Goal: Task Accomplishment & Management: Manage account settings

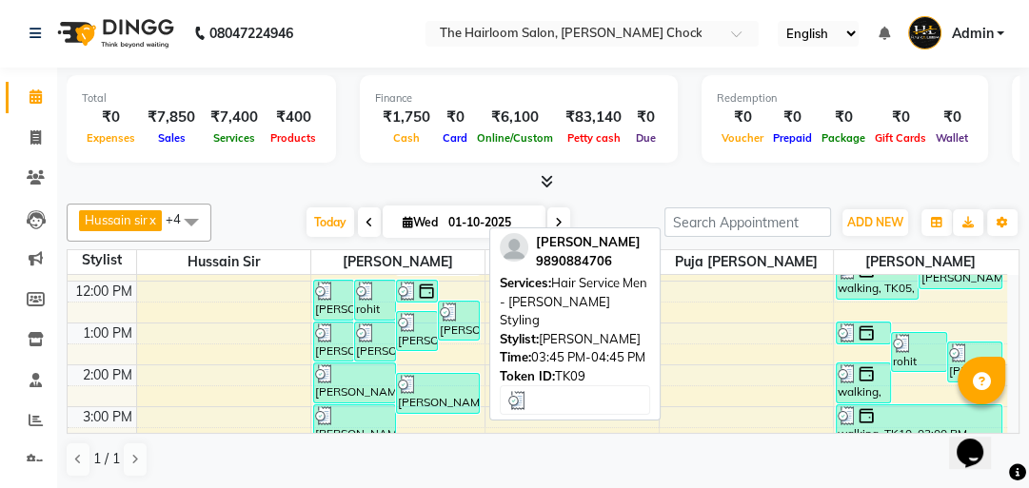
scroll to position [152, 0]
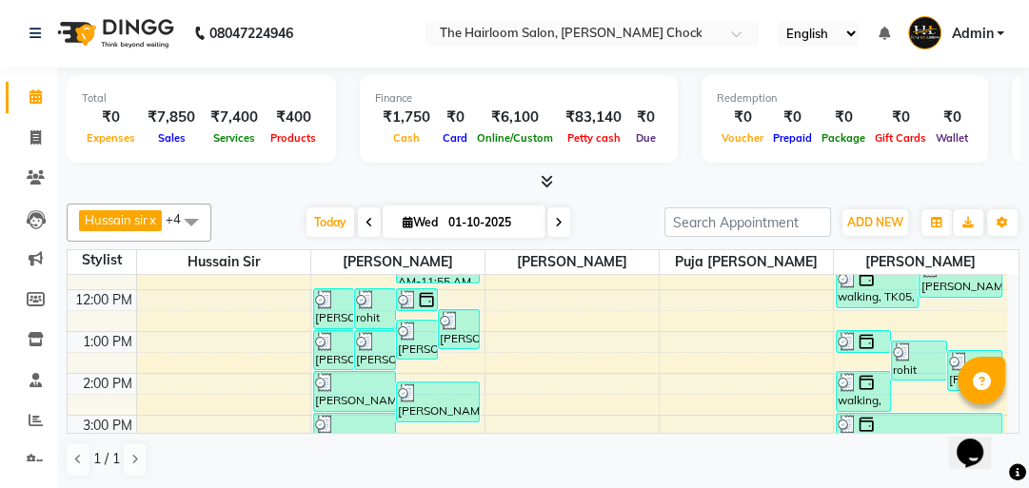
click at [425, 362] on div "8:00 AM 9:00 AM 10:00 AM 11:00 AM 12:00 PM 1:00 PM 2:00 PM 3:00 PM 4:00 PM 5:00…" at bounding box center [537, 457] width 939 height 669
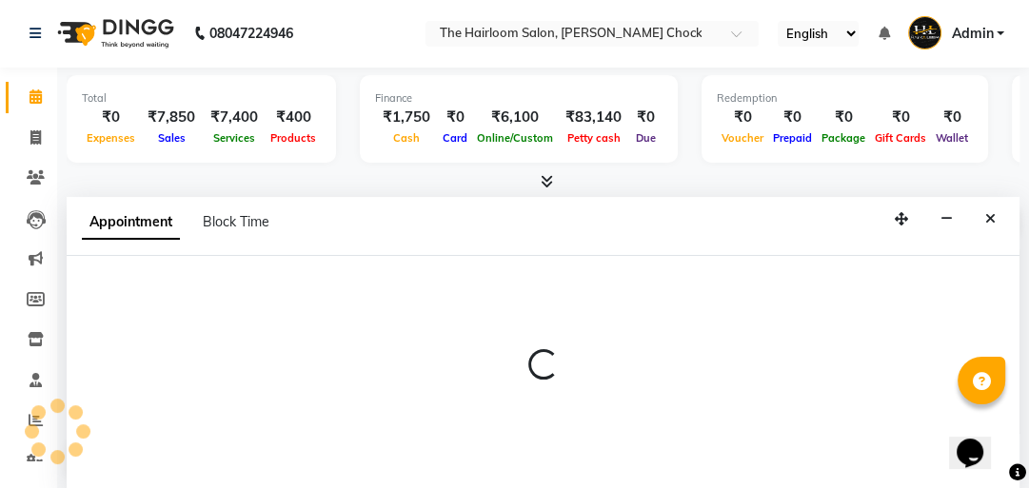
select select "41756"
select select "810"
select select "tentative"
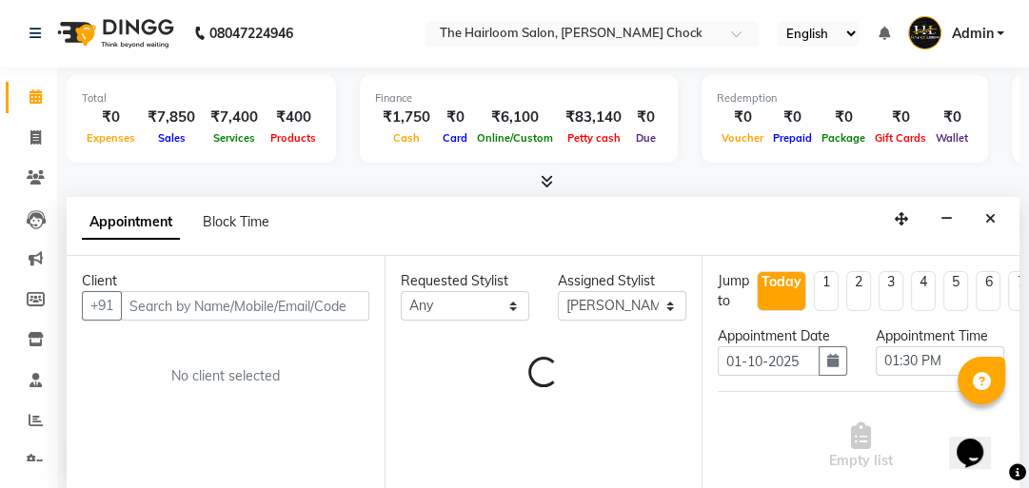
click at [244, 306] on input "text" at bounding box center [245, 306] width 248 height 30
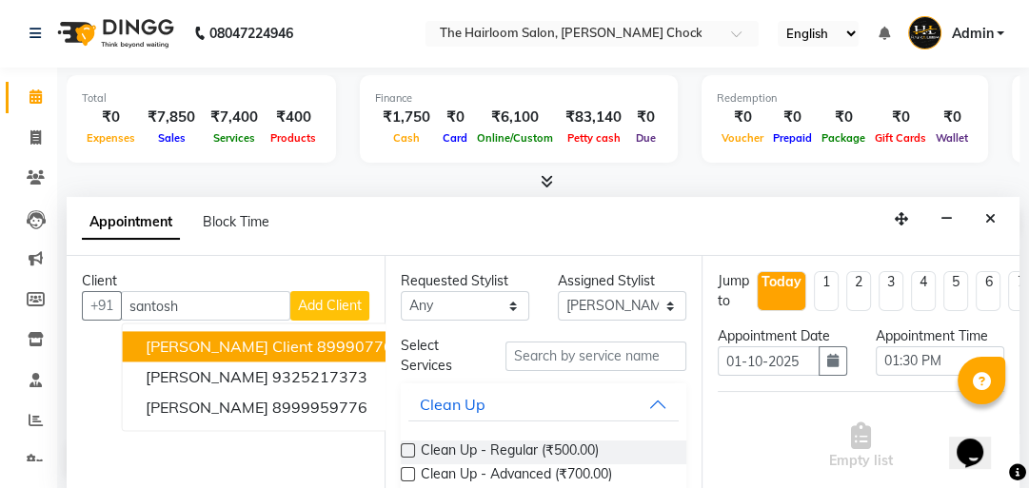
click at [296, 351] on span "[PERSON_NAME] Client" at bounding box center [230, 346] width 168 height 19
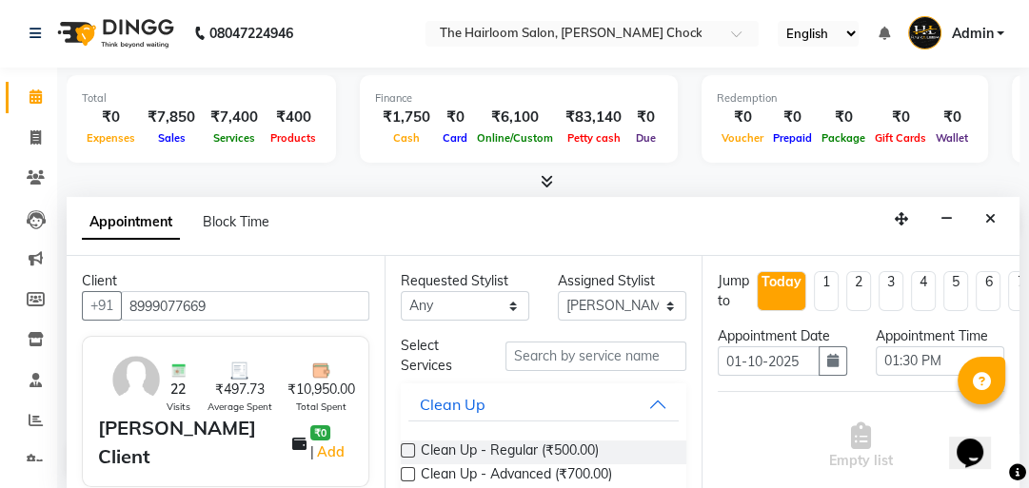
type input "8999077669"
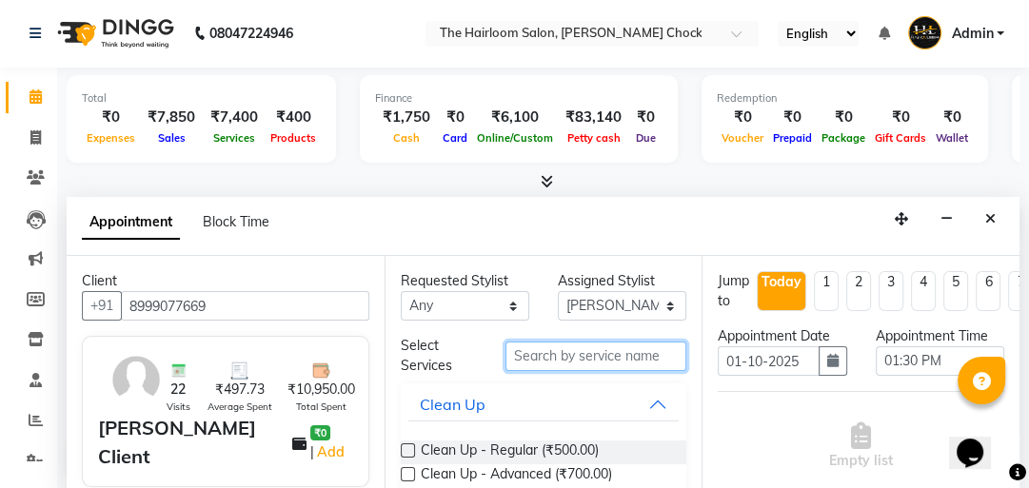
click at [574, 352] on input "text" at bounding box center [595, 357] width 181 height 30
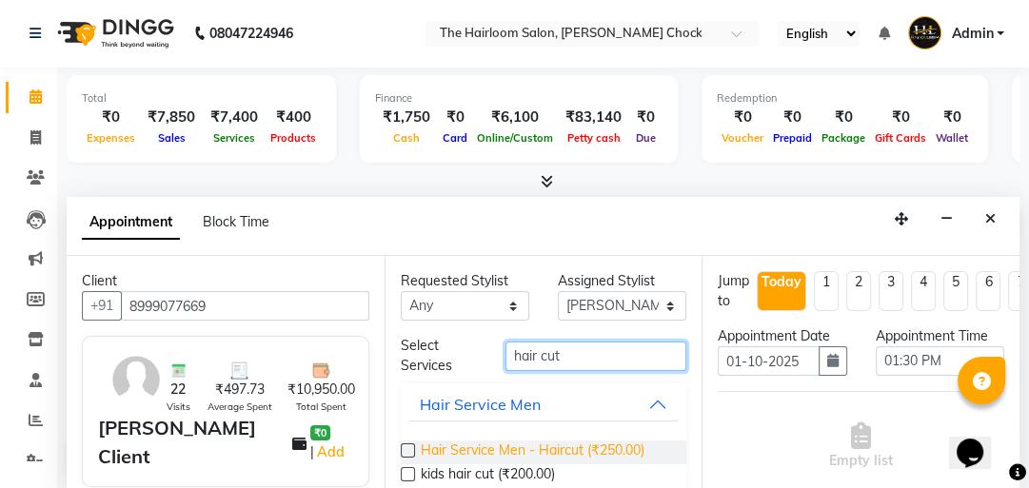
type input "hair cut"
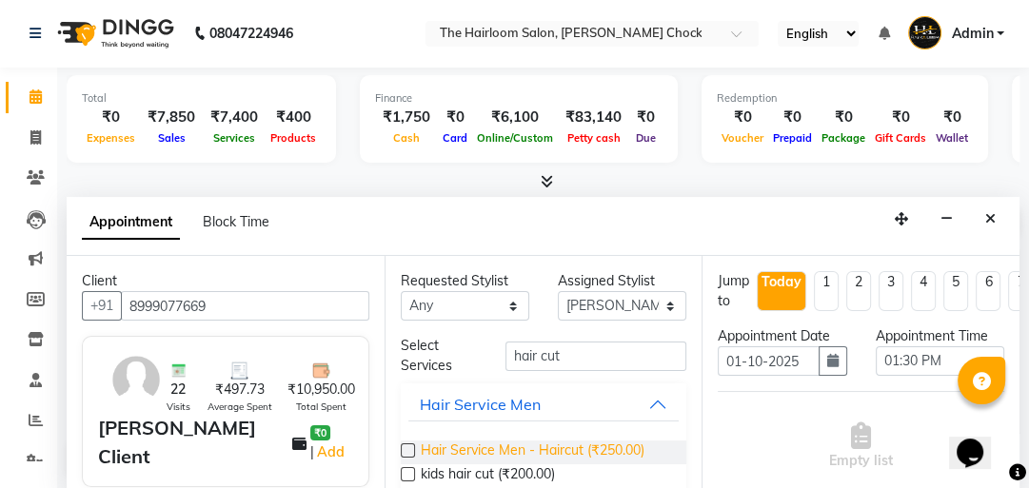
click at [567, 443] on span "Hair Service Men - Haircut (₹250.00)" at bounding box center [533, 453] width 224 height 24
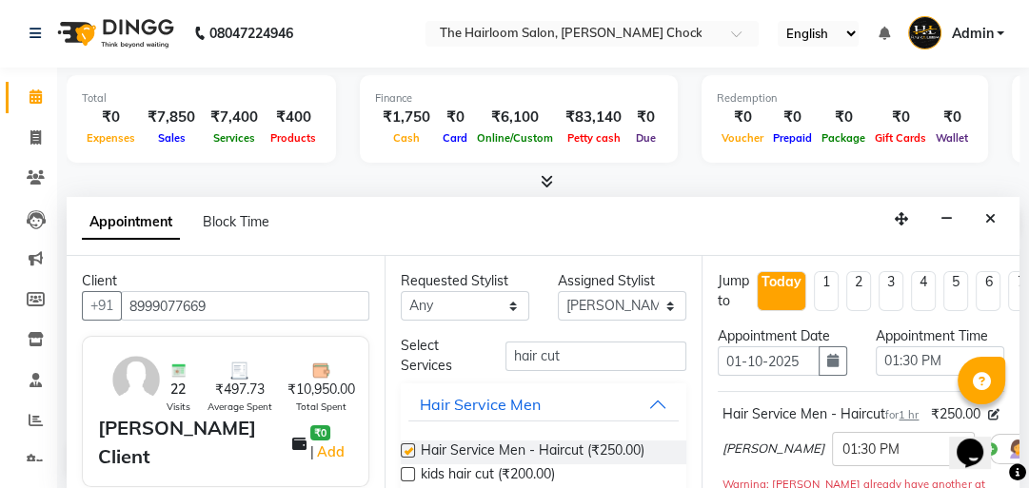
checkbox input "false"
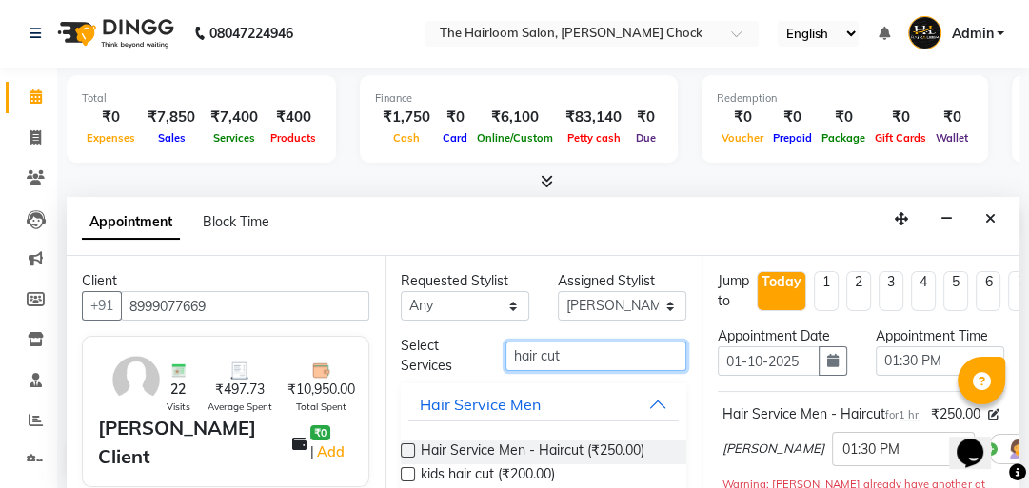
click at [447, 354] on div "Select Services hair cut" at bounding box center [543, 356] width 315 height 40
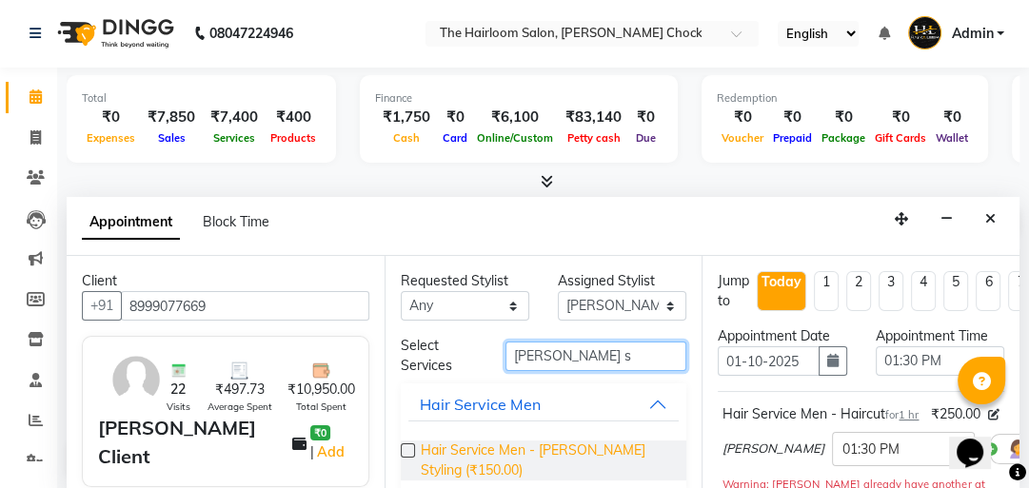
type input "[PERSON_NAME] s"
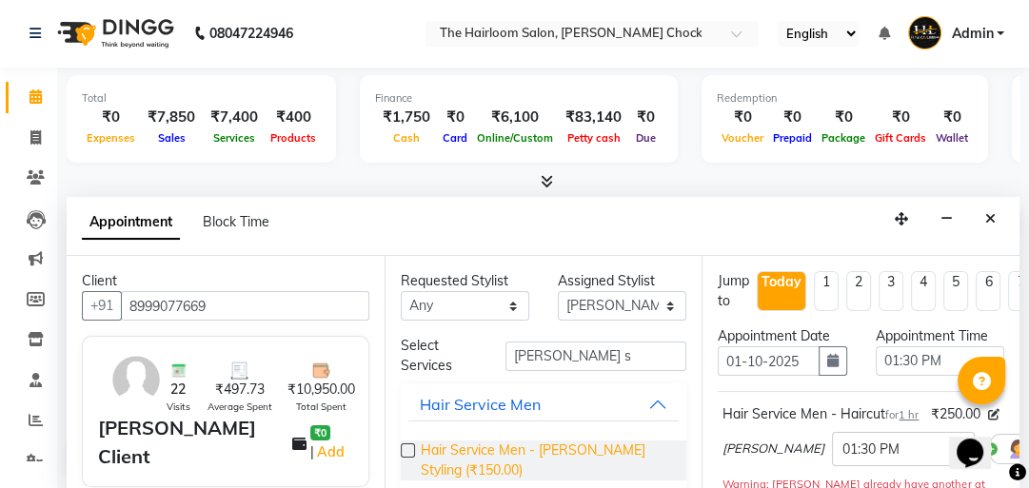
click at [568, 445] on span "Hair Service Men - [PERSON_NAME] Styling (₹150.00)" at bounding box center [546, 461] width 251 height 40
checkbox input "false"
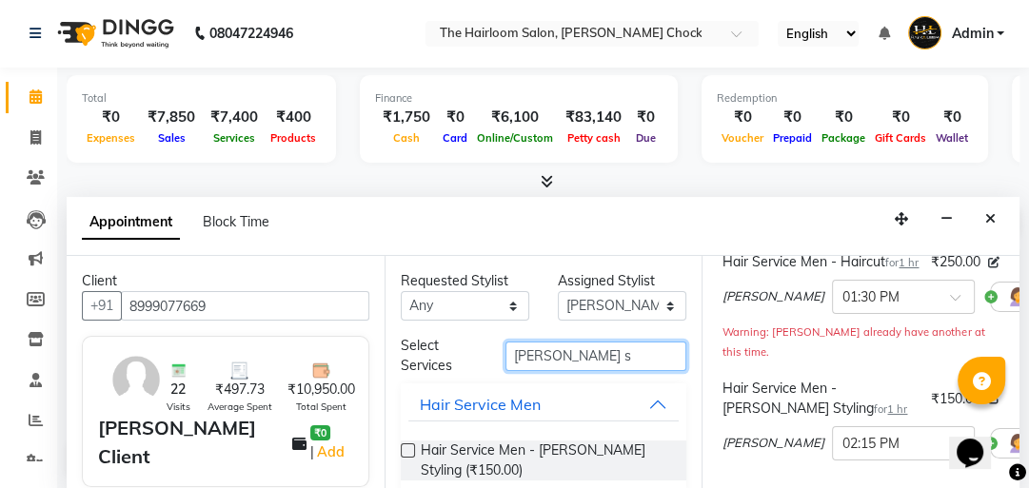
drag, startPoint x: 580, startPoint y: 349, endPoint x: 402, endPoint y: 361, distance: 178.4
click at [408, 362] on div "Select Services [PERSON_NAME] s" at bounding box center [543, 356] width 315 height 40
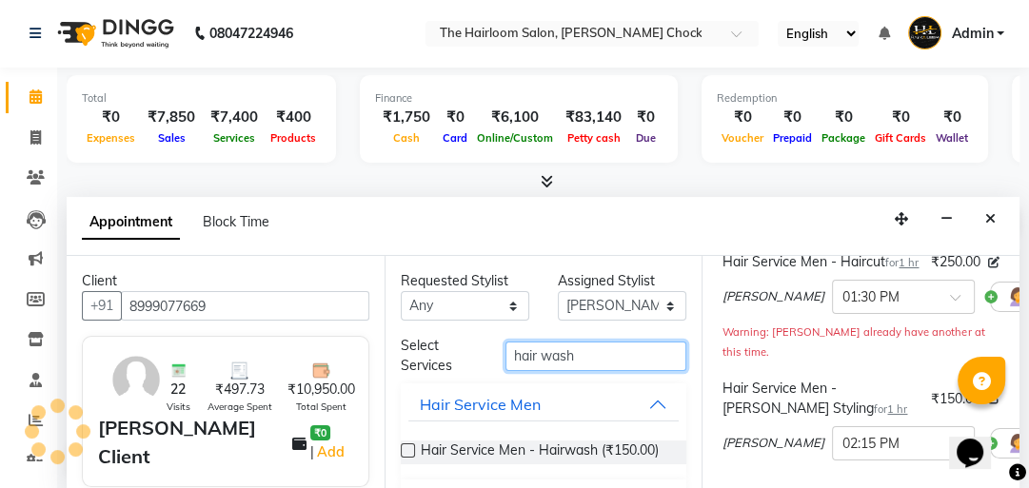
scroll to position [62, 0]
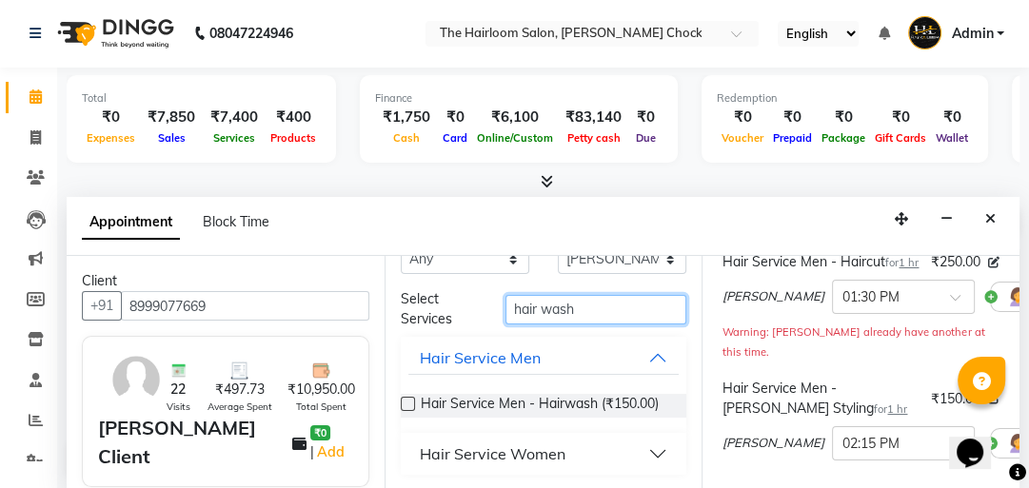
type input "hair wash"
click at [543, 450] on div "Hair Service Women" at bounding box center [493, 454] width 146 height 23
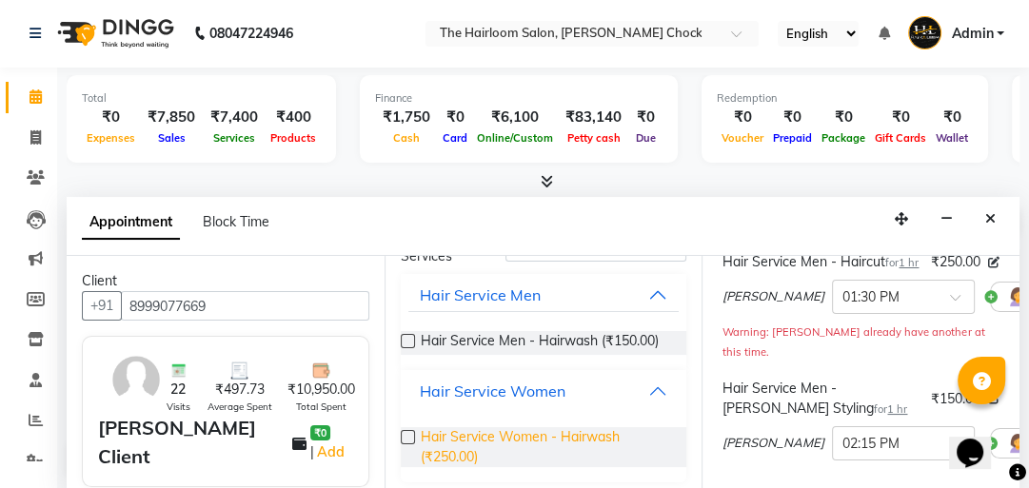
scroll to position [133, 0]
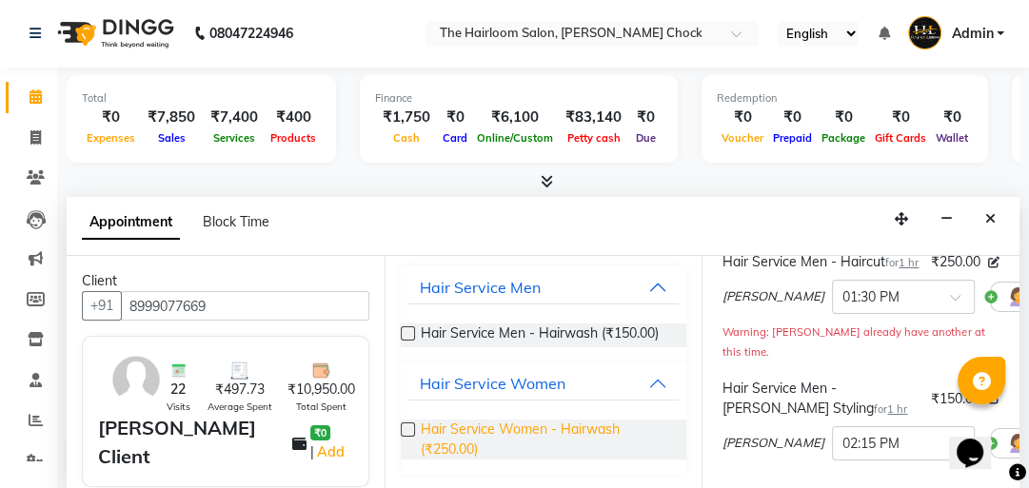
click at [544, 424] on span "Hair Service Women - Hairwash (₹250.00)" at bounding box center [546, 440] width 251 height 40
checkbox input "false"
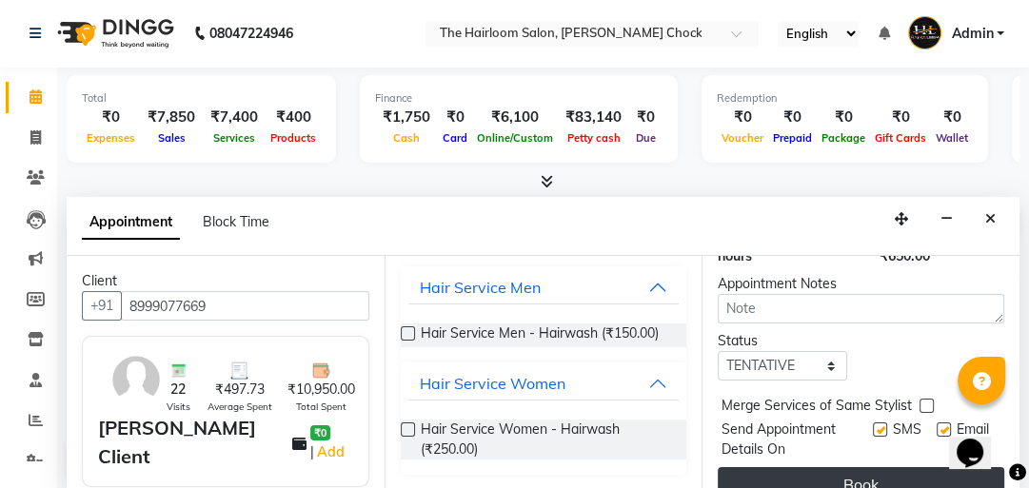
scroll to position [595, 0]
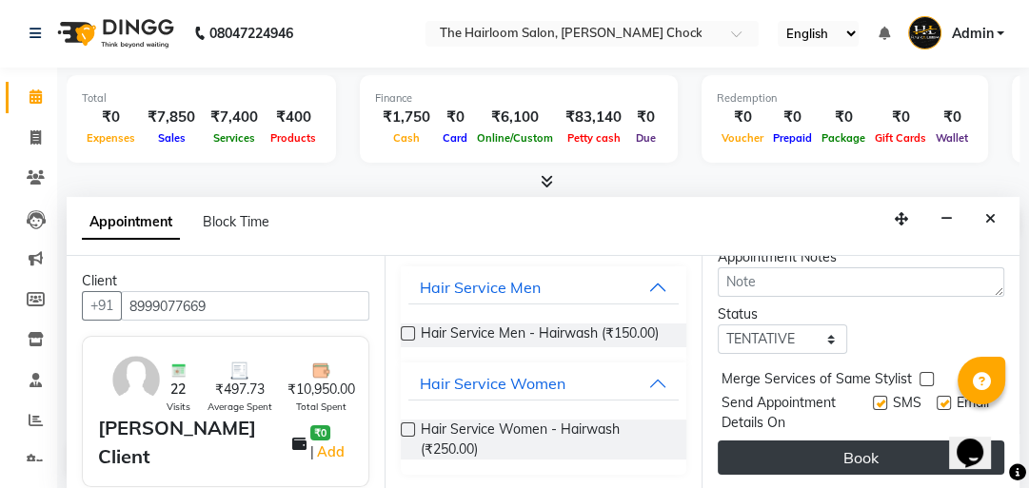
click at [803, 441] on button "Book" at bounding box center [861, 458] width 286 height 34
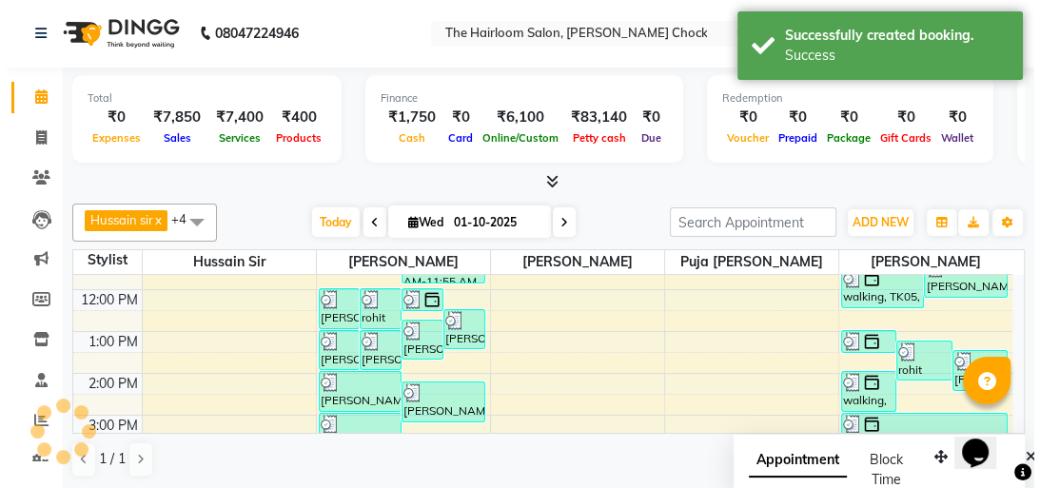
scroll to position [0, 0]
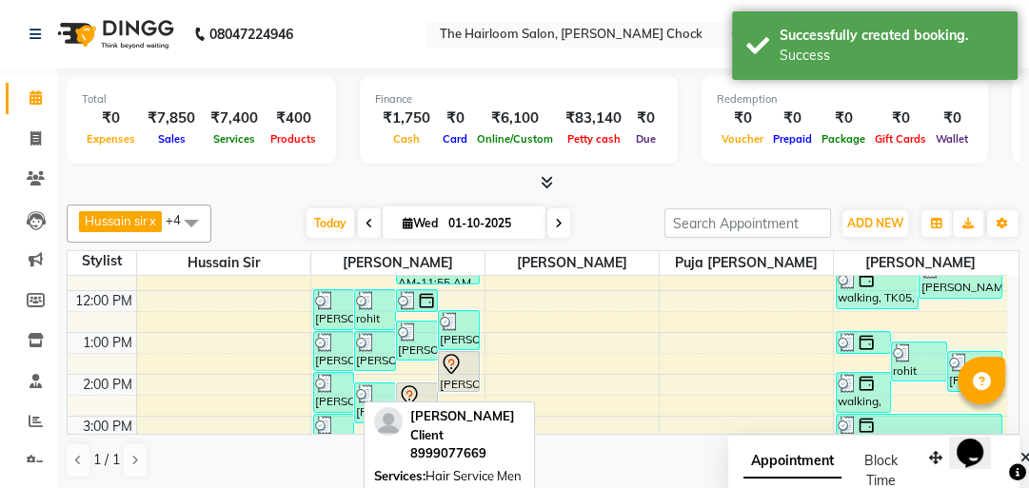
click at [457, 378] on div "[PERSON_NAME] Client, TK17, 01:30 PM-02:30 PM, Hair Service Men - Haircut" at bounding box center [459, 371] width 40 height 39
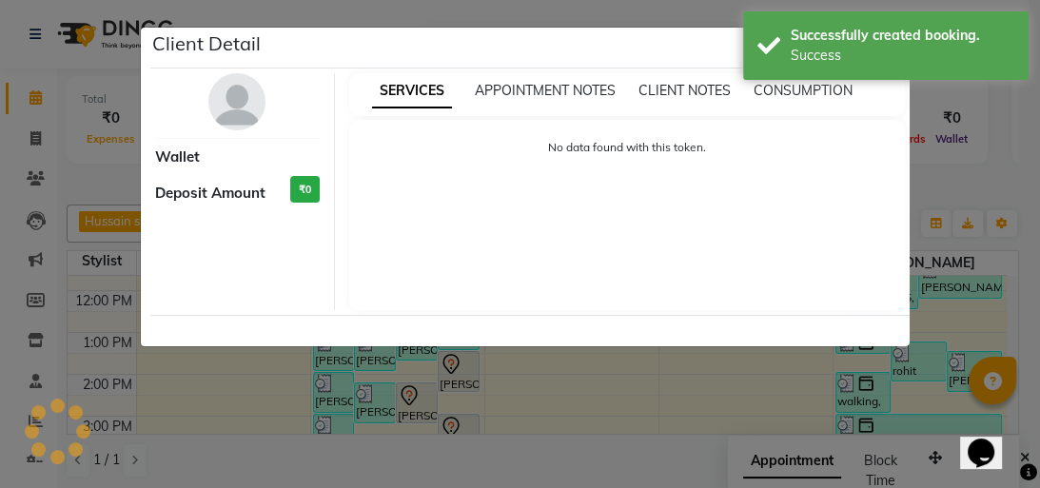
select select "7"
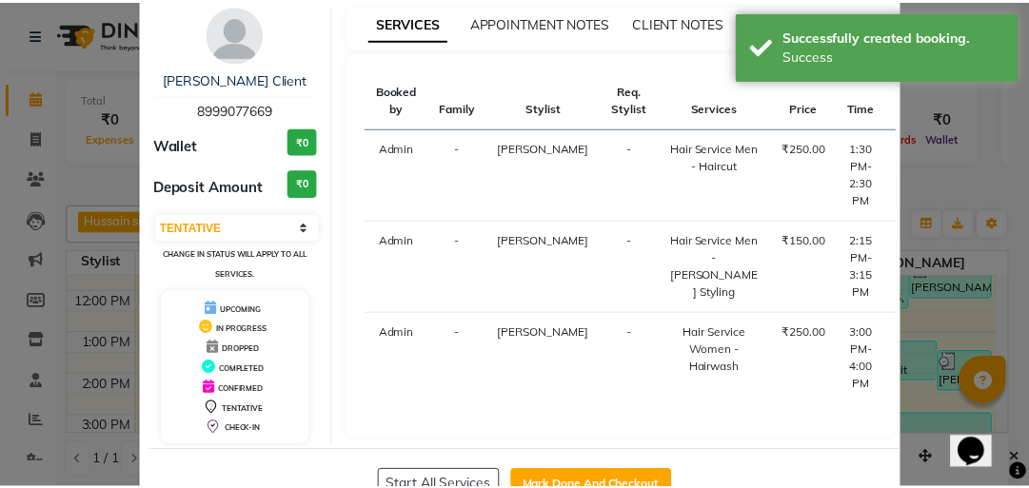
scroll to position [136, 0]
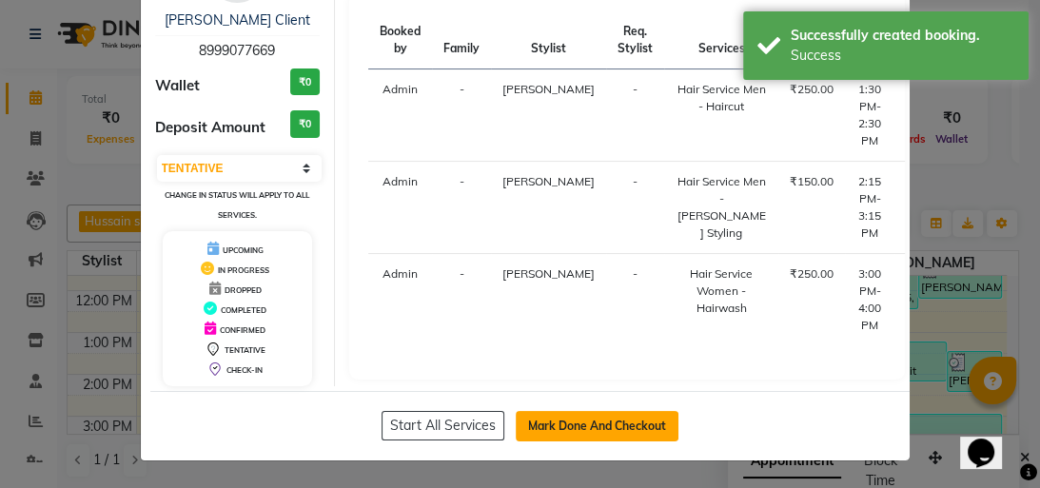
click at [647, 413] on button "Mark Done And Checkout" at bounding box center [597, 426] width 163 height 30
select select "service"
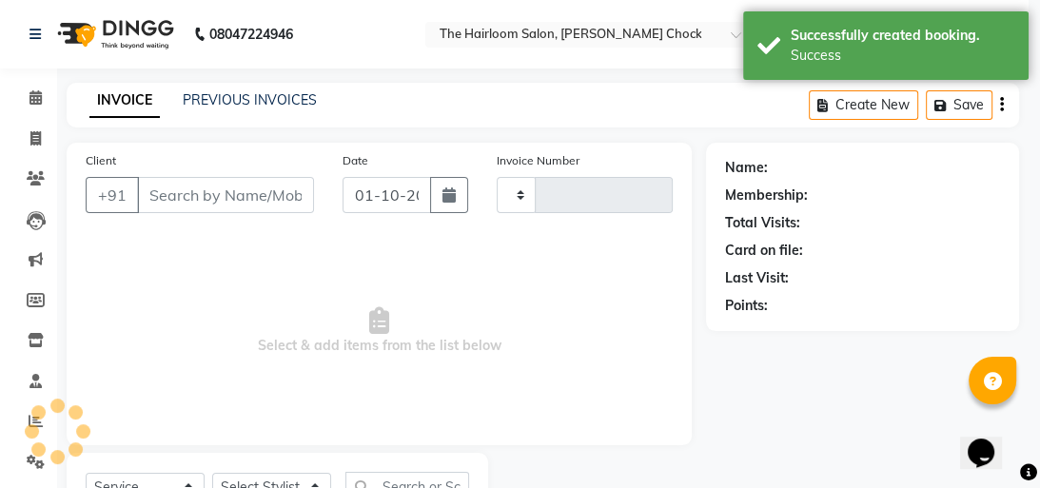
type input "4004"
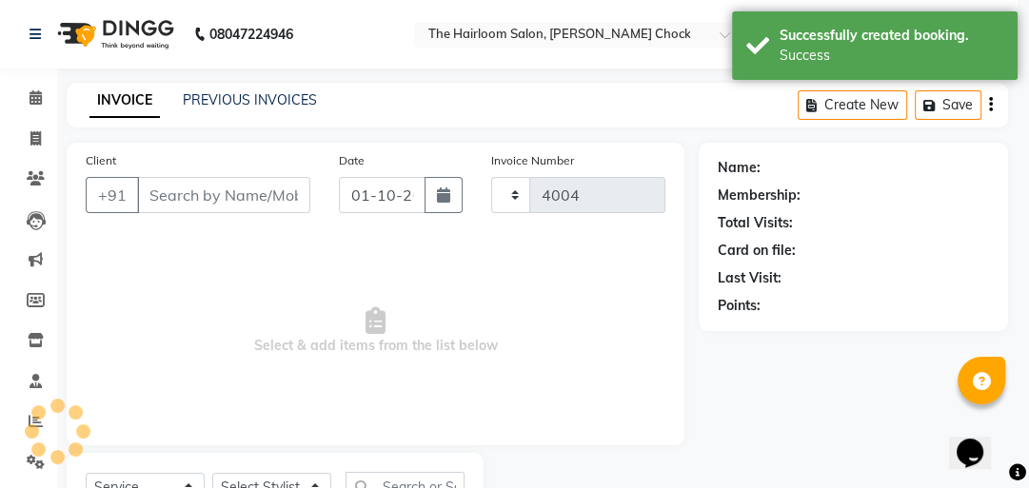
select select "5926"
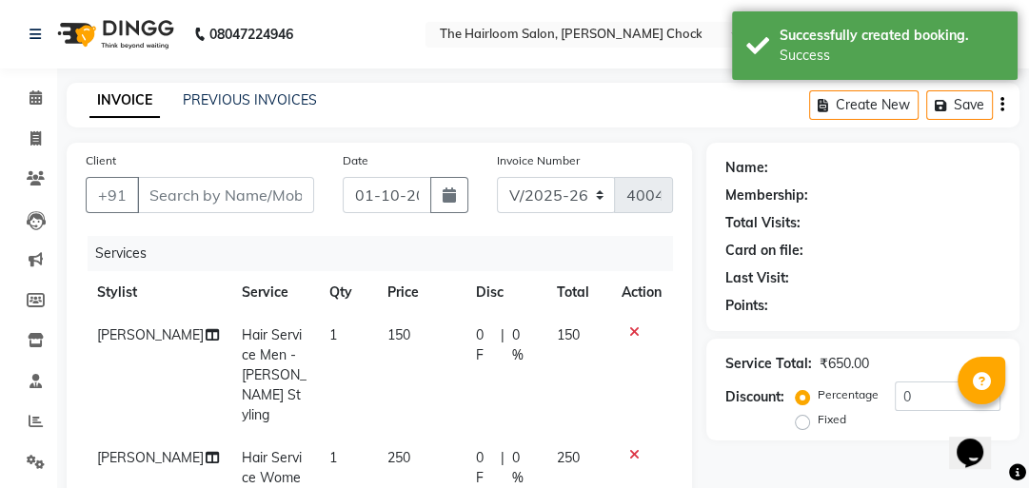
type input "8999077669"
select select "41756"
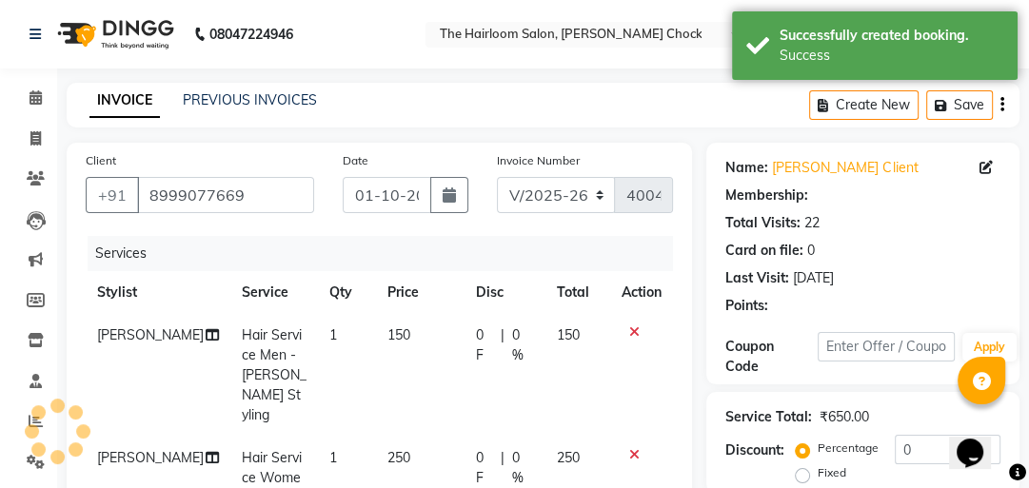
scroll to position [76, 0]
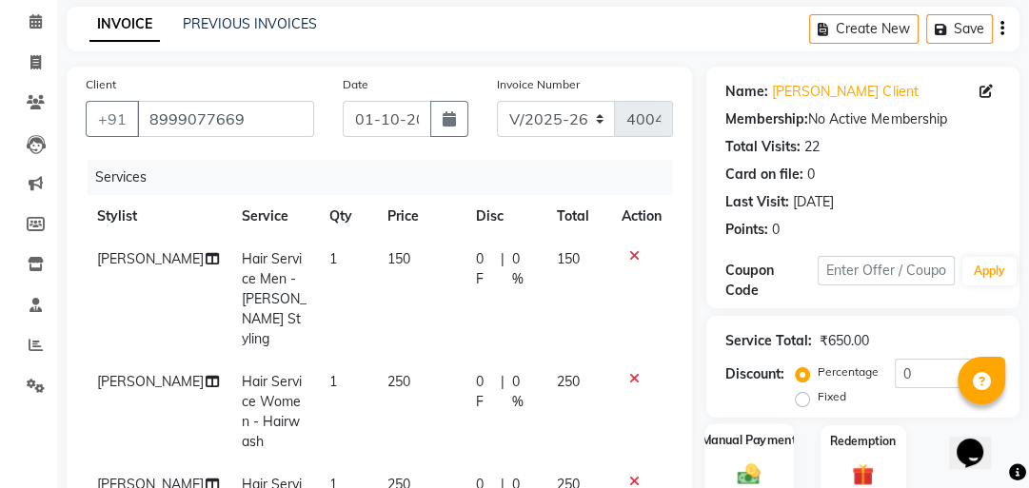
click at [742, 424] on div "Manual Payment" at bounding box center [749, 463] width 89 height 78
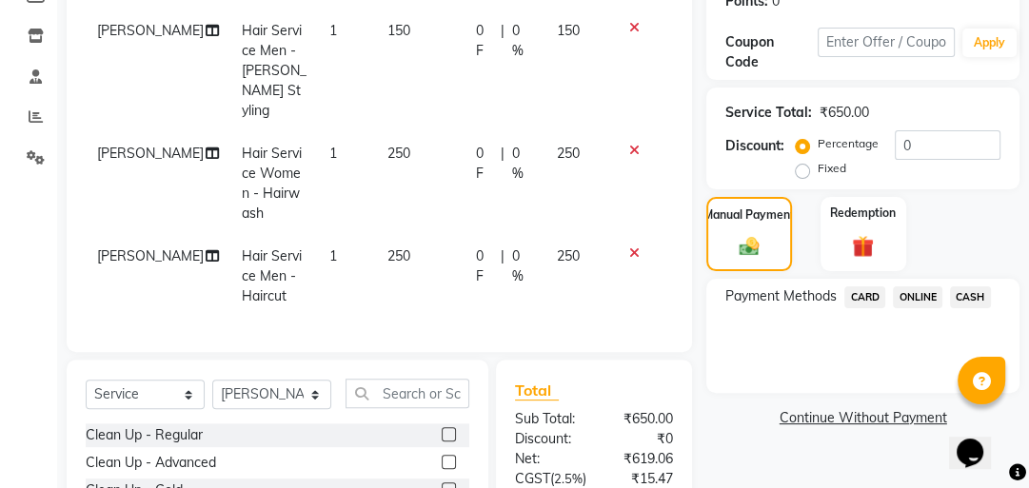
click at [980, 296] on span "CASH" at bounding box center [970, 297] width 41 height 22
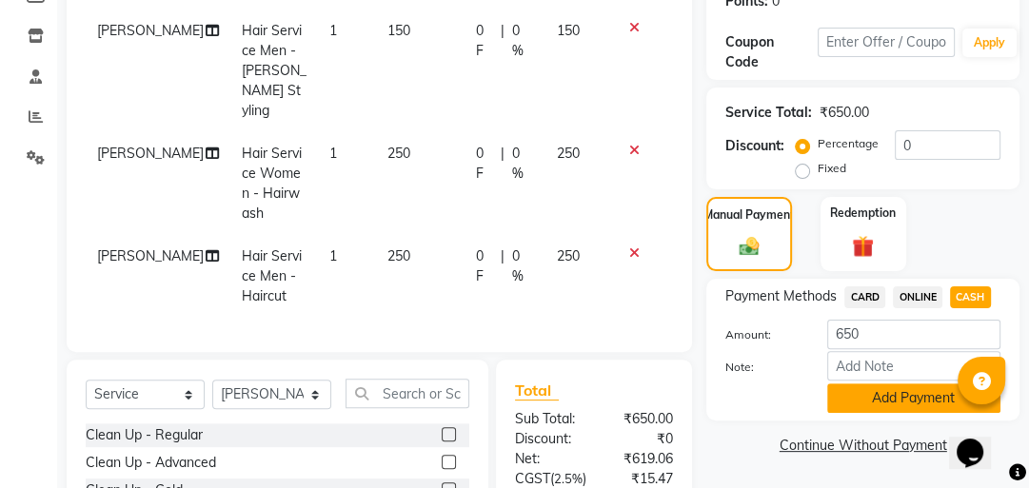
click at [894, 410] on button "Add Payment" at bounding box center [913, 399] width 173 height 30
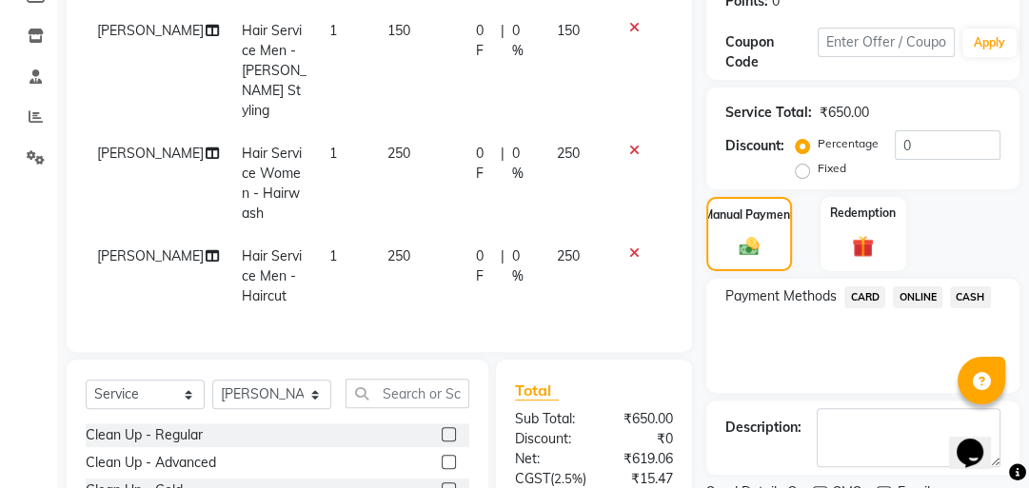
scroll to position [576, 0]
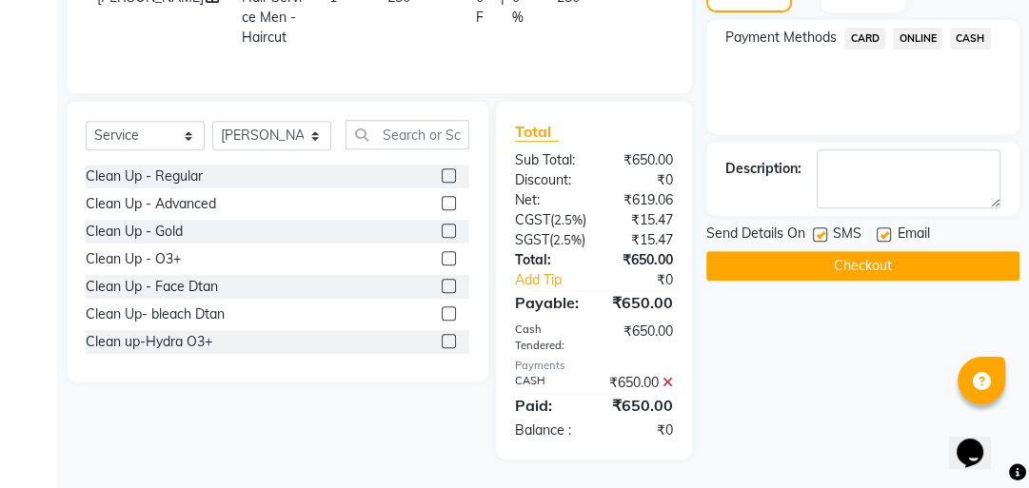
click at [819, 227] on label at bounding box center [820, 234] width 14 height 14
click at [819, 229] on input "checkbox" at bounding box center [819, 235] width 12 height 12
checkbox input "false"
click at [878, 227] on label at bounding box center [884, 234] width 14 height 14
click at [878, 229] on input "checkbox" at bounding box center [883, 235] width 12 height 12
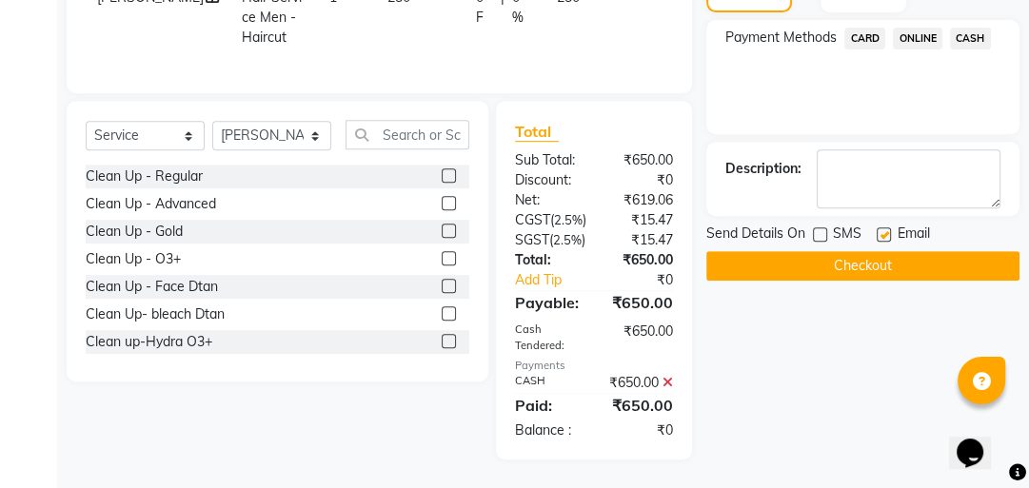
checkbox input "false"
click at [864, 251] on button "Checkout" at bounding box center [862, 266] width 313 height 30
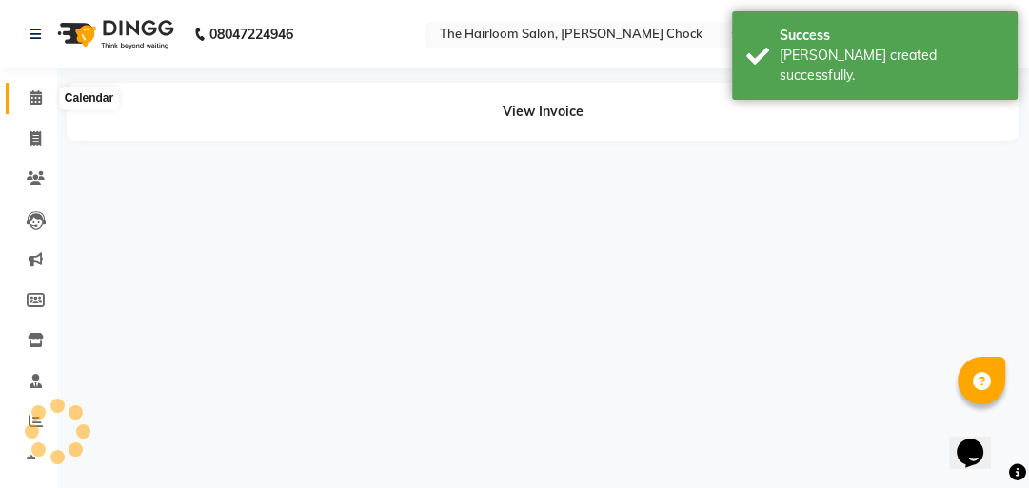
click at [32, 97] on icon at bounding box center [36, 97] width 12 height 14
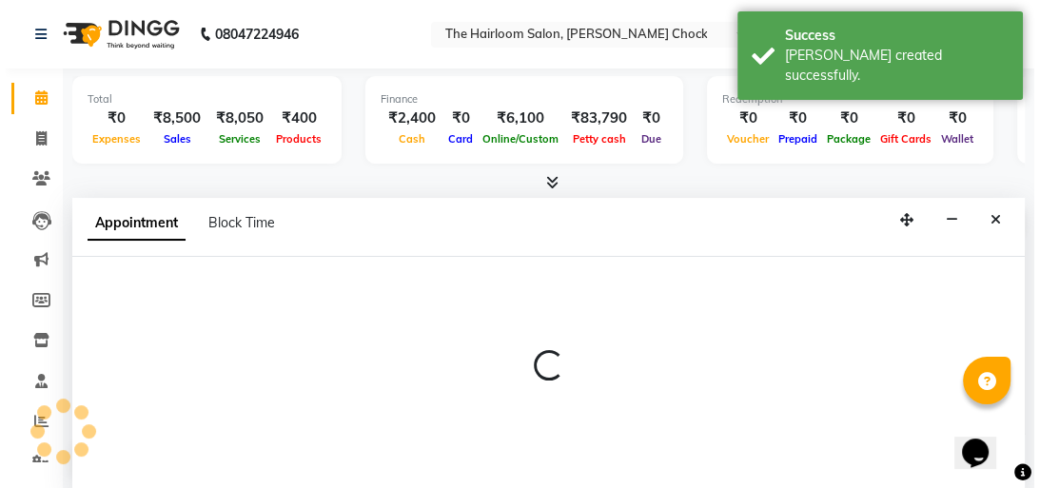
scroll to position [1, 0]
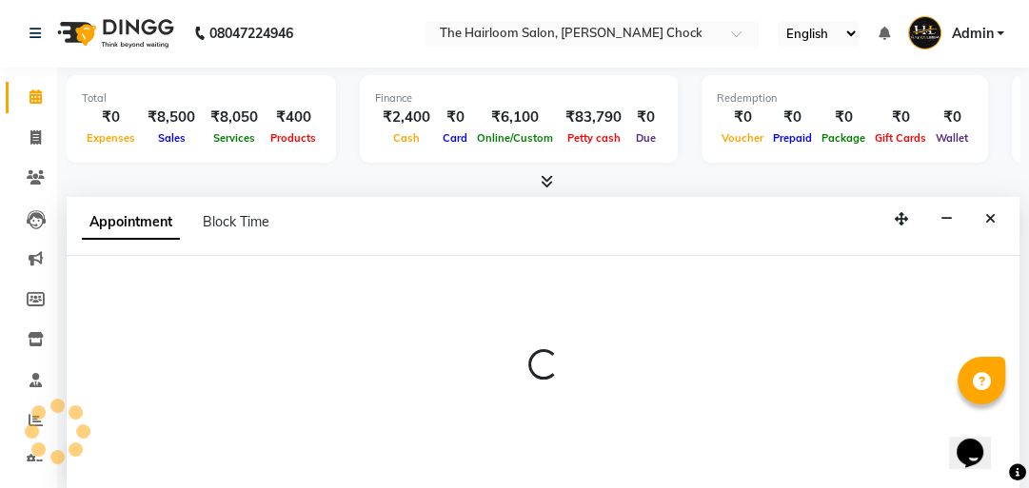
select select "41757"
select select "540"
select select "tentative"
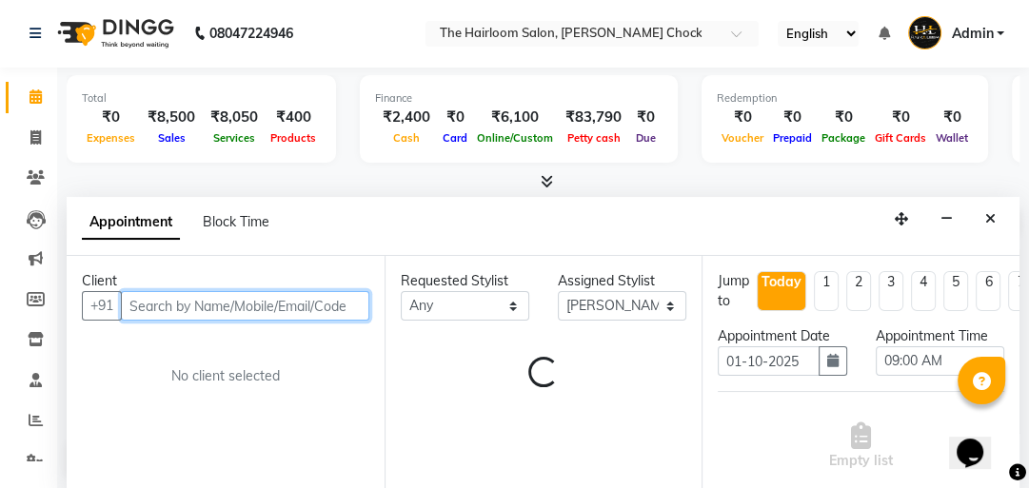
click at [188, 296] on input "text" at bounding box center [245, 306] width 248 height 30
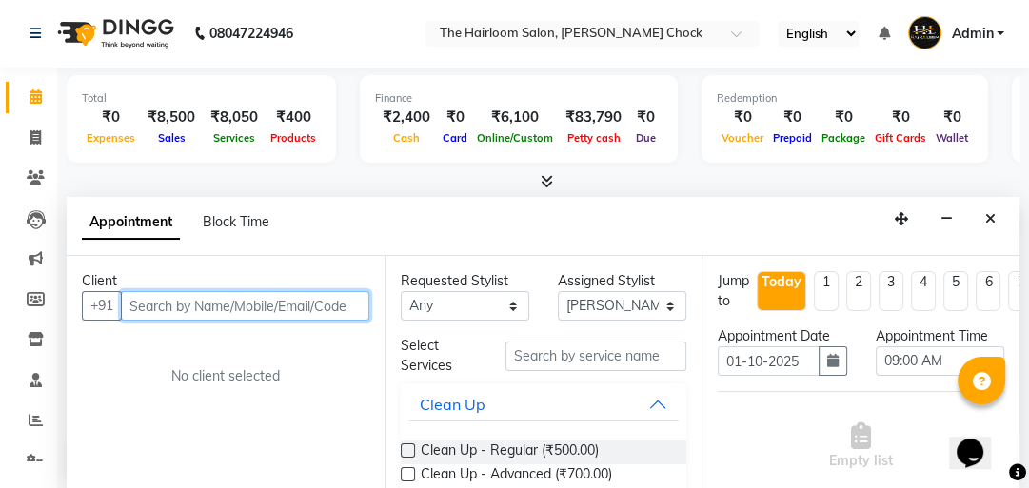
type input "p"
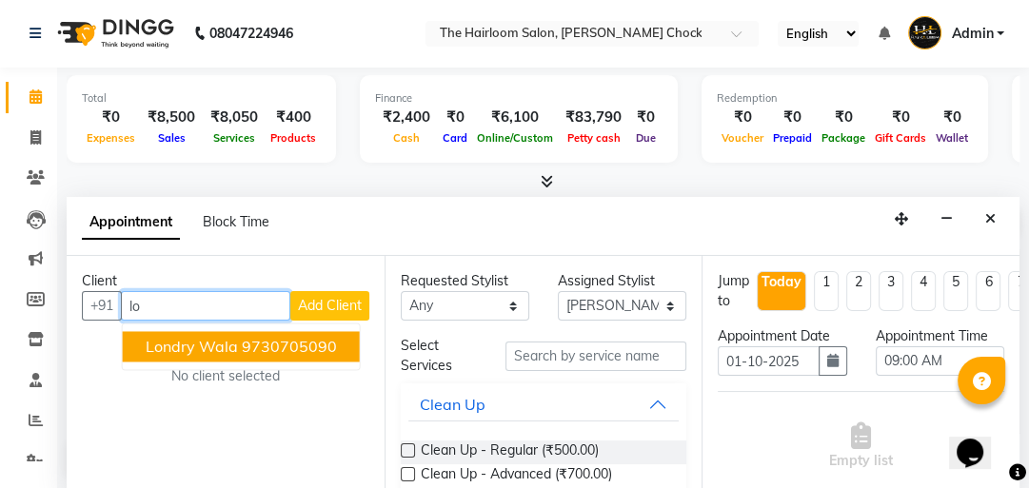
type input "l"
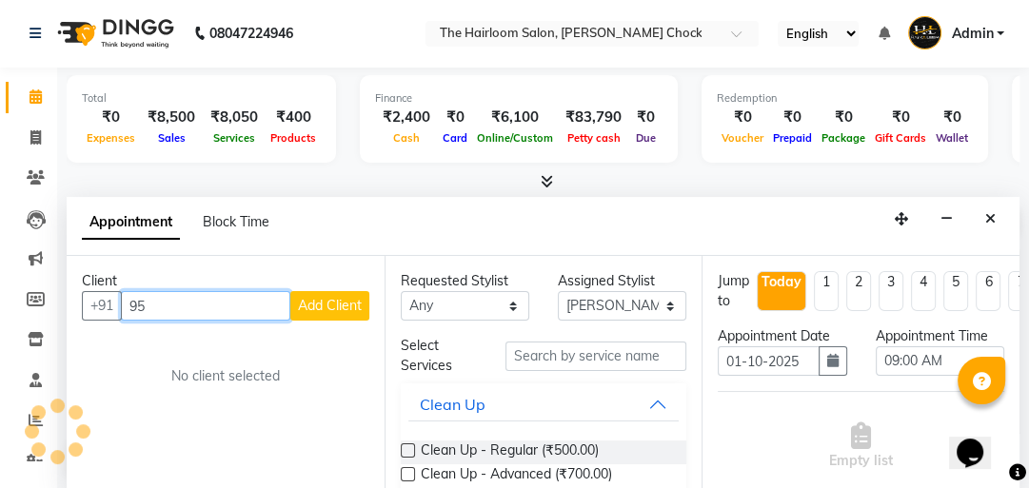
type input "9"
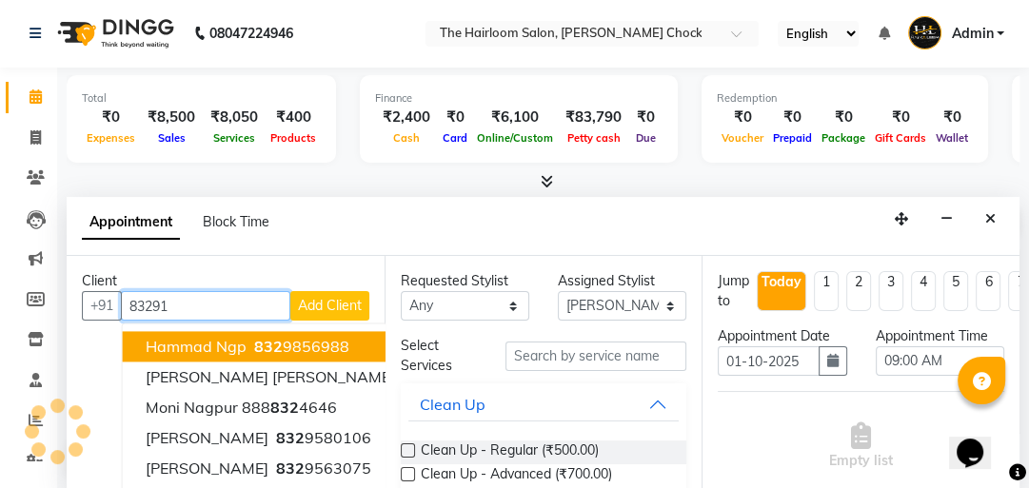
type input "832913"
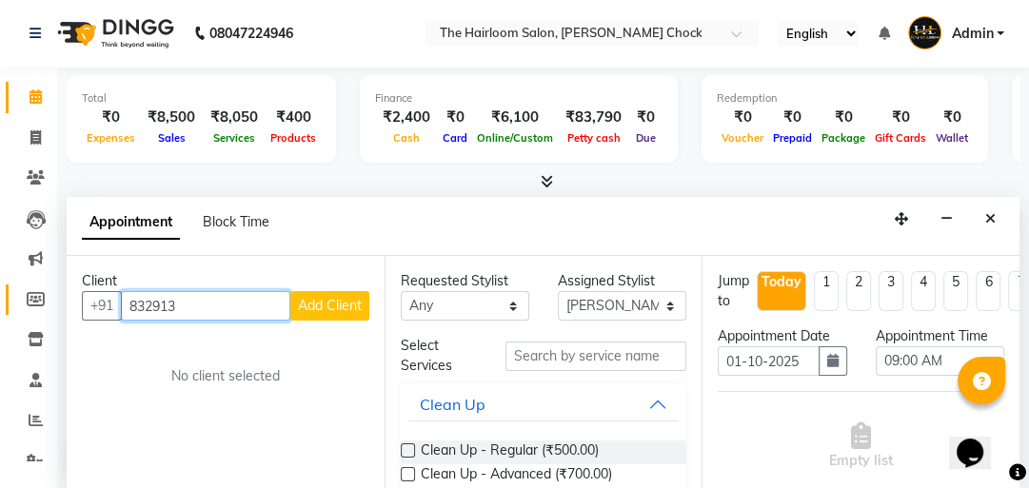
drag, startPoint x: 229, startPoint y: 301, endPoint x: 17, endPoint y: 299, distance: 212.3
click at [23, 301] on app-home "08047224946 Select Location × The Hairloom Salon, [PERSON_NAME] Chock English E…" at bounding box center [514, 244] width 1029 height 491
type input "9561785203"
click at [316, 302] on span "Add Client" at bounding box center [330, 305] width 64 height 17
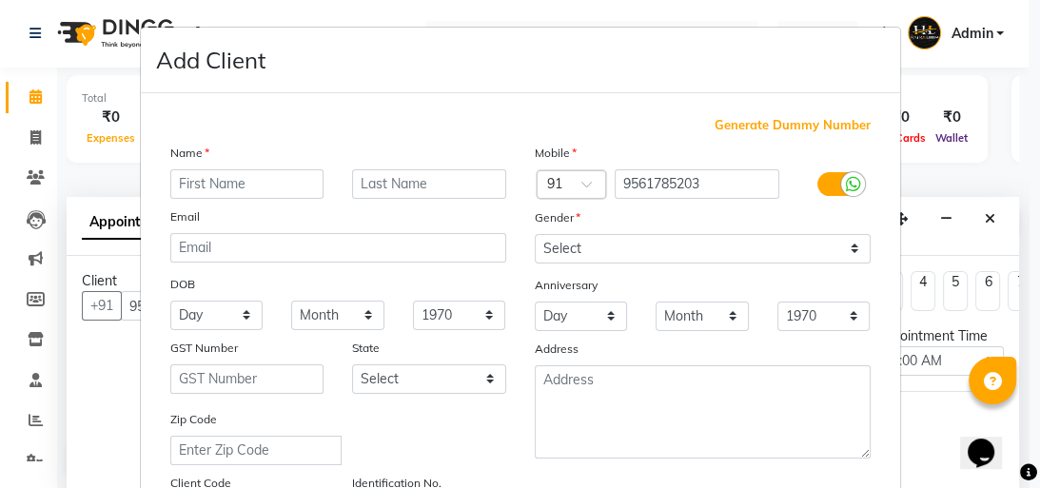
click at [281, 175] on input "text" at bounding box center [247, 184] width 154 height 30
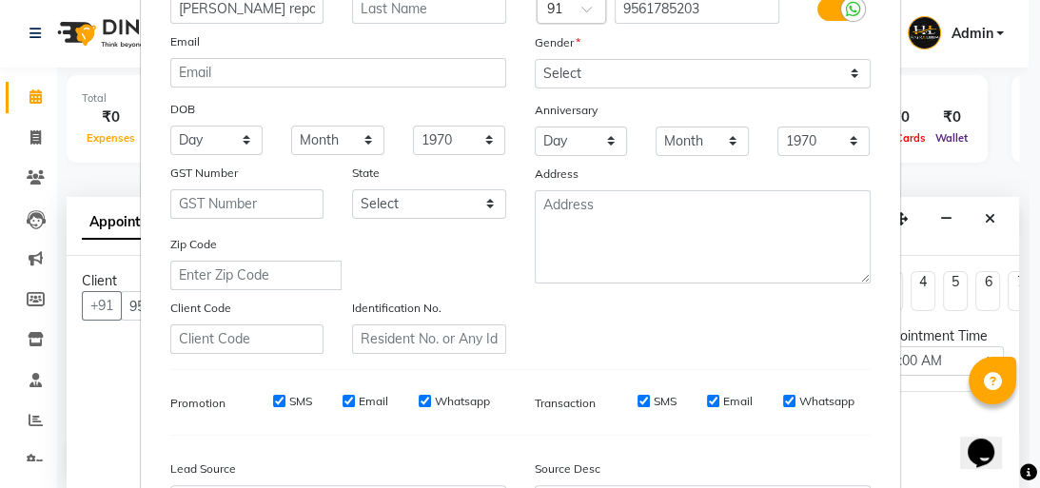
scroll to position [76, 0]
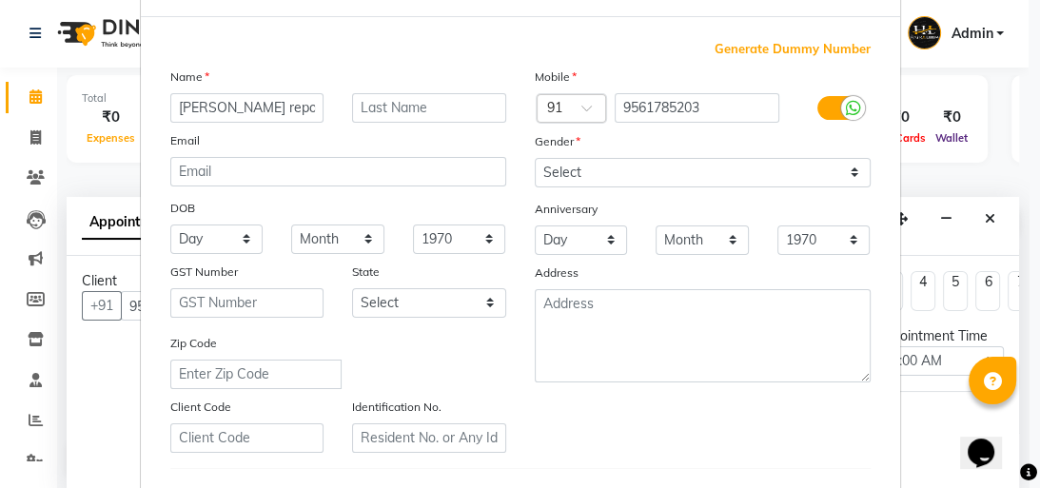
type input "[PERSON_NAME] reporter"
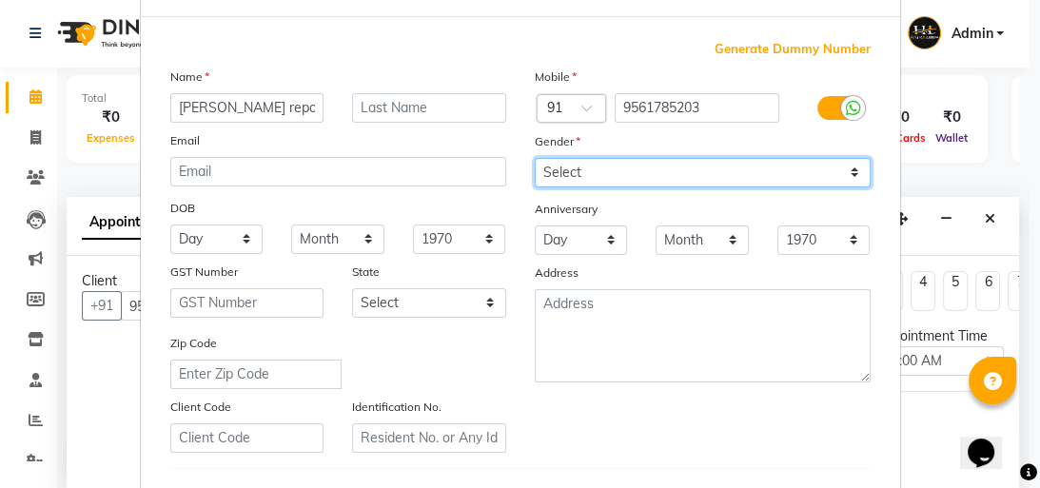
click at [628, 164] on select "Select [DEMOGRAPHIC_DATA] [DEMOGRAPHIC_DATA] Other Prefer Not To Say" at bounding box center [703, 173] width 336 height 30
select select "[DEMOGRAPHIC_DATA]"
click at [535, 159] on select "Select [DEMOGRAPHIC_DATA] [DEMOGRAPHIC_DATA] Other Prefer Not To Say" at bounding box center [703, 173] width 336 height 30
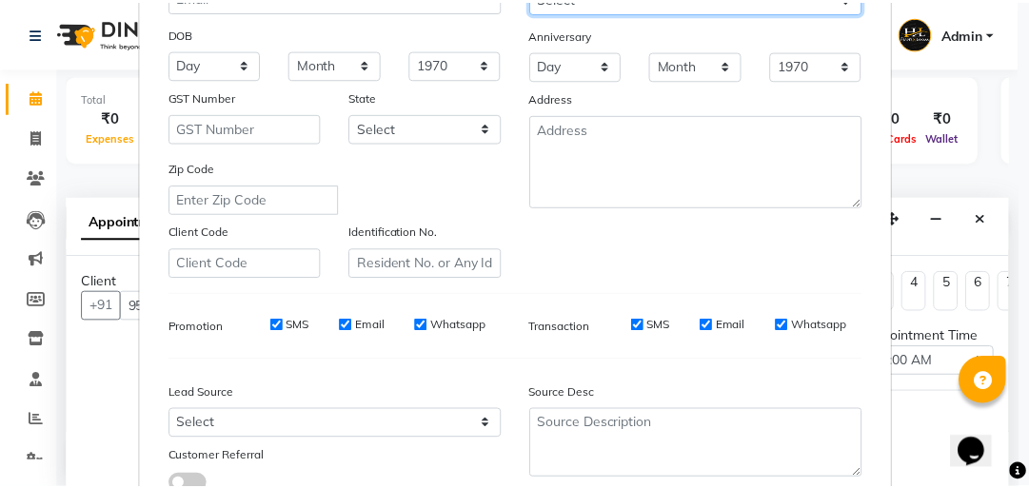
scroll to position [400, 0]
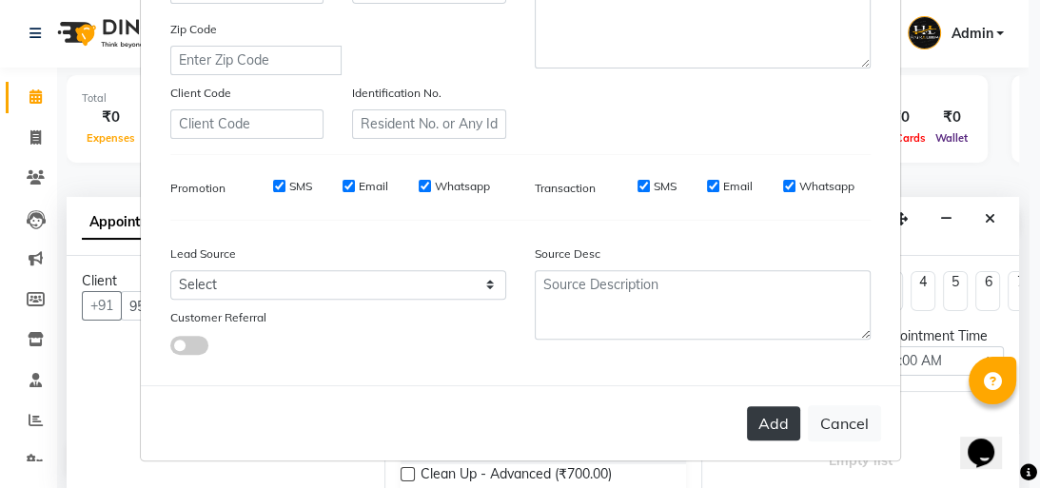
click at [774, 426] on button "Add" at bounding box center [773, 423] width 53 height 34
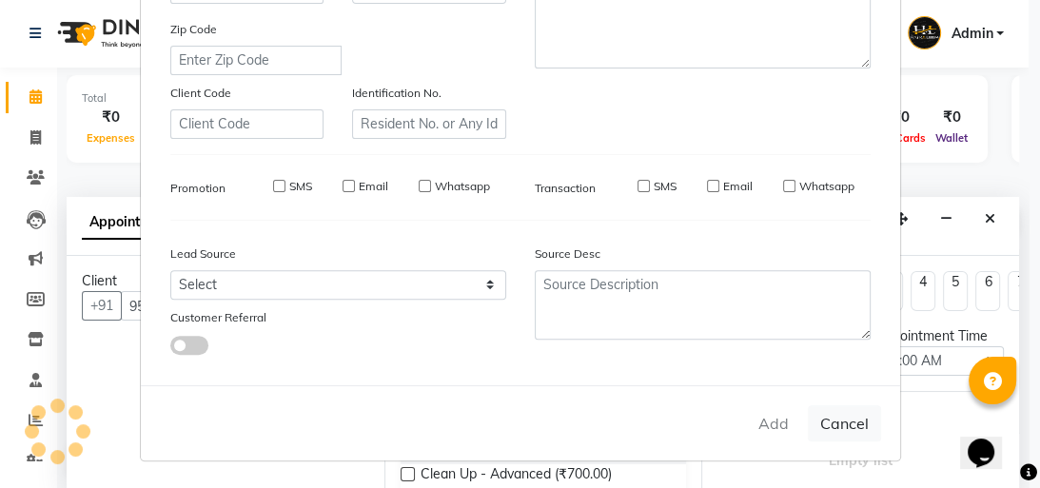
select select
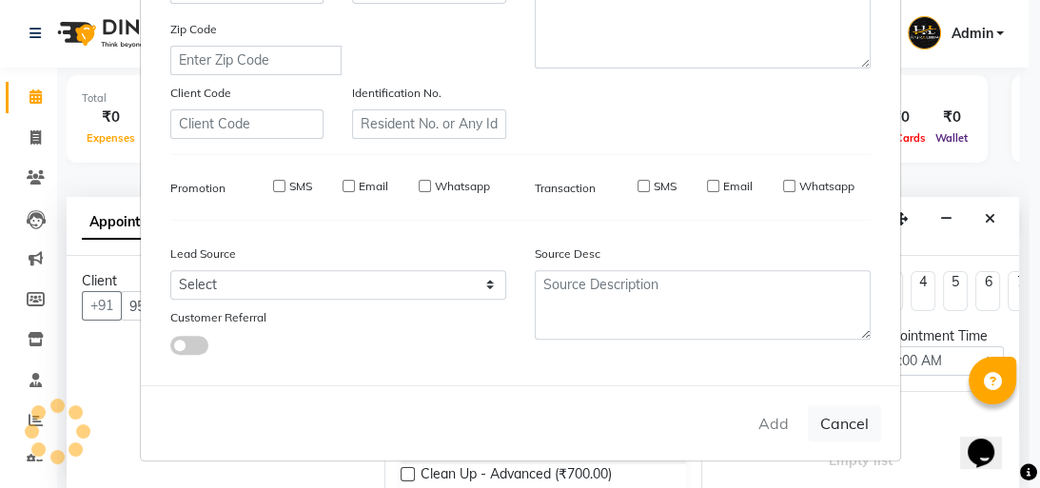
select select
checkbox input "false"
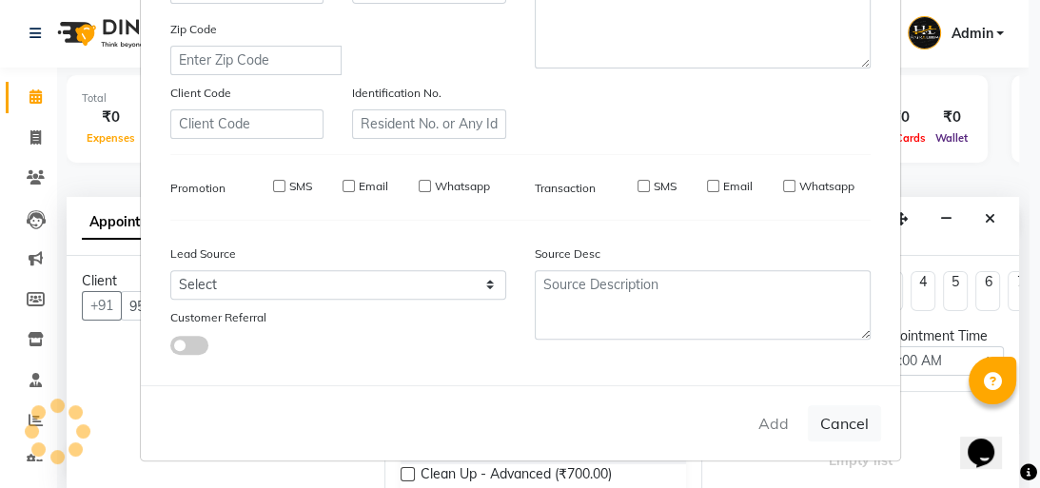
checkbox input "false"
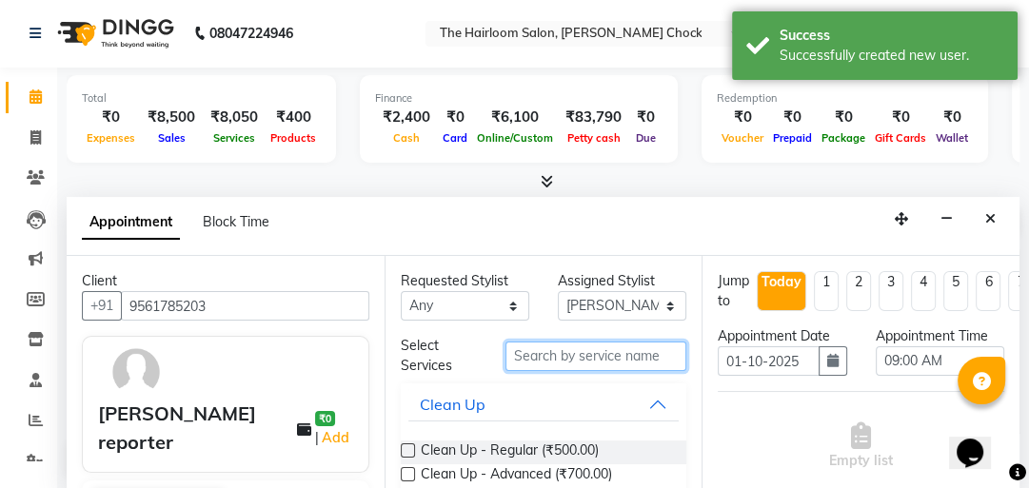
click at [568, 349] on input "text" at bounding box center [595, 357] width 181 height 30
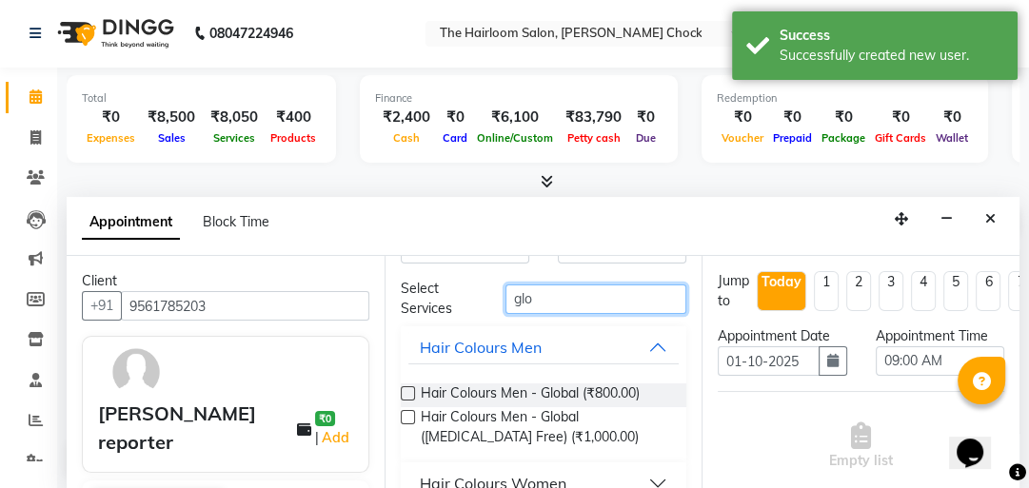
scroll to position [86, 0]
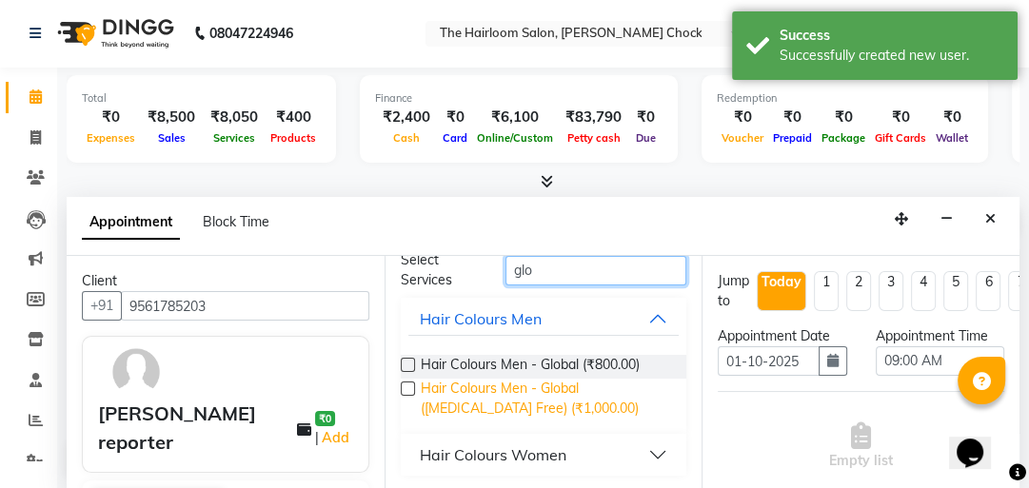
type input "glo"
click at [567, 382] on span "Hair Colours Men - Global ([MEDICAL_DATA] Free) (₹1,000.00)" at bounding box center [546, 399] width 251 height 40
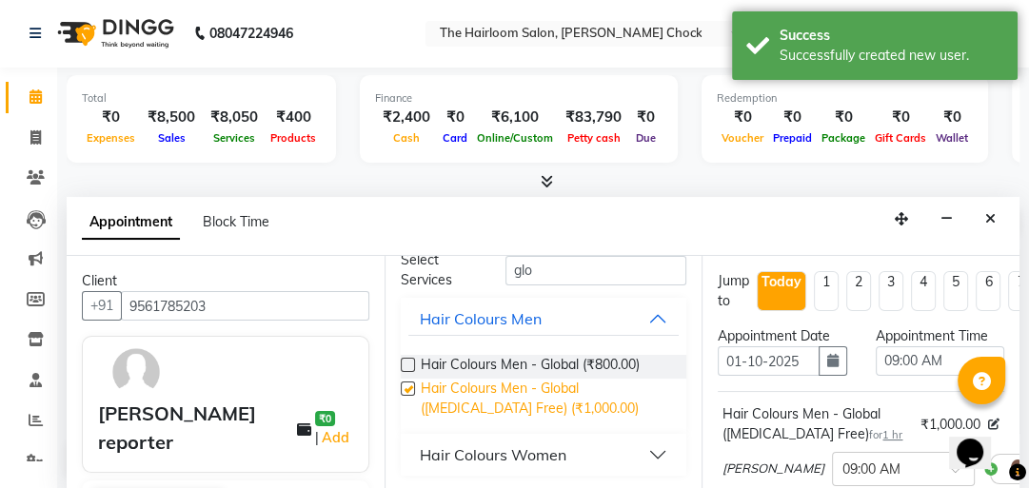
checkbox input "false"
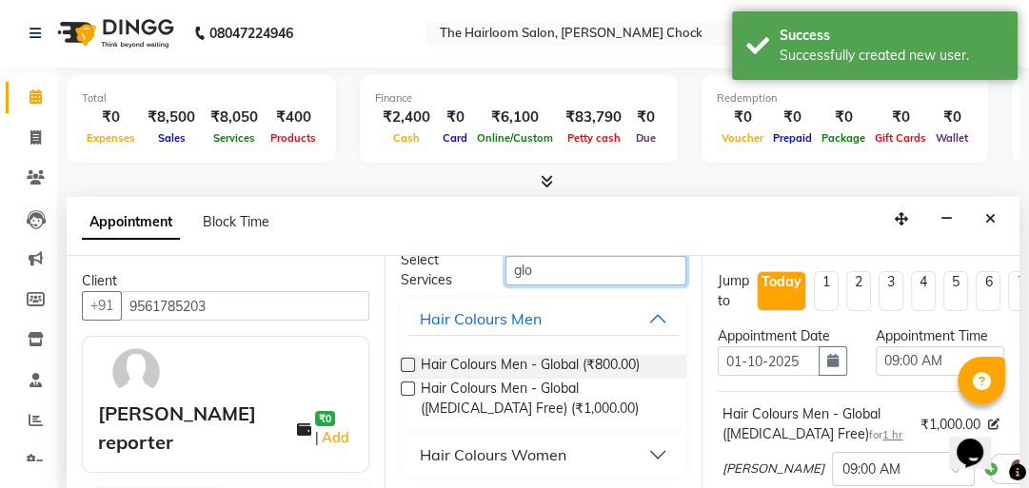
click at [430, 256] on div "Requested Stylist Any [PERSON_NAME] [PERSON_NAME] [PERSON_NAME] sir puja [PERSO…" at bounding box center [544, 373] width 318 height 234
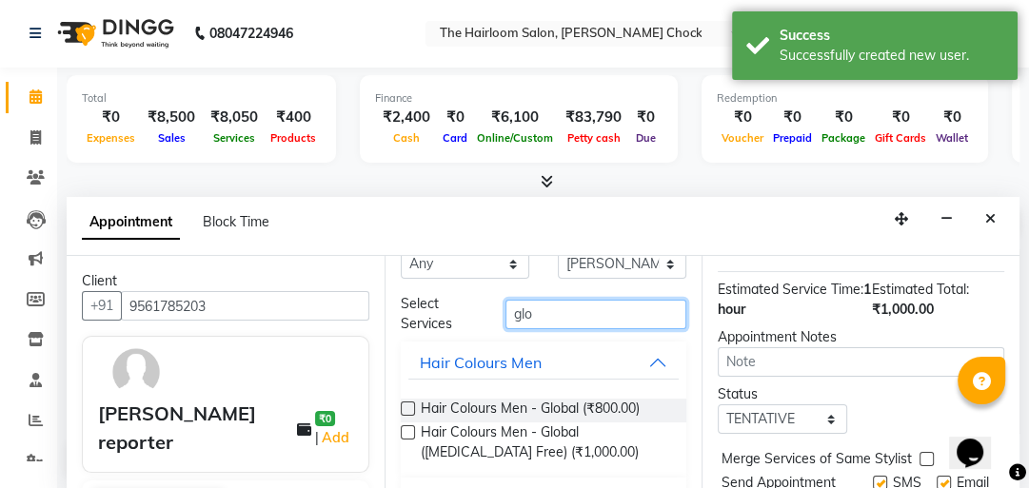
scroll to position [336, 0]
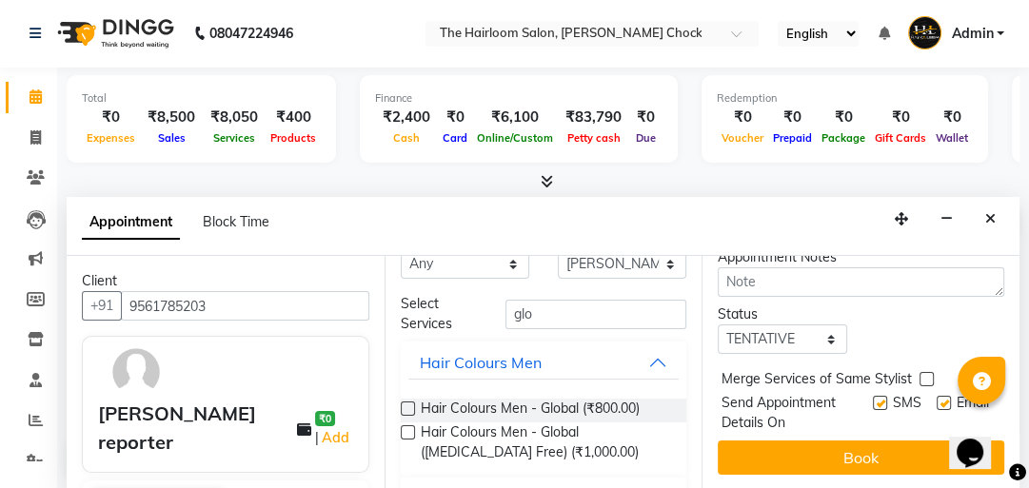
click at [873, 396] on label at bounding box center [880, 403] width 14 height 14
click at [873, 399] on input "checkbox" at bounding box center [879, 405] width 12 height 12
checkbox input "false"
click at [937, 396] on label at bounding box center [944, 403] width 14 height 14
click at [937, 399] on input "checkbox" at bounding box center [943, 405] width 12 height 12
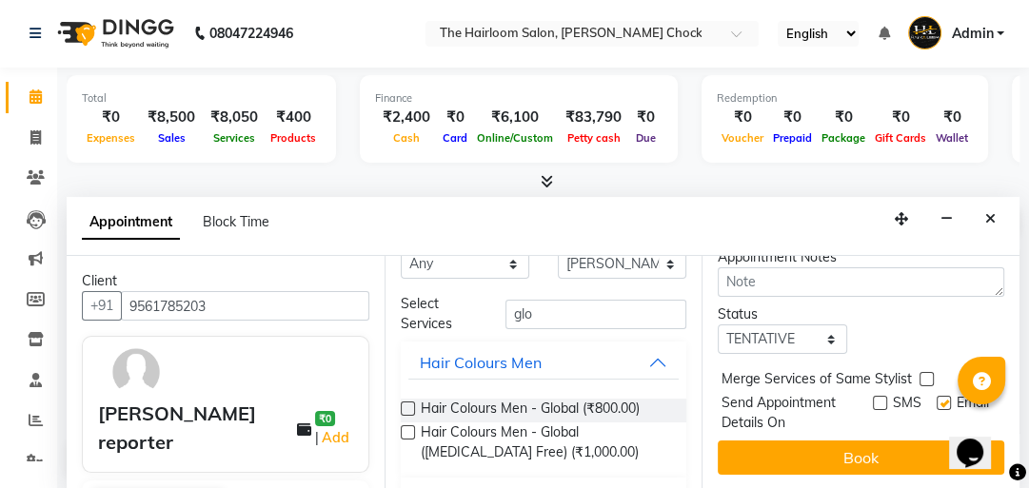
checkbox input "false"
click at [900, 425] on div "Jump to [DATE] 1 2 3 4 5 6 7 8 Weeks Appointment Date [DATE] Appointment Time S…" at bounding box center [860, 373] width 318 height 234
click at [900, 441] on button "Book" at bounding box center [861, 458] width 286 height 34
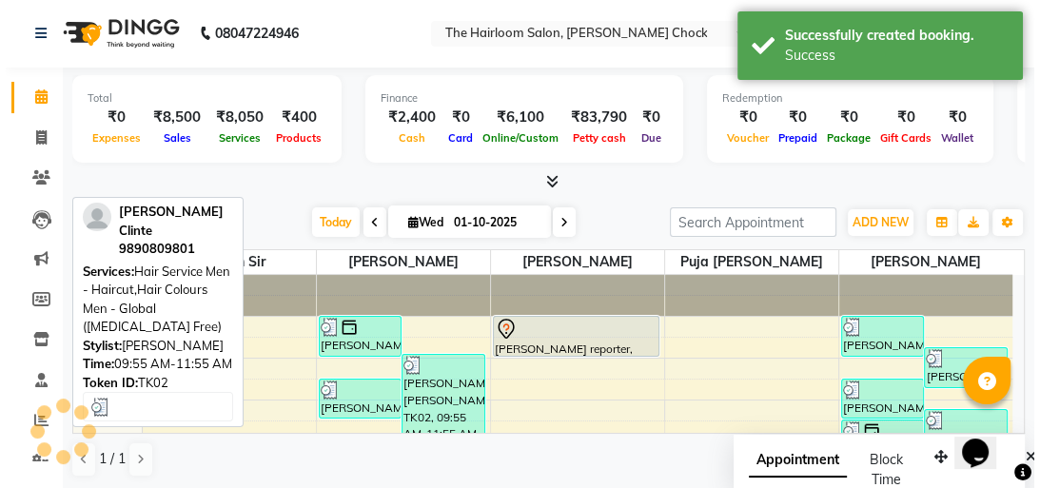
scroll to position [0, 0]
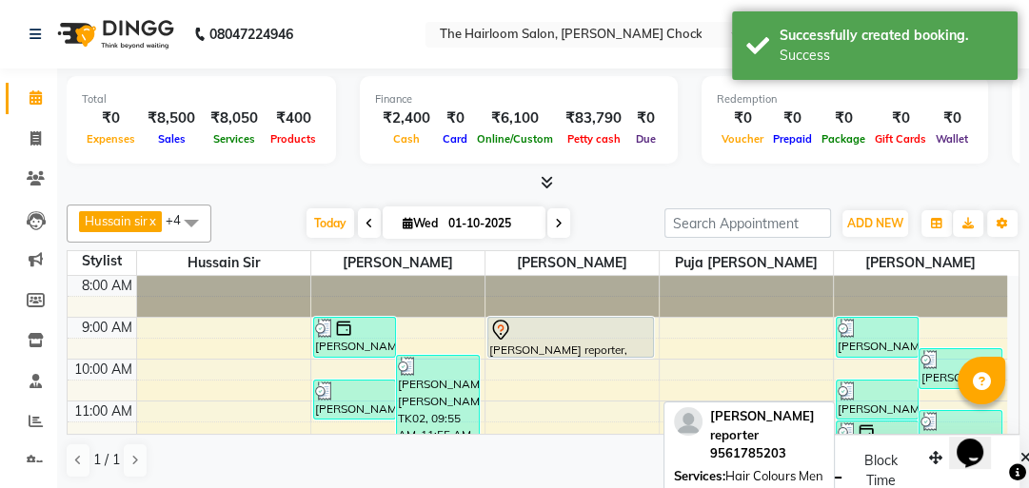
click at [528, 342] on div "[PERSON_NAME] reporter, TK18, 09:00 AM-10:00 AM, Hair Colours Men - Global ([ME…" at bounding box center [570, 337] width 165 height 39
select select "7"
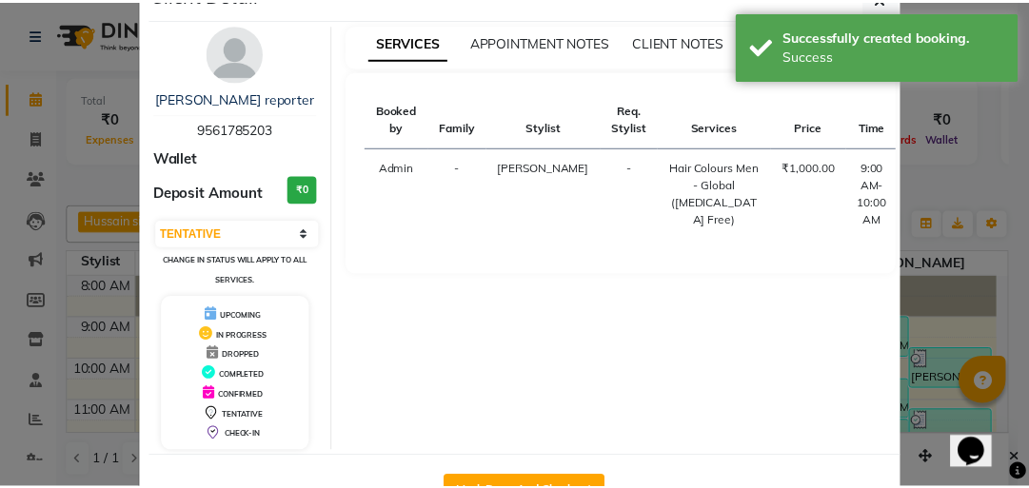
scroll to position [112, 0]
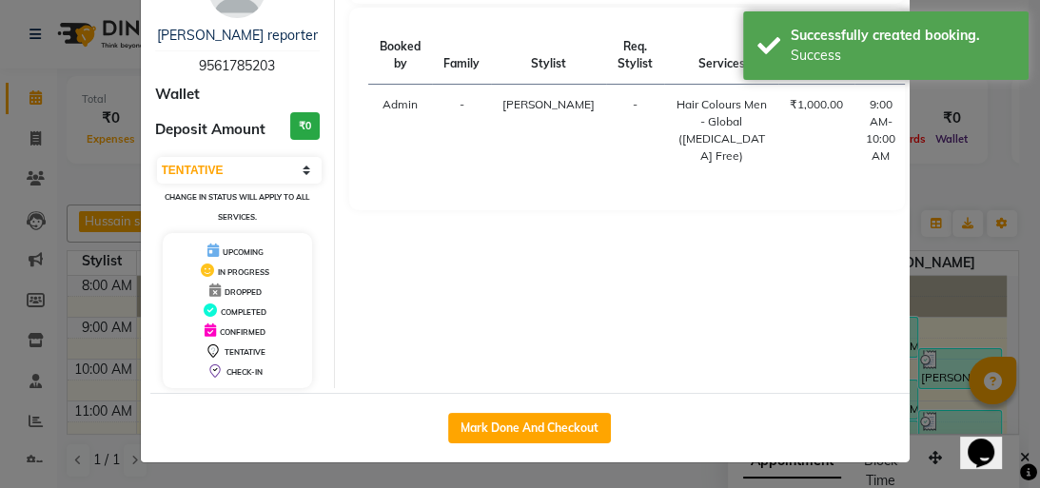
click at [527, 404] on div "Mark Done And Checkout" at bounding box center [530, 427] width 760 height 69
click at [525, 419] on button "Mark Done And Checkout" at bounding box center [529, 428] width 163 height 30
select select "service"
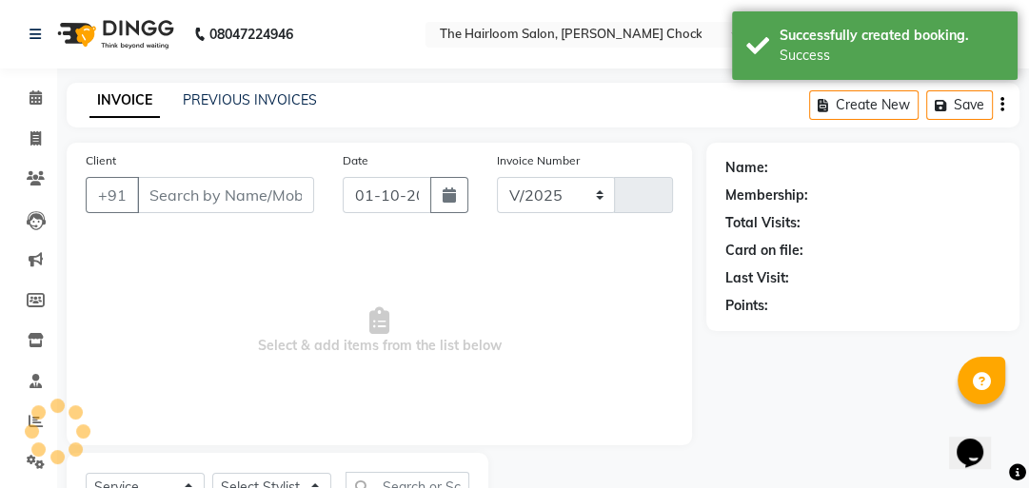
select select "5926"
type input "4005"
type input "9561785203"
select select "41757"
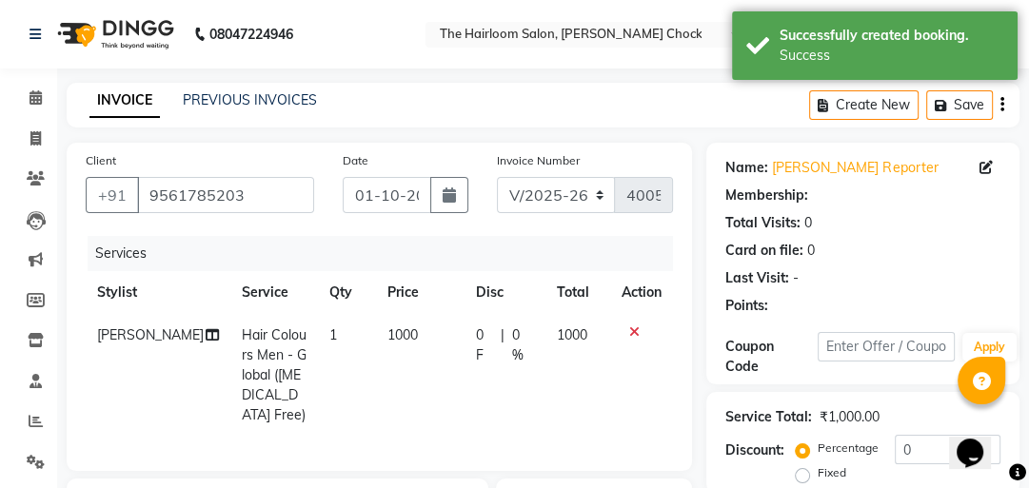
scroll to position [23, 0]
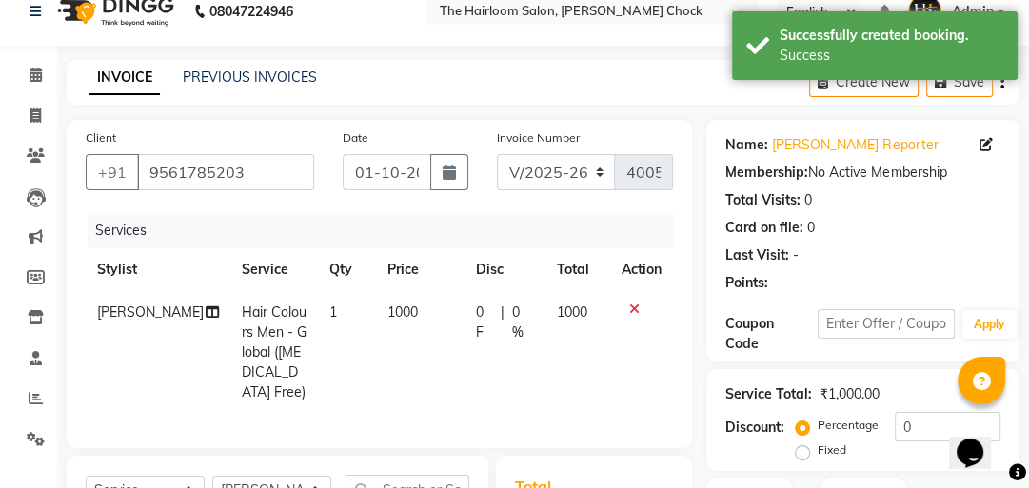
click at [376, 291] on td "1000" at bounding box center [420, 352] width 89 height 123
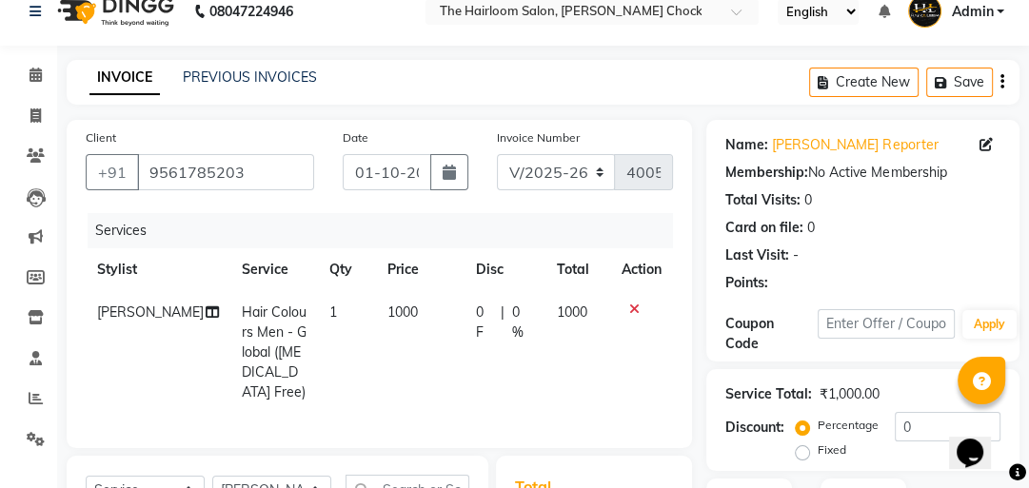
select select "41757"
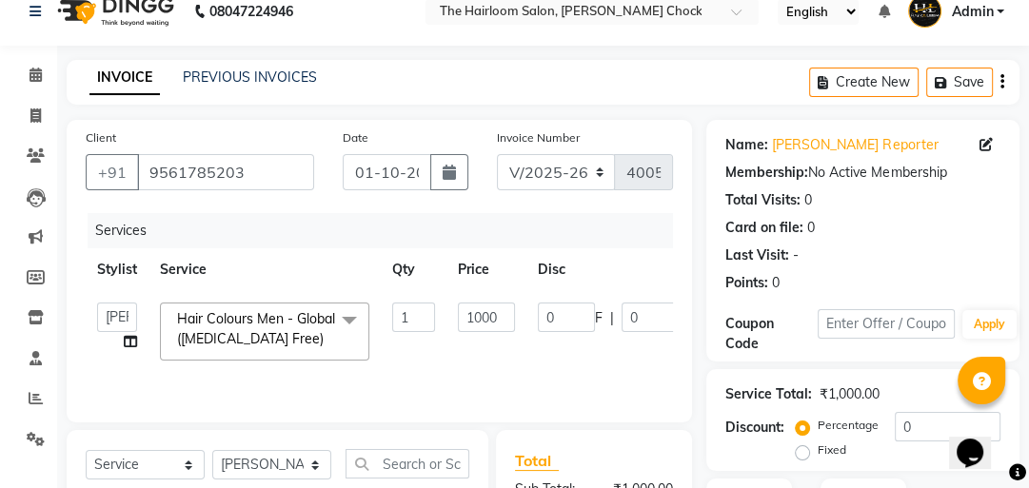
scroll to position [228, 0]
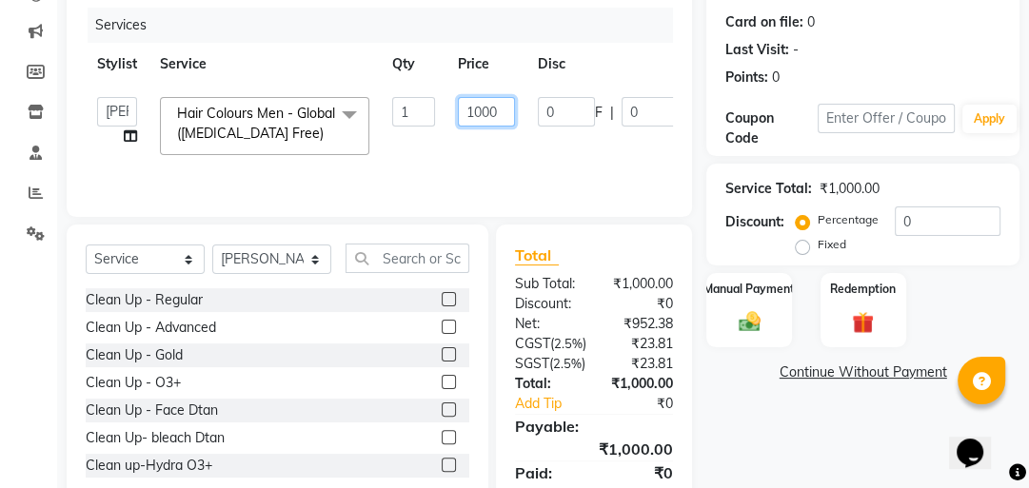
click at [484, 107] on input "1000" at bounding box center [486, 112] width 57 height 30
type input "900"
click at [498, 147] on tr "[PERSON_NAME] [PERSON_NAME] [PERSON_NAME] sir [PERSON_NAME] Hair Colours Men - …" at bounding box center [453, 126] width 734 height 81
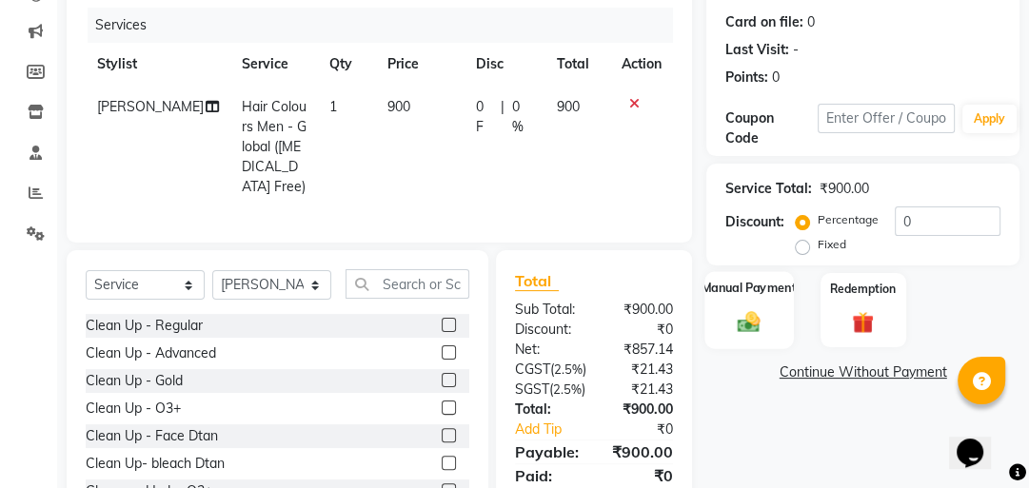
click at [773, 307] on div "Manual Payment" at bounding box center [749, 310] width 89 height 78
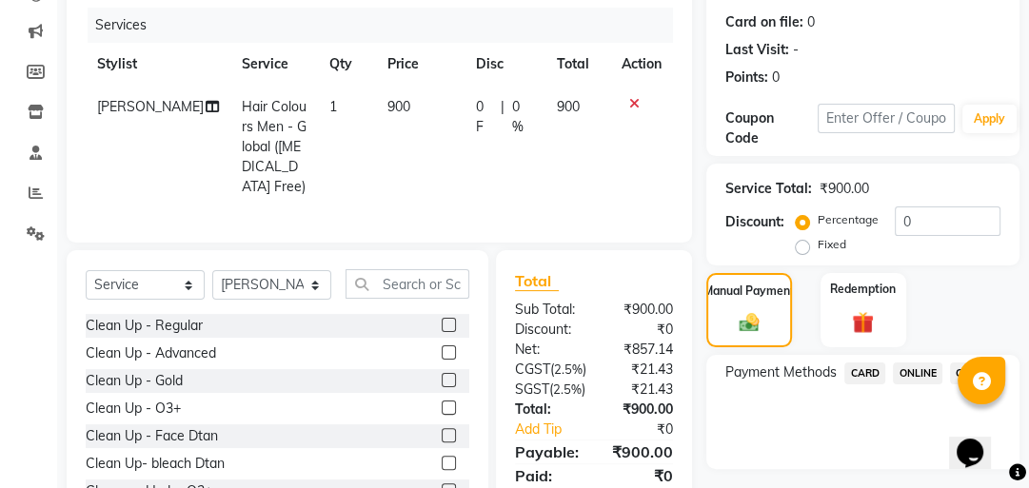
click at [916, 375] on span "ONLINE" at bounding box center [917, 374] width 49 height 22
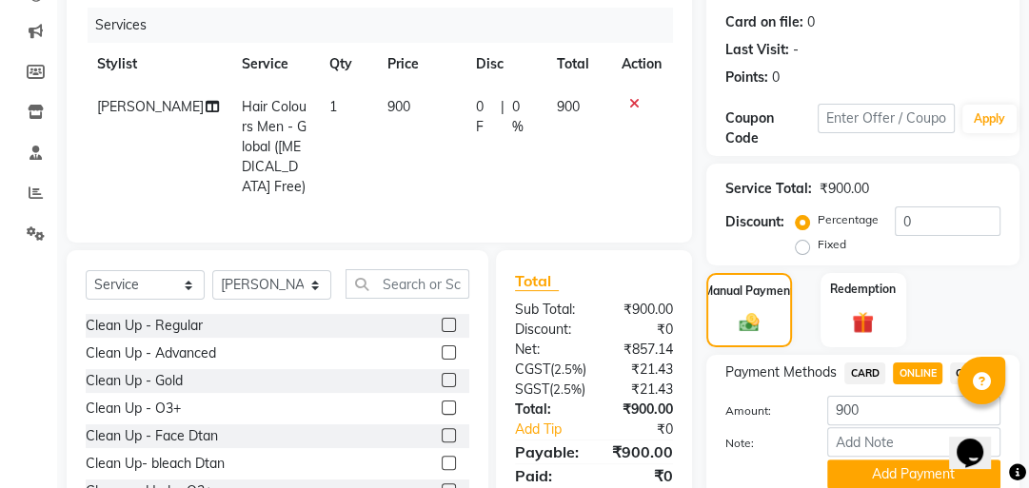
scroll to position [331, 0]
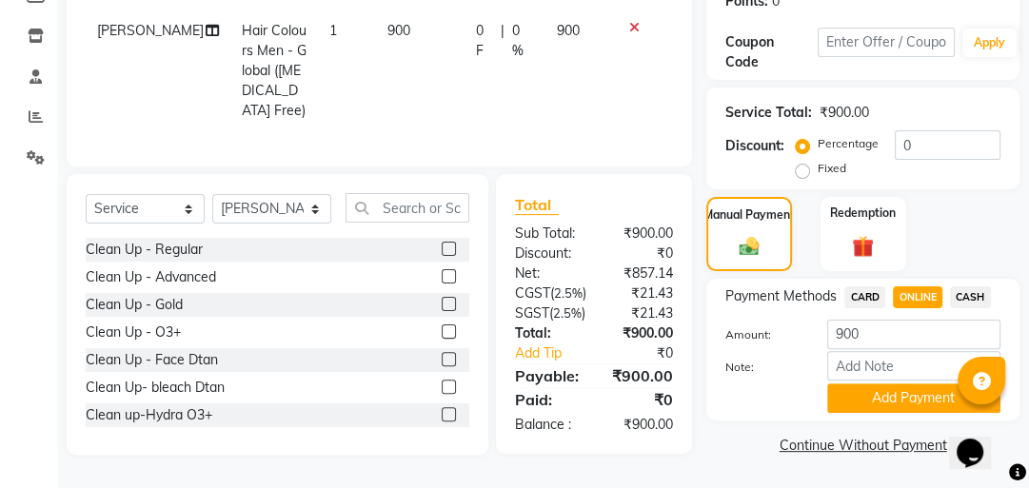
click at [972, 286] on span "CASH" at bounding box center [970, 297] width 41 height 22
click at [962, 371] on div at bounding box center [982, 381] width 48 height 48
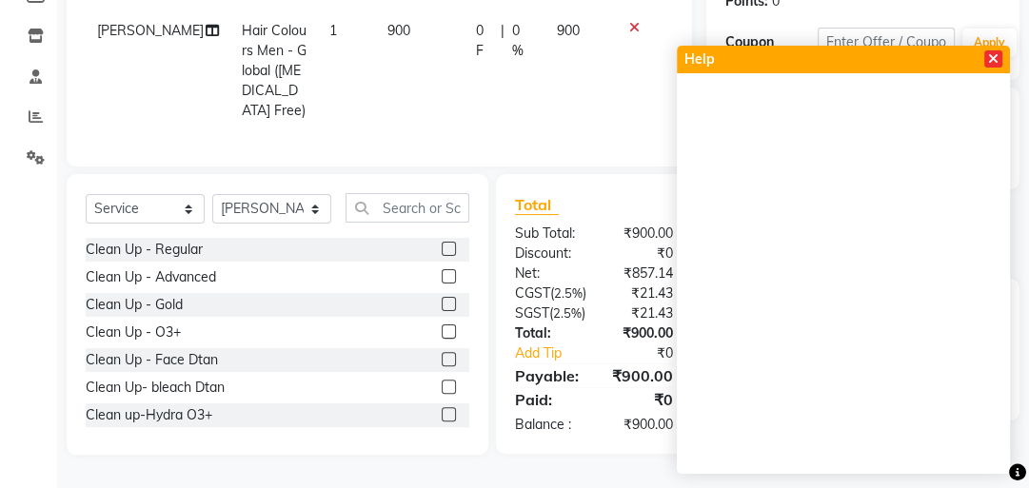
click at [990, 64] on icon at bounding box center [993, 58] width 10 height 13
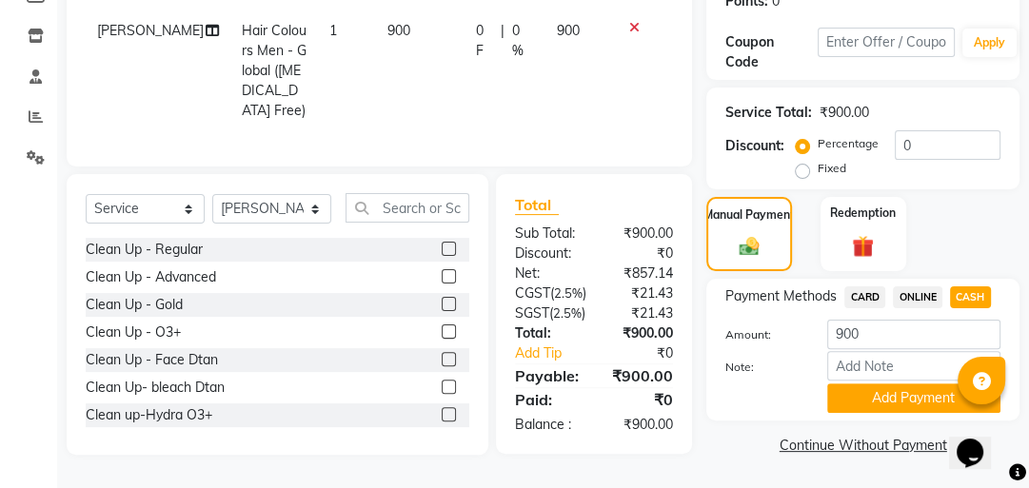
click at [899, 384] on button "Add Payment" at bounding box center [913, 399] width 173 height 30
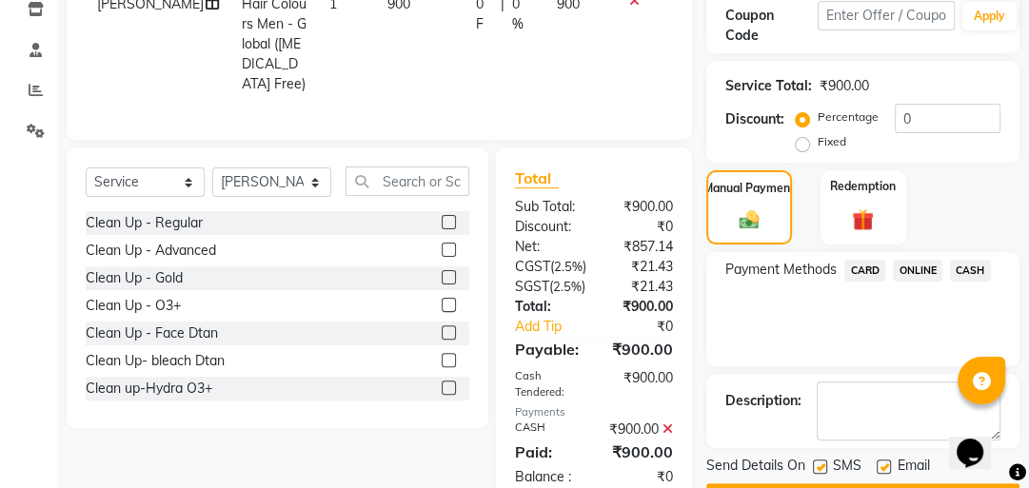
click at [823, 460] on label at bounding box center [820, 467] width 14 height 14
click at [823, 462] on input "checkbox" at bounding box center [819, 468] width 12 height 12
checkbox input "false"
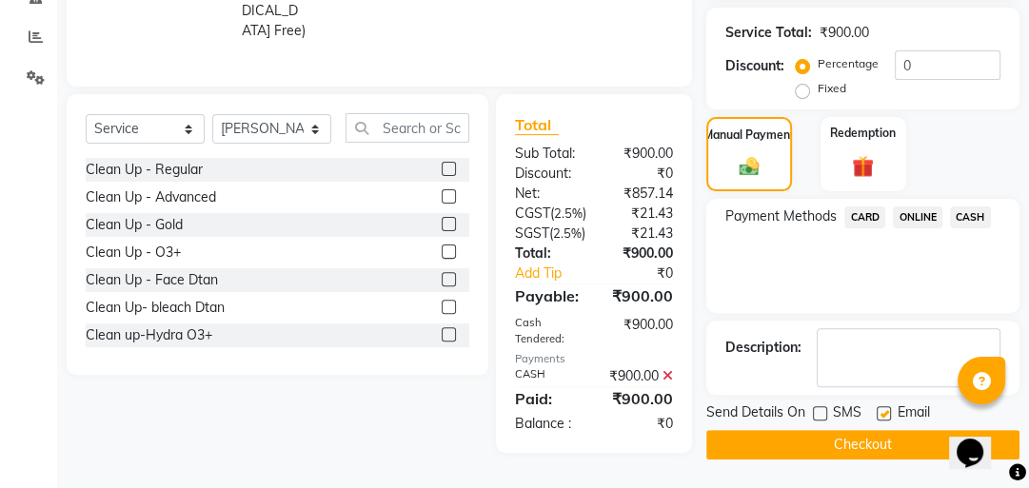
click at [877, 406] on label at bounding box center [884, 413] width 14 height 14
click at [877, 408] on input "checkbox" at bounding box center [883, 414] width 12 height 12
checkbox input "false"
click at [864, 430] on button "Checkout" at bounding box center [862, 445] width 313 height 30
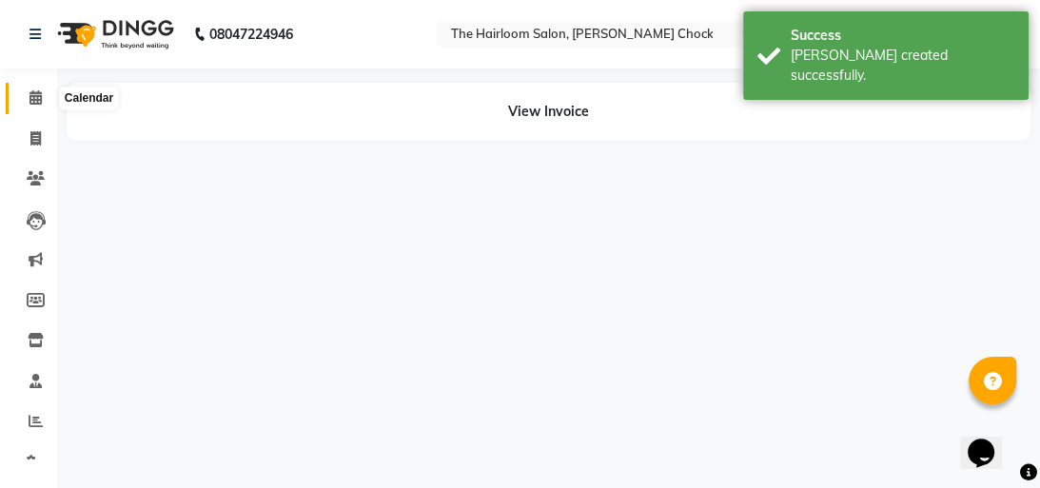
click at [37, 97] on icon at bounding box center [36, 97] width 12 height 14
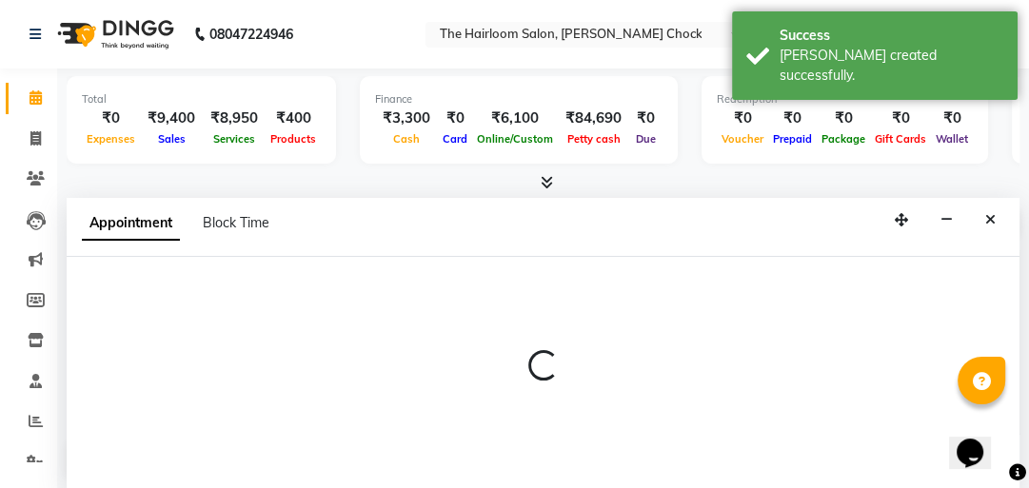
select select "41757"
select select "tentative"
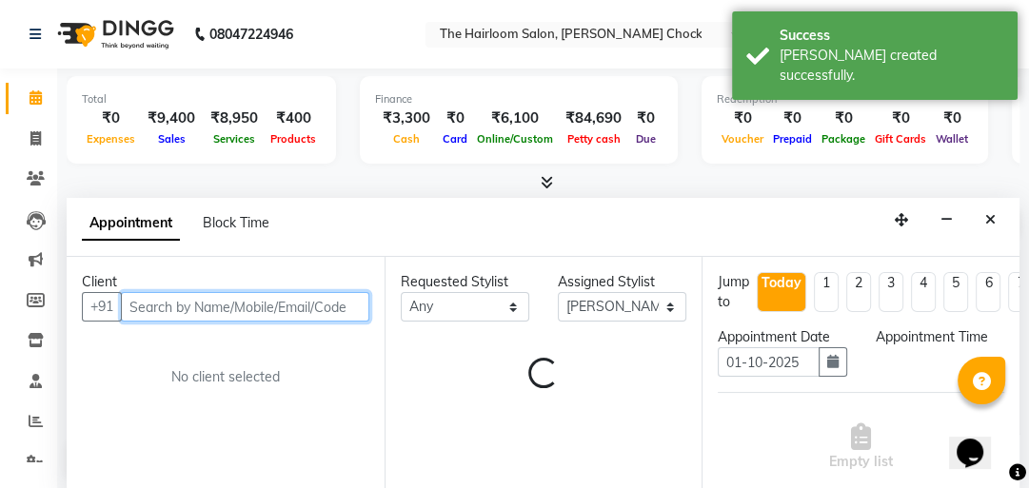
click at [188, 302] on input "text" at bounding box center [245, 307] width 248 height 30
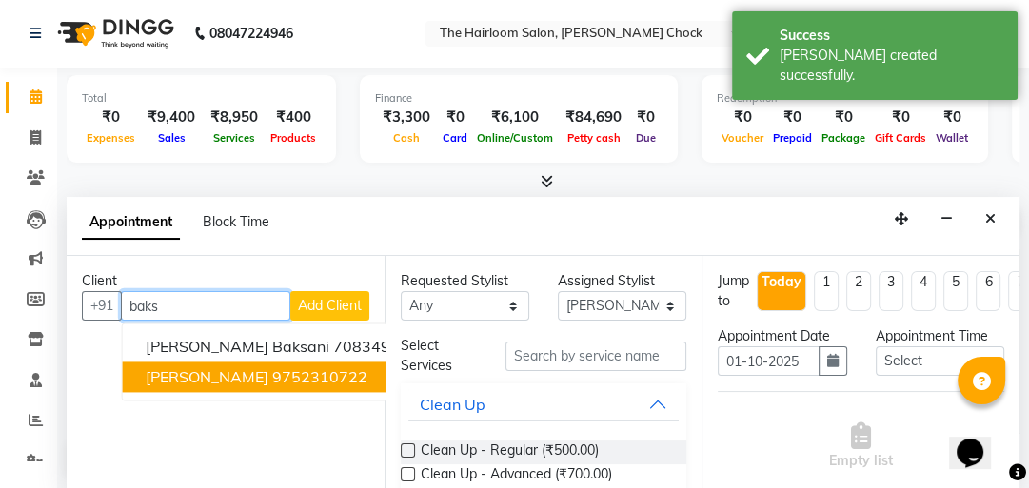
drag, startPoint x: 206, startPoint y: 365, endPoint x: 506, endPoint y: 365, distance: 300.8
click at [208, 367] on span "[PERSON_NAME]" at bounding box center [207, 376] width 123 height 19
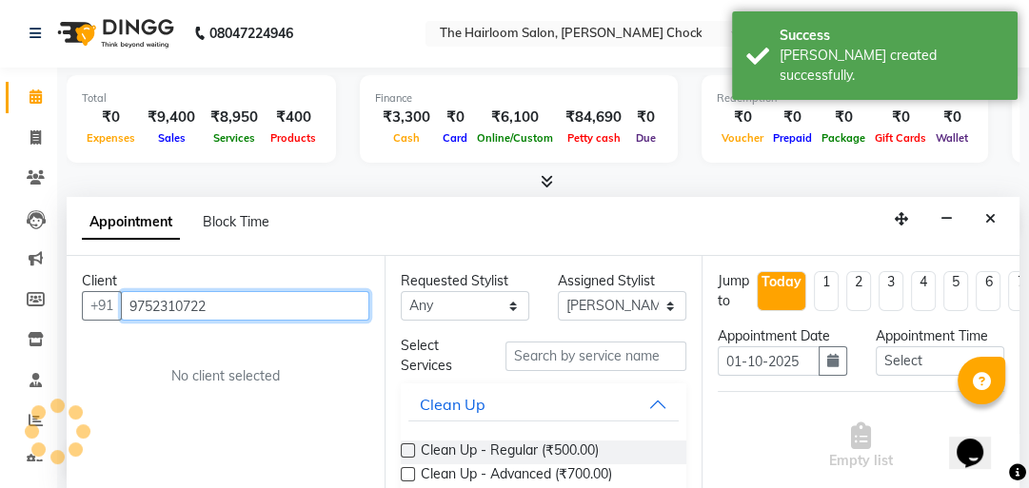
type input "9752310722"
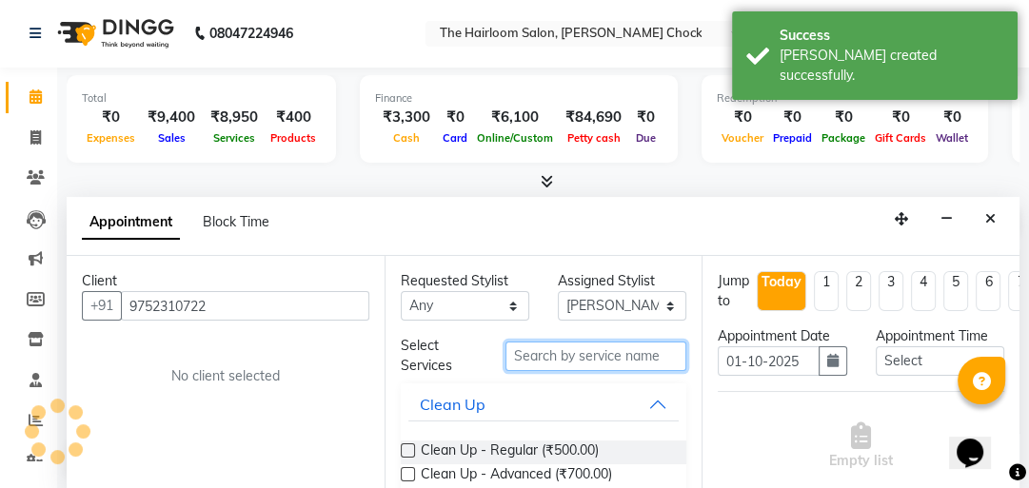
click at [640, 365] on input "text" at bounding box center [595, 357] width 181 height 30
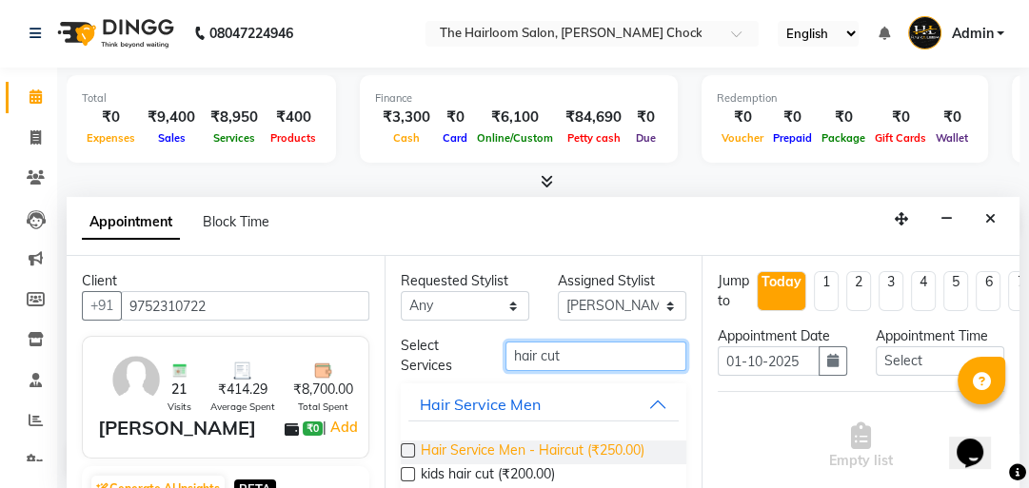
type input "hair cut"
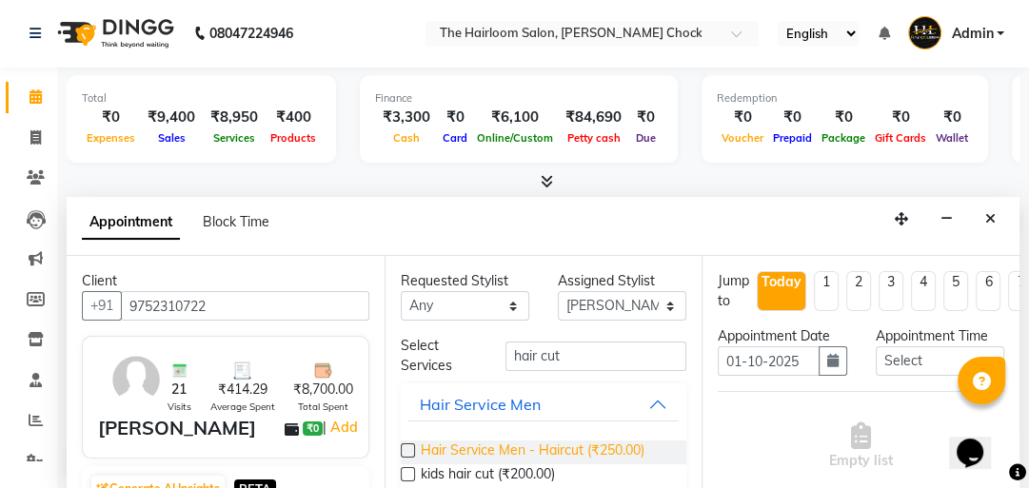
click at [610, 461] on span "Hair Service Men - Haircut (₹250.00)" at bounding box center [533, 453] width 224 height 24
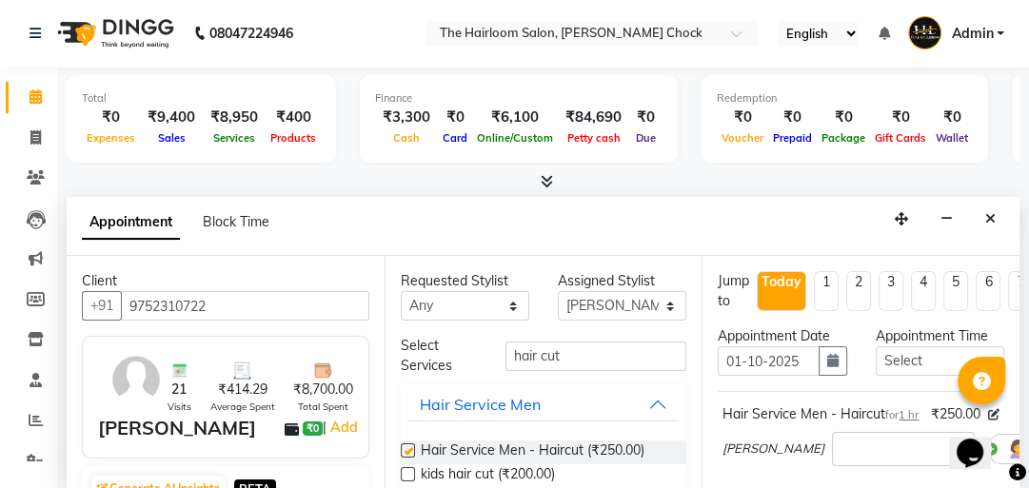
checkbox input "false"
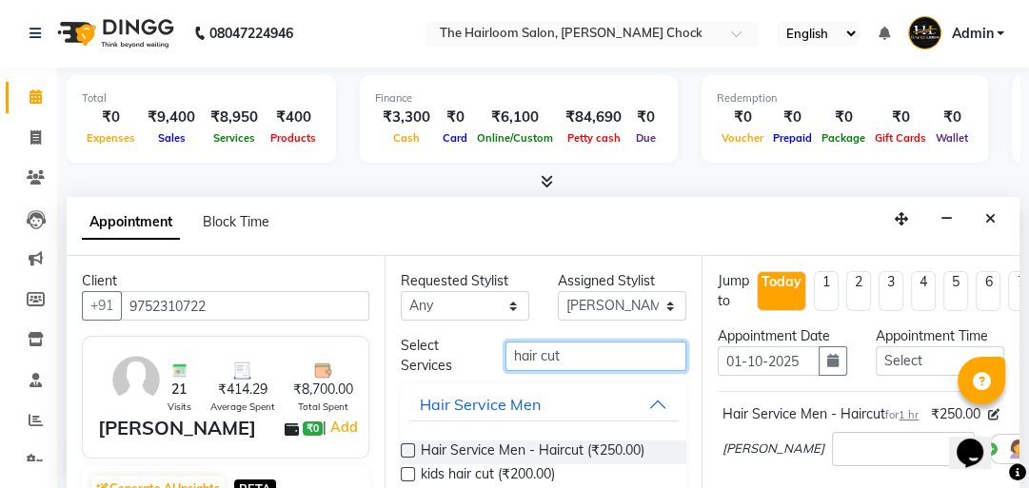
drag, startPoint x: 571, startPoint y: 354, endPoint x: 278, endPoint y: 301, distance: 298.0
click at [341, 313] on div "Client +91 9752310722 21 Visits ₹414.29 Average Spent ₹8,700.00 Total Spent [PE…" at bounding box center [543, 373] width 953 height 234
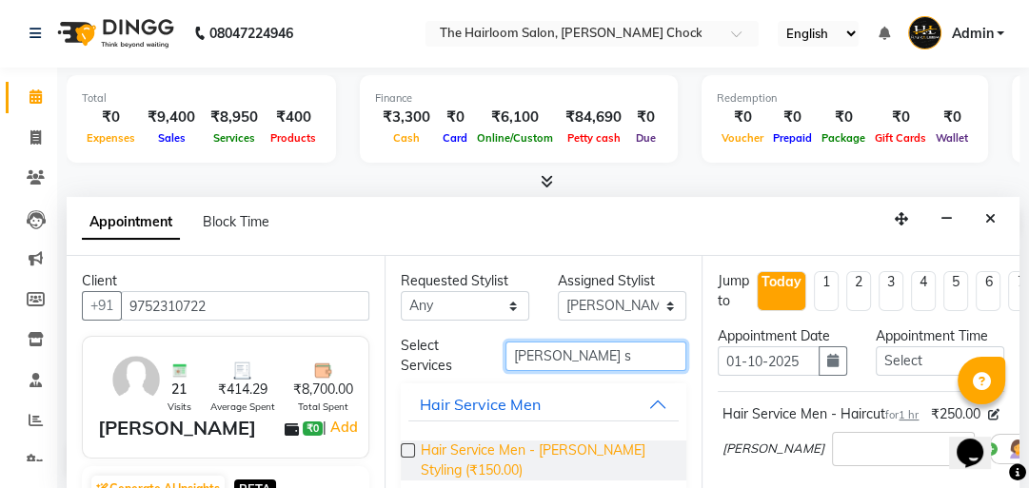
type input "[PERSON_NAME] s"
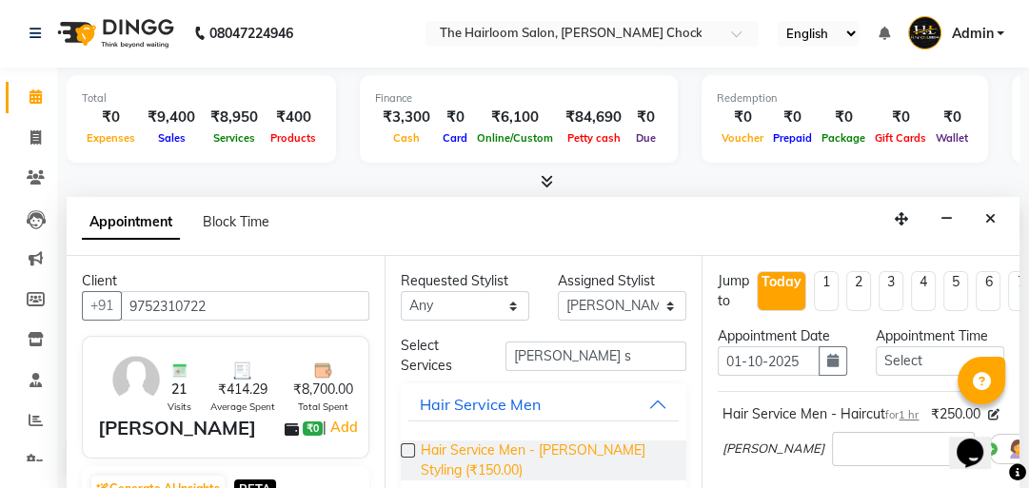
click at [533, 454] on span "Hair Service Men - [PERSON_NAME] Styling (₹150.00)" at bounding box center [546, 461] width 251 height 40
checkbox input "false"
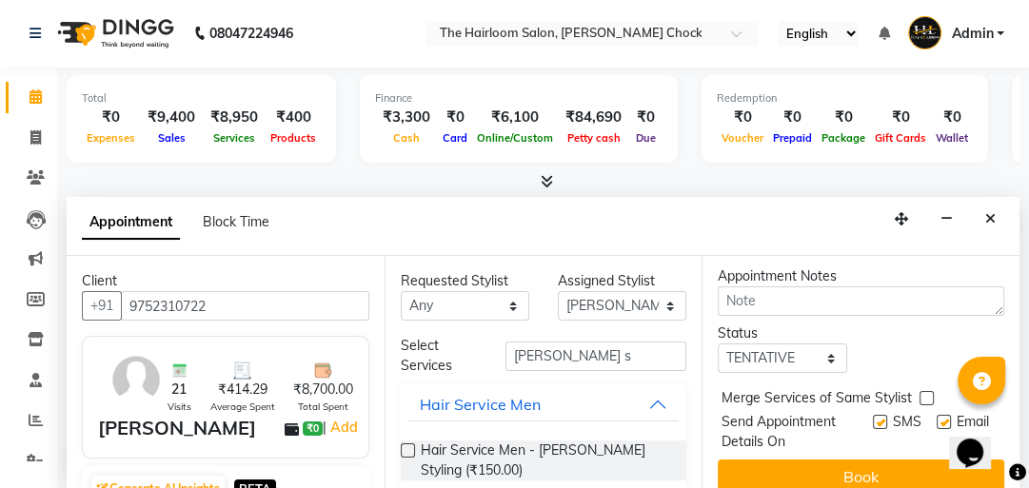
scroll to position [445, 0]
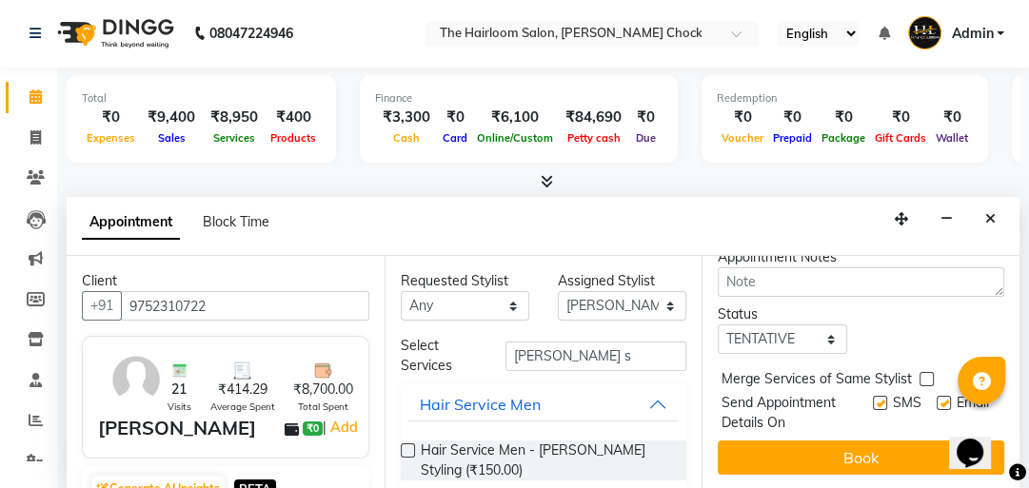
drag, startPoint x: 868, startPoint y: 389, endPoint x: 944, endPoint y: 396, distance: 76.4
click at [873, 396] on label at bounding box center [880, 403] width 14 height 14
click at [873, 399] on input "checkbox" at bounding box center [879, 405] width 12 height 12
checkbox input "false"
click at [937, 396] on label at bounding box center [944, 403] width 14 height 14
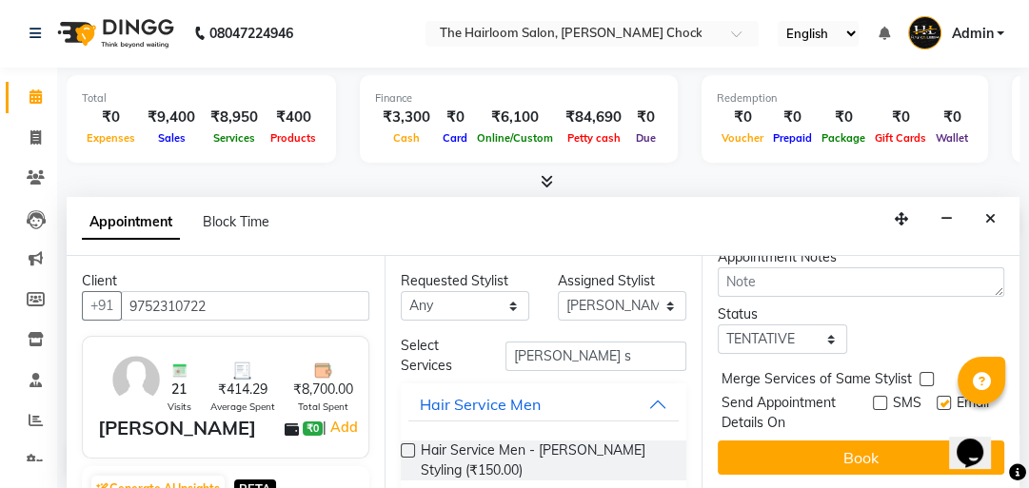
click at [937, 399] on input "checkbox" at bounding box center [943, 405] width 12 height 12
checkbox input "false"
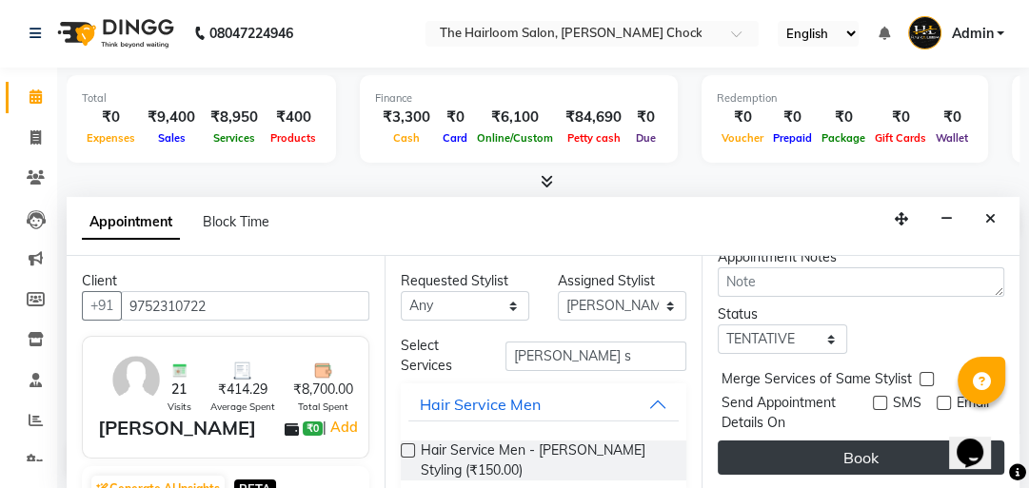
click at [895, 441] on button "Book" at bounding box center [861, 458] width 286 height 34
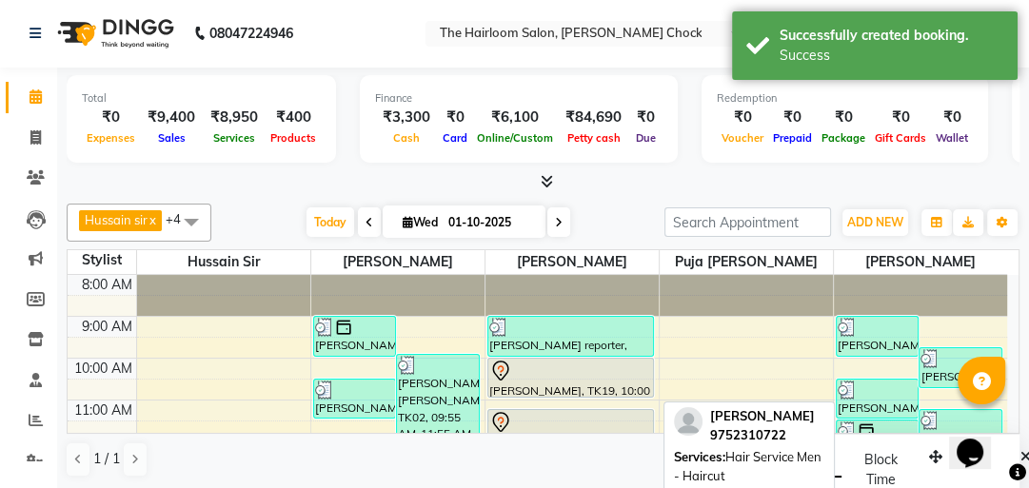
click at [523, 385] on div "[PERSON_NAME], TK19, 10:00 AM-11:00 AM, Hair Service Men - Haircut" at bounding box center [570, 378] width 165 height 38
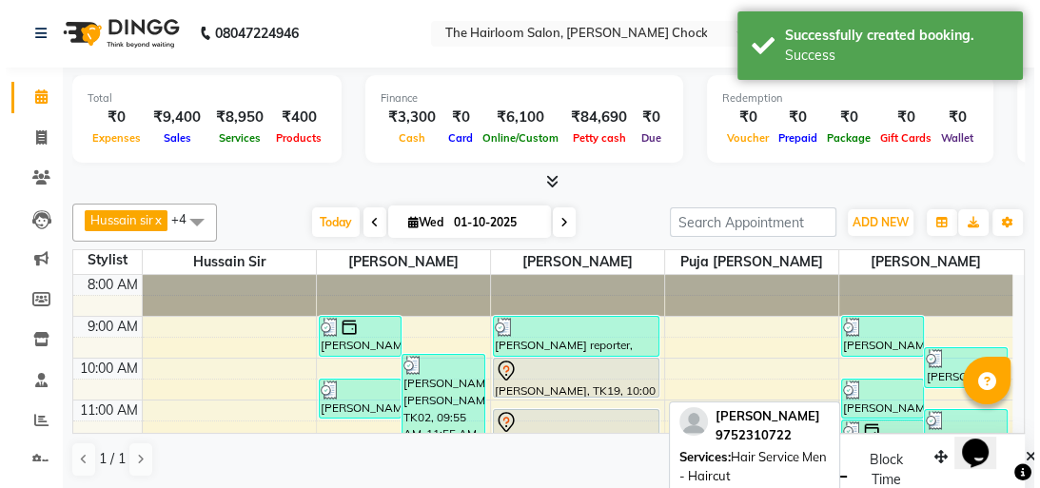
scroll to position [0, 0]
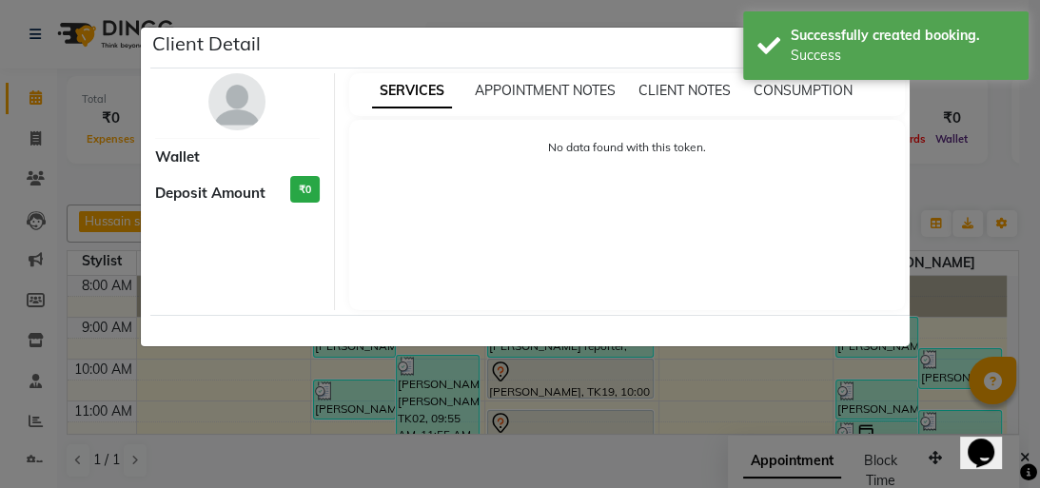
select select "7"
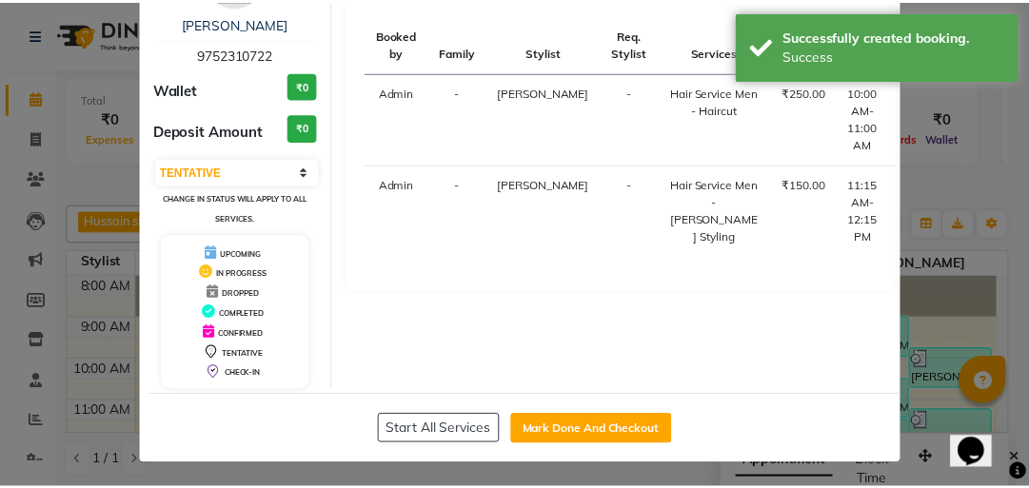
scroll to position [126, 0]
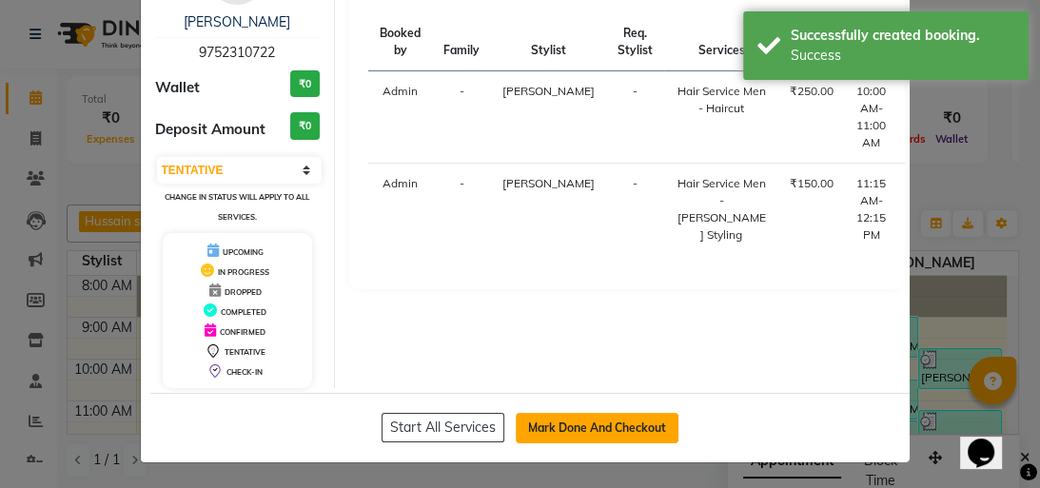
click at [543, 426] on button "Mark Done And Checkout" at bounding box center [597, 428] width 163 height 30
select select "service"
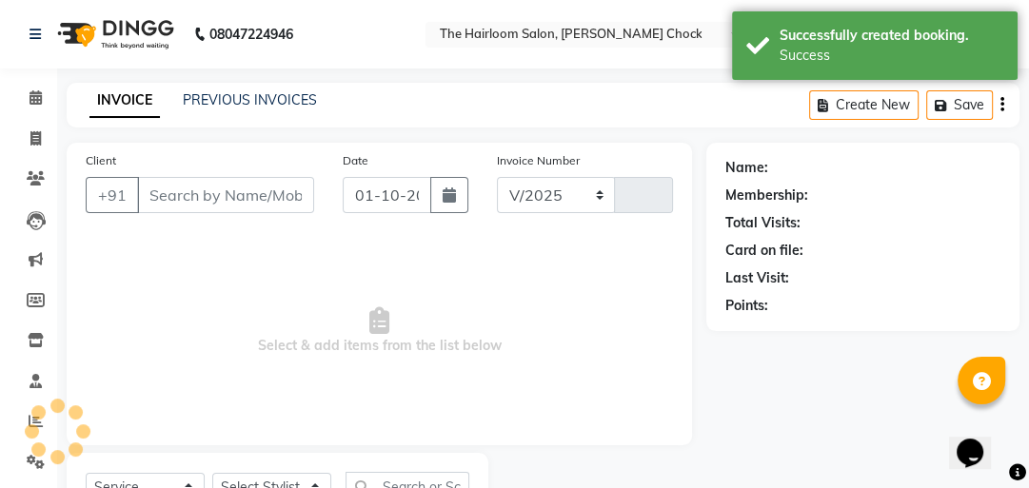
select select "5926"
type input "4006"
type input "9752310722"
select select "41757"
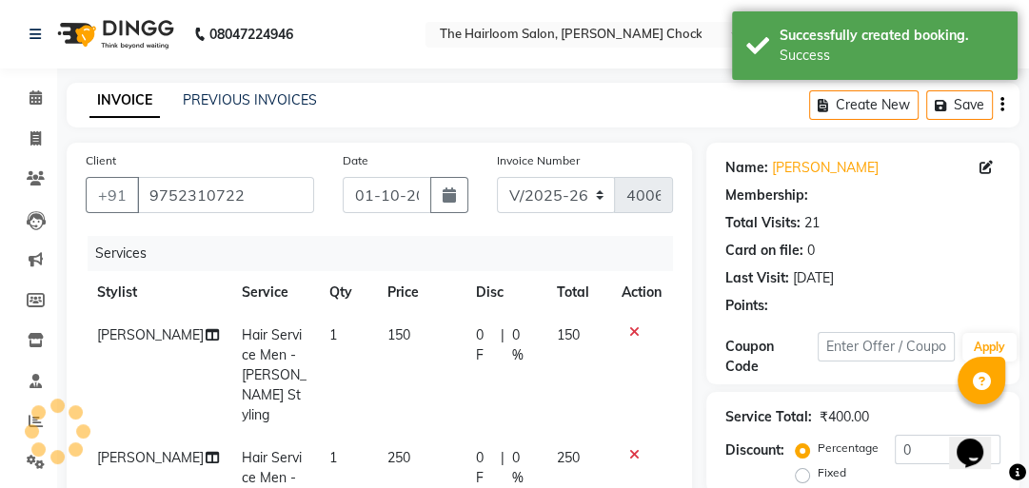
scroll to position [84, 0]
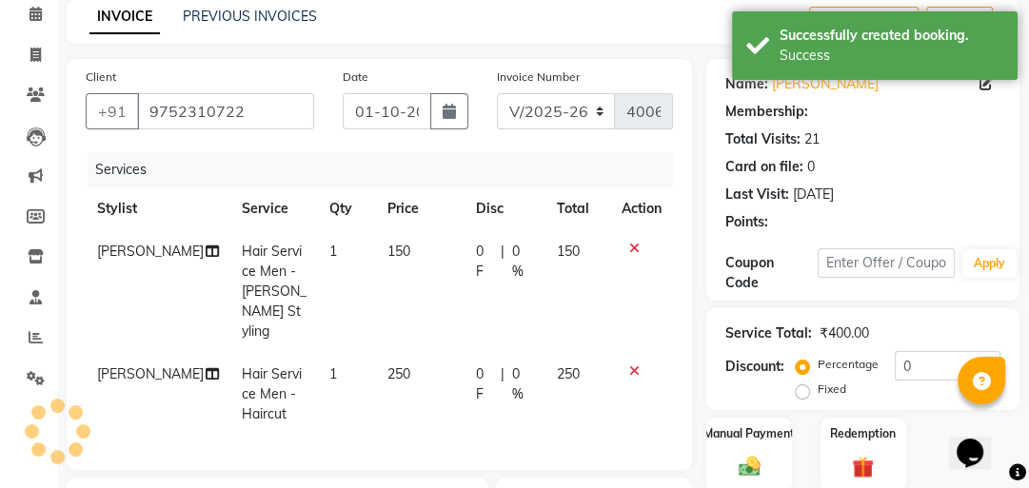
click at [747, 229] on div "Name: [PERSON_NAME] Membership: Total Visits: 21 Card on file: 0 Last Visit: [D…" at bounding box center [869, 409] width 327 height 700
click at [734, 453] on img at bounding box center [749, 466] width 37 height 26
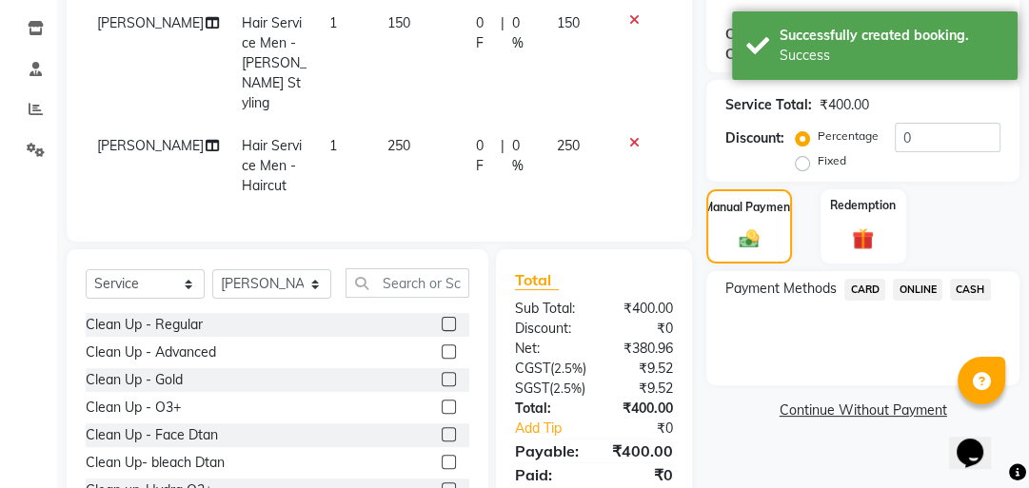
click at [923, 279] on span "ONLINE" at bounding box center [917, 290] width 49 height 22
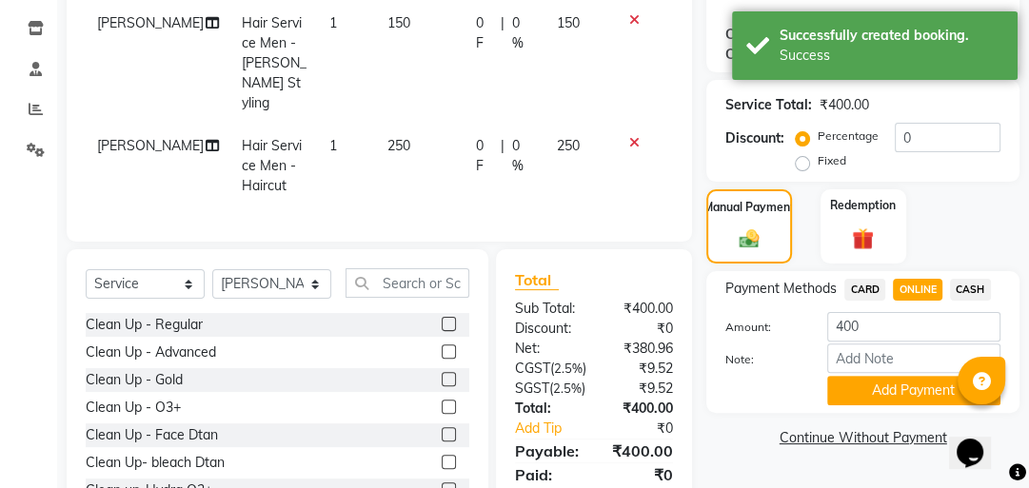
click at [966, 296] on span "CASH" at bounding box center [970, 290] width 41 height 22
click at [933, 381] on button "Add Payment" at bounding box center [913, 391] width 173 height 30
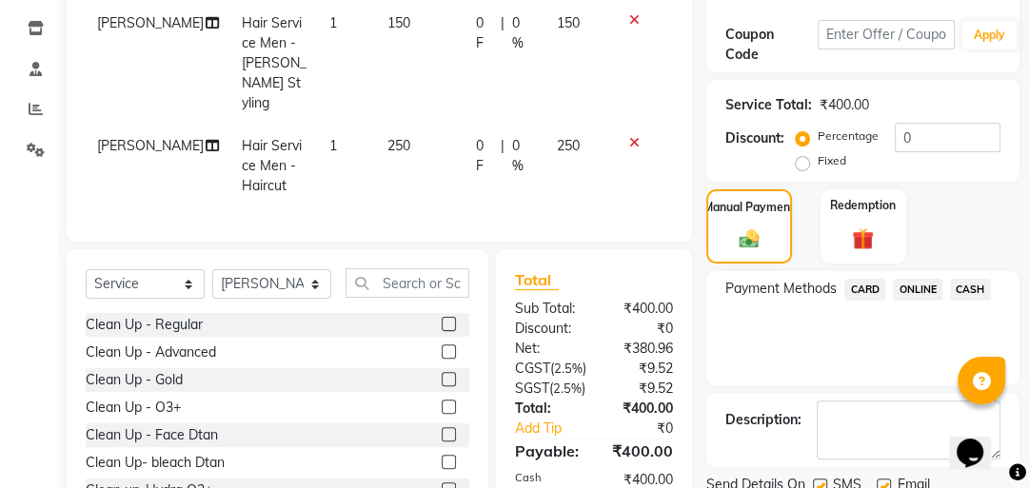
scroll to position [493, 0]
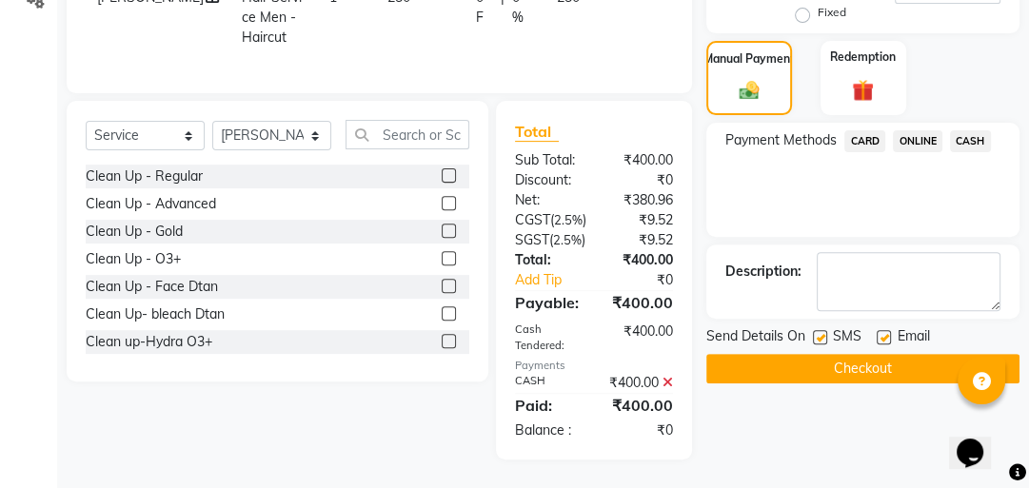
click at [820, 330] on label at bounding box center [820, 337] width 14 height 14
click at [820, 332] on input "checkbox" at bounding box center [819, 338] width 12 height 12
checkbox input "false"
click at [879, 330] on label at bounding box center [884, 337] width 14 height 14
click at [879, 332] on input "checkbox" at bounding box center [883, 338] width 12 height 12
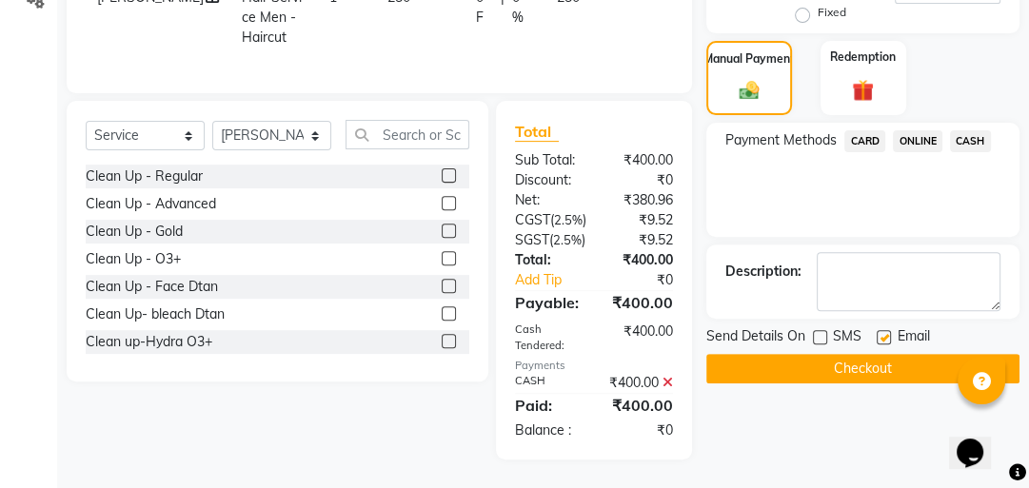
checkbox input "false"
click at [845, 354] on button "Checkout" at bounding box center [862, 369] width 313 height 30
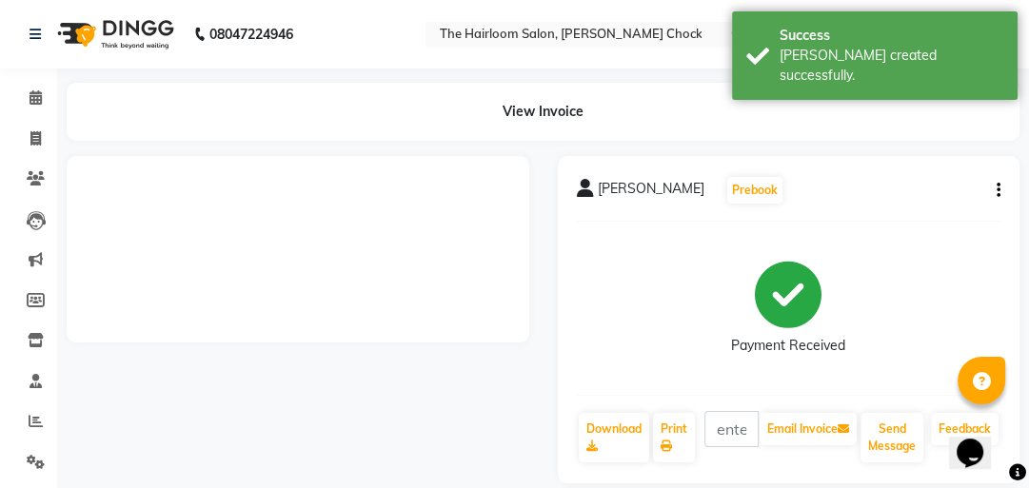
click at [42, 114] on li "Calendar" at bounding box center [28, 98] width 57 height 41
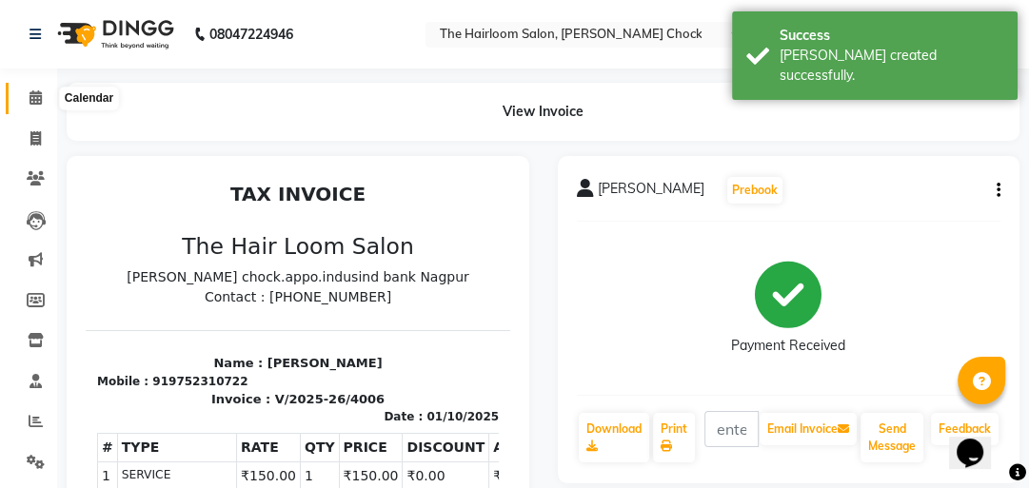
click at [26, 88] on span at bounding box center [35, 99] width 33 height 22
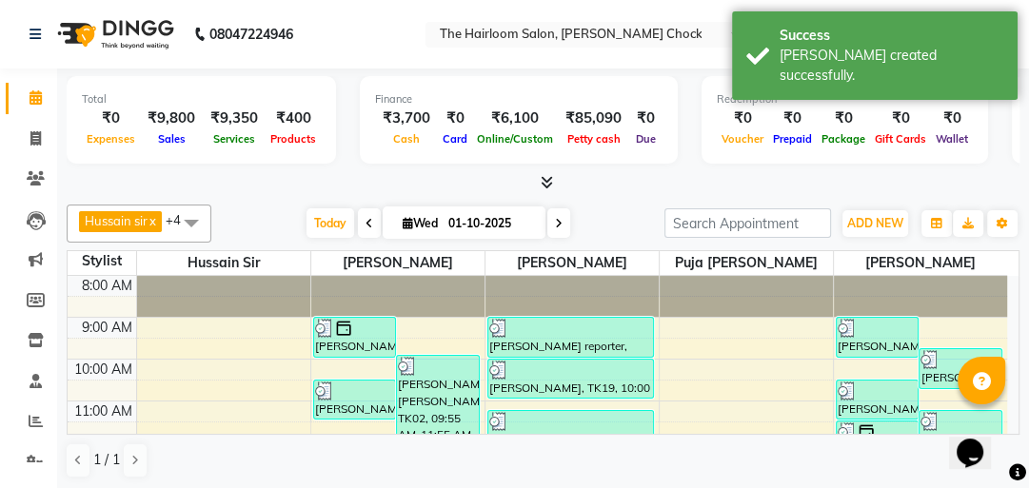
scroll to position [152, 0]
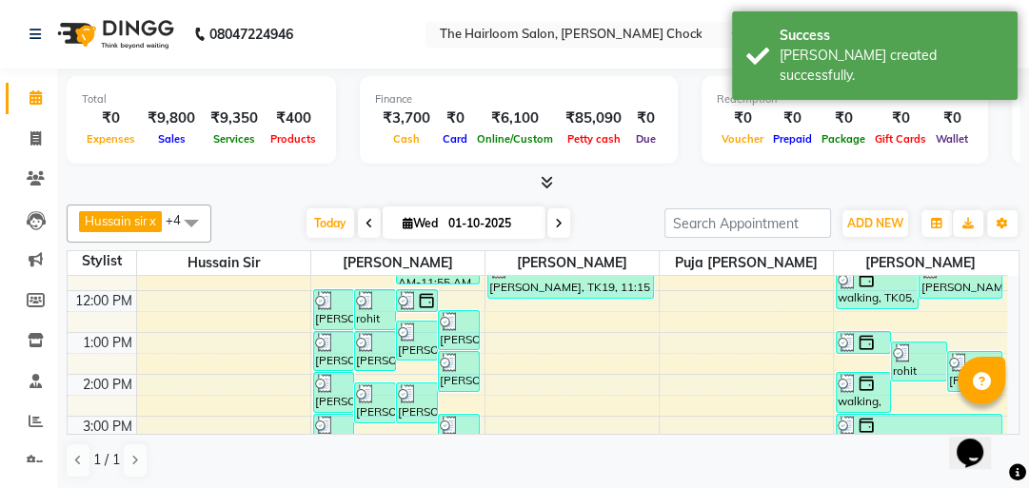
click at [523, 308] on div "8:00 AM 9:00 AM 10:00 AM 11:00 AM 12:00 PM 1:00 PM 2:00 PM 3:00 PM 4:00 PM 5:00…" at bounding box center [537, 458] width 939 height 669
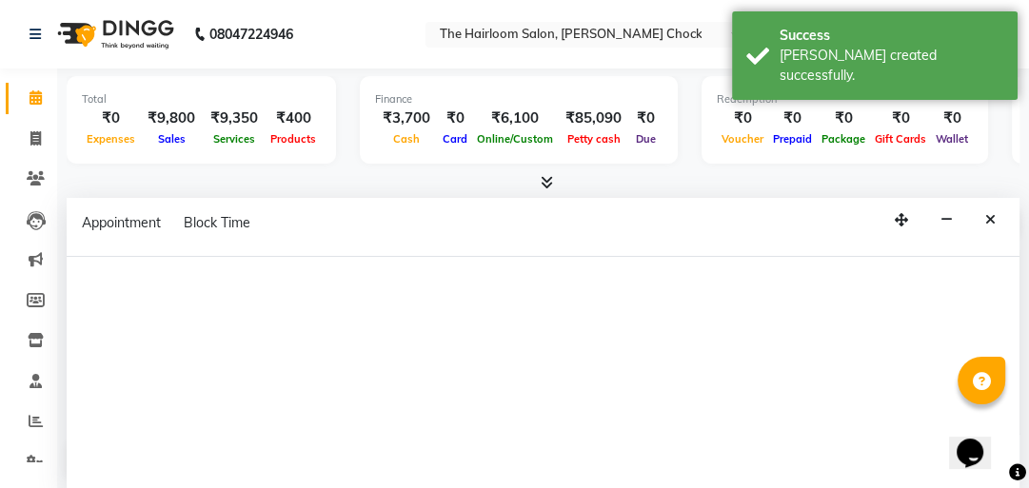
select select "41757"
select select "tentative"
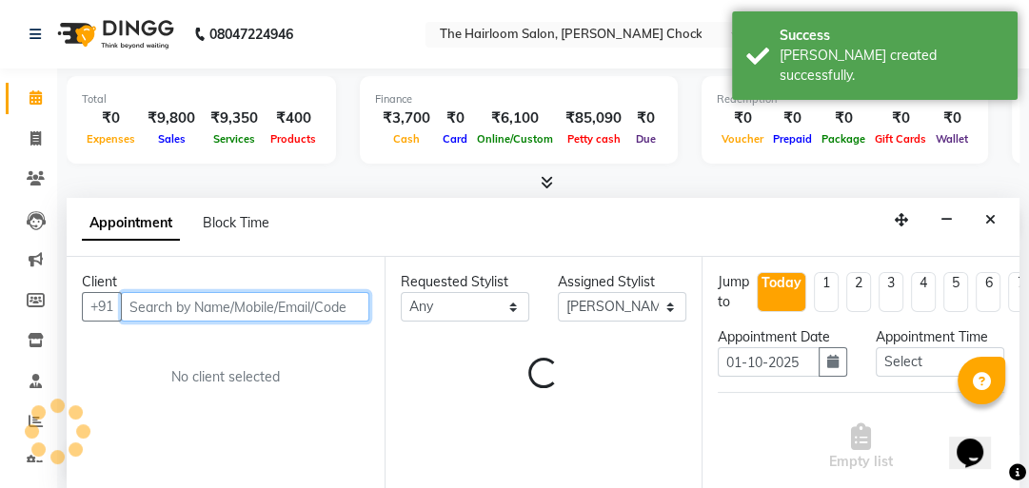
click at [339, 308] on input "text" at bounding box center [245, 307] width 248 height 30
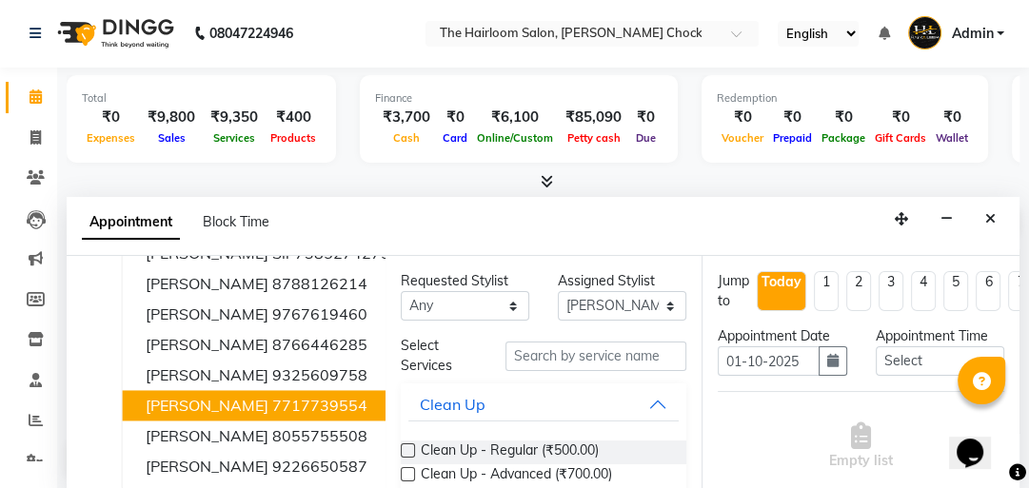
scroll to position [165, 0]
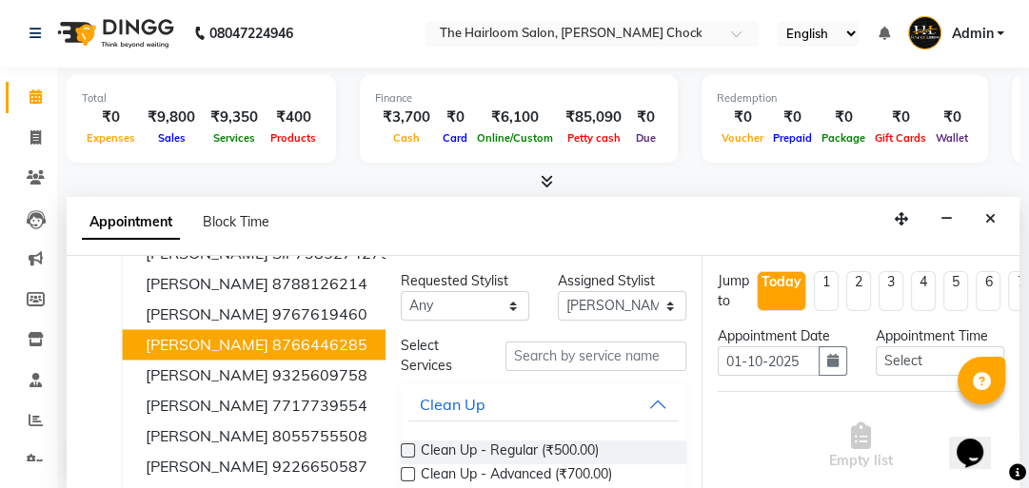
click at [272, 335] on ngb-highlight "8766446285" at bounding box center [319, 344] width 95 height 19
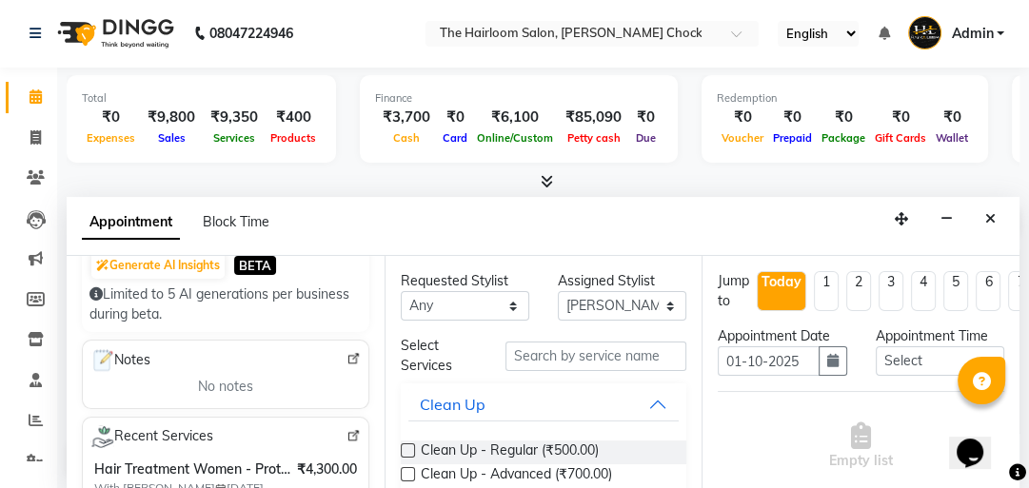
scroll to position [152, 0]
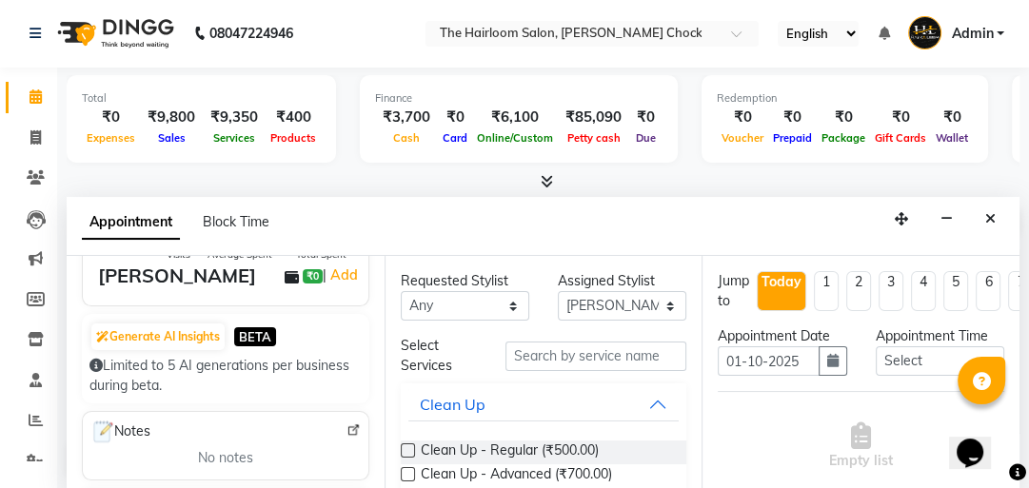
type input "8766446285"
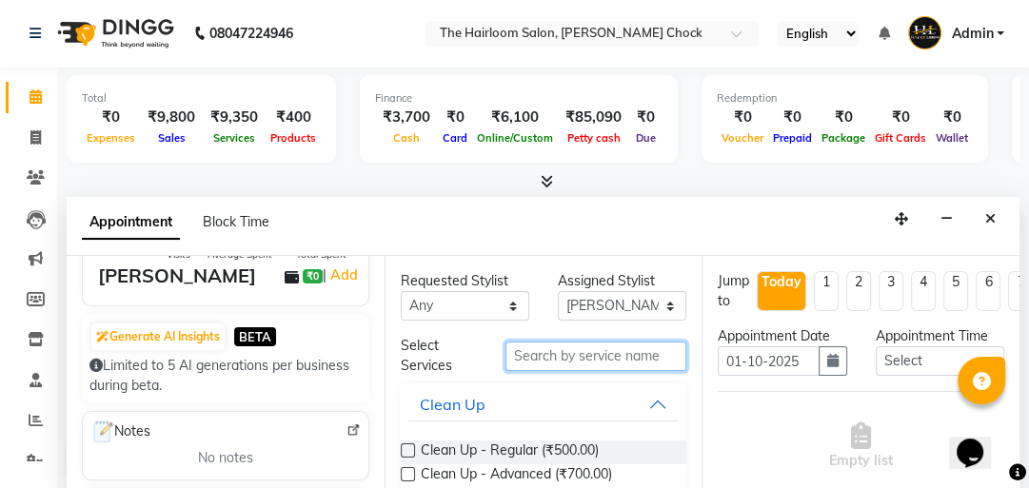
click at [553, 355] on input "text" at bounding box center [595, 357] width 181 height 30
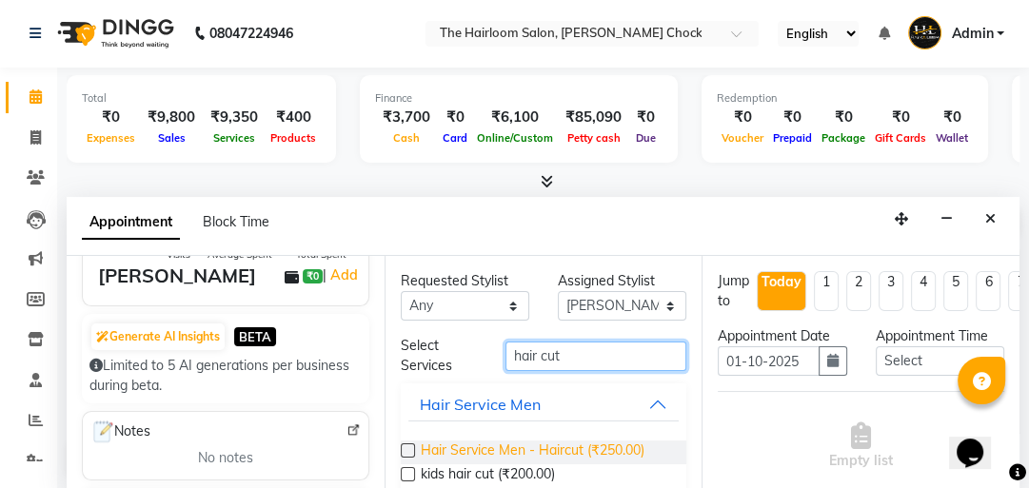
type input "hair cut"
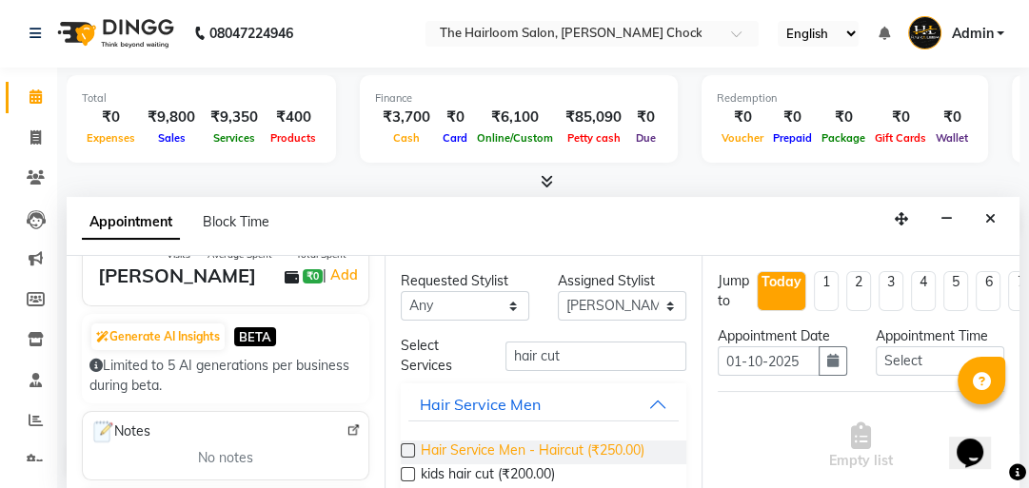
click at [577, 451] on span "Hair Service Men - Haircut (₹250.00)" at bounding box center [533, 453] width 224 height 24
checkbox input "false"
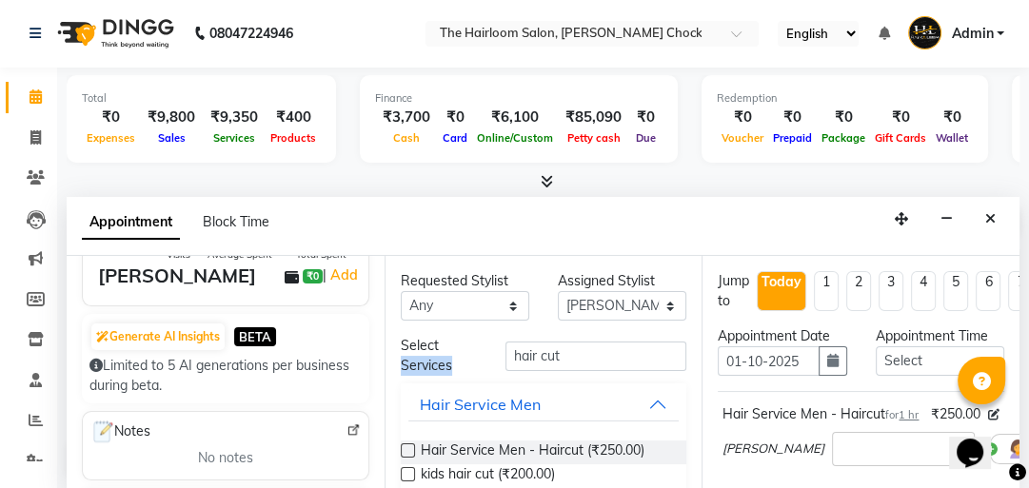
drag, startPoint x: 575, startPoint y: 369, endPoint x: 506, endPoint y: 341, distance: 74.2
click at [449, 343] on div "Select Services hair cut" at bounding box center [543, 356] width 315 height 40
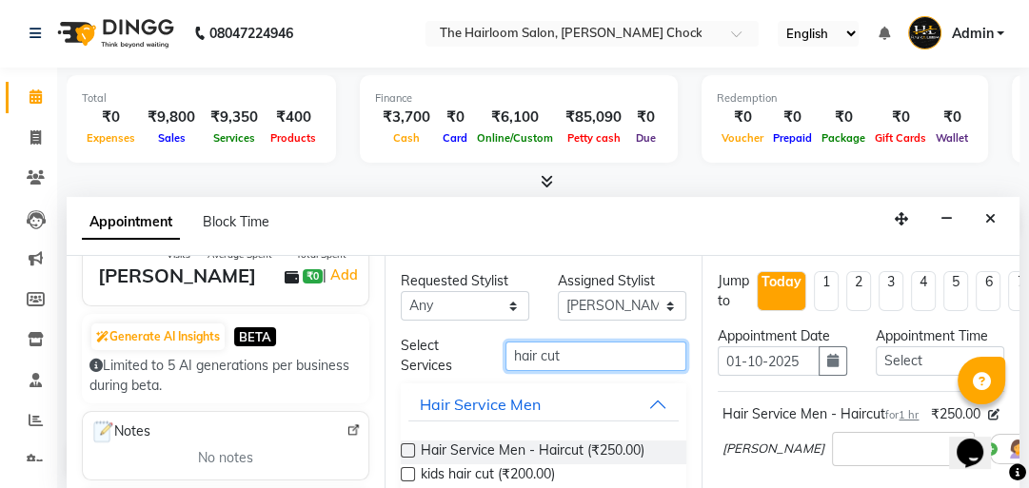
click at [456, 346] on div "Select Services hair cut" at bounding box center [543, 356] width 315 height 40
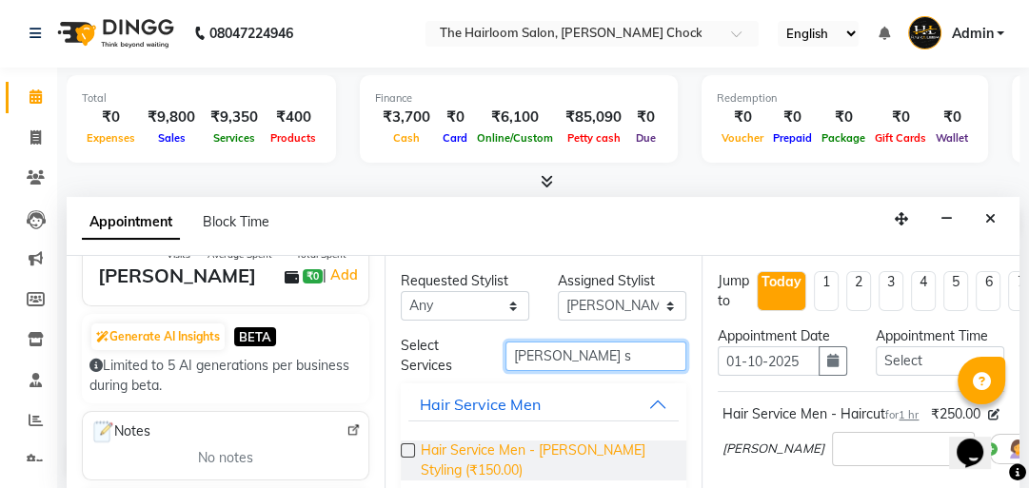
type input "[PERSON_NAME] s"
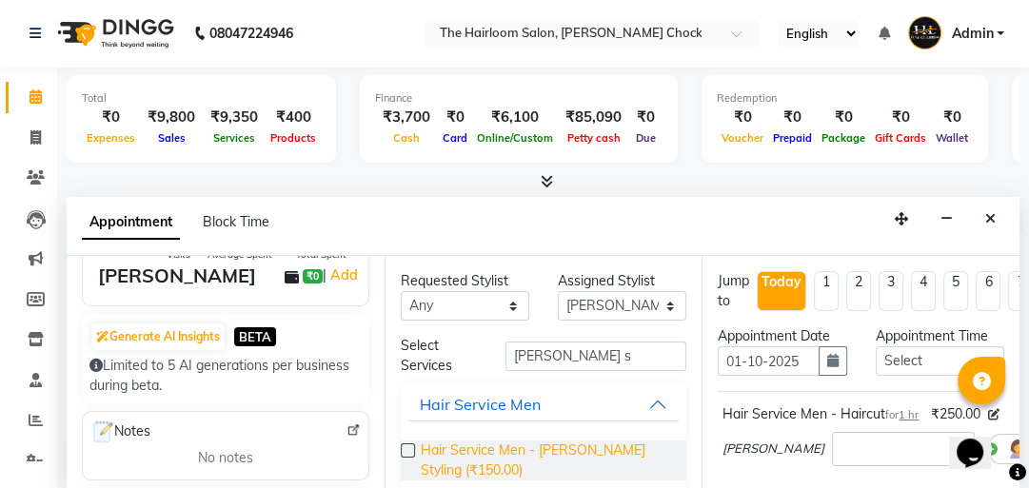
click at [482, 441] on span "Hair Service Men - [PERSON_NAME] Styling (₹150.00)" at bounding box center [546, 461] width 251 height 40
checkbox input "false"
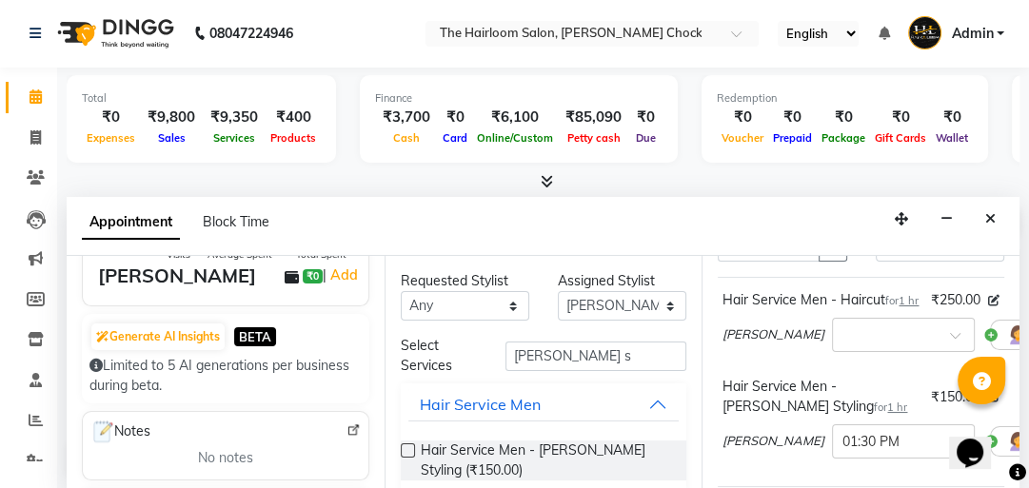
scroll to position [445, 0]
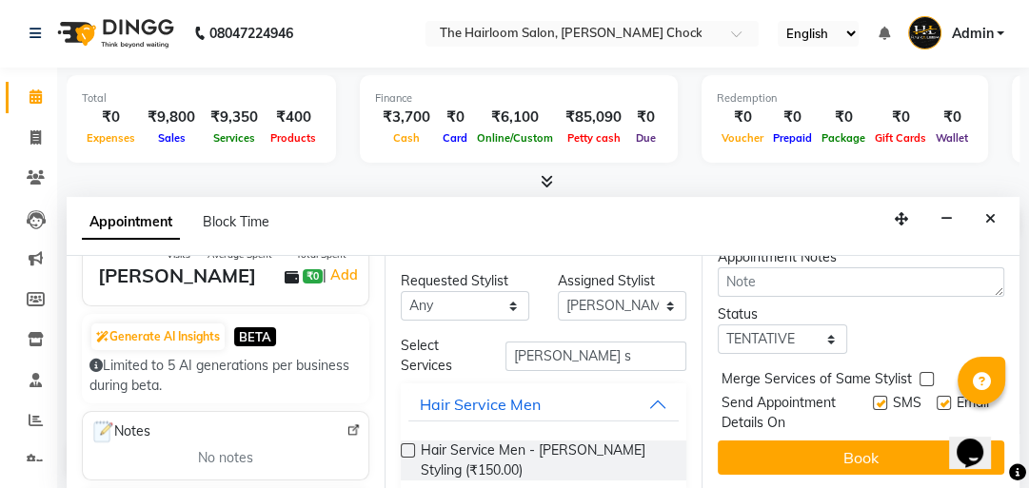
click at [874, 396] on label at bounding box center [880, 403] width 14 height 14
click at [874, 399] on input "checkbox" at bounding box center [879, 405] width 12 height 12
checkbox input "false"
click at [937, 396] on label at bounding box center [944, 403] width 14 height 14
click at [937, 399] on input "checkbox" at bounding box center [943, 405] width 12 height 12
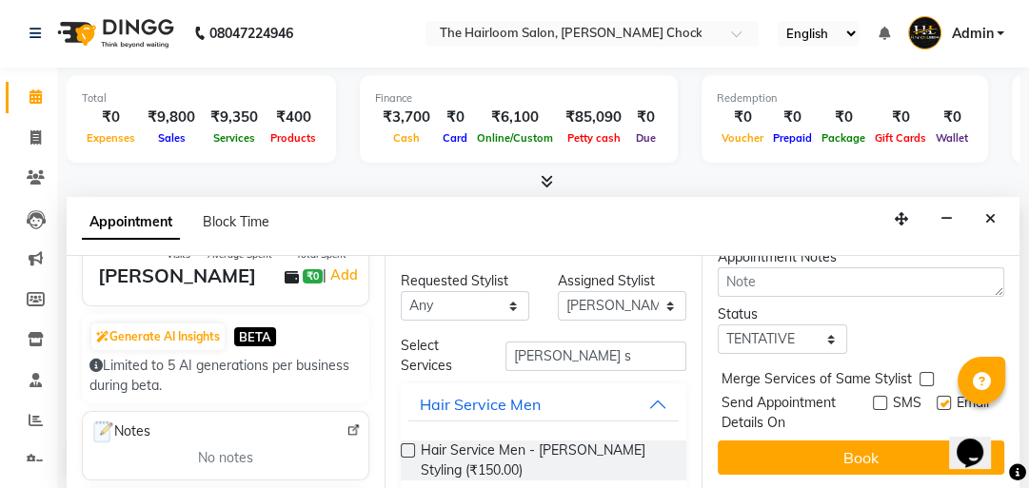
checkbox input "false"
click at [904, 419] on span "SMS" at bounding box center [907, 413] width 29 height 40
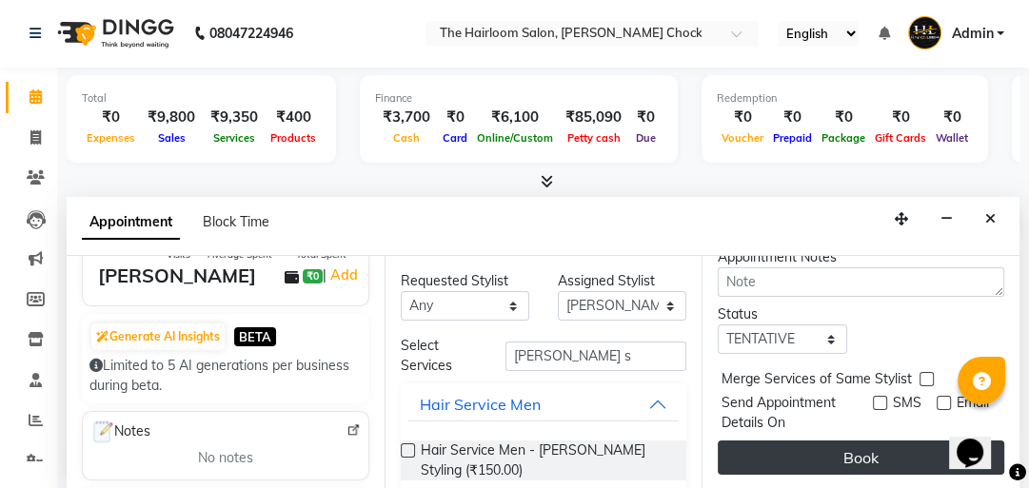
click at [903, 441] on button "Book" at bounding box center [861, 458] width 286 height 34
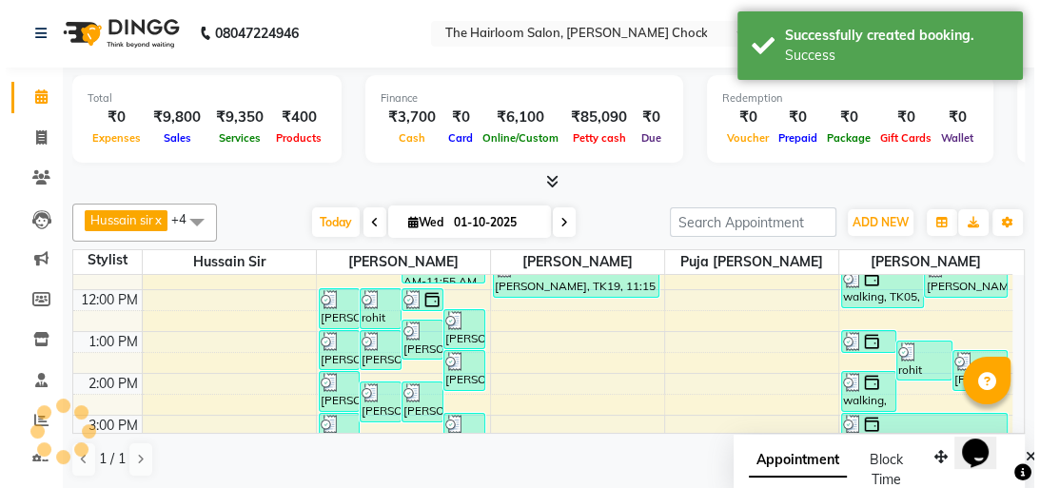
scroll to position [0, 0]
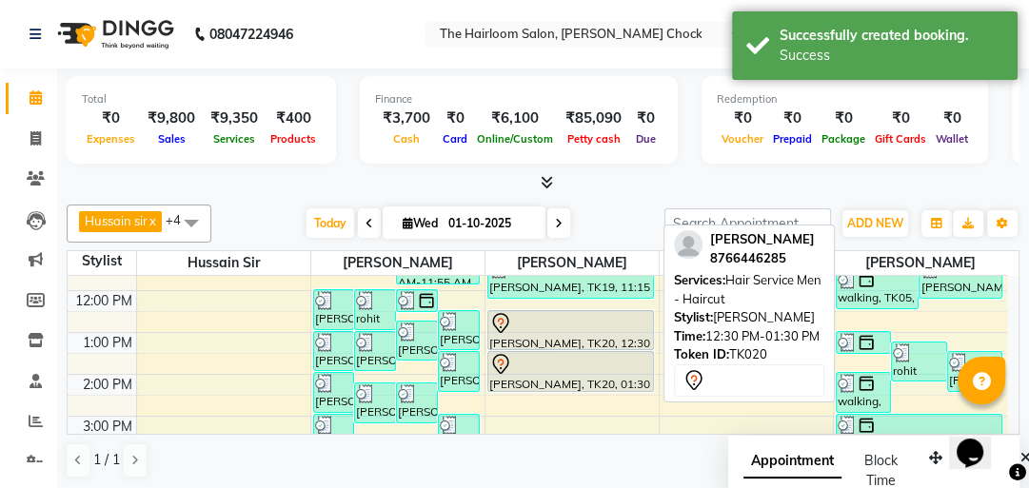
click at [551, 337] on div "[PERSON_NAME], TK20, 12:30 PM-01:30 PM, Hair Service Men - Haircut" at bounding box center [570, 330] width 165 height 38
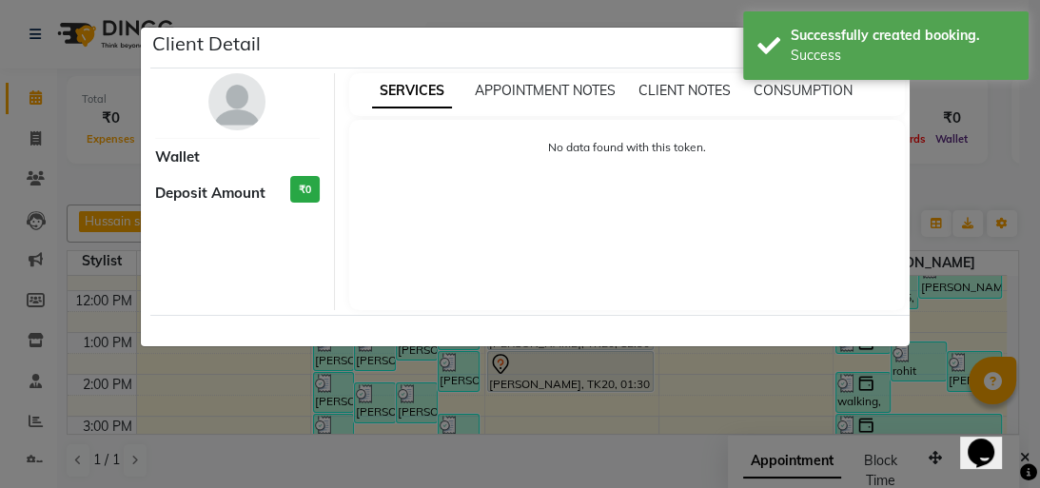
select select "7"
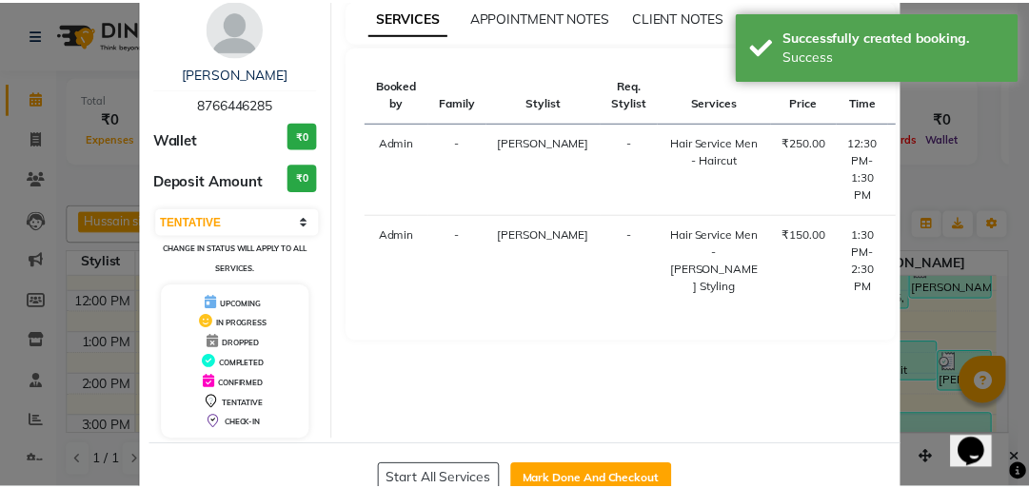
scroll to position [126, 0]
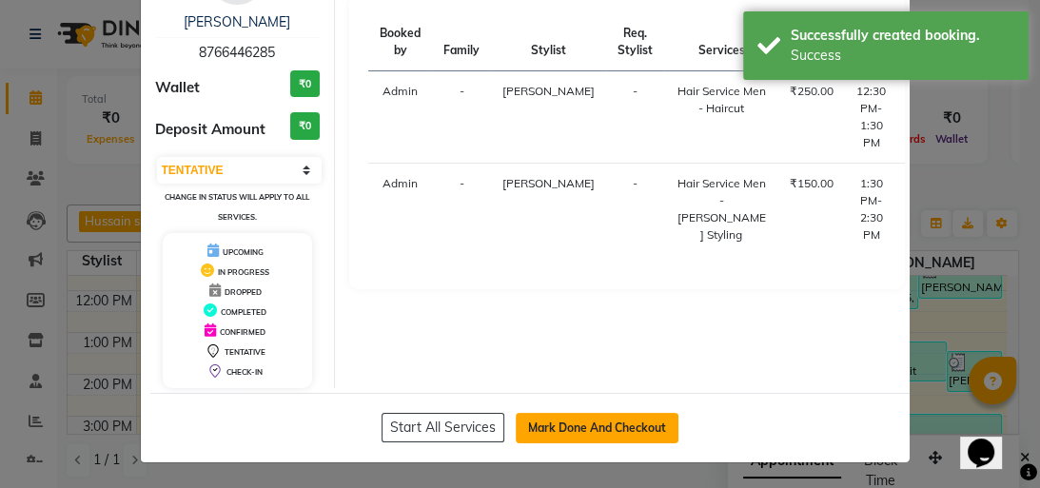
click at [559, 414] on button "Mark Done And Checkout" at bounding box center [597, 428] width 163 height 30
select select "service"
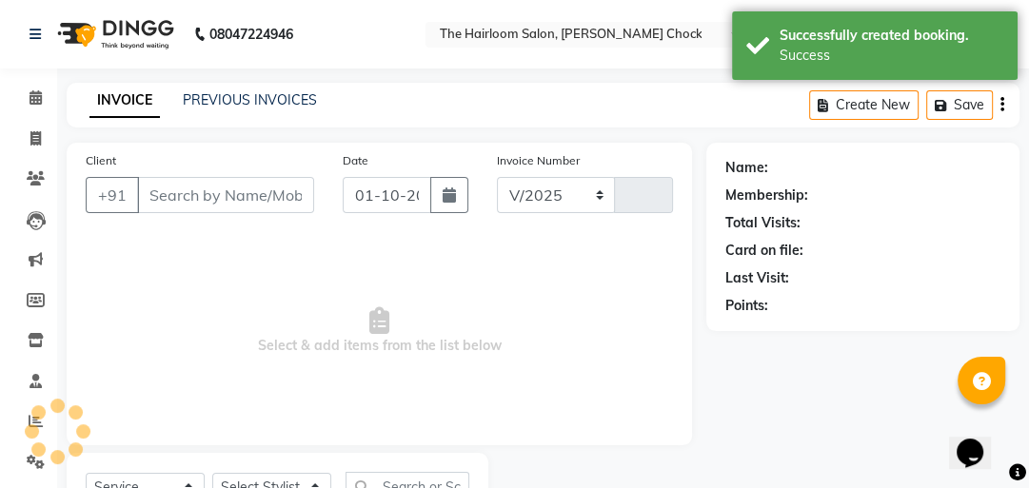
select select "5926"
type input "4007"
type input "8766446285"
select select "41757"
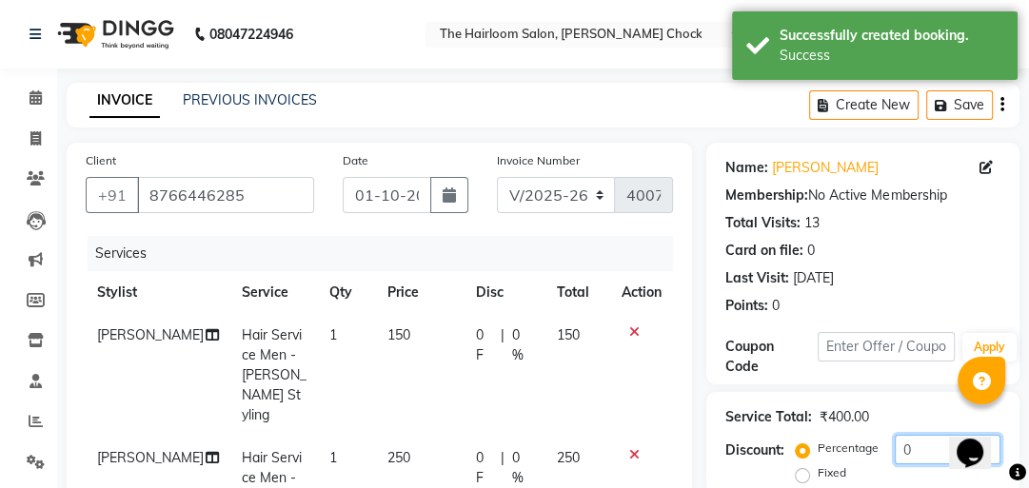
click at [915, 435] on input "0" at bounding box center [948, 450] width 106 height 30
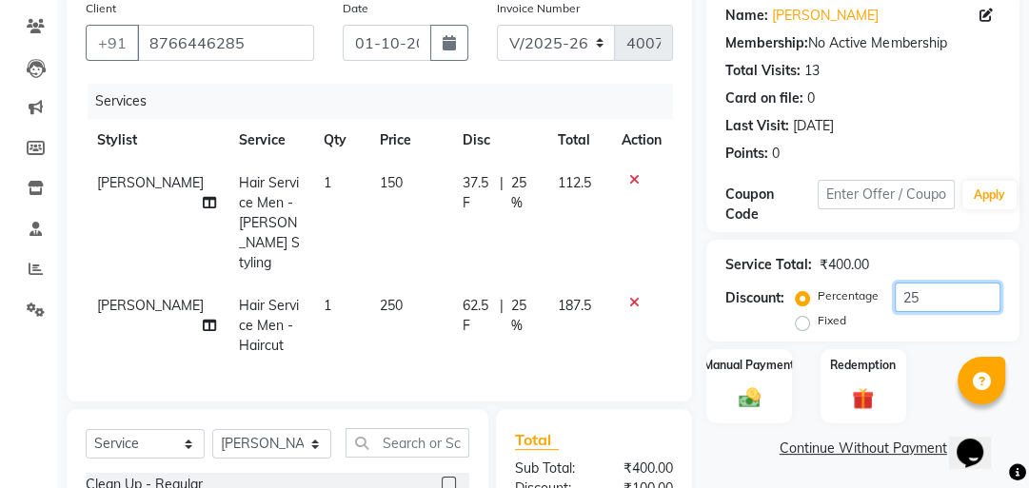
scroll to position [393, 0]
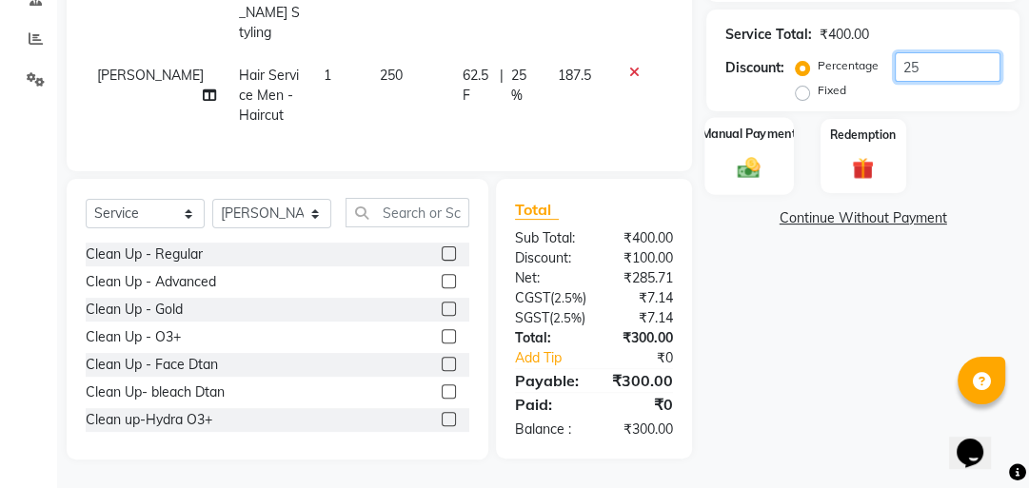
type input "25"
click at [746, 163] on img at bounding box center [749, 167] width 37 height 26
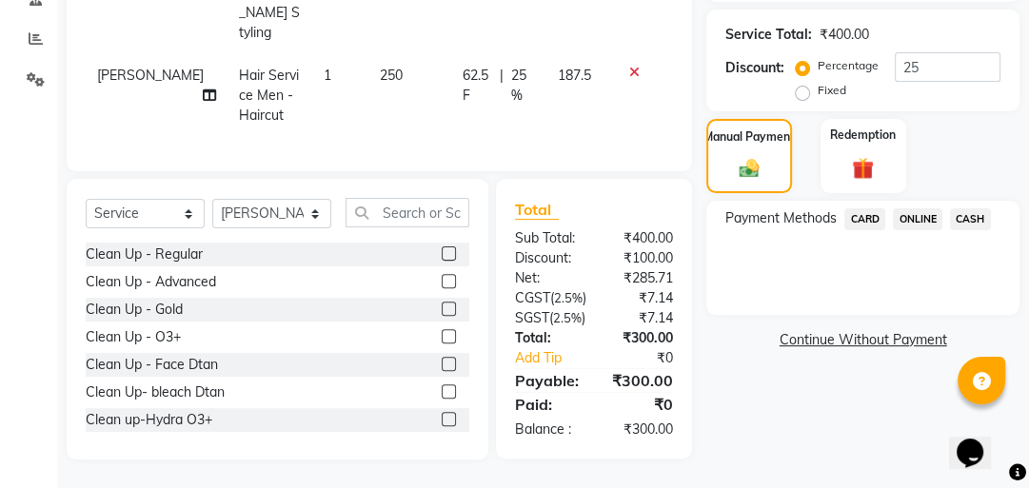
click at [925, 210] on span "ONLINE" at bounding box center [917, 219] width 49 height 22
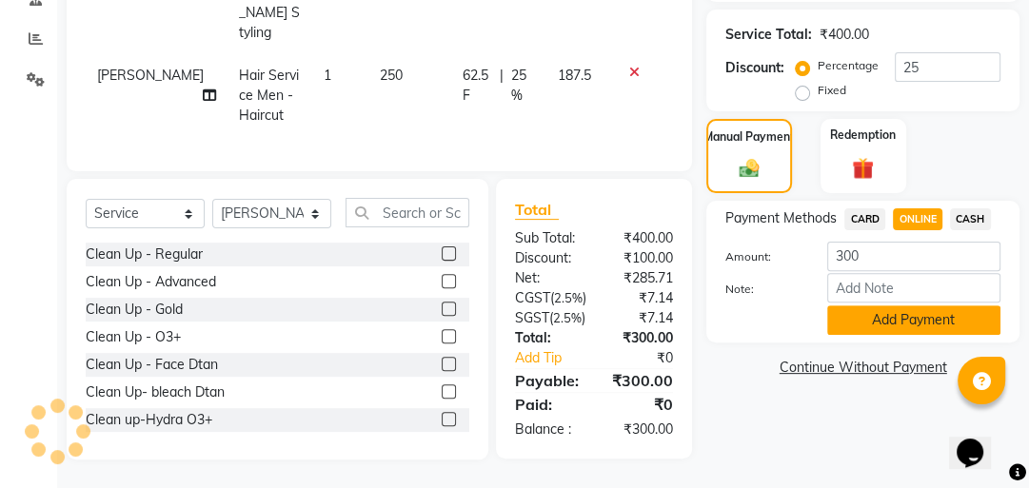
click at [921, 306] on button "Add Payment" at bounding box center [913, 321] width 173 height 30
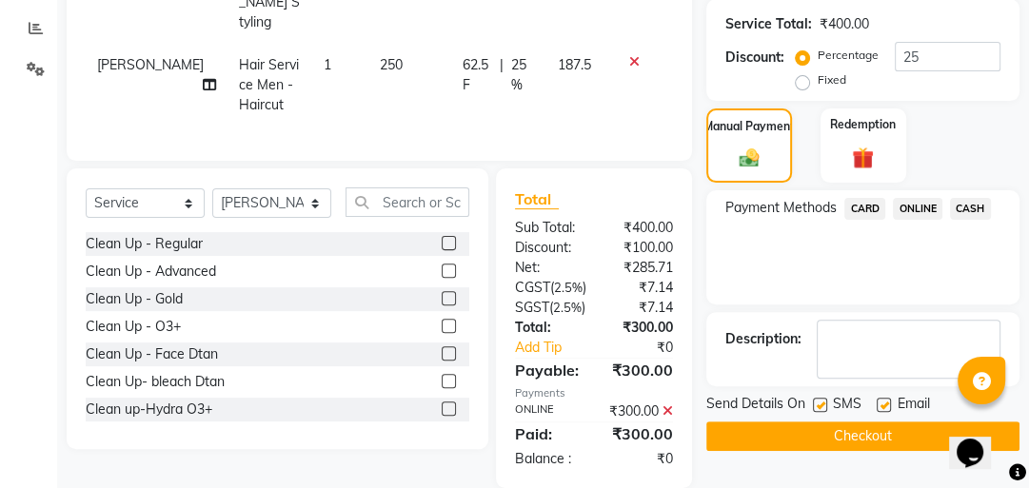
click at [820, 398] on label at bounding box center [820, 405] width 14 height 14
click at [820, 400] on input "checkbox" at bounding box center [819, 406] width 12 height 12
checkbox input "false"
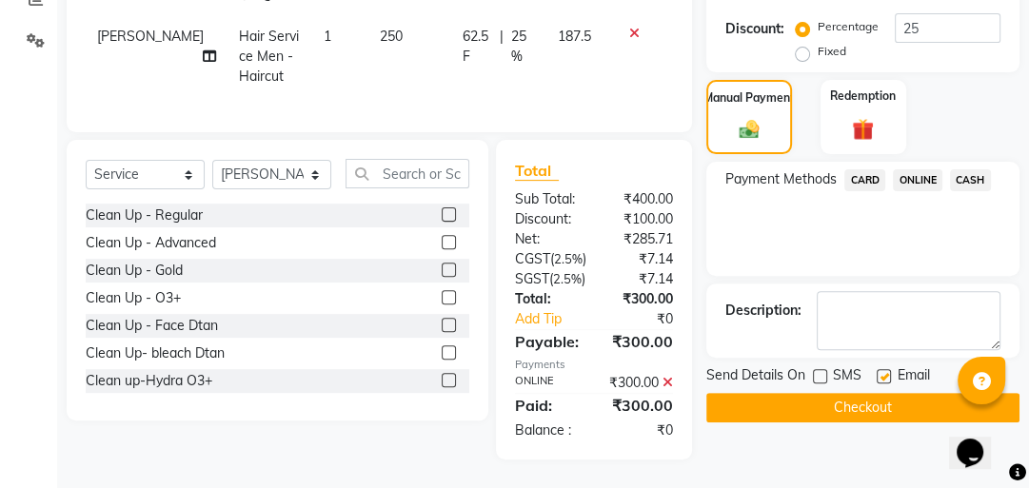
click at [883, 369] on label at bounding box center [884, 376] width 14 height 14
click at [883, 371] on input "checkbox" at bounding box center [883, 377] width 12 height 12
checkbox input "false"
click at [823, 369] on label at bounding box center [820, 376] width 14 height 14
click at [823, 371] on input "checkbox" at bounding box center [819, 377] width 12 height 12
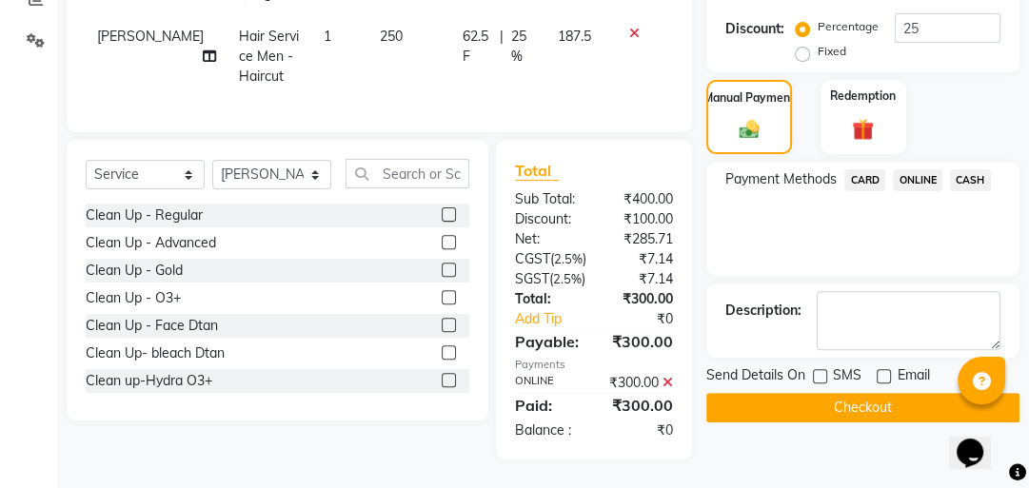
checkbox input "true"
click at [826, 393] on button "Checkout" at bounding box center [862, 408] width 313 height 30
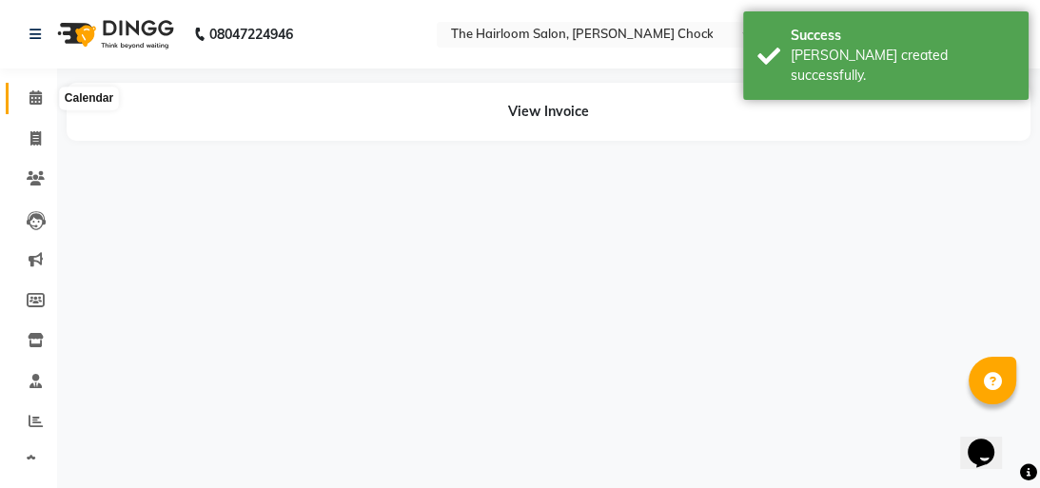
click at [30, 98] on icon at bounding box center [36, 97] width 12 height 14
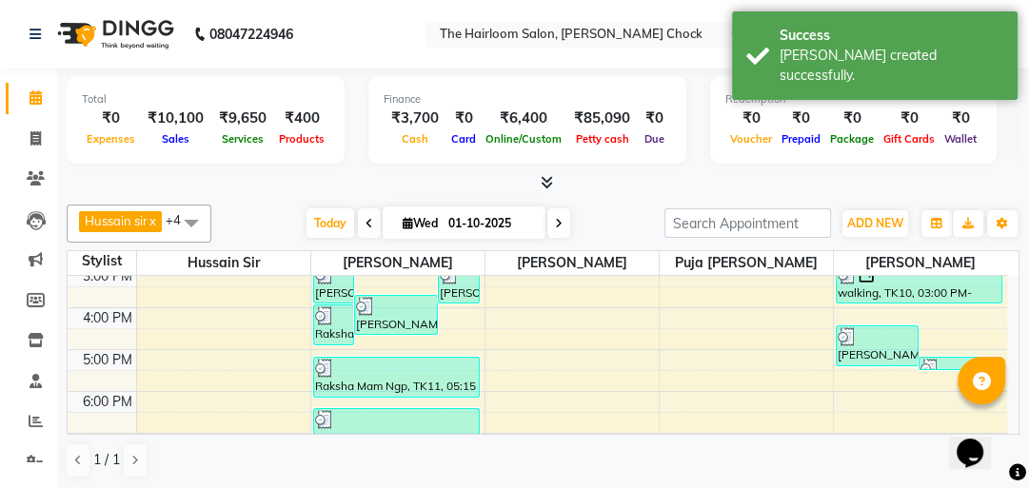
scroll to position [305, 0]
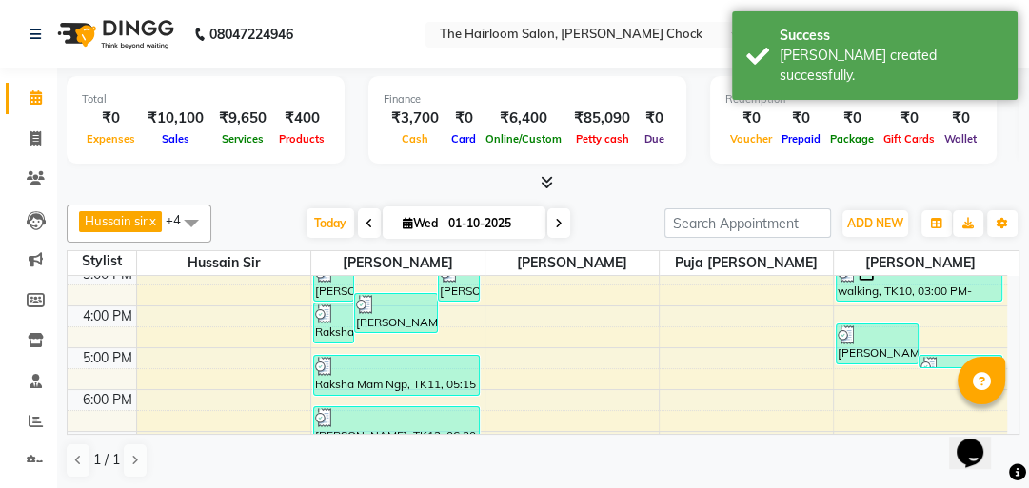
click at [567, 309] on div "8:00 AM 9:00 AM 10:00 AM 11:00 AM 12:00 PM 1:00 PM 2:00 PM 3:00 PM 4:00 PM 5:00…" at bounding box center [537, 305] width 939 height 669
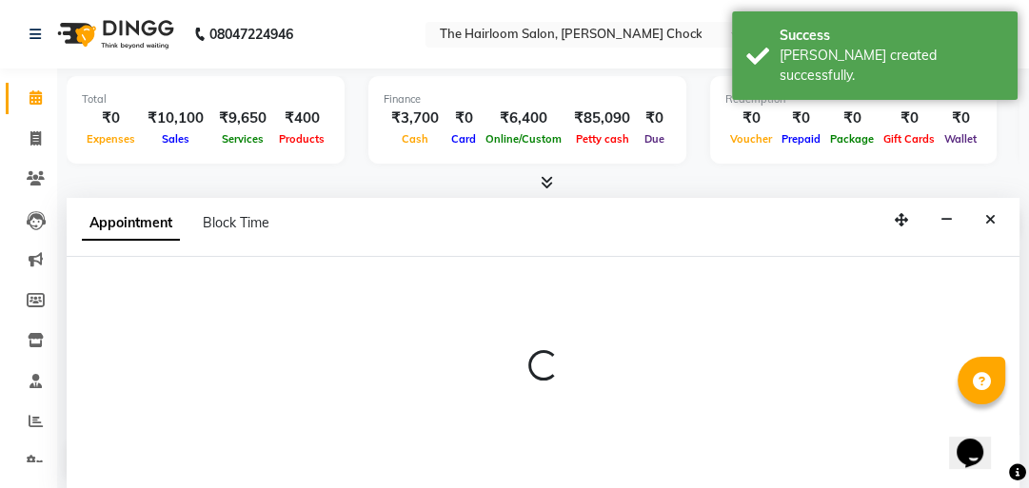
select select "41757"
select select "tentative"
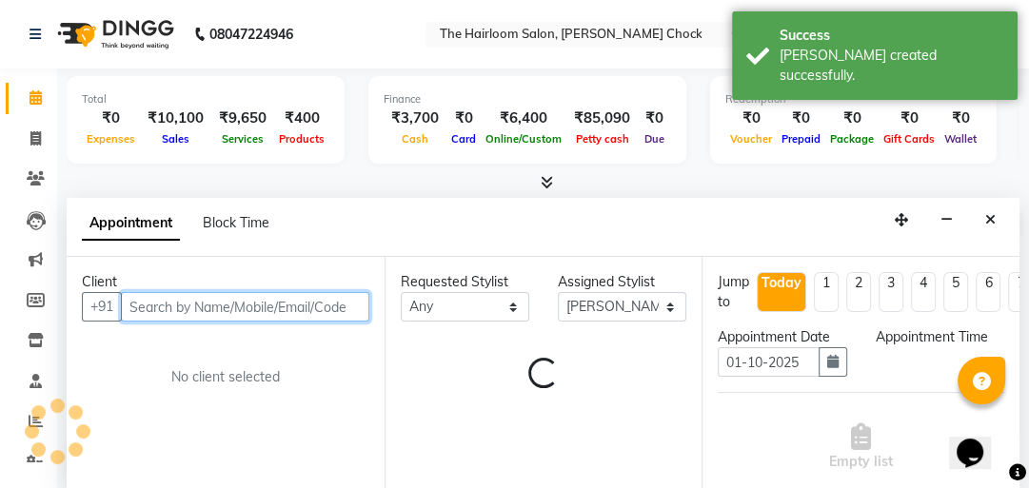
click at [324, 311] on input "text" at bounding box center [245, 307] width 248 height 30
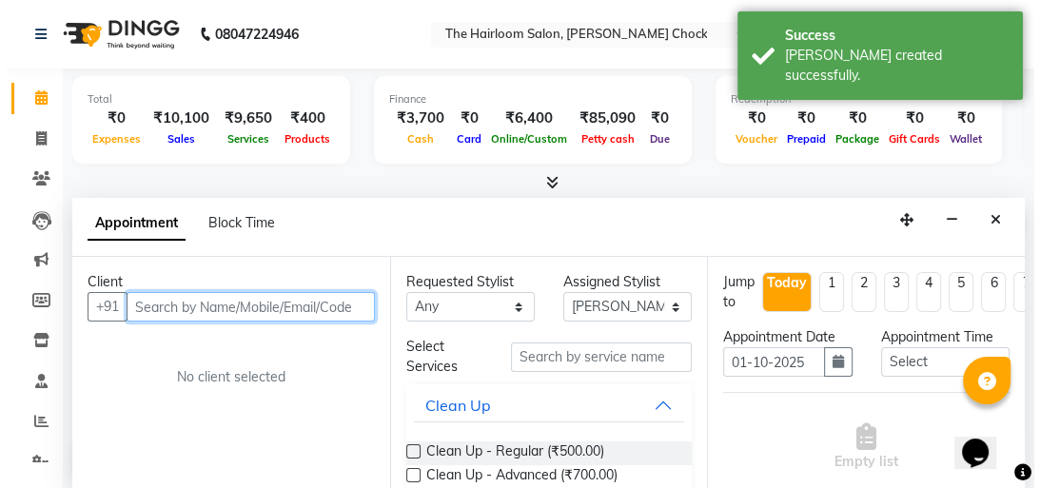
scroll to position [1, 0]
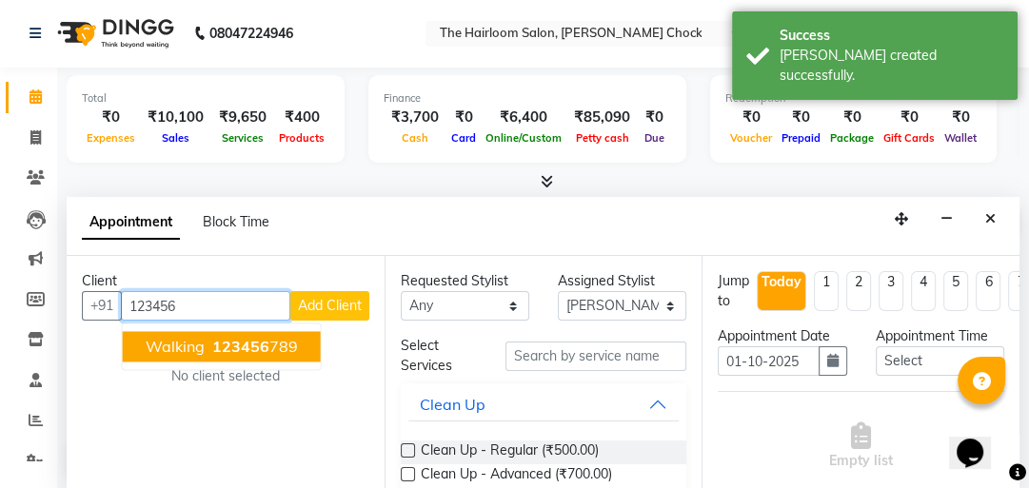
type input "123456"
click at [324, 312] on button "Add Client" at bounding box center [329, 306] width 79 height 30
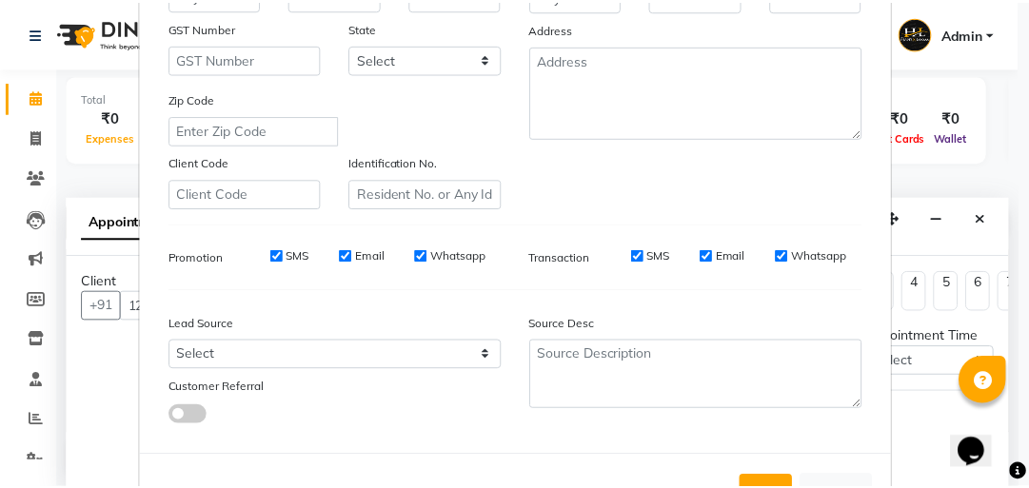
scroll to position [400, 0]
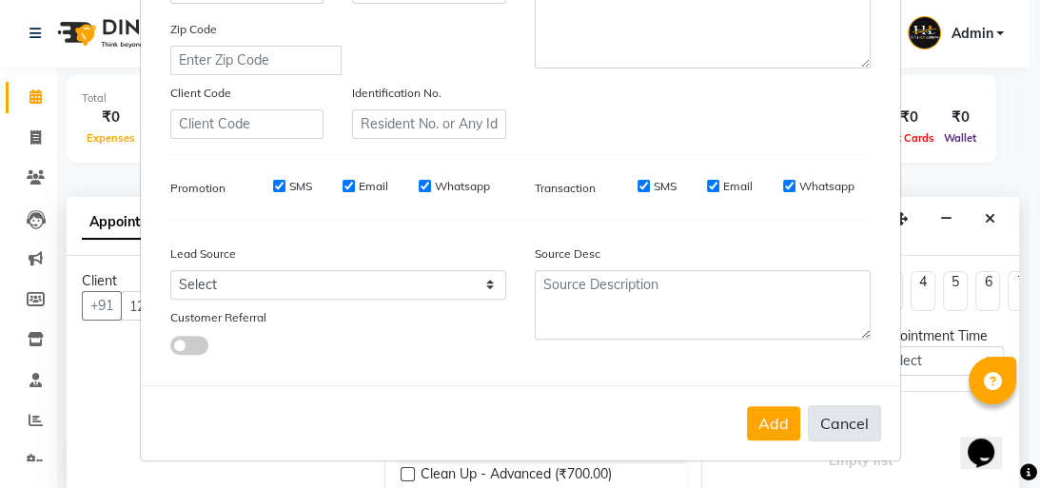
click at [848, 434] on button "Cancel" at bounding box center [844, 423] width 73 height 36
select select
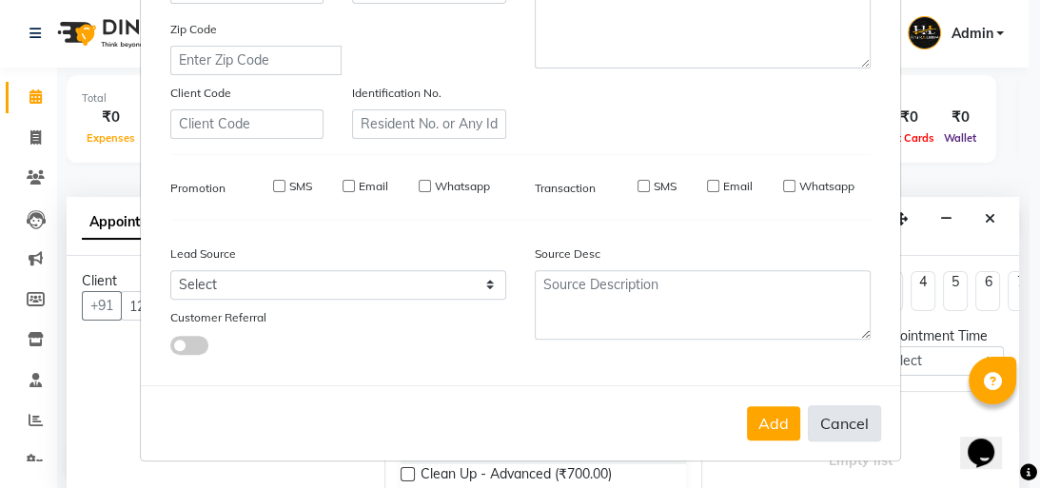
select select
checkbox input "false"
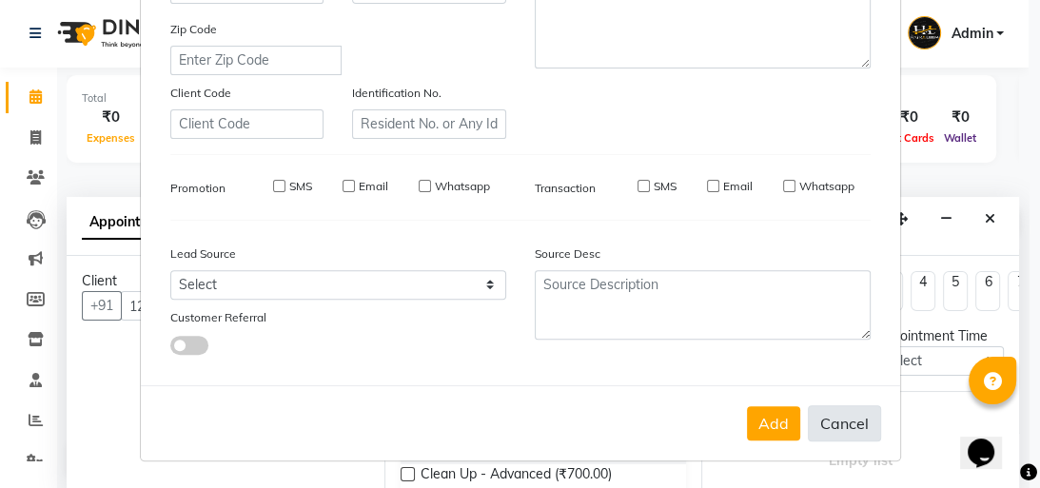
checkbox input "false"
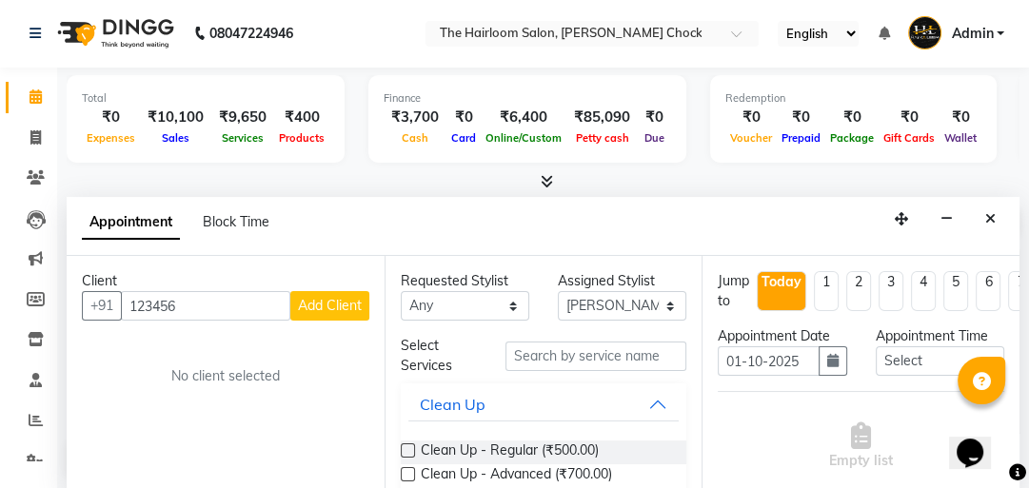
drag, startPoint x: 301, startPoint y: 310, endPoint x: 172, endPoint y: 308, distance: 128.5
click at [172, 308] on div "[PHONE_NUMBER] Add Client" at bounding box center [225, 306] width 287 height 30
click at [190, 303] on input "123456" at bounding box center [205, 306] width 169 height 30
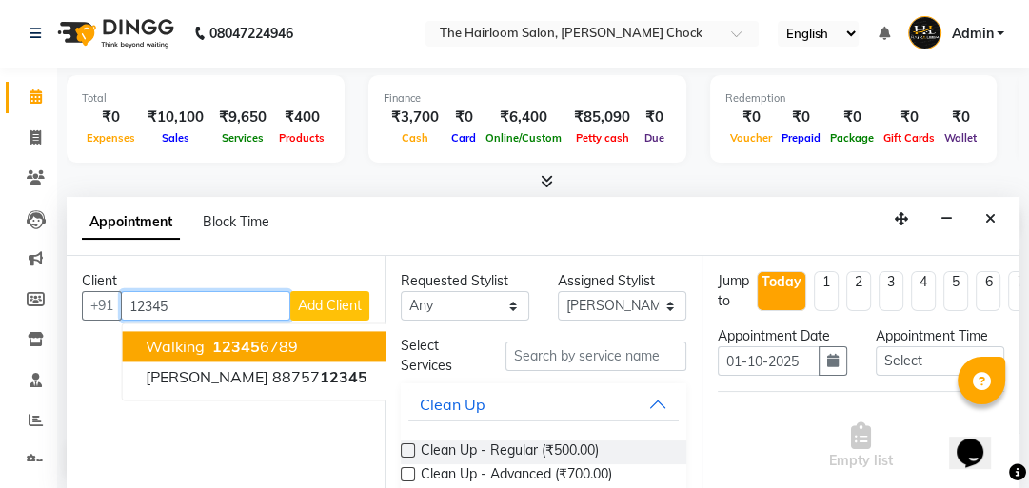
click at [176, 339] on span "walking" at bounding box center [175, 346] width 59 height 19
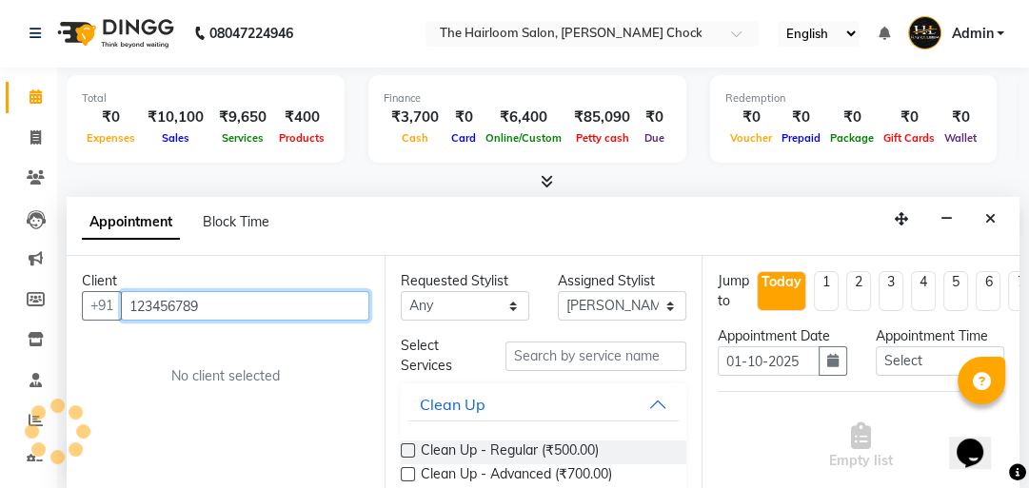
type input "123456789"
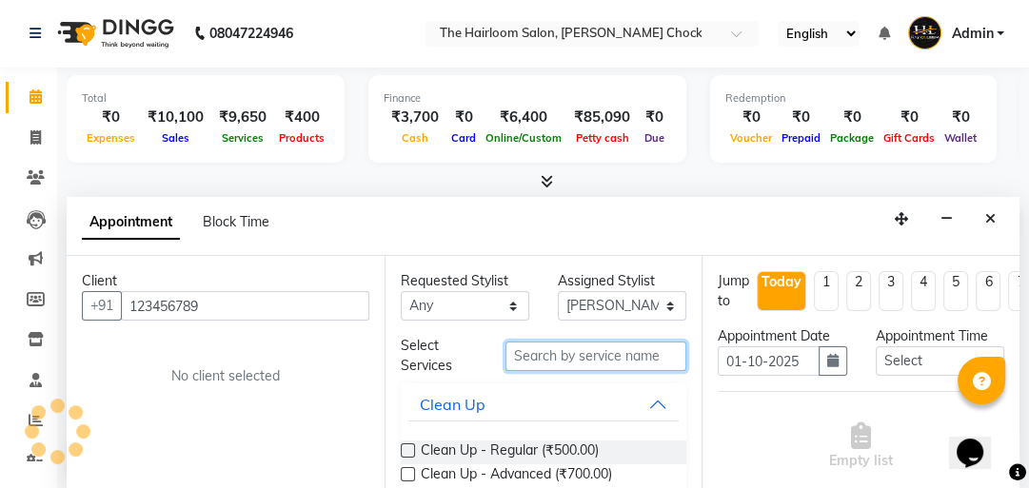
click at [545, 356] on input "text" at bounding box center [595, 357] width 181 height 30
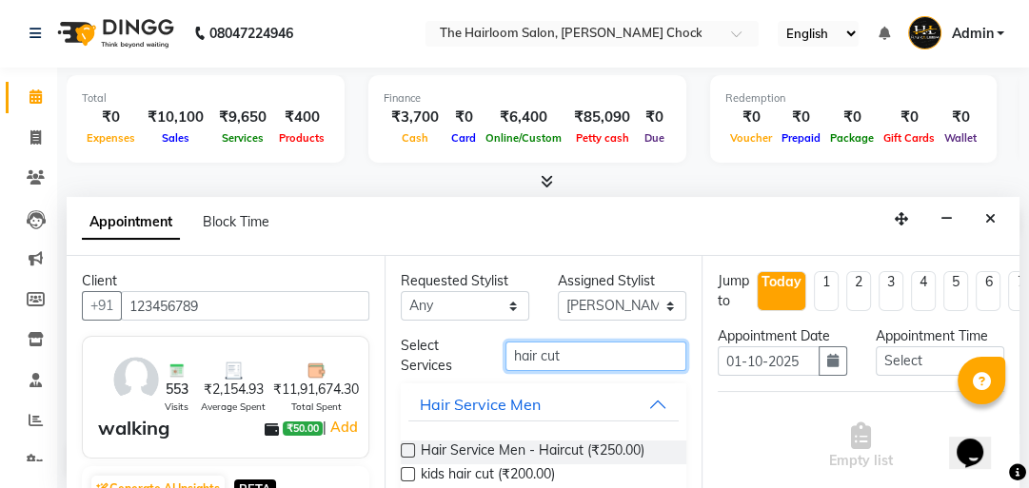
scroll to position [69, 0]
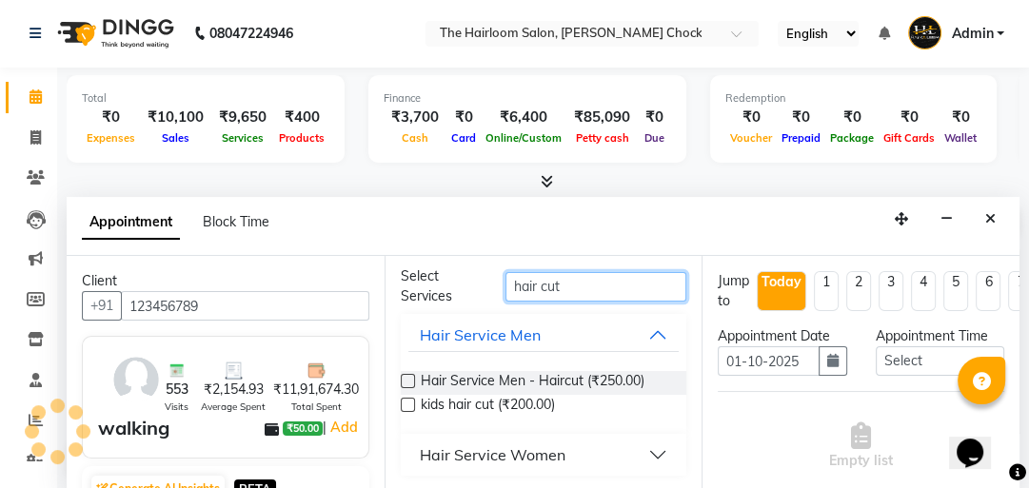
type input "hair cut"
click at [556, 449] on div "Hair Service Women" at bounding box center [493, 455] width 146 height 23
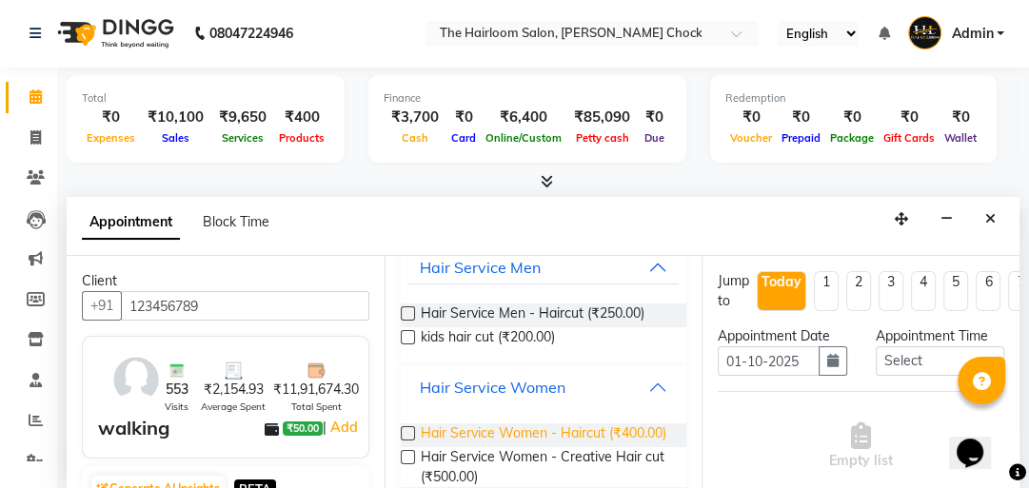
scroll to position [146, 0]
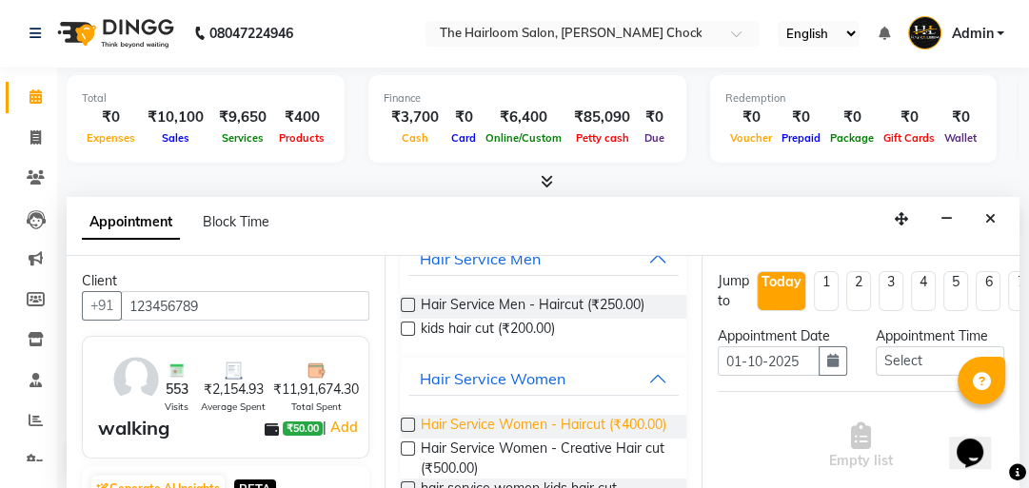
click at [586, 416] on span "Hair Service Women - Haircut (₹400.00)" at bounding box center [544, 427] width 246 height 24
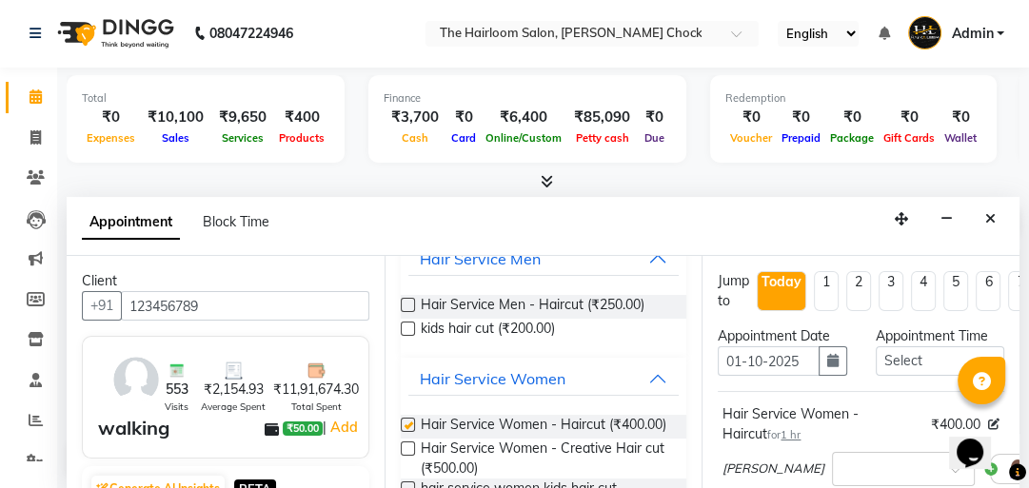
checkbox input "false"
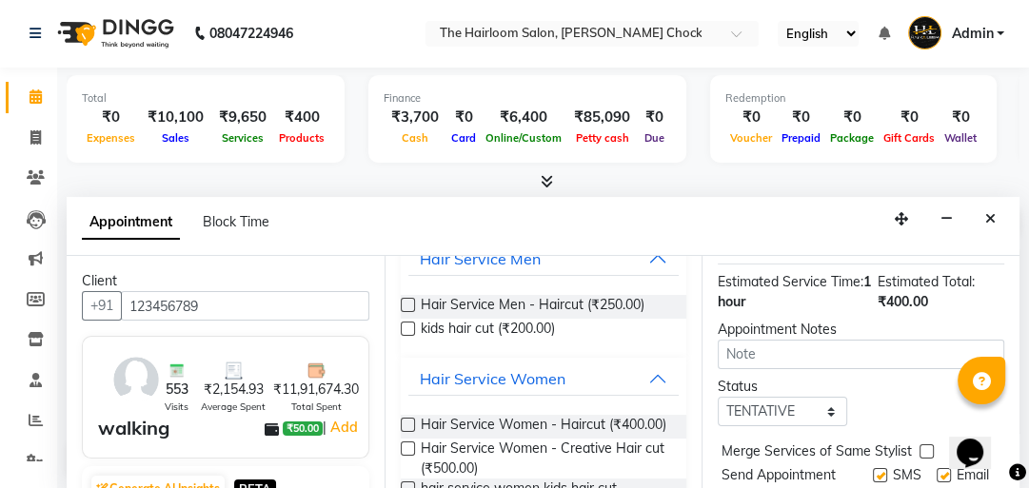
scroll to position [336, 0]
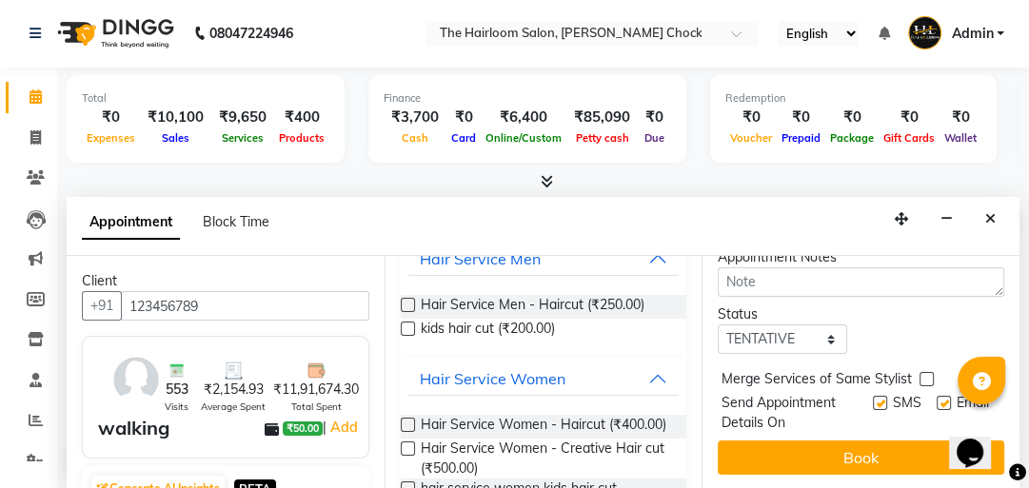
click at [876, 393] on div "SMS" at bounding box center [905, 413] width 64 height 40
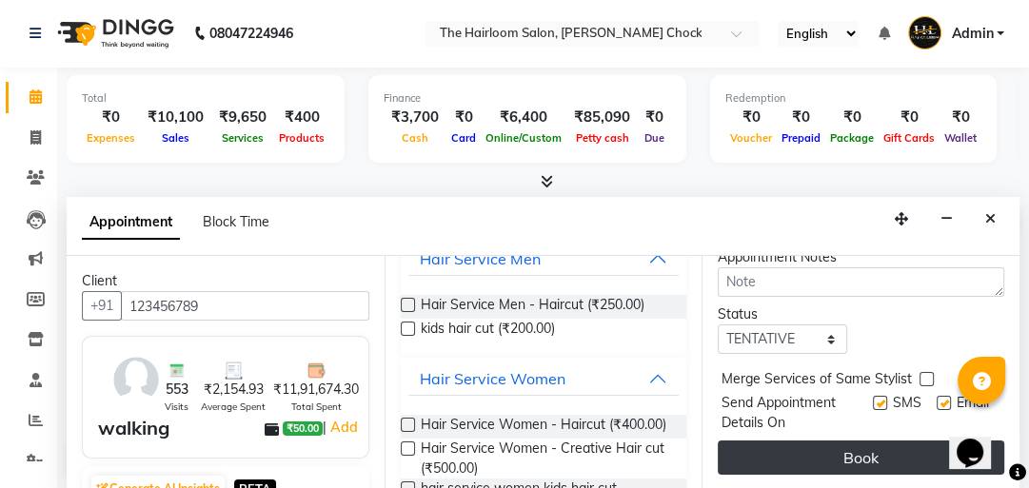
click at [888, 441] on button "Book" at bounding box center [861, 458] width 286 height 34
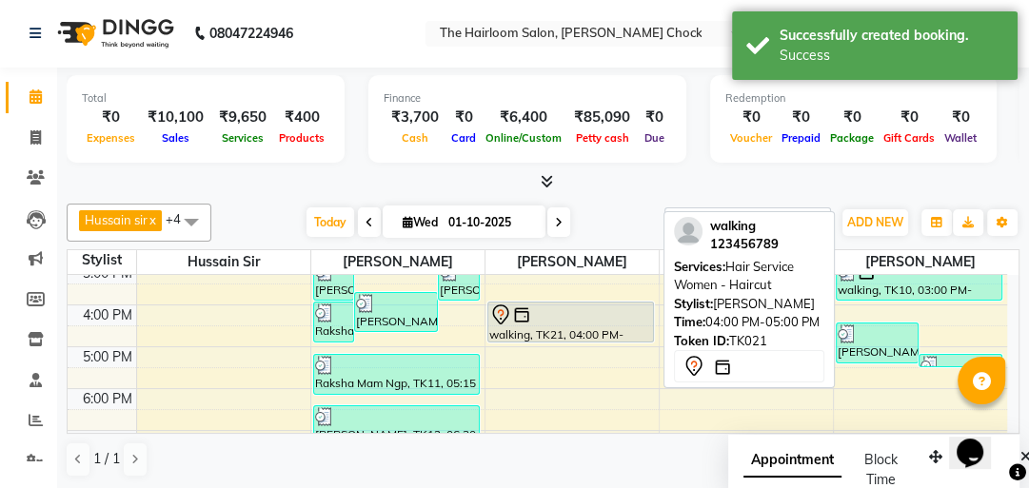
click at [574, 318] on div at bounding box center [570, 315] width 163 height 23
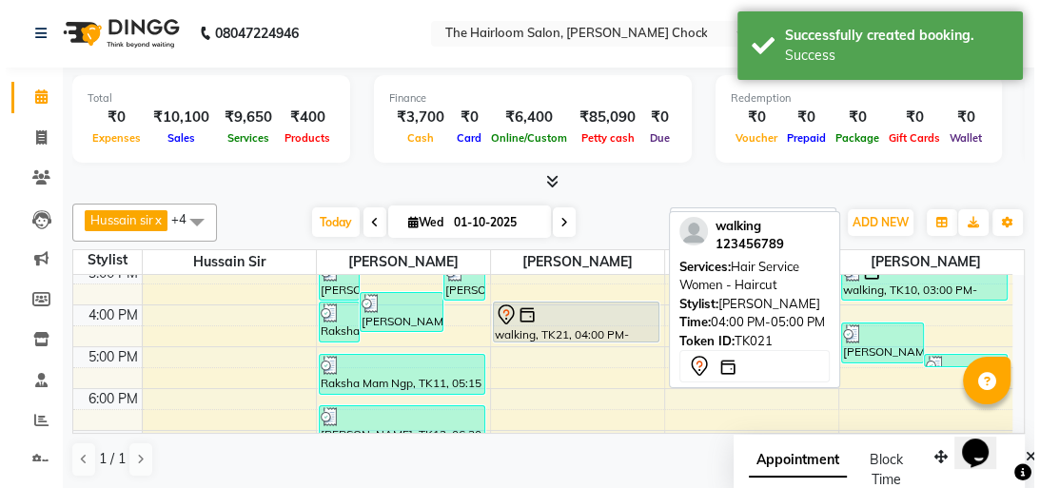
scroll to position [0, 0]
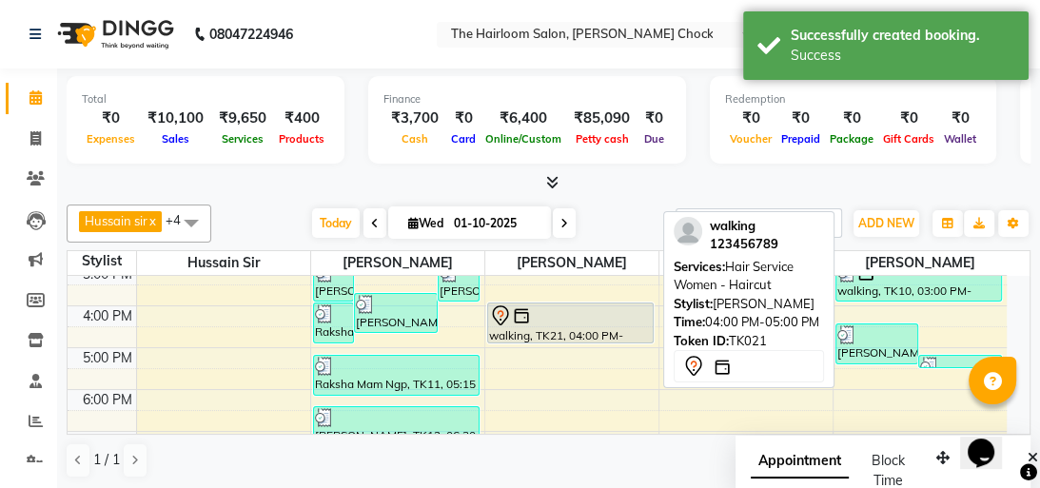
select select "7"
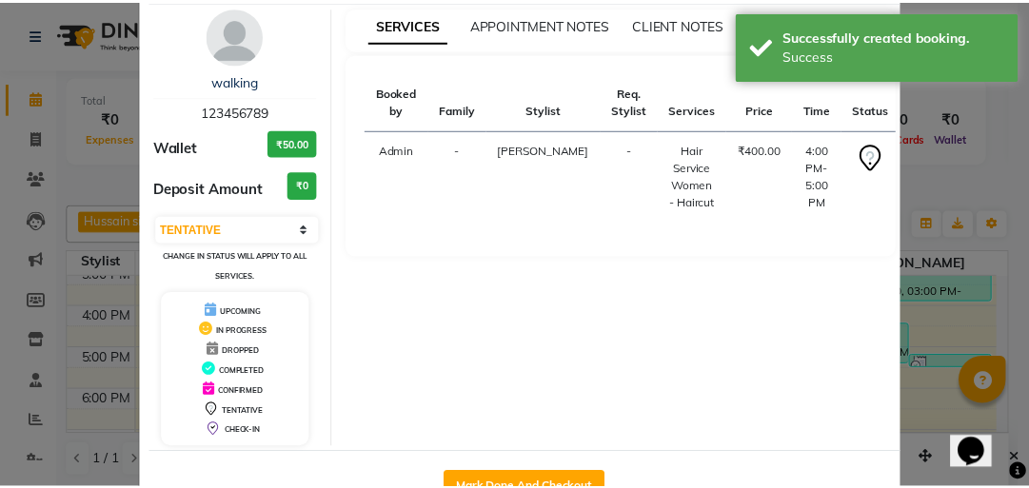
scroll to position [126, 0]
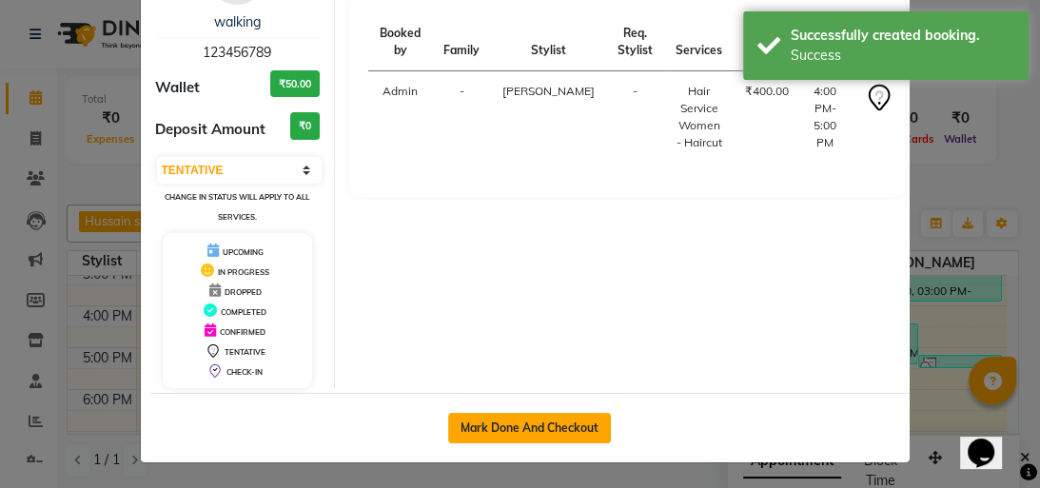
click at [533, 427] on button "Mark Done And Checkout" at bounding box center [529, 428] width 163 height 30
select select "service"
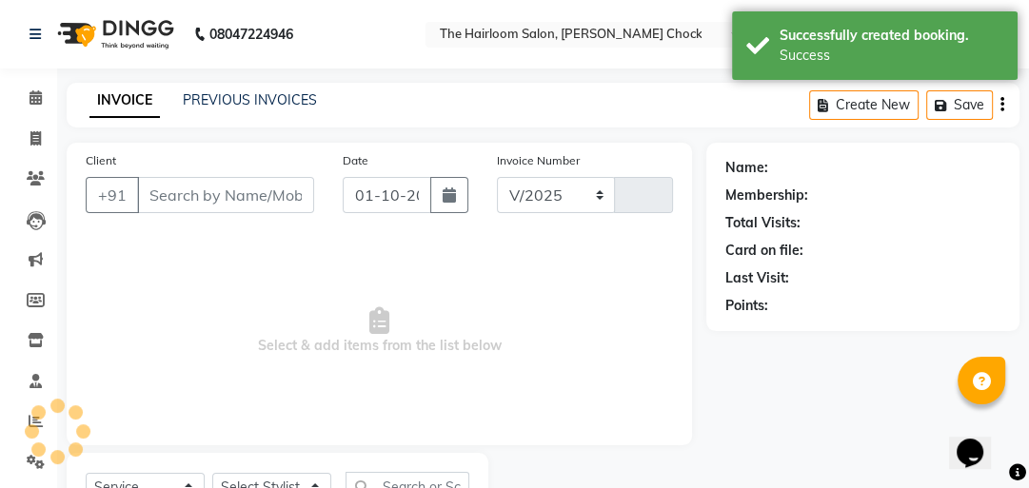
select select "5926"
type input "4008"
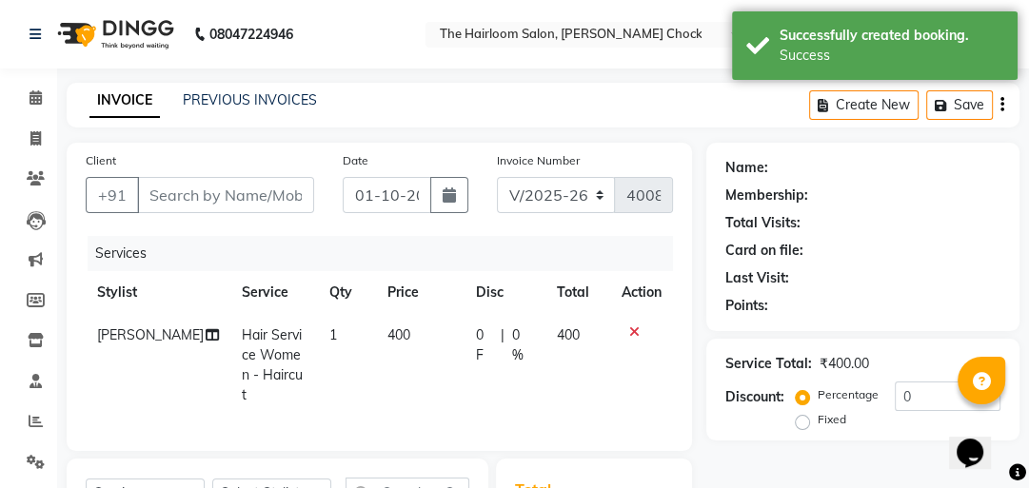
type input "123456789"
select select "41757"
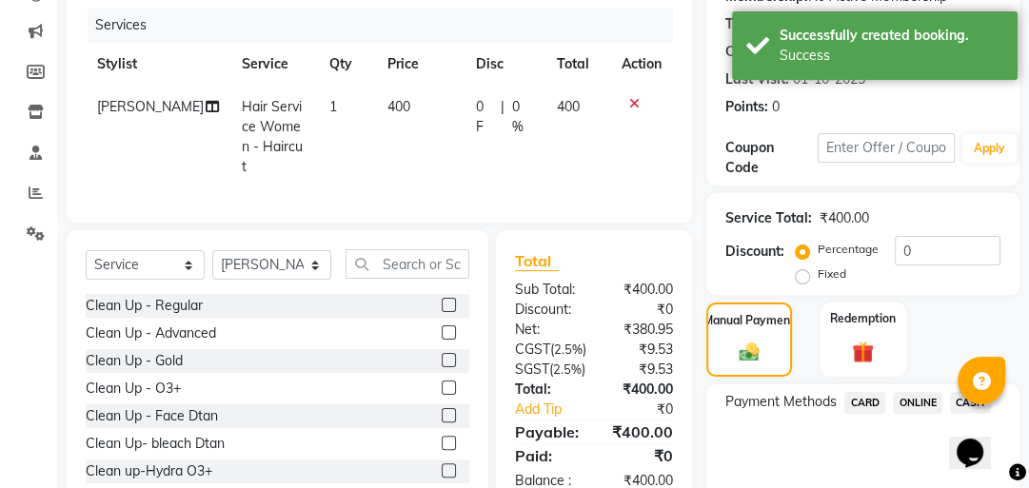
click at [967, 403] on span "CASH" at bounding box center [970, 403] width 41 height 22
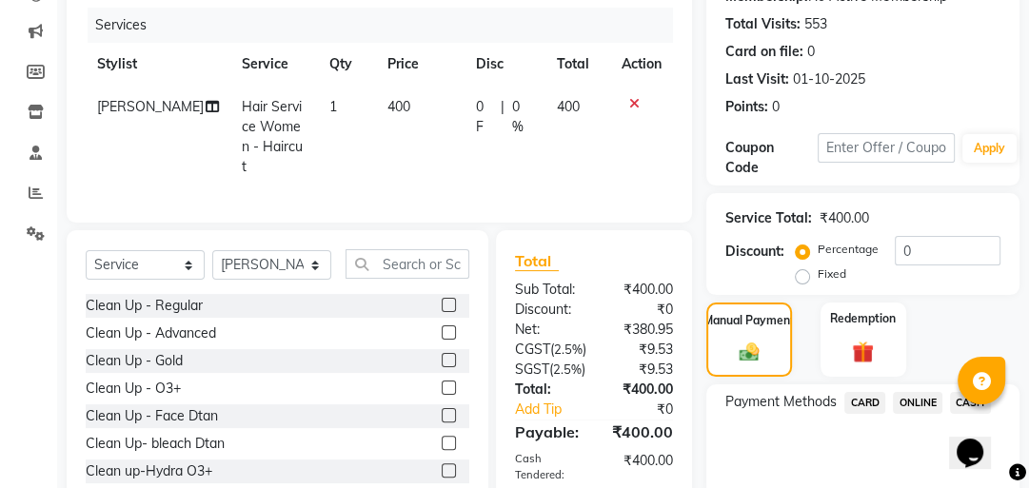
scroll to position [413, 0]
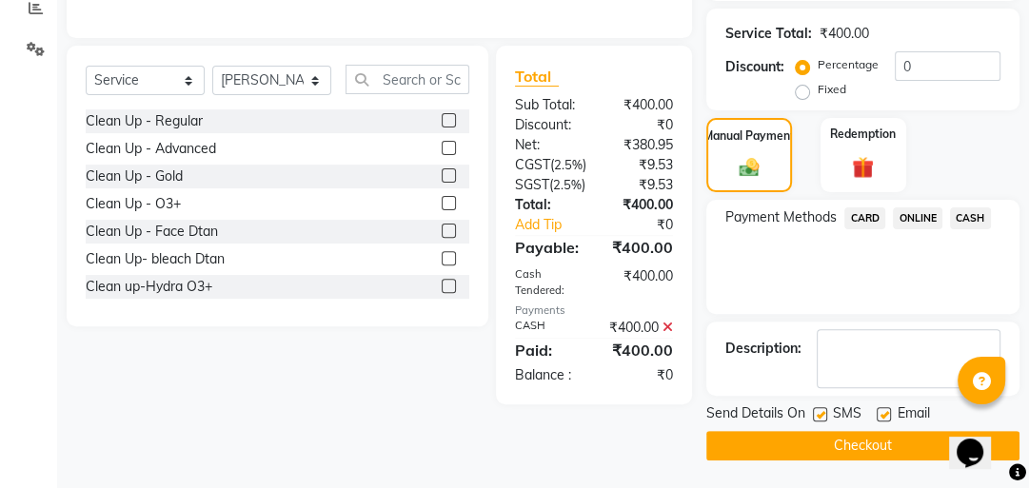
click at [818, 411] on label at bounding box center [820, 414] width 14 height 14
click at [818, 411] on input "checkbox" at bounding box center [819, 415] width 12 height 12
checkbox input "false"
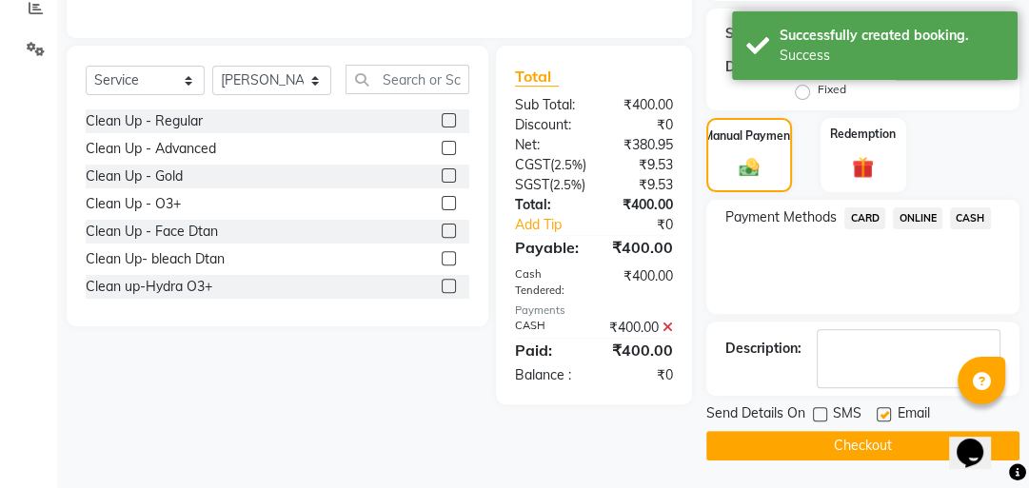
click at [808, 433] on button "Checkout" at bounding box center [862, 446] width 313 height 30
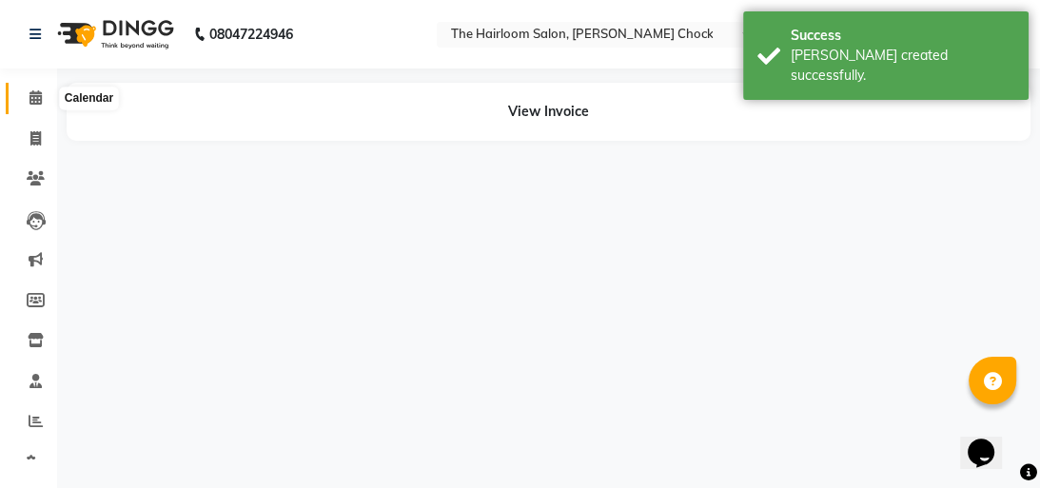
click at [43, 100] on span at bounding box center [35, 99] width 33 height 22
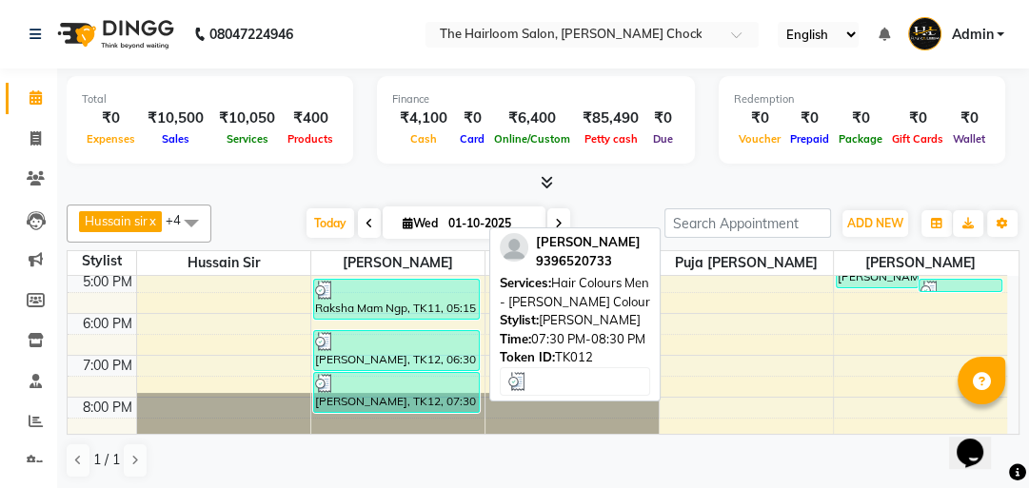
scroll to position [457, 0]
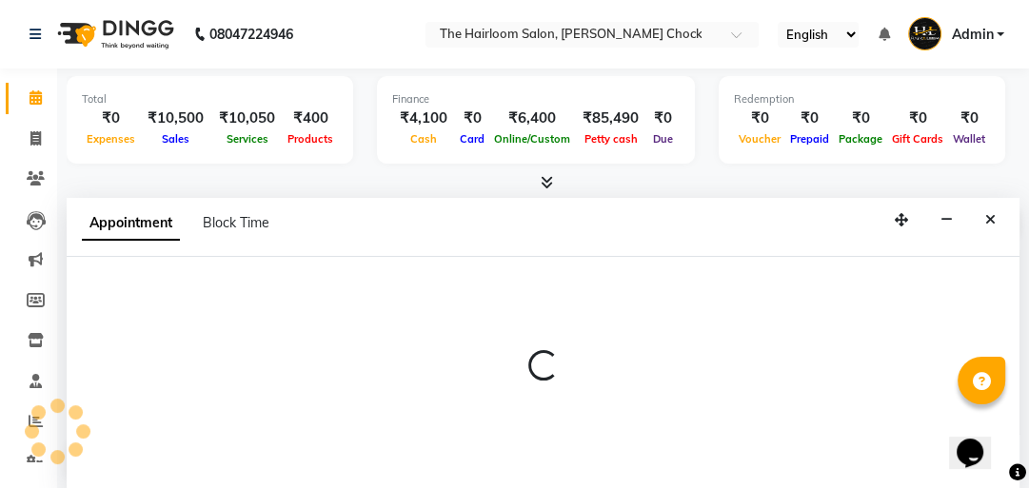
select select "41756"
select select "tentative"
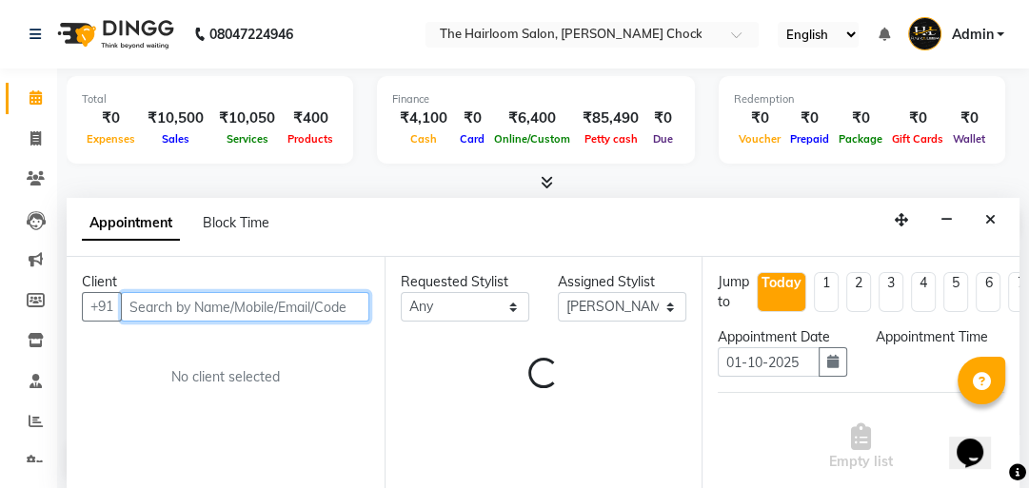
click at [190, 308] on input "text" at bounding box center [245, 307] width 248 height 30
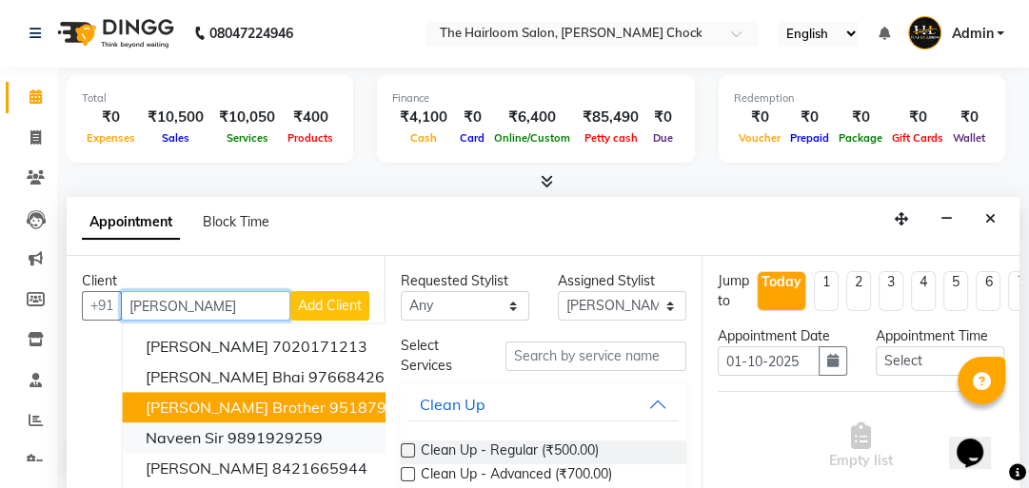
scroll to position [73, 0]
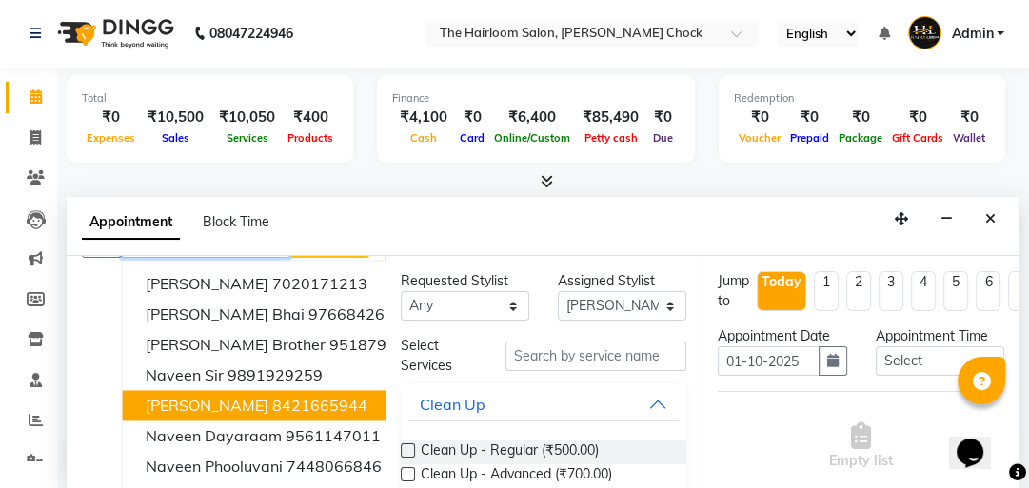
click at [276, 397] on ngb-highlight "8421665944" at bounding box center [319, 405] width 95 height 19
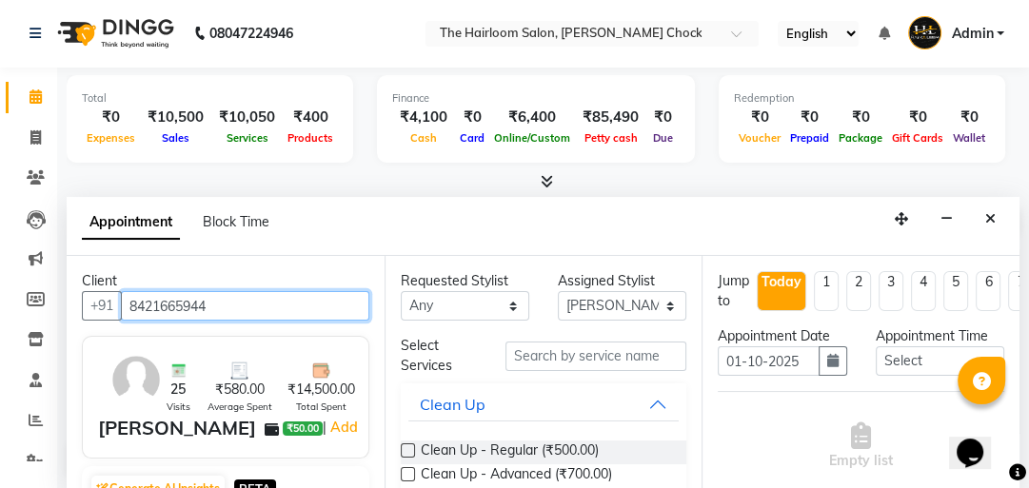
type input "8421665944"
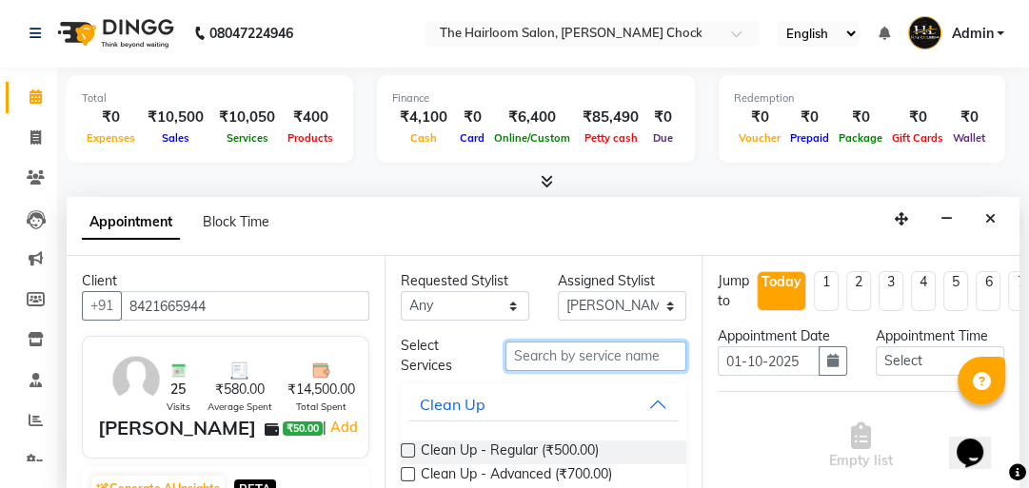
click at [542, 363] on input "text" at bounding box center [595, 357] width 181 height 30
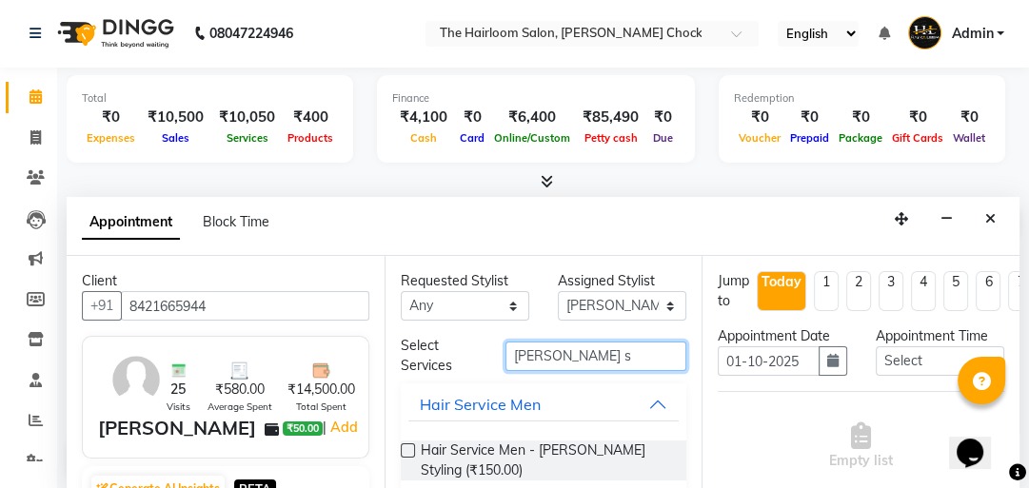
type input "[PERSON_NAME] s"
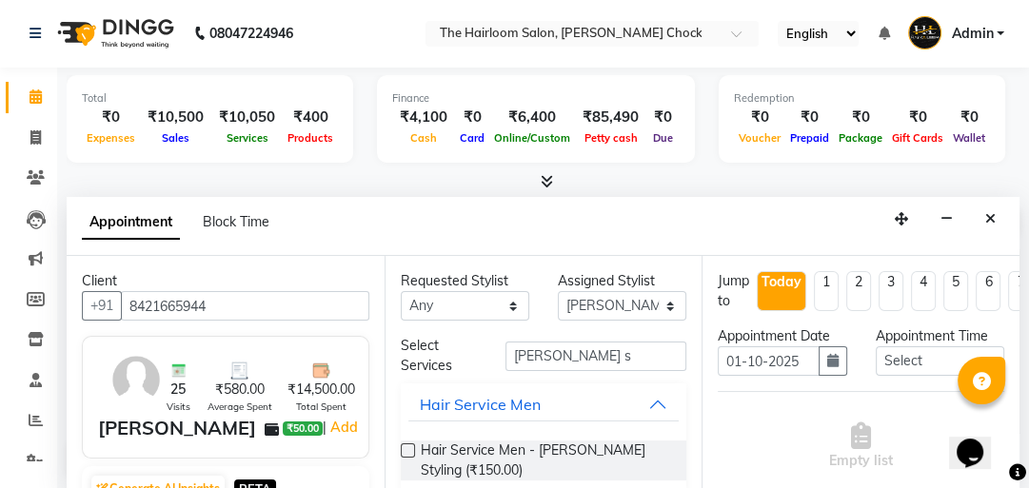
click at [526, 435] on div "Hair Service Men - [PERSON_NAME] Styling (₹150.00)" at bounding box center [544, 460] width 286 height 70
click at [527, 457] on span "Hair Service Men - [PERSON_NAME] Styling (₹150.00)" at bounding box center [546, 461] width 251 height 40
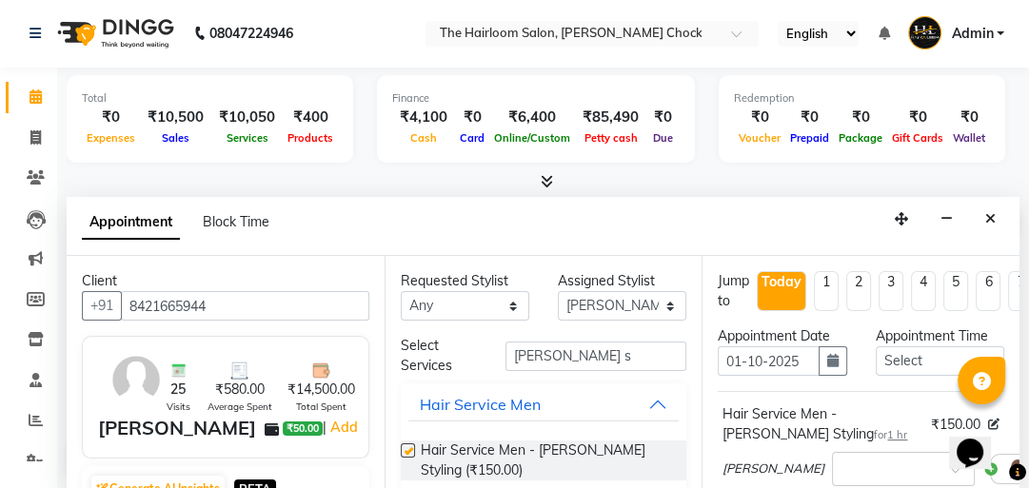
checkbox input "false"
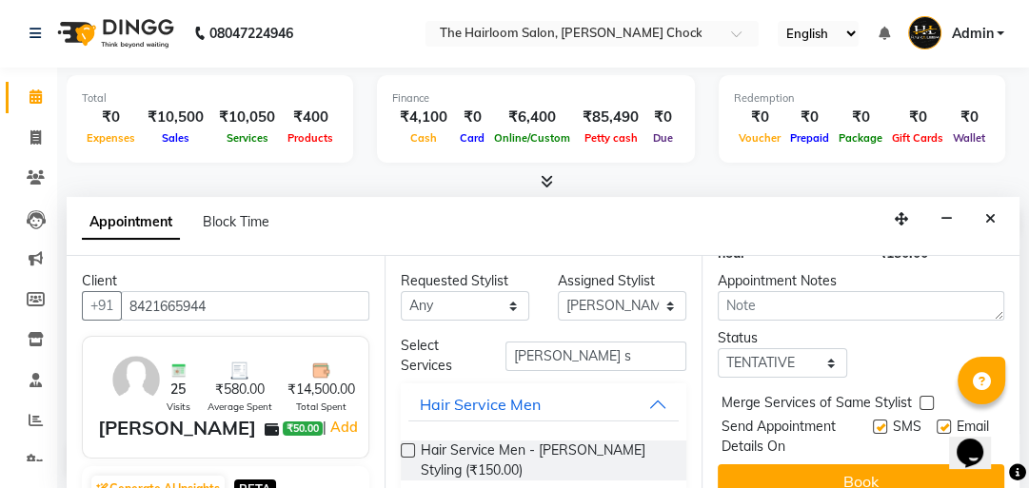
scroll to position [356, 0]
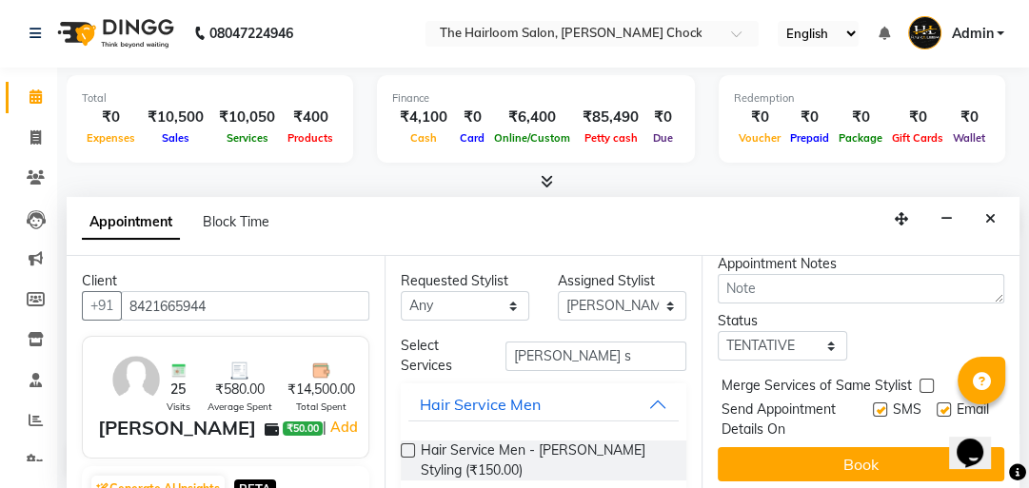
click at [874, 403] on label at bounding box center [880, 410] width 14 height 14
click at [874, 405] on input "checkbox" at bounding box center [879, 411] width 12 height 12
checkbox input "false"
click at [937, 403] on label at bounding box center [944, 410] width 14 height 14
click at [937, 405] on input "checkbox" at bounding box center [943, 411] width 12 height 12
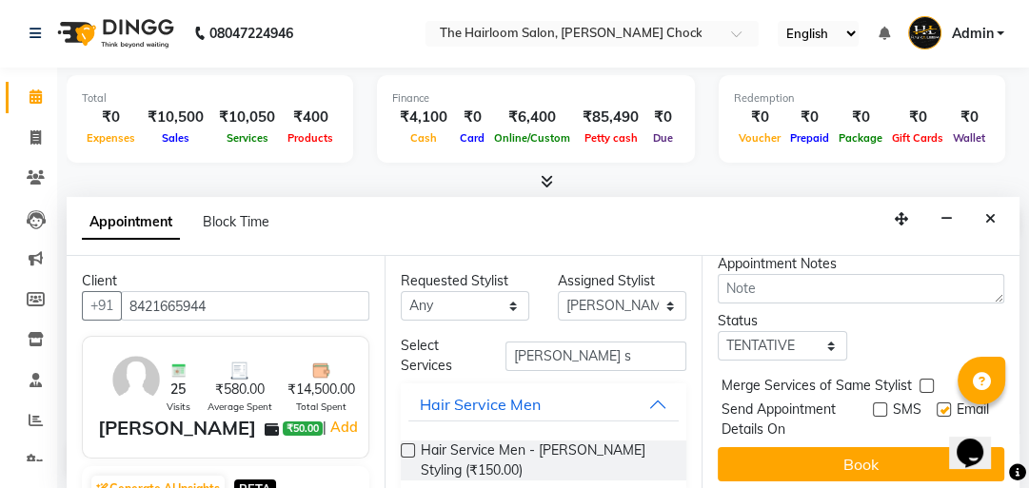
checkbox input "false"
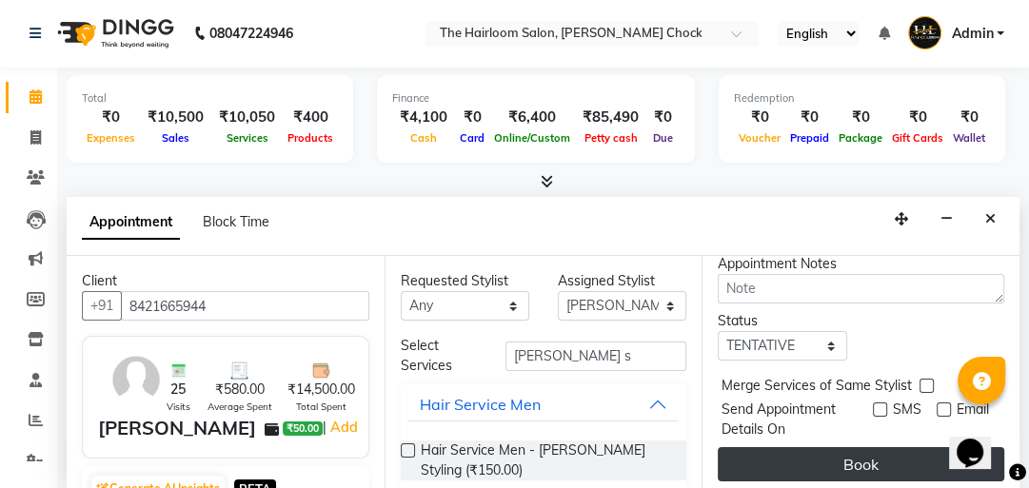
click at [906, 447] on button "Book" at bounding box center [861, 464] width 286 height 34
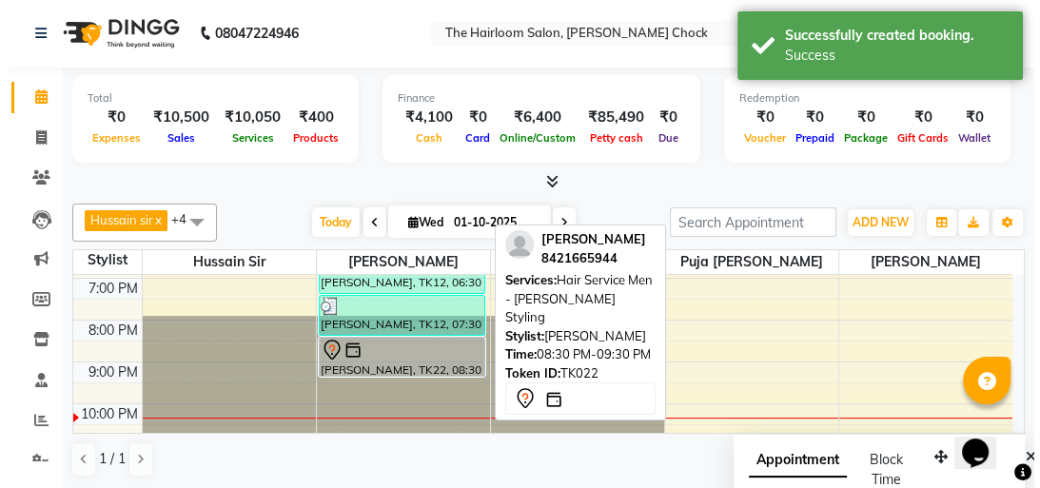
scroll to position [0, 0]
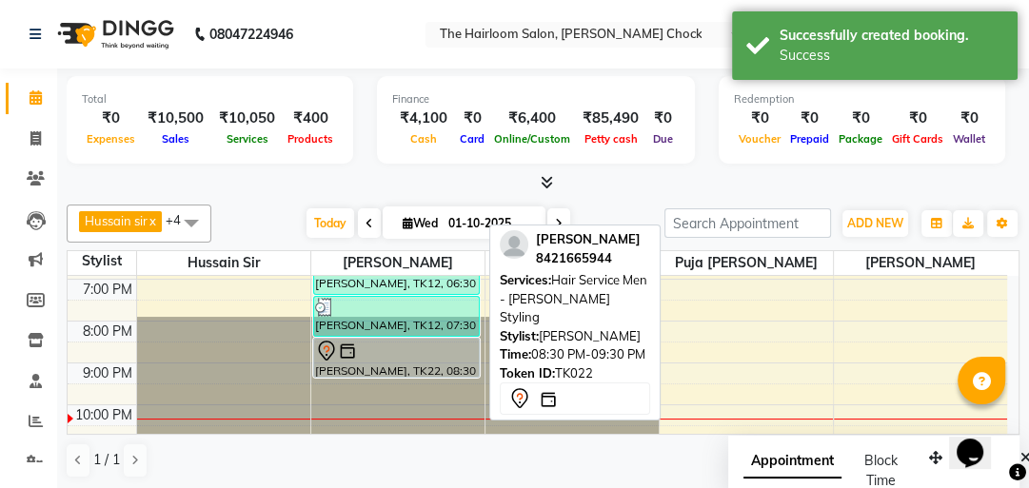
click at [414, 346] on div at bounding box center [396, 351] width 163 height 23
select select "7"
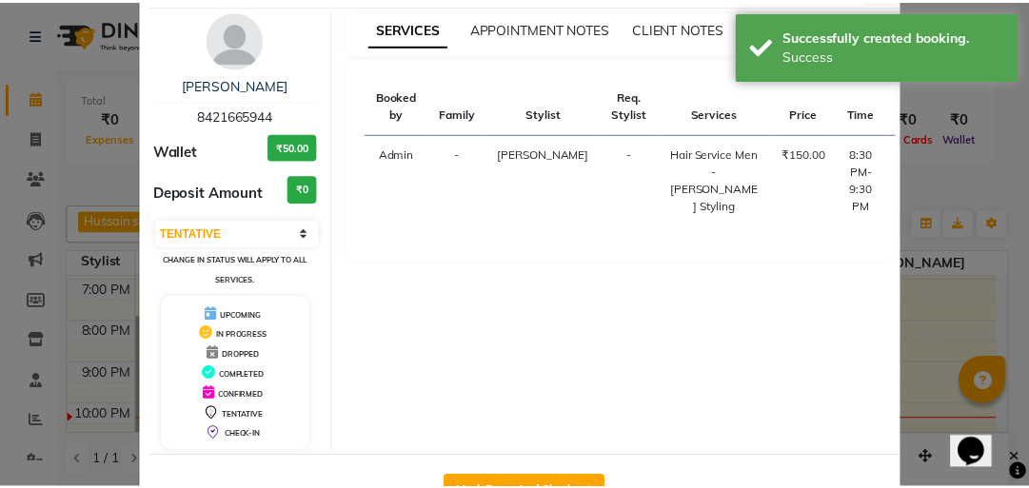
scroll to position [126, 0]
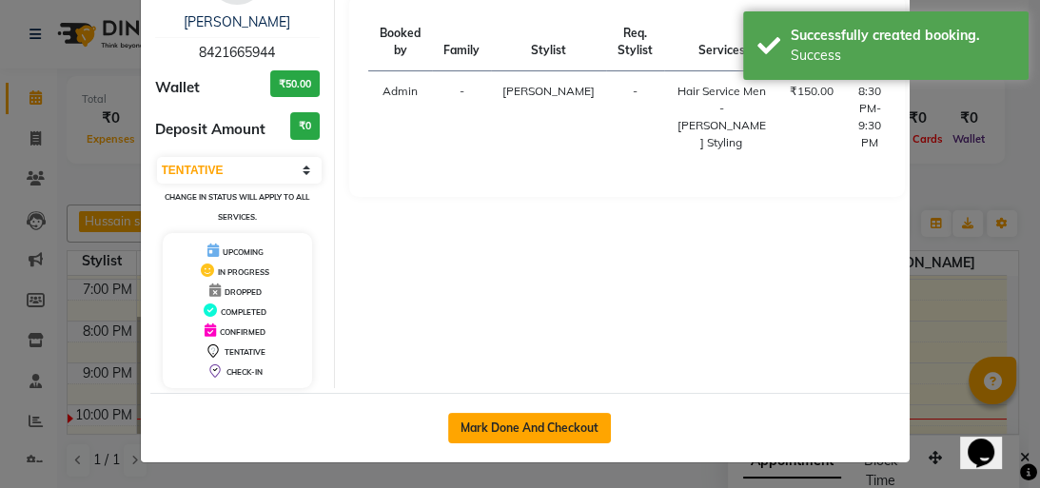
click at [506, 419] on button "Mark Done And Checkout" at bounding box center [529, 428] width 163 height 30
select select "service"
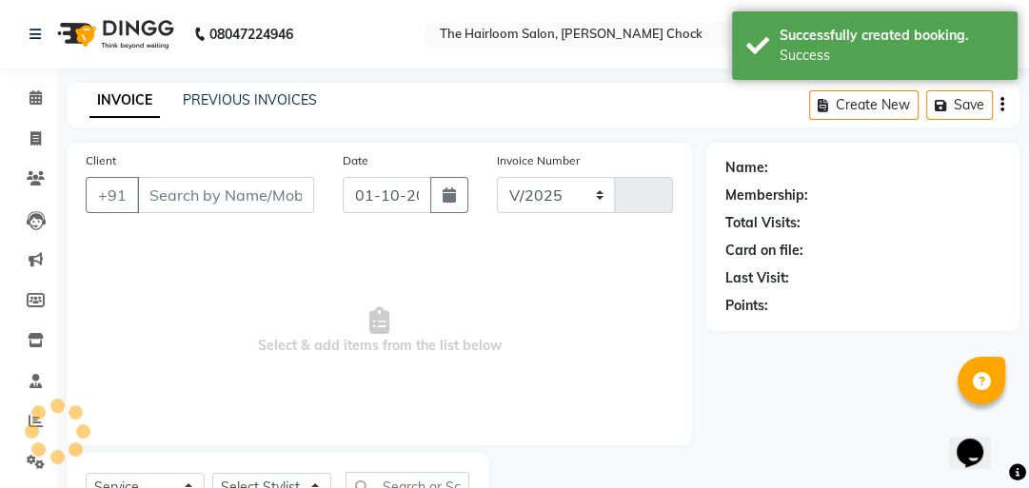
select select "5926"
type input "4009"
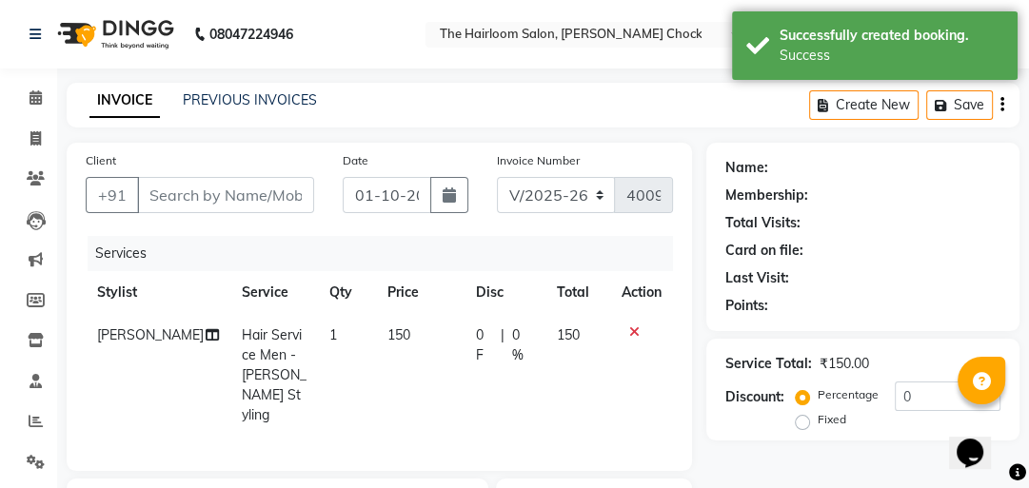
type input "8421665944"
select select "41756"
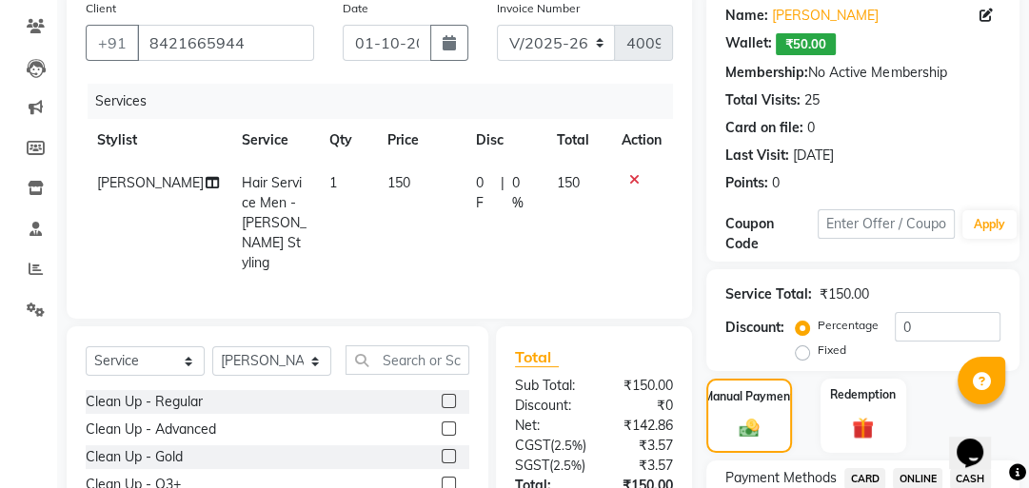
scroll to position [313, 0]
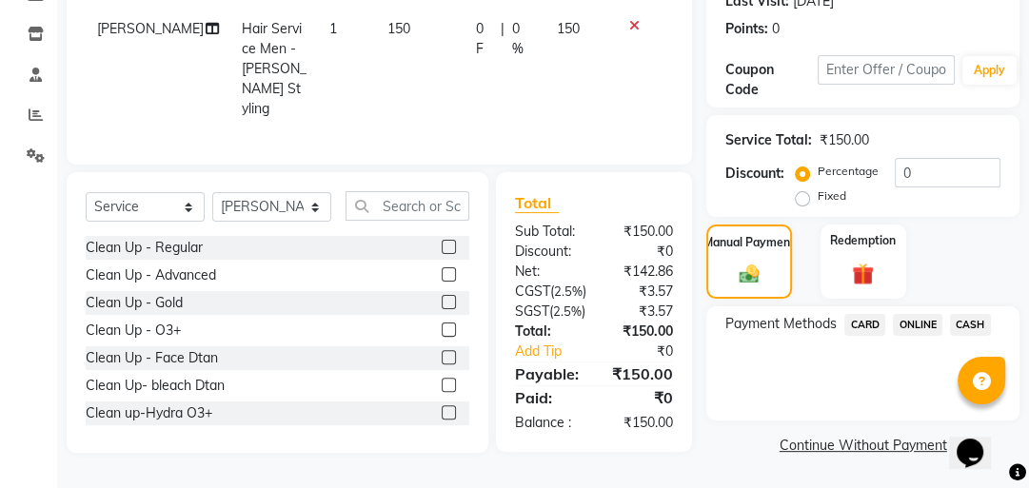
click at [929, 306] on div "Payment Methods CARD ONLINE CASH" at bounding box center [862, 363] width 313 height 114
click at [928, 317] on span "ONLINE" at bounding box center [917, 325] width 49 height 22
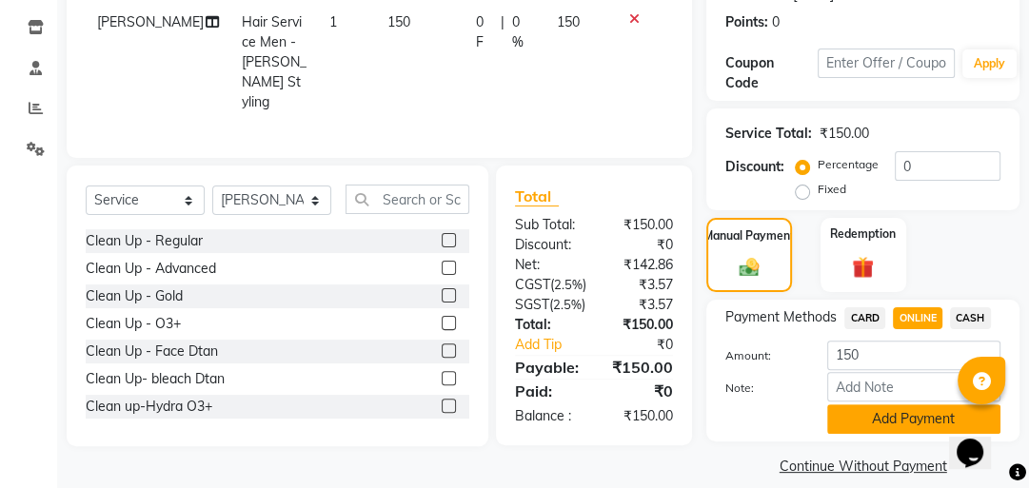
click at [865, 421] on button "Add Payment" at bounding box center [913, 420] width 173 height 30
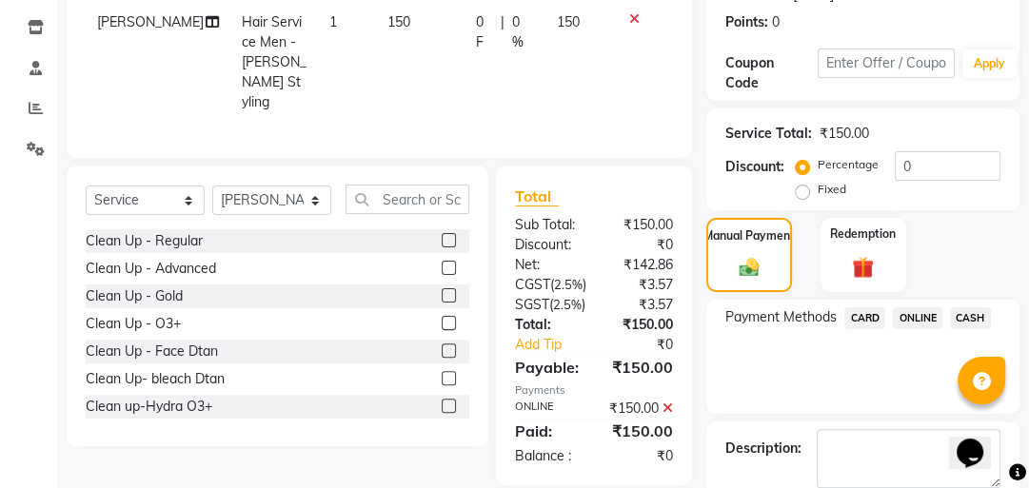
scroll to position [412, 0]
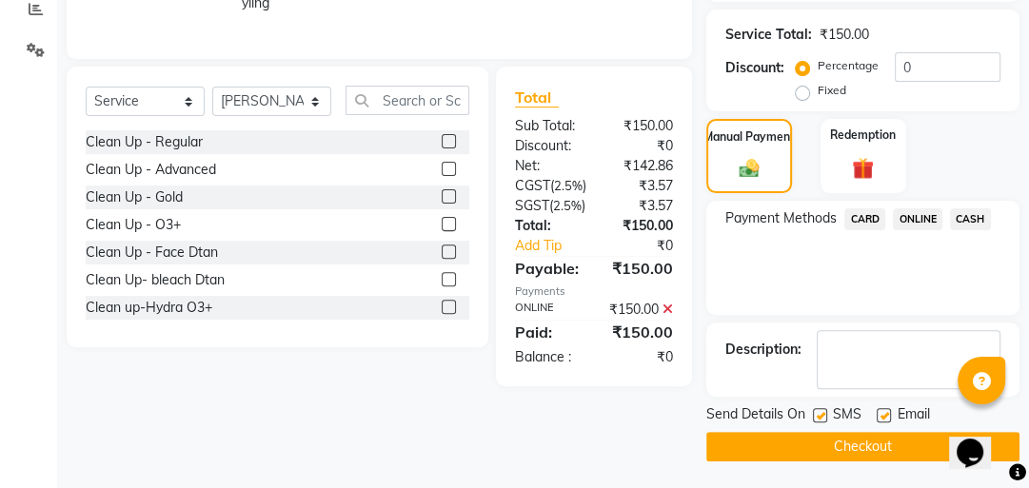
click at [816, 412] on label at bounding box center [820, 415] width 14 height 14
click at [816, 412] on input "checkbox" at bounding box center [819, 416] width 12 height 12
checkbox input "false"
click at [810, 453] on button "Checkout" at bounding box center [862, 447] width 313 height 30
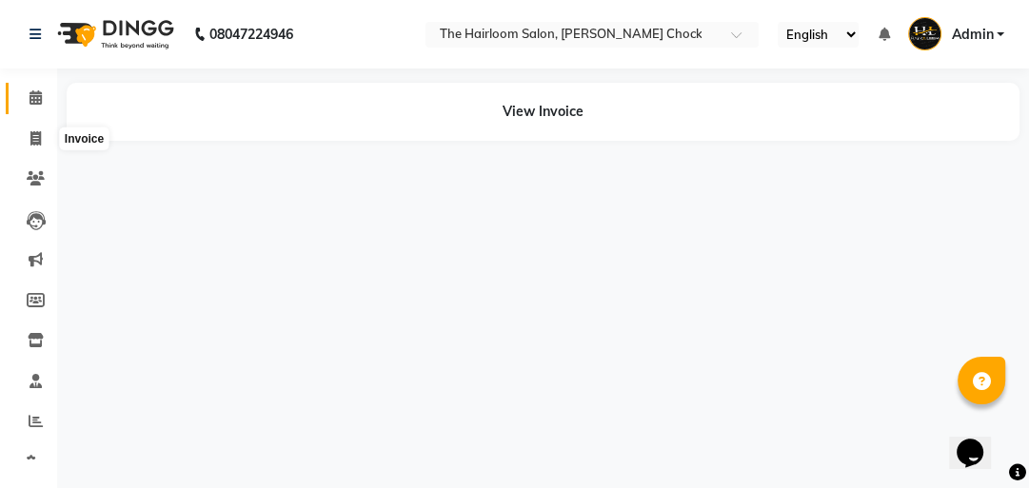
click at [34, 99] on icon at bounding box center [36, 97] width 12 height 14
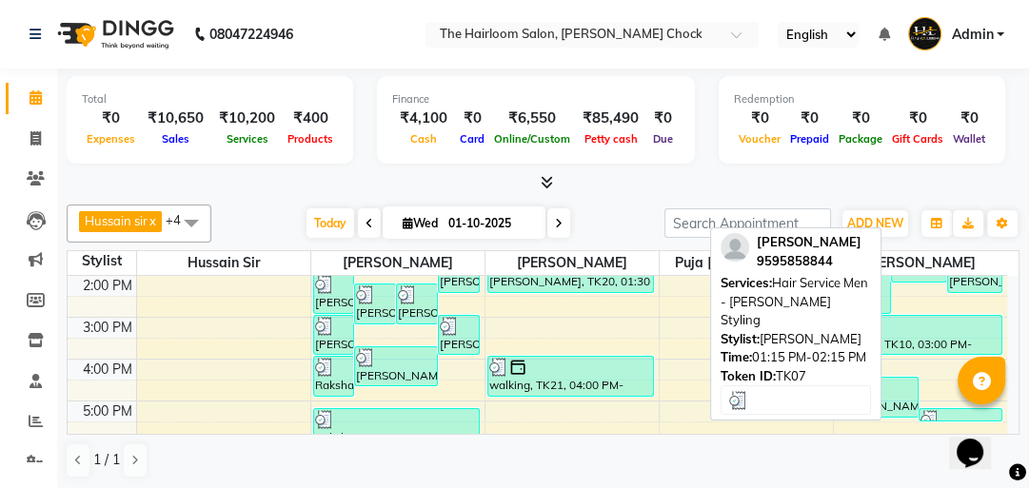
scroll to position [305, 0]
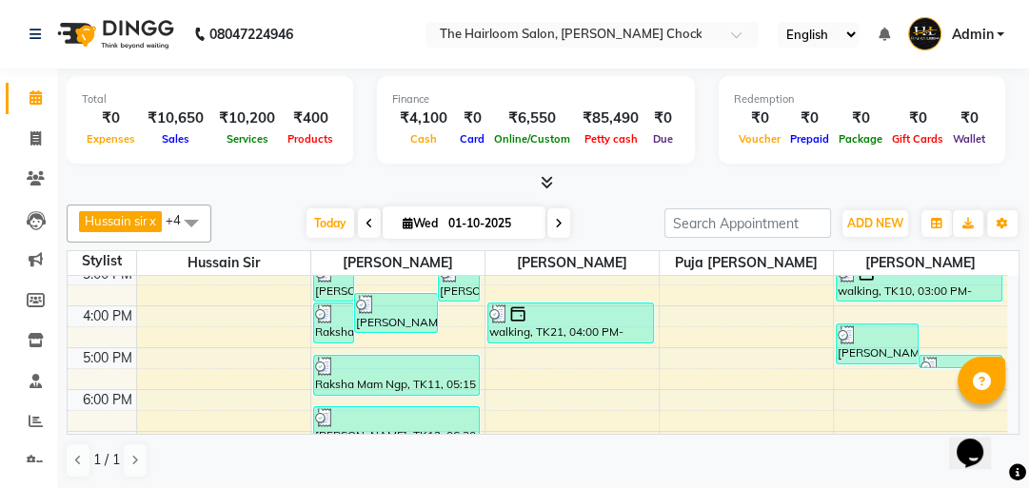
click at [913, 373] on div "8:00 AM 9:00 AM 10:00 AM 11:00 AM 12:00 PM 1:00 PM 2:00 PM 3:00 PM 4:00 PM 5:00…" at bounding box center [537, 305] width 939 height 669
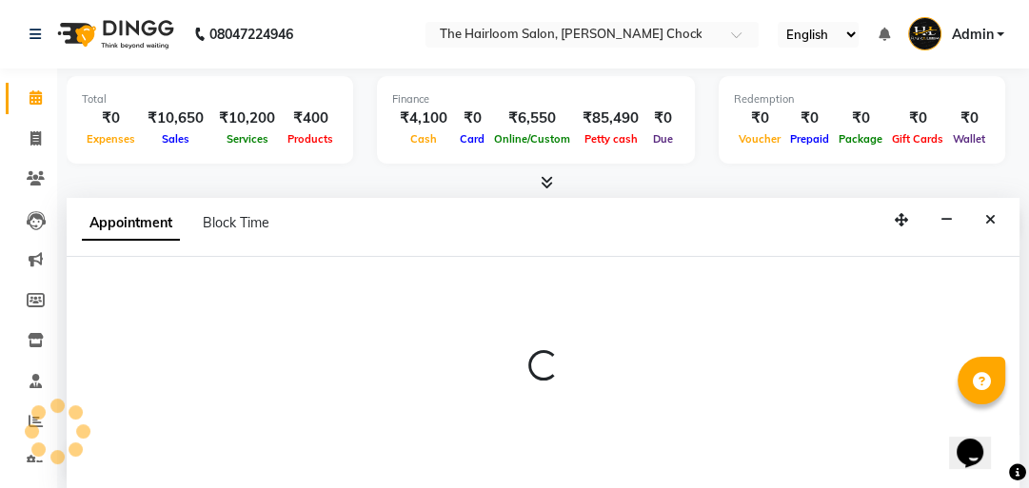
select select "88793"
select select "tentative"
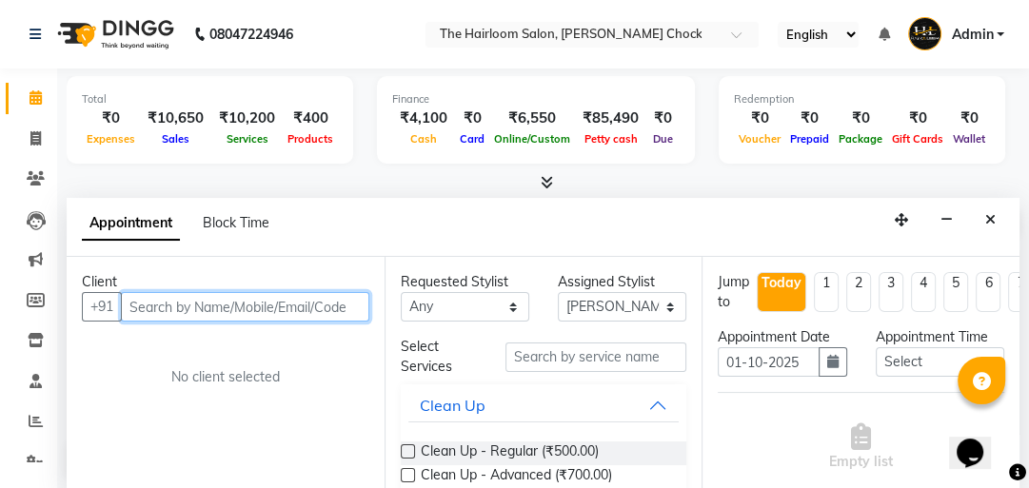
scroll to position [1, 0]
click at [241, 306] on input "text" at bounding box center [245, 306] width 248 height 30
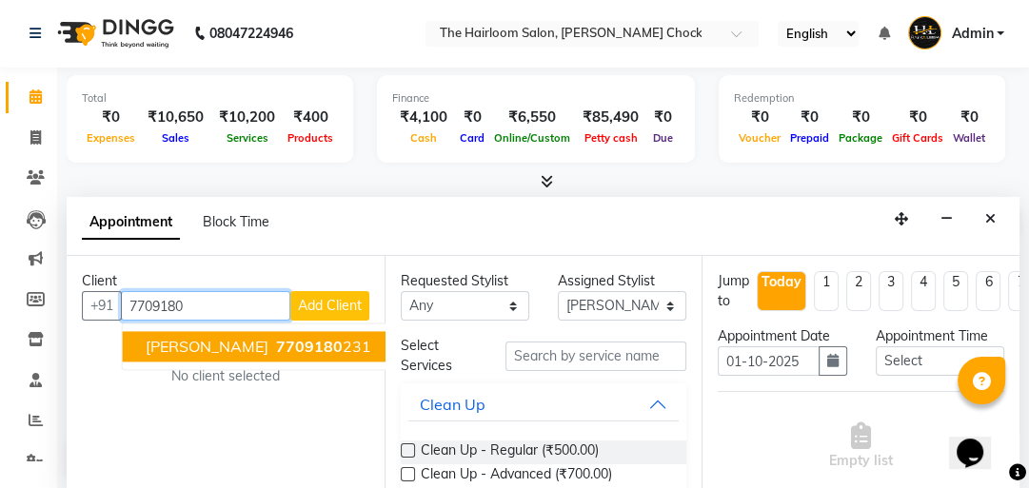
click at [279, 343] on span "7709180" at bounding box center [309, 346] width 67 height 19
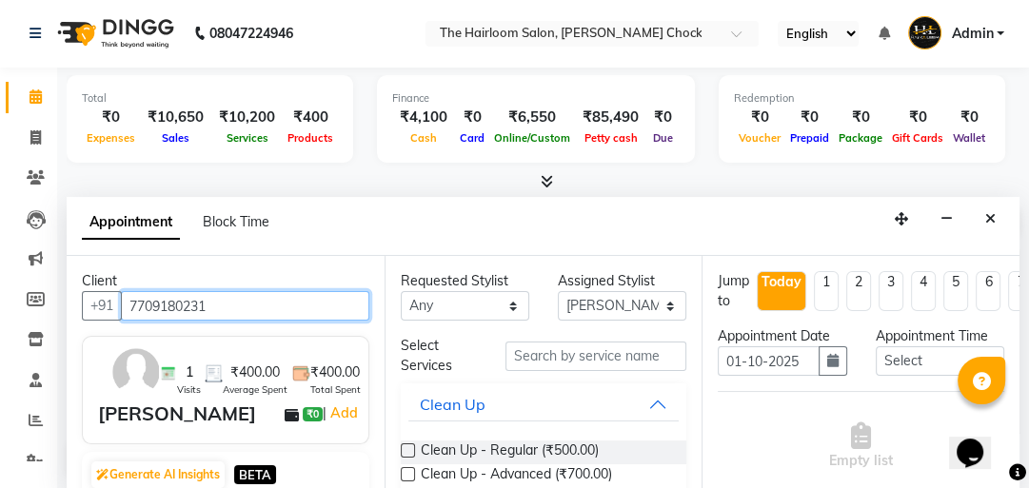
type input "7709180231"
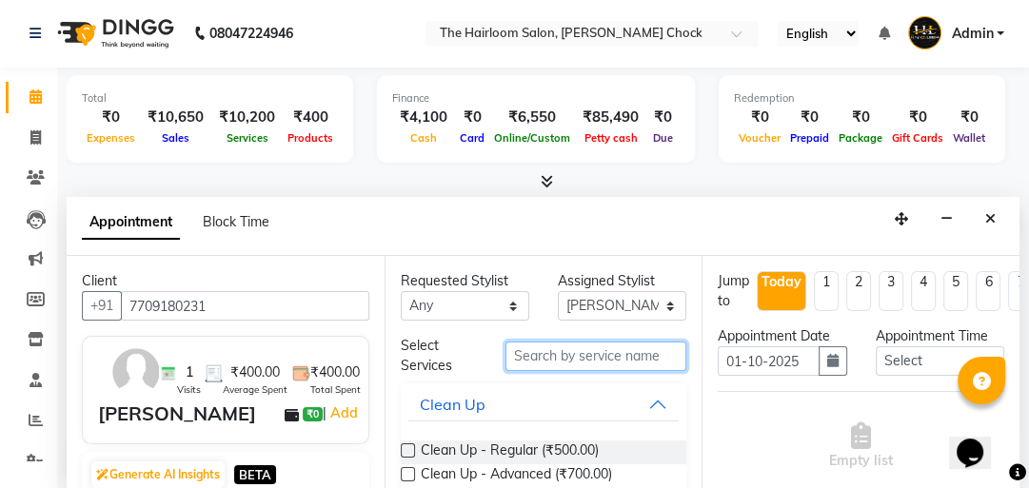
click at [542, 352] on input "text" at bounding box center [595, 357] width 181 height 30
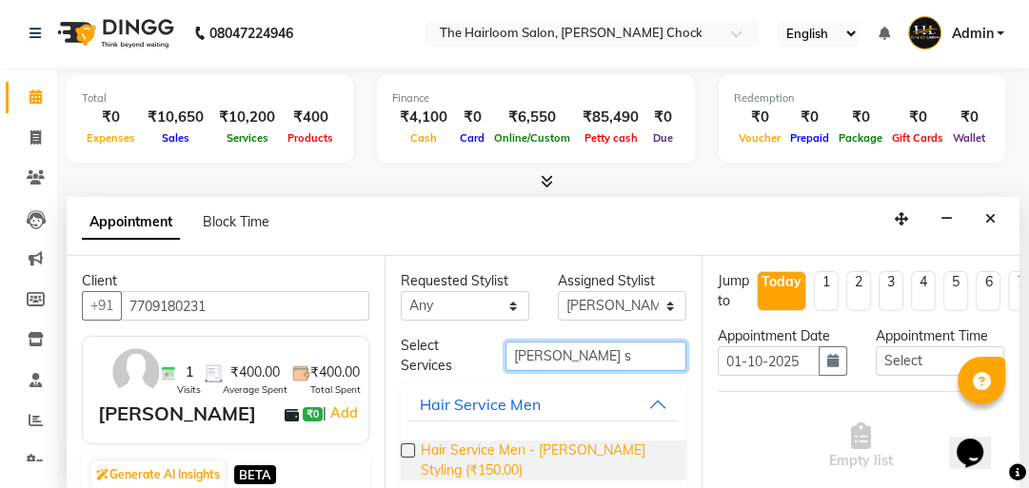
type input "[PERSON_NAME] s"
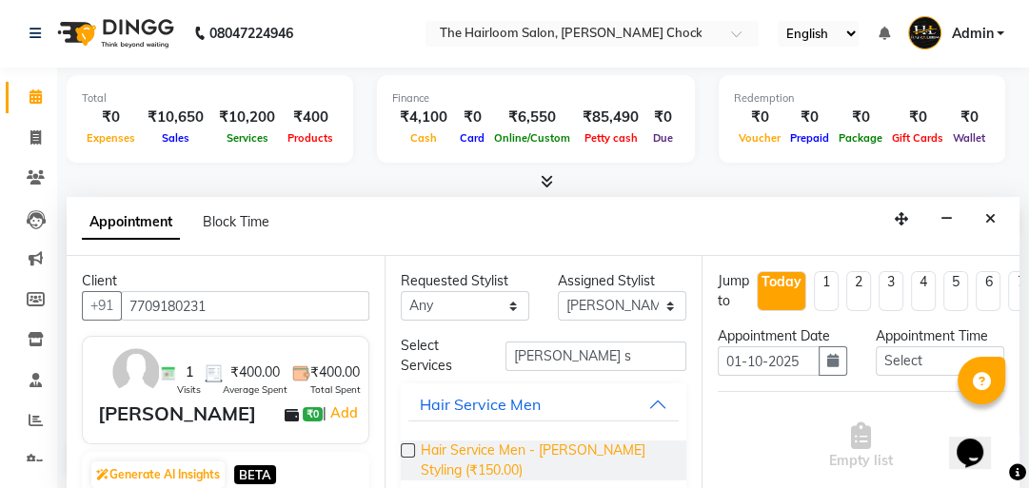
click at [566, 449] on span "Hair Service Men - [PERSON_NAME] Styling (₹150.00)" at bounding box center [546, 461] width 251 height 40
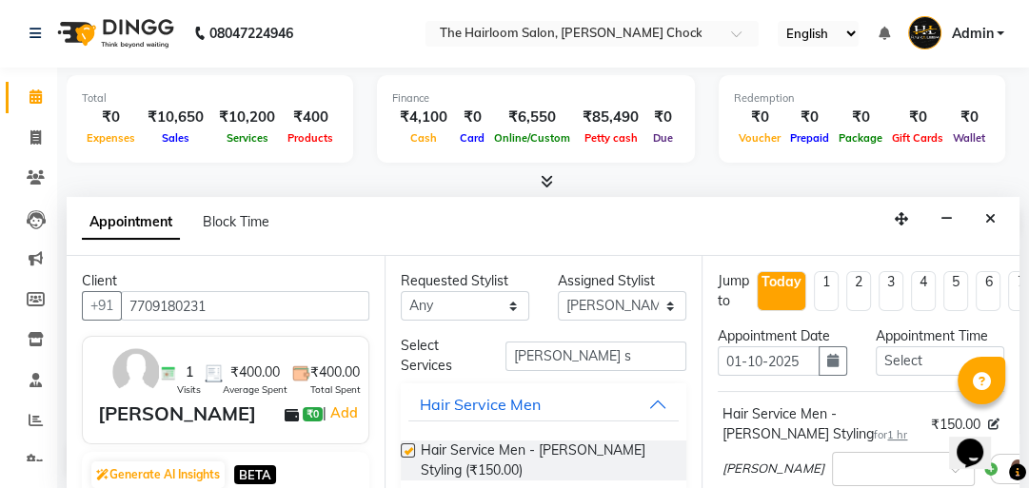
checkbox input "false"
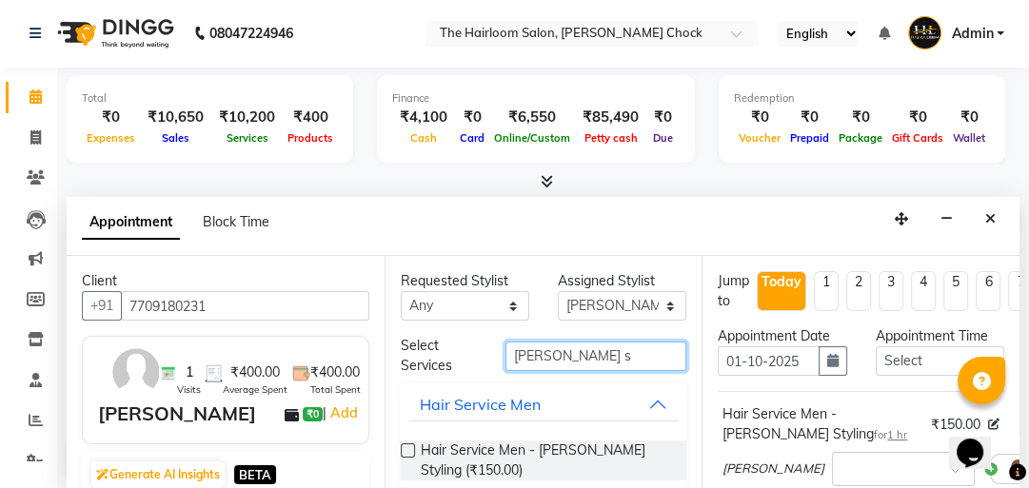
drag, startPoint x: 551, startPoint y: 354, endPoint x: 423, endPoint y: 343, distance: 129.0
click at [427, 346] on div "Select Services [PERSON_NAME] s" at bounding box center [543, 356] width 315 height 40
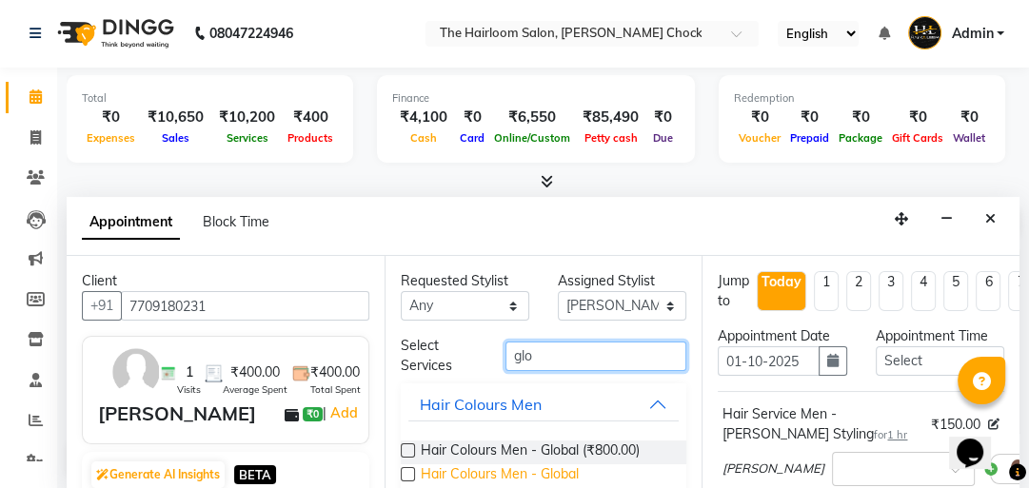
type input "glo"
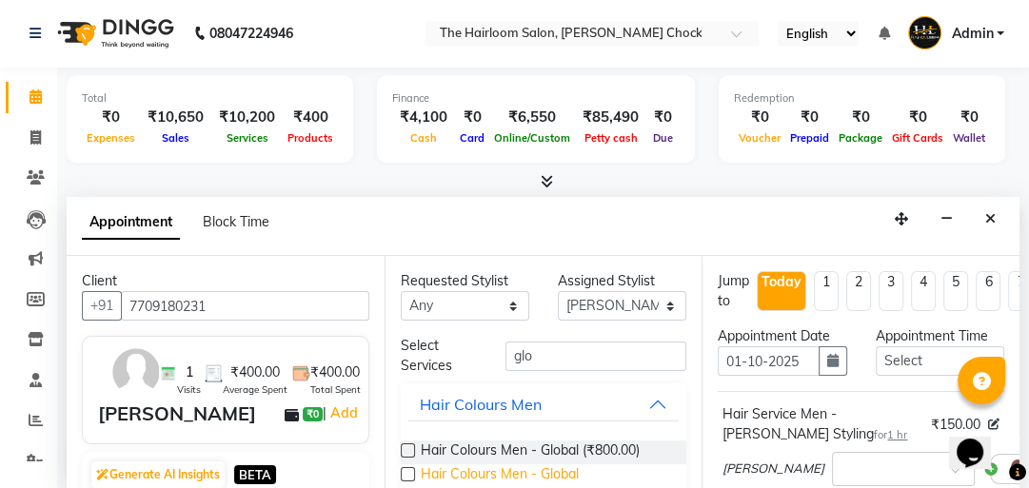
click at [533, 464] on span "Hair Colours Men - Global ([MEDICAL_DATA] Free) (₹1,000.00)" at bounding box center [546, 484] width 251 height 40
checkbox input "false"
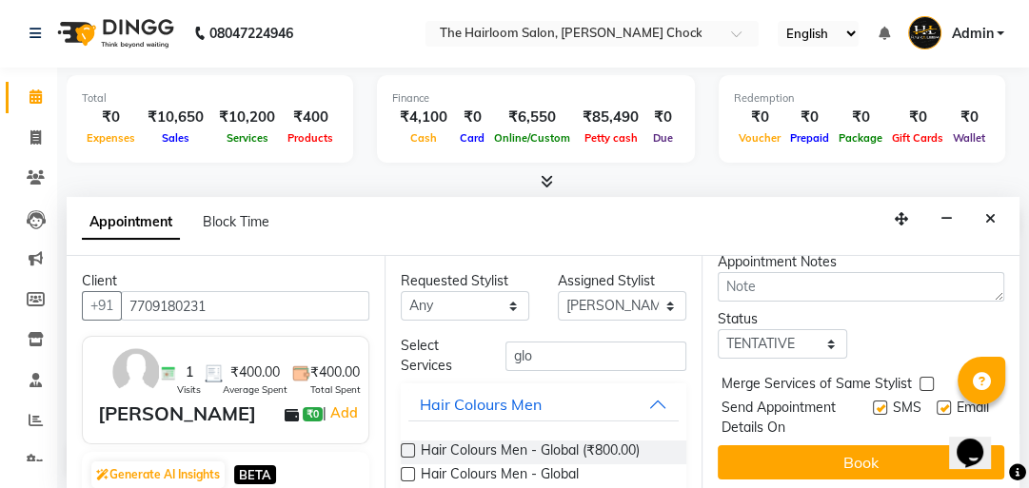
scroll to position [445, 0]
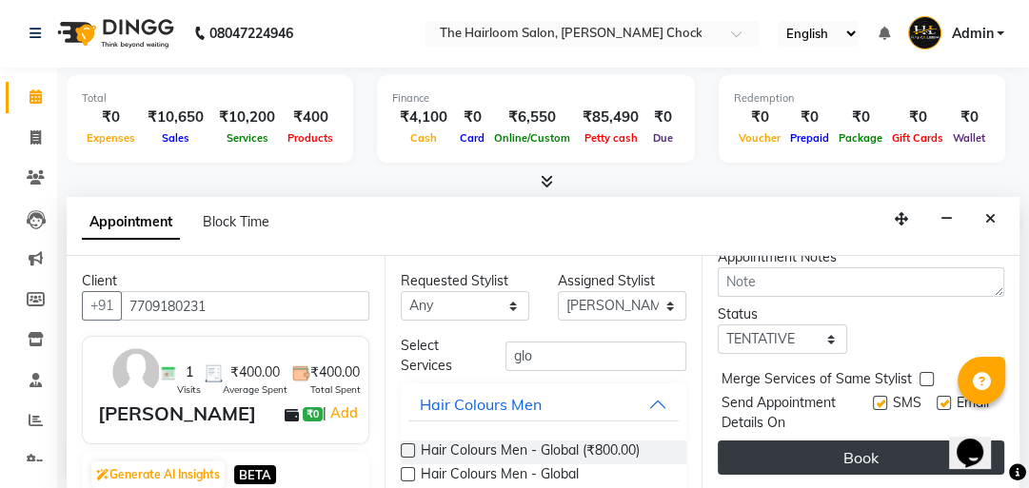
click at [835, 441] on button "Book" at bounding box center [861, 458] width 286 height 34
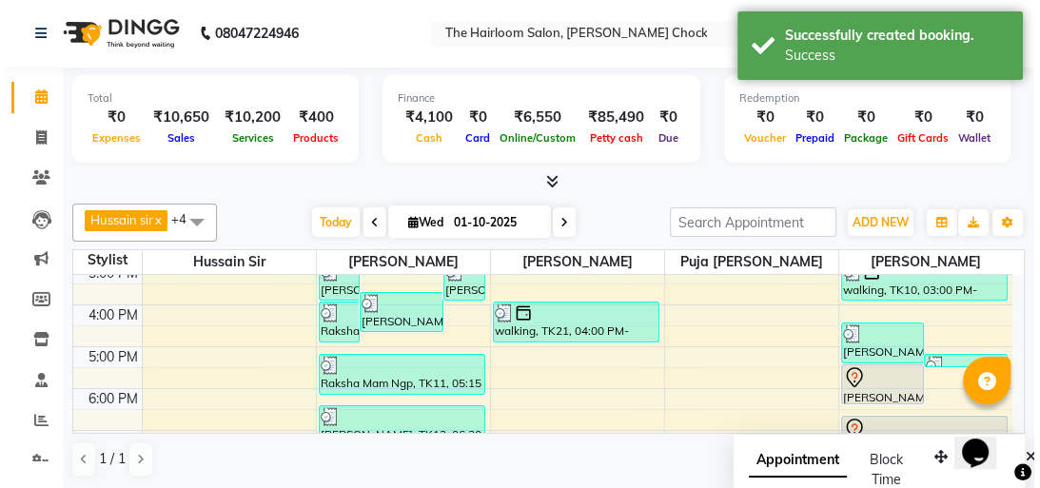
scroll to position [0, 0]
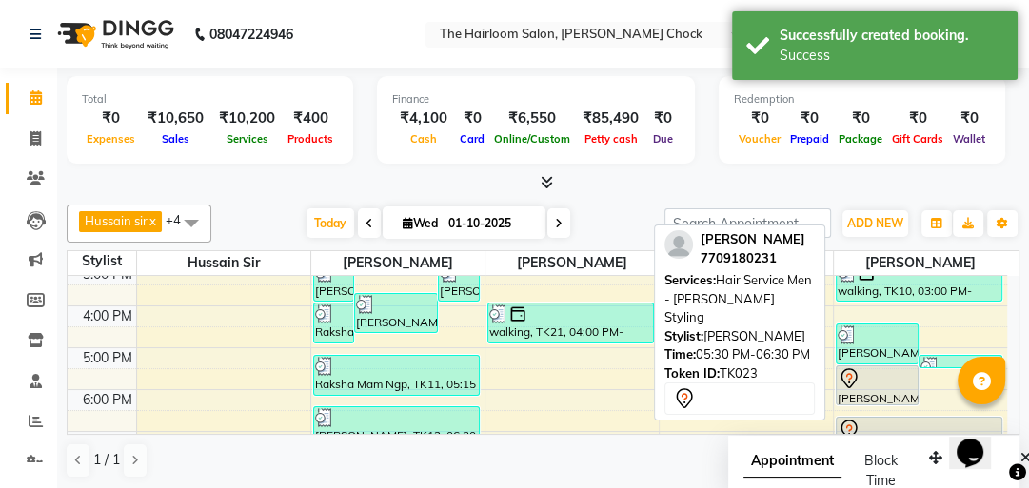
click at [863, 385] on div at bounding box center [878, 378] width 80 height 23
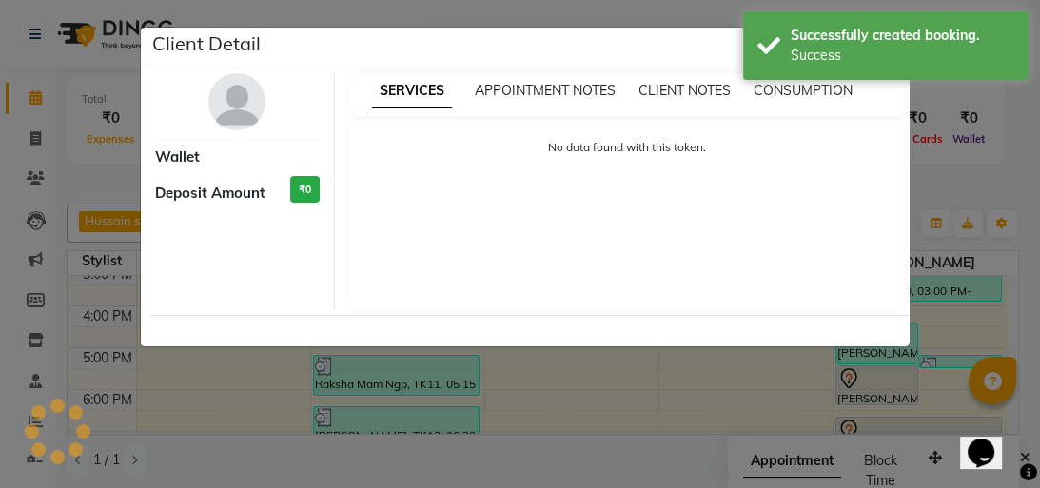
select select "7"
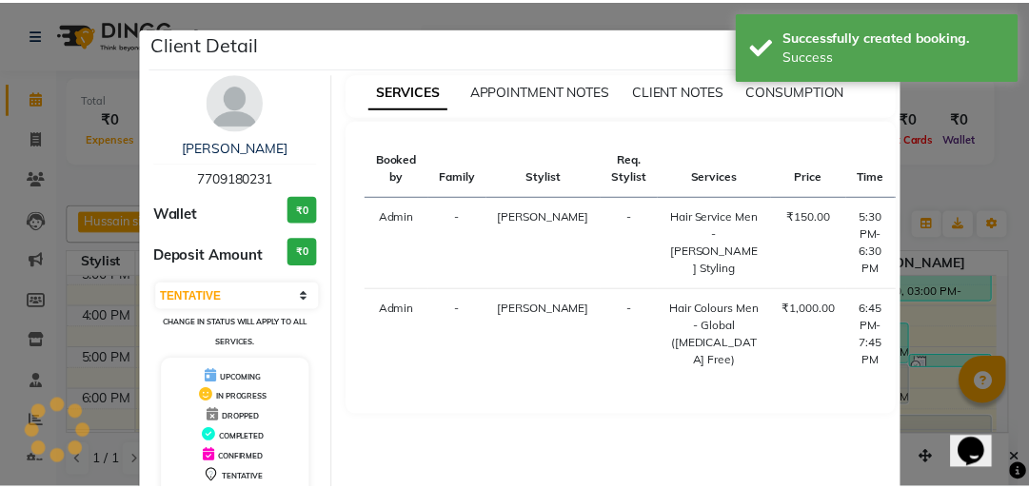
scroll to position [126, 0]
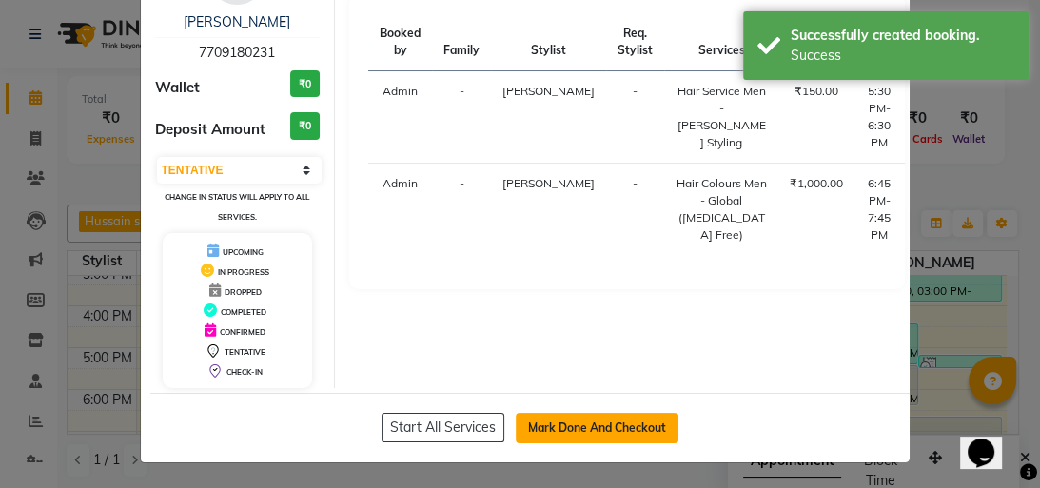
click at [612, 426] on button "Mark Done And Checkout" at bounding box center [597, 428] width 163 height 30
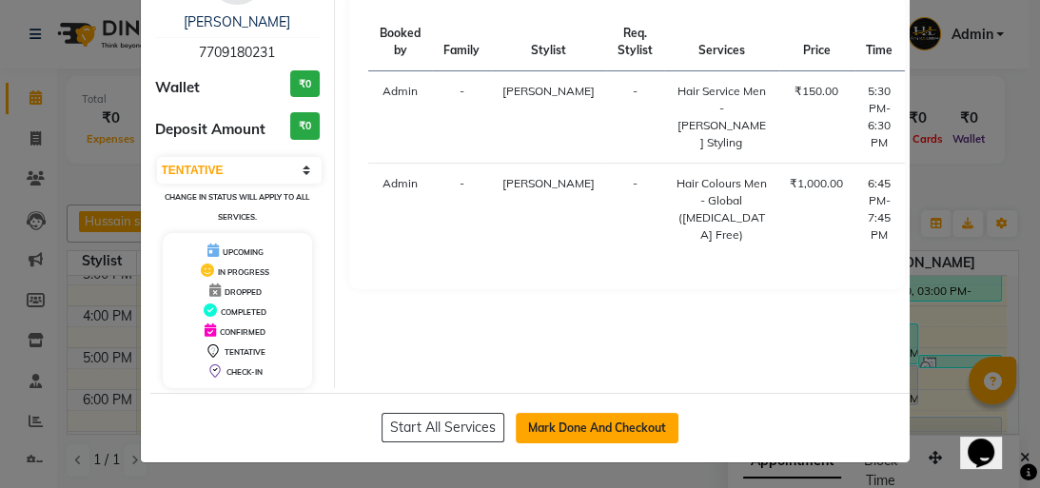
select select "service"
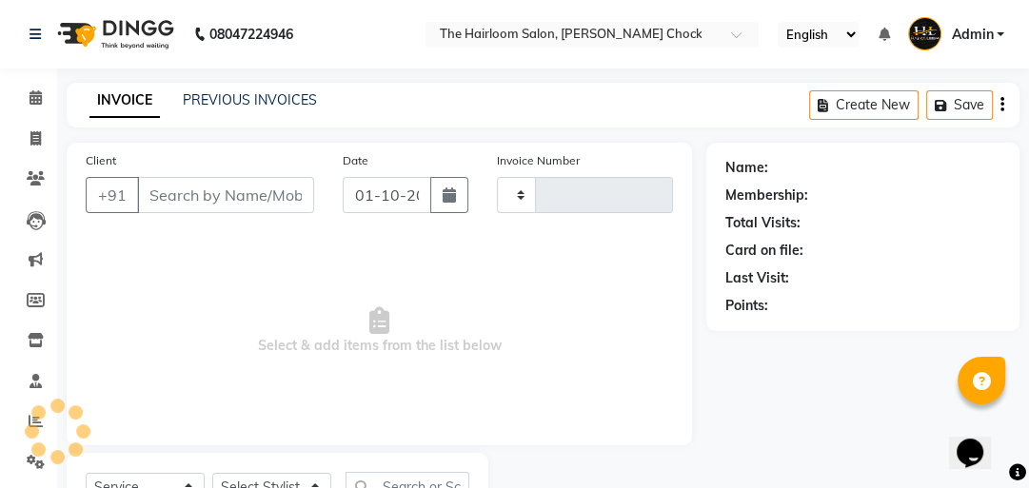
type input "4010"
select select "5926"
type input "7709180231"
select select "88793"
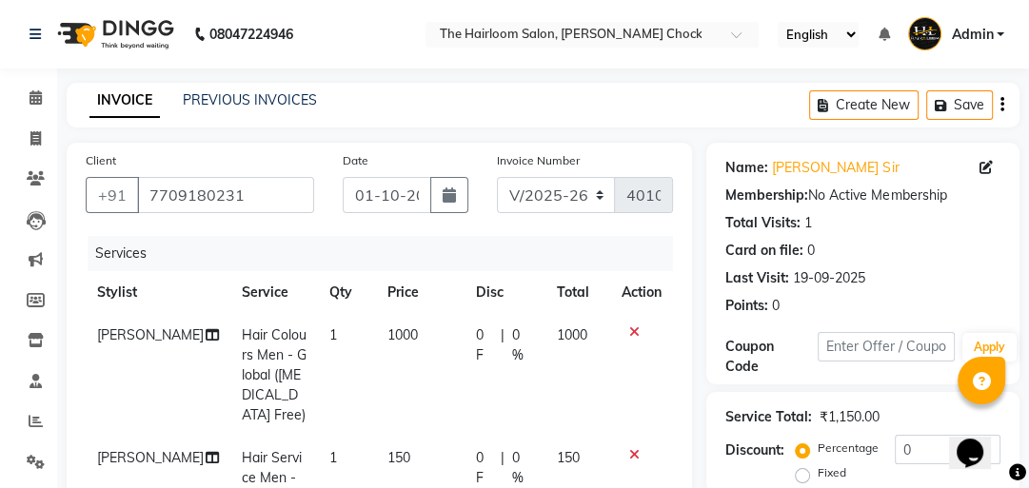
scroll to position [305, 0]
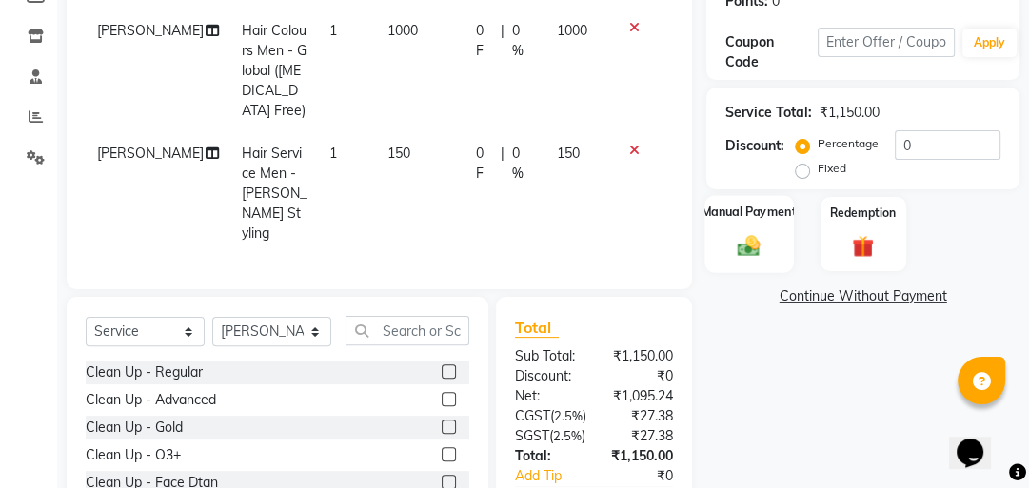
click at [765, 241] on img at bounding box center [749, 245] width 37 height 26
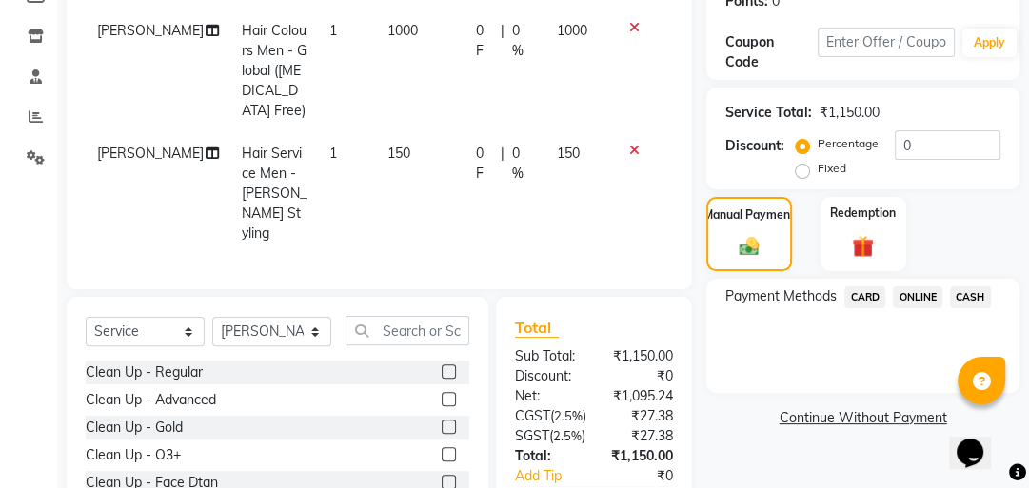
click at [915, 291] on span "ONLINE" at bounding box center [917, 297] width 49 height 22
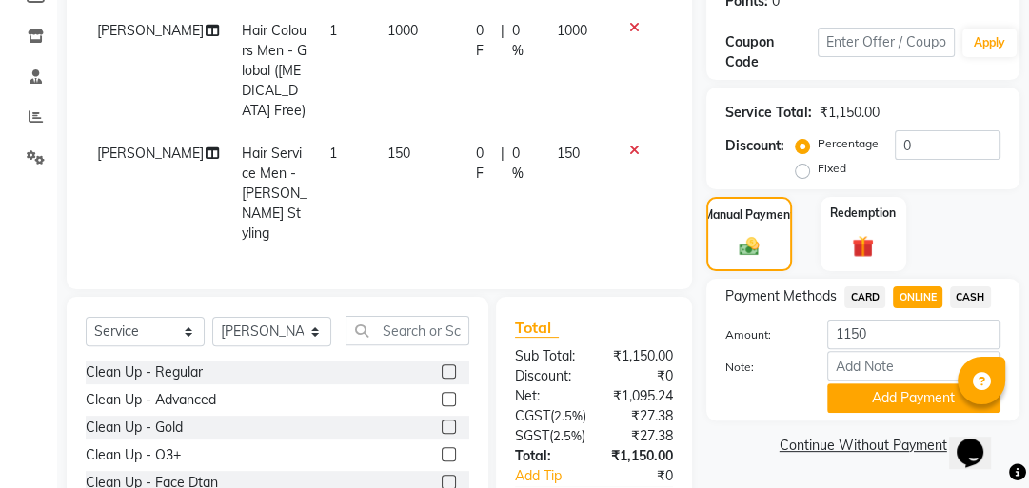
click at [376, 132] on td "1000" at bounding box center [420, 71] width 89 height 123
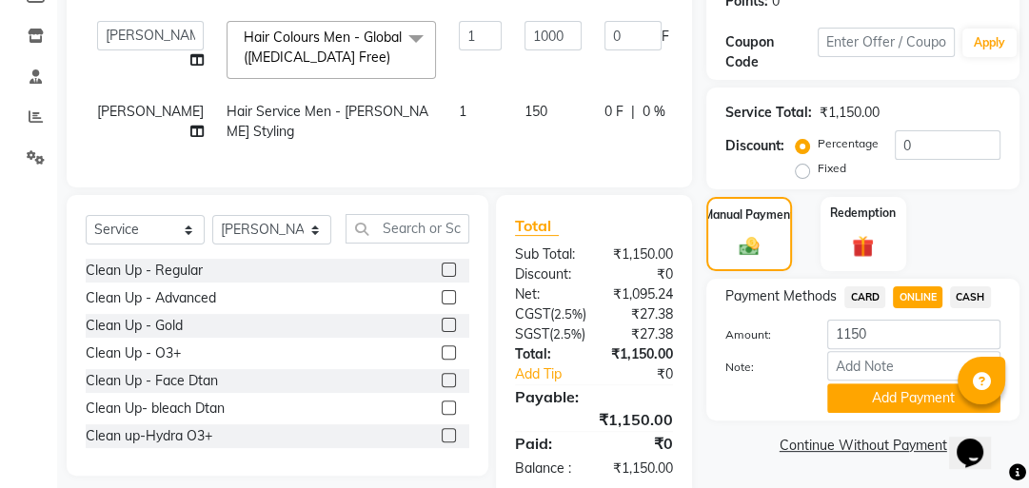
scroll to position [152, 0]
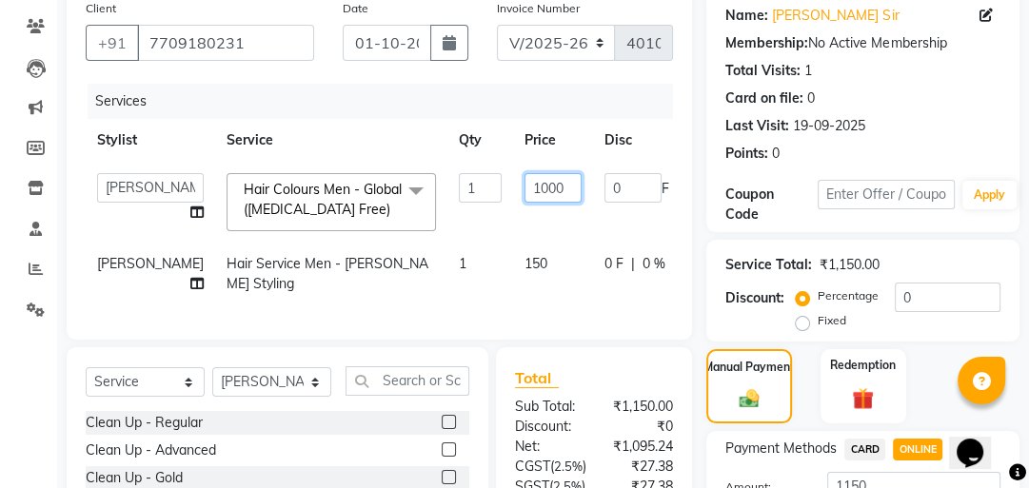
click at [524, 185] on input "1000" at bounding box center [552, 188] width 57 height 30
type input "900"
click at [475, 282] on tr "[PERSON_NAME] Hair Service Men - [PERSON_NAME] Styling 1 150 0 F | 0 % 150" at bounding box center [486, 274] width 800 height 63
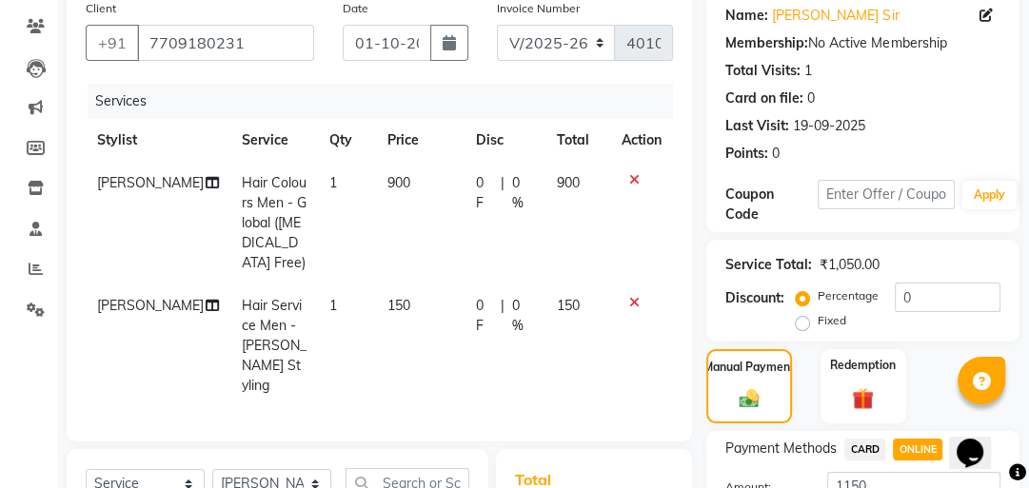
click at [429, 286] on td "150" at bounding box center [420, 346] width 89 height 123
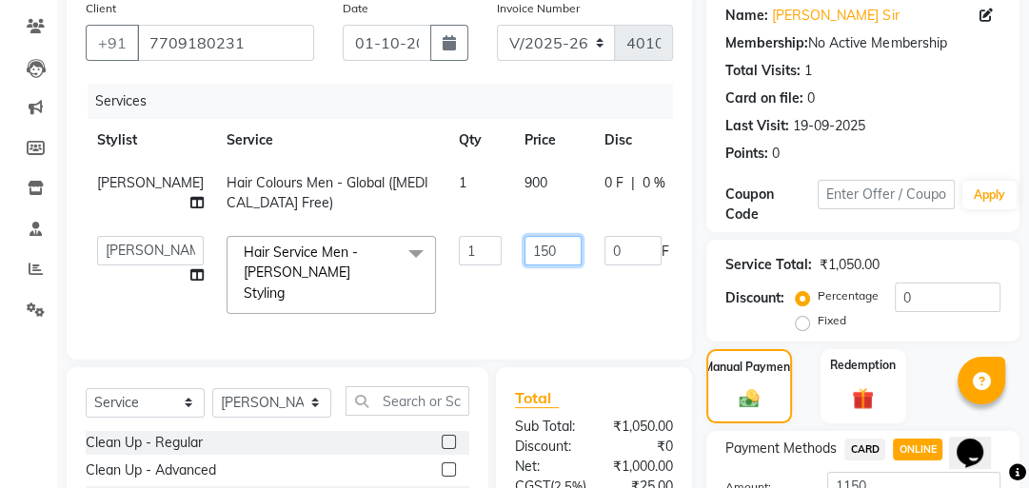
drag, startPoint x: 496, startPoint y: 270, endPoint x: 438, endPoint y: 285, distance: 59.8
click at [438, 285] on tr "[PERSON_NAME] [PERSON_NAME] [PERSON_NAME] sir [PERSON_NAME] khan Hair Service M…" at bounding box center [486, 275] width 800 height 101
type input "1"
type input "150"
click at [395, 298] on tr "[PERSON_NAME] [PERSON_NAME] [PERSON_NAME] sir [PERSON_NAME] khan Hair Service M…" at bounding box center [486, 275] width 800 height 101
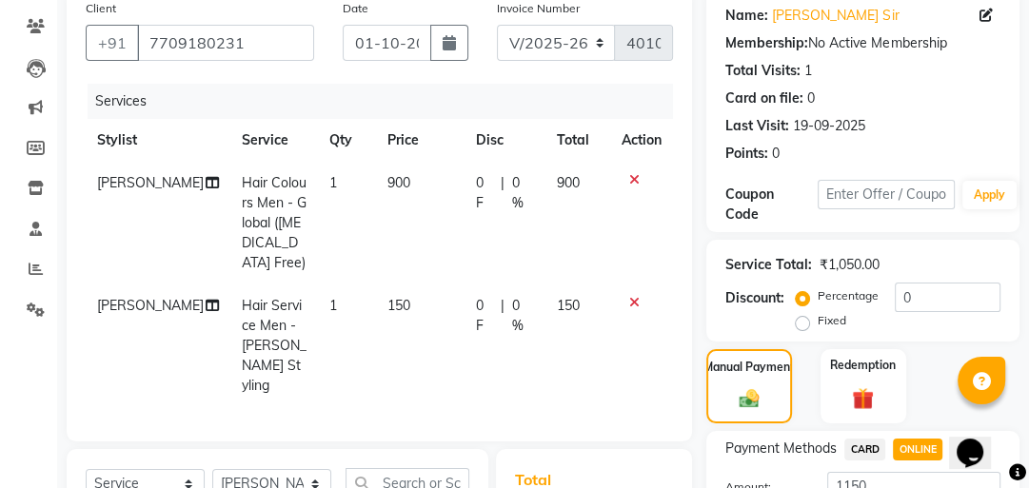
scroll to position [228, 0]
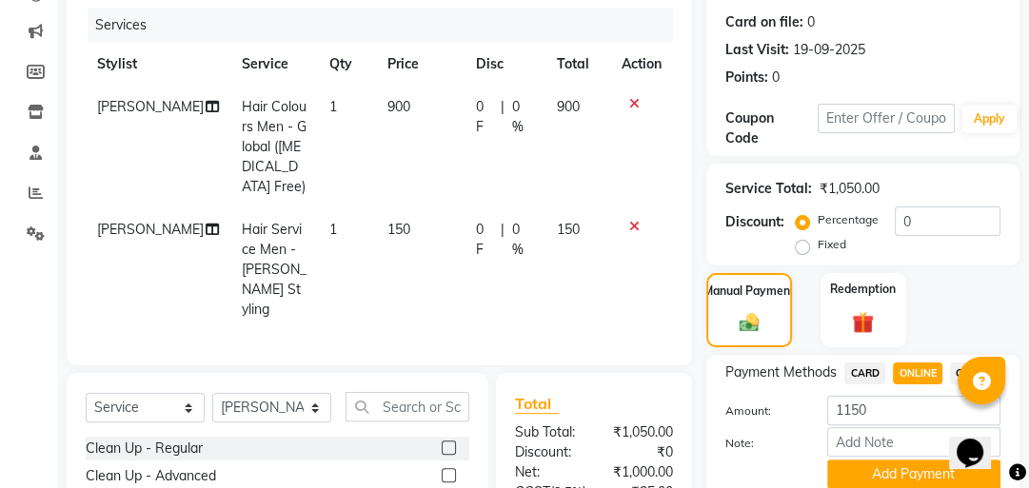
click at [912, 374] on span "ONLINE" at bounding box center [917, 374] width 49 height 22
type input "1050"
click at [398, 208] on td "150" at bounding box center [420, 269] width 89 height 123
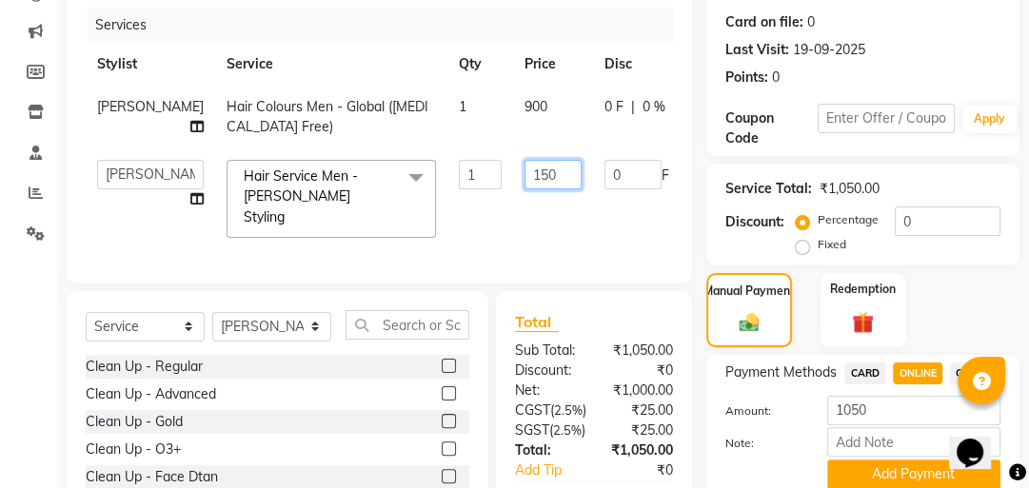
drag, startPoint x: 484, startPoint y: 196, endPoint x: 575, endPoint y: 187, distance: 91.9
click at [524, 189] on input "150" at bounding box center [552, 175] width 57 height 30
type input "100"
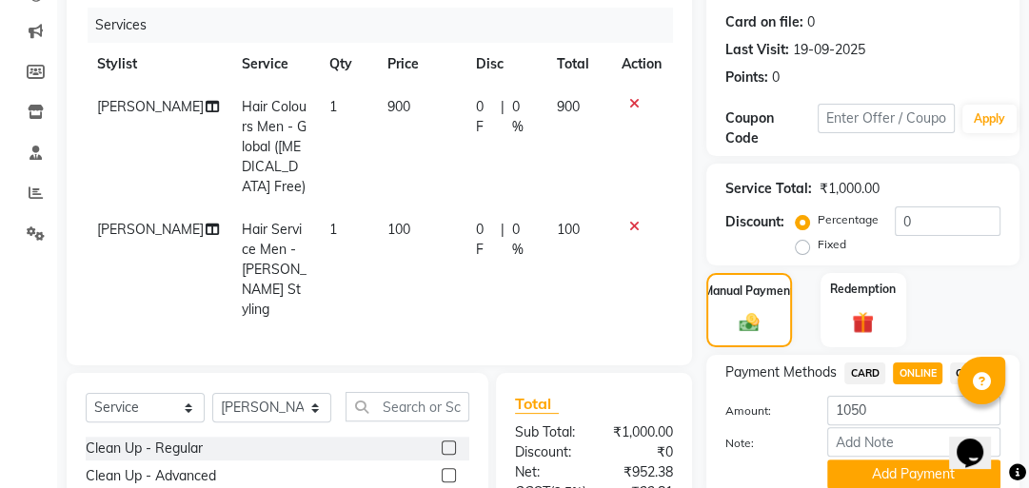
click at [515, 293] on div "Client [PHONE_NUMBER] Date [DATE] Invoice Number V/2025 V/[PHONE_NUMBER] Servic…" at bounding box center [379, 139] width 625 height 451
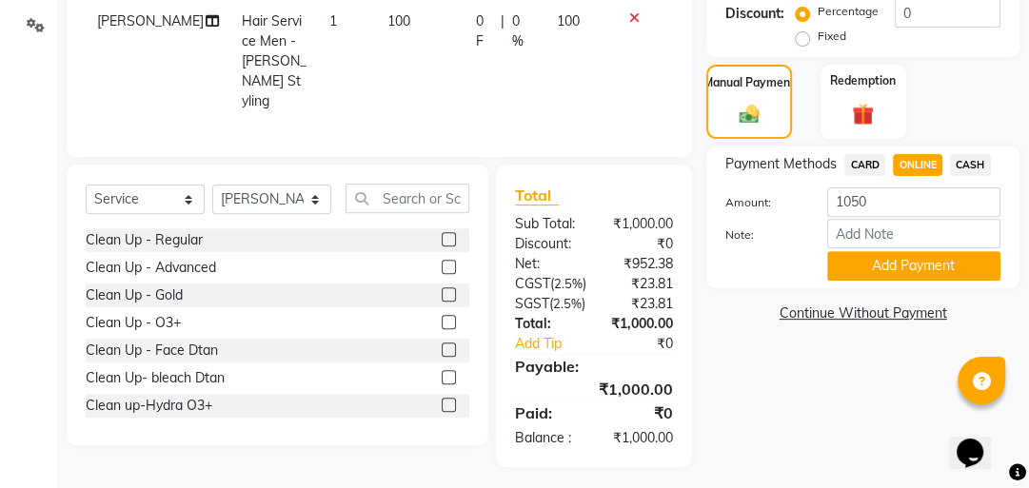
click at [915, 165] on span "ONLINE" at bounding box center [917, 165] width 49 height 22
type input "1000"
click at [906, 255] on button "Add Payment" at bounding box center [913, 266] width 173 height 30
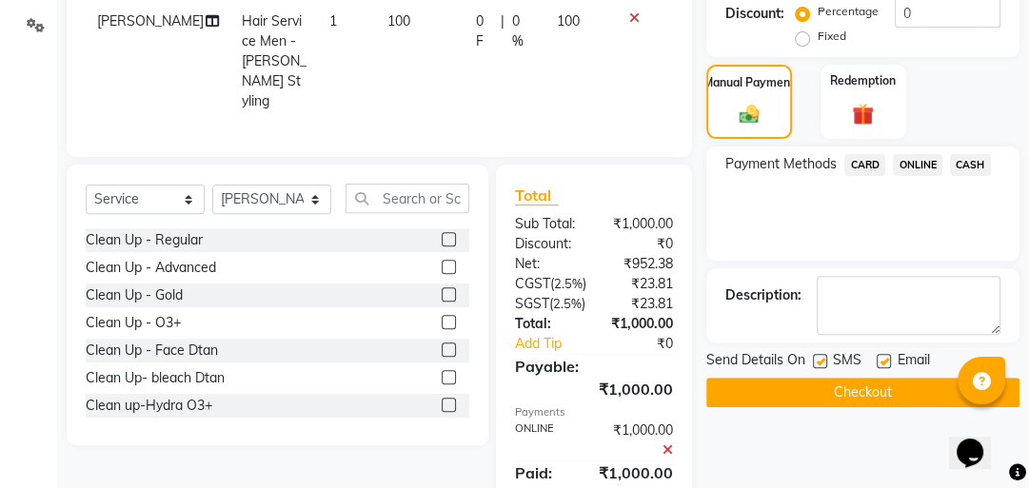
click at [838, 398] on button "Checkout" at bounding box center [862, 393] width 313 height 30
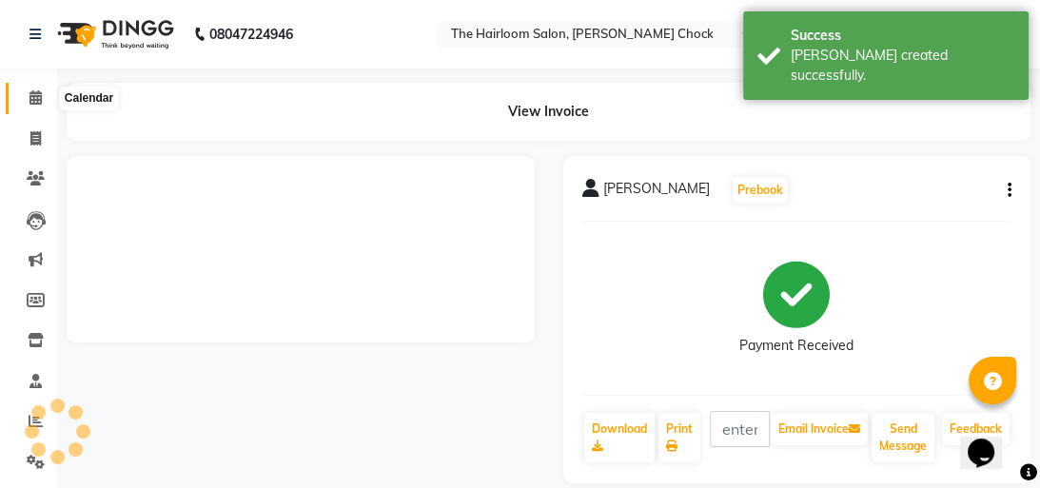
click at [27, 91] on span at bounding box center [35, 99] width 33 height 22
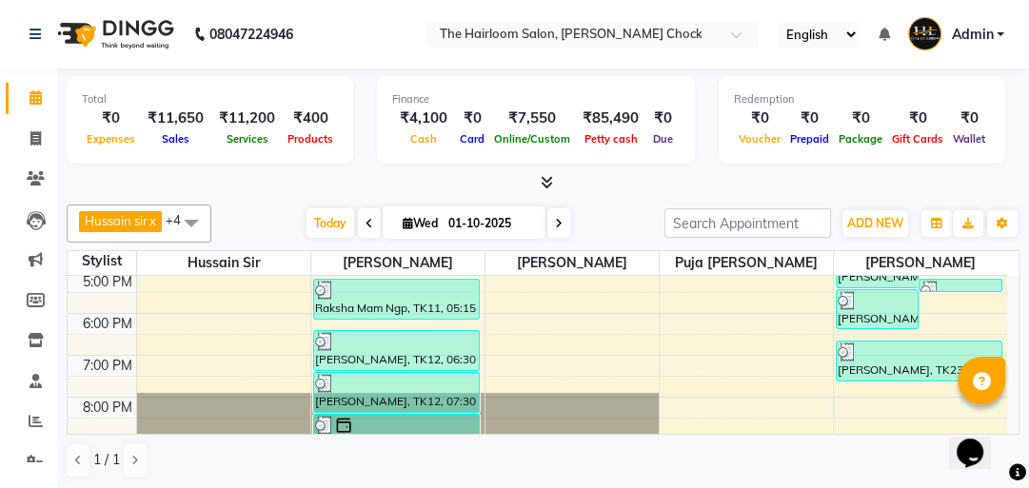
scroll to position [457, 0]
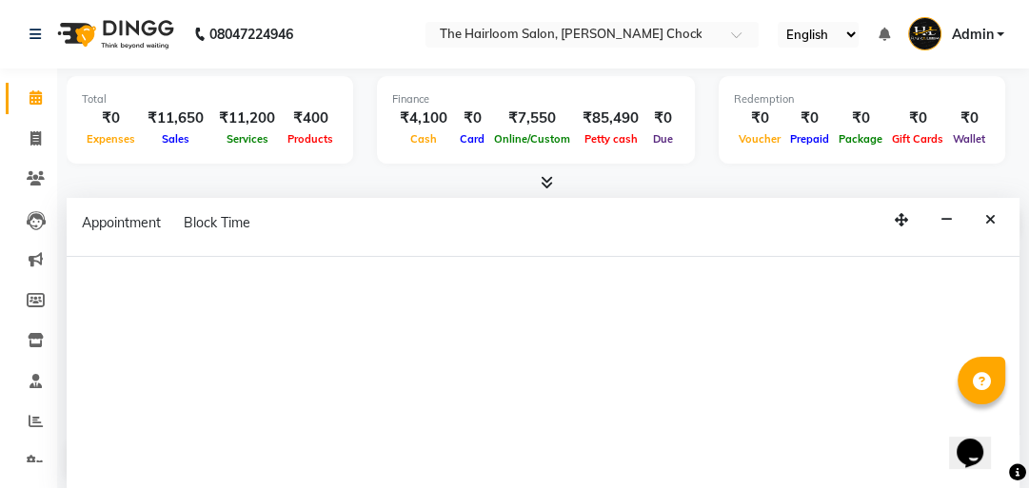
select select "41756"
select select "tentative"
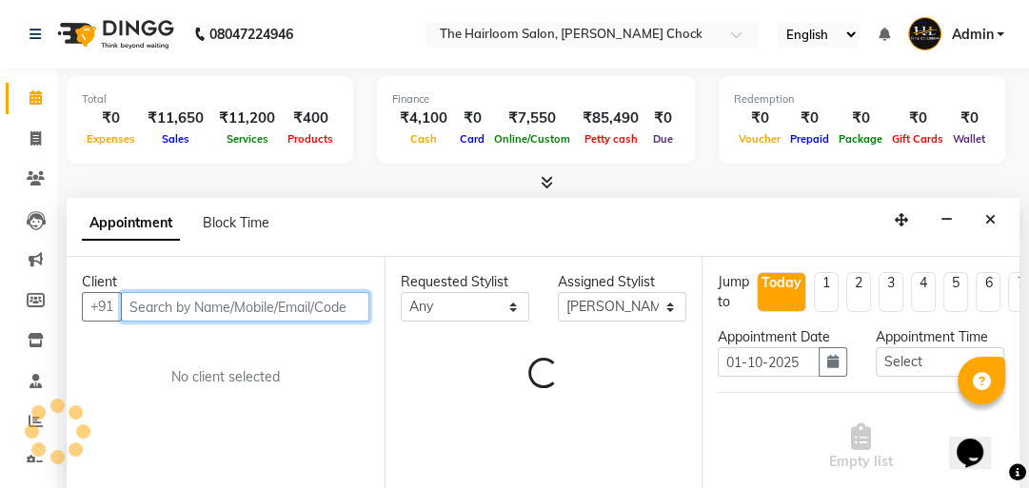
click at [261, 303] on input "text" at bounding box center [245, 307] width 248 height 30
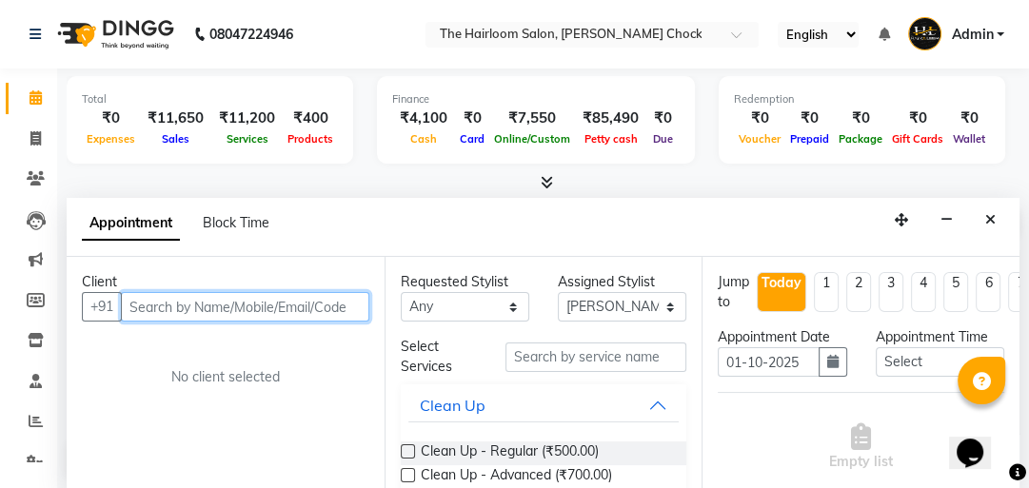
type input "3"
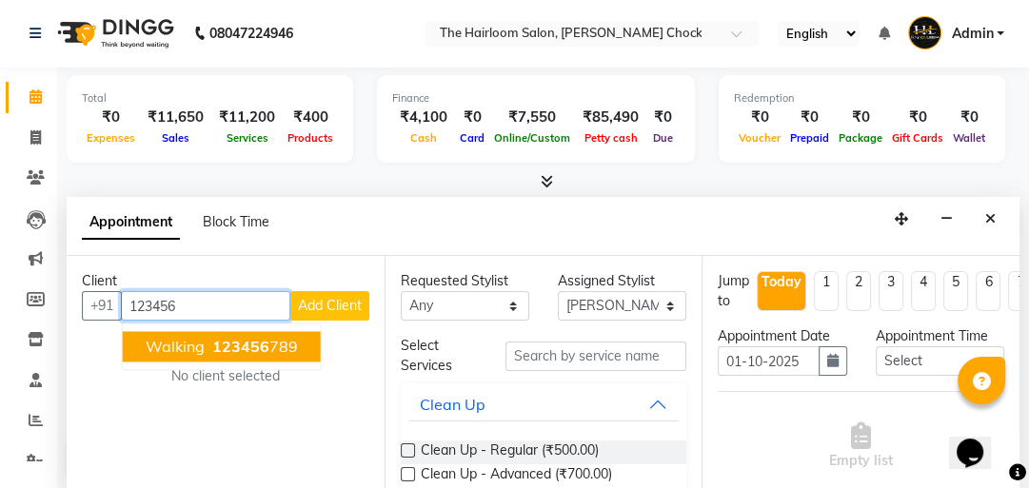
click at [208, 337] on ngb-highlight "123456 789" at bounding box center [252, 346] width 89 height 19
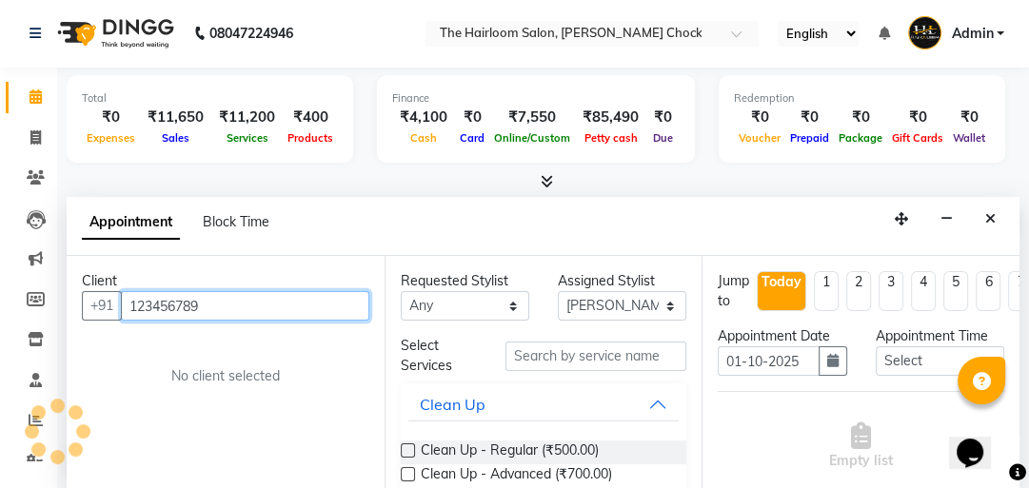
type input "123456789"
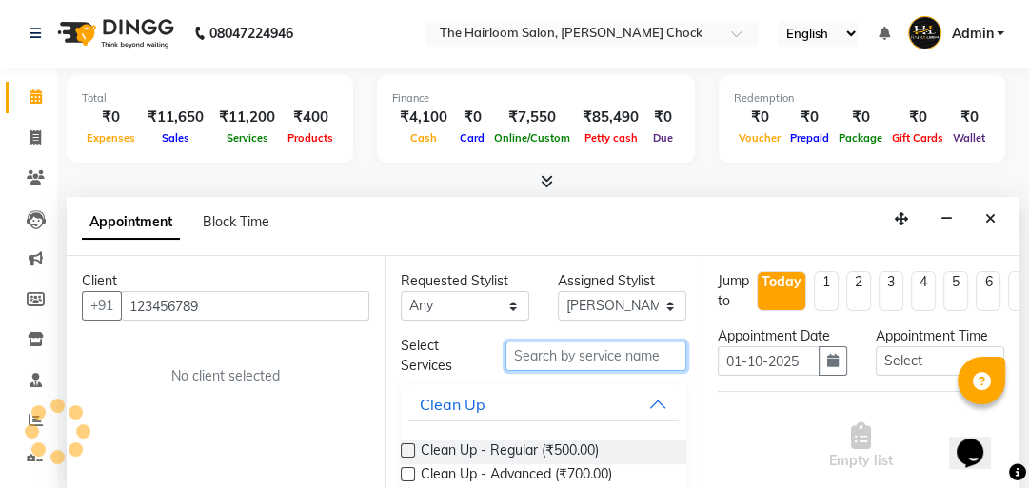
click at [605, 354] on input "text" at bounding box center [595, 357] width 181 height 30
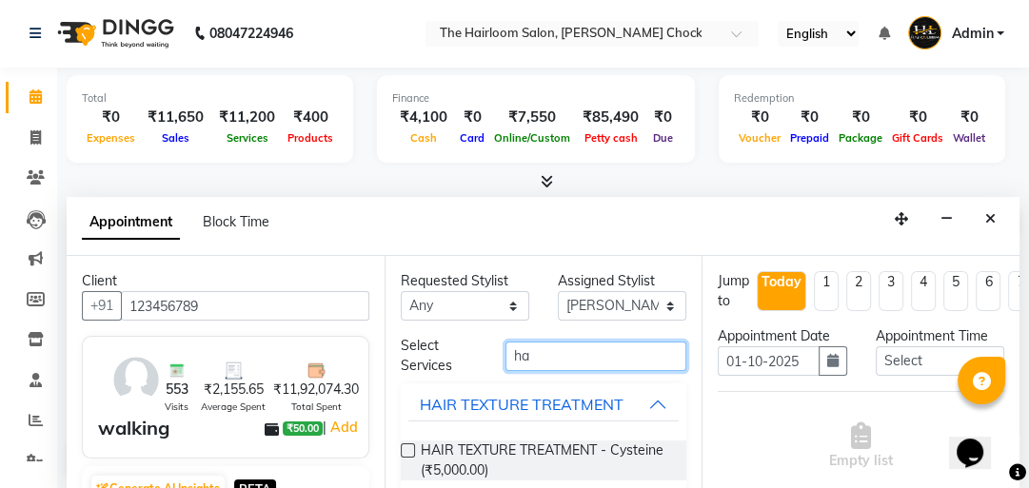
type input "h"
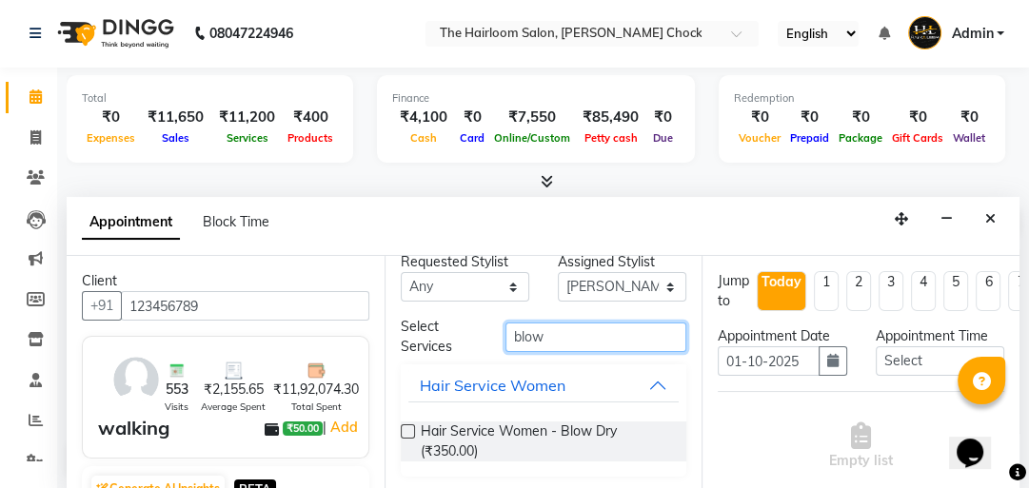
scroll to position [20, 0]
type input "blow"
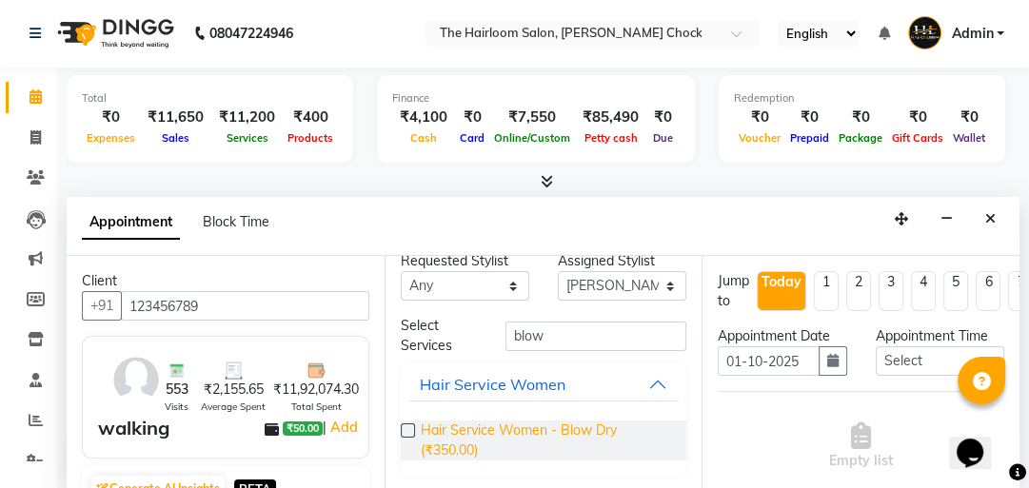
click at [563, 430] on span "Hair Service Women - Blow Dry (₹350.00)" at bounding box center [546, 441] width 251 height 40
checkbox input "false"
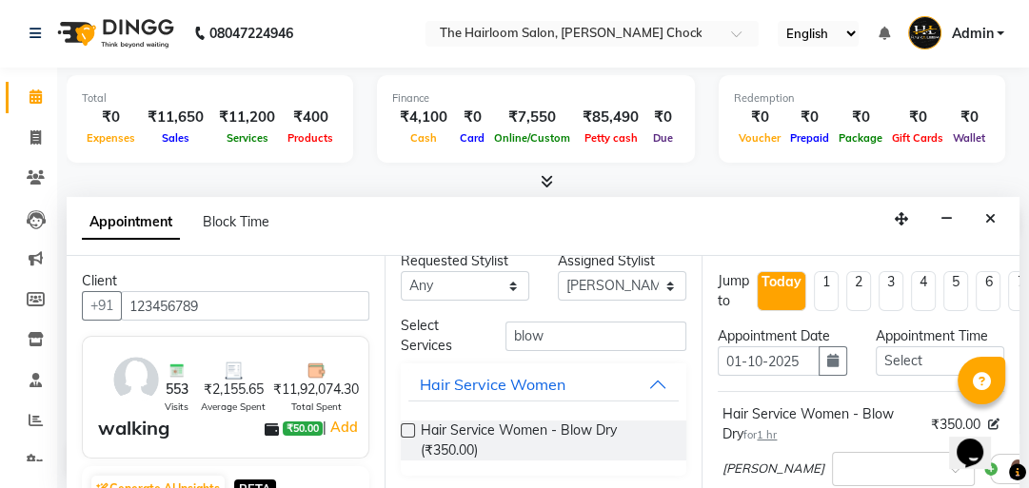
scroll to position [356, 0]
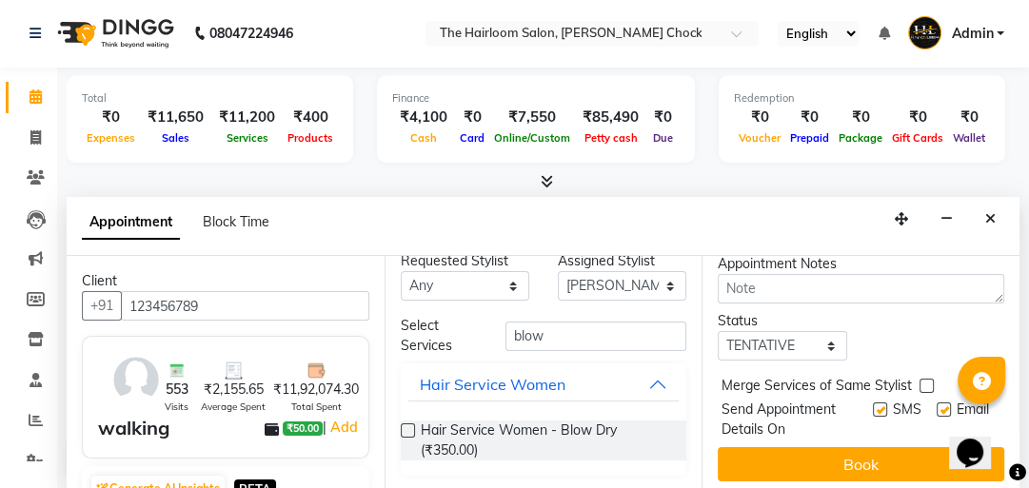
click at [873, 403] on label at bounding box center [880, 410] width 14 height 14
click at [873, 405] on input "checkbox" at bounding box center [879, 411] width 12 height 12
checkbox input "false"
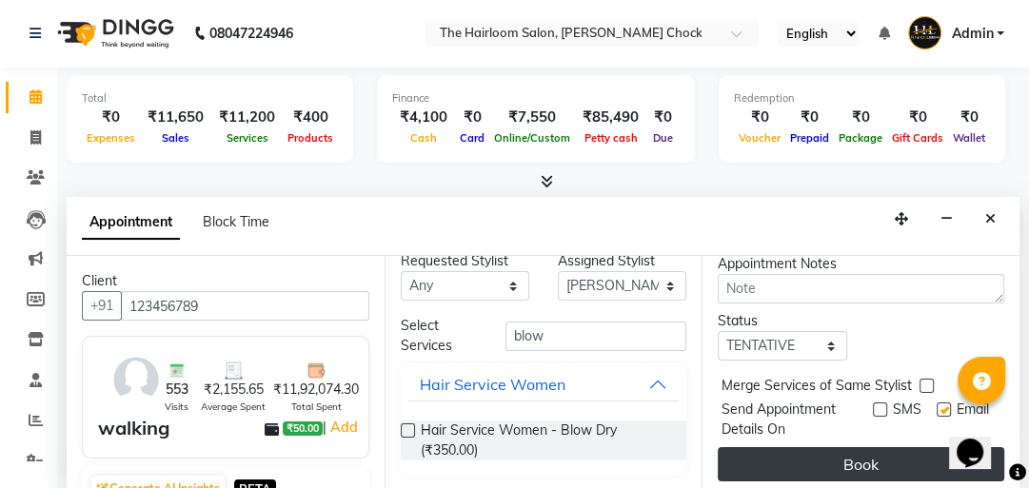
click at [859, 447] on button "Book" at bounding box center [861, 464] width 286 height 34
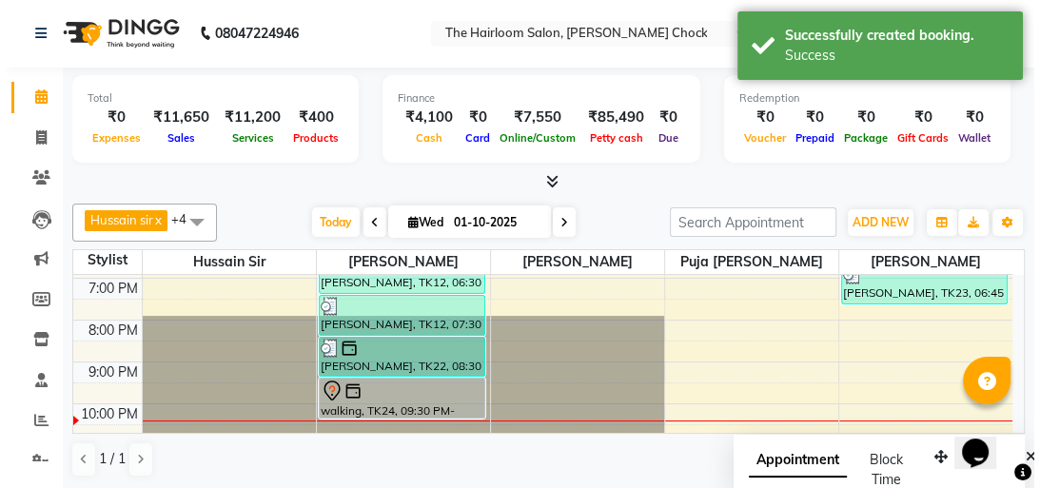
scroll to position [0, 0]
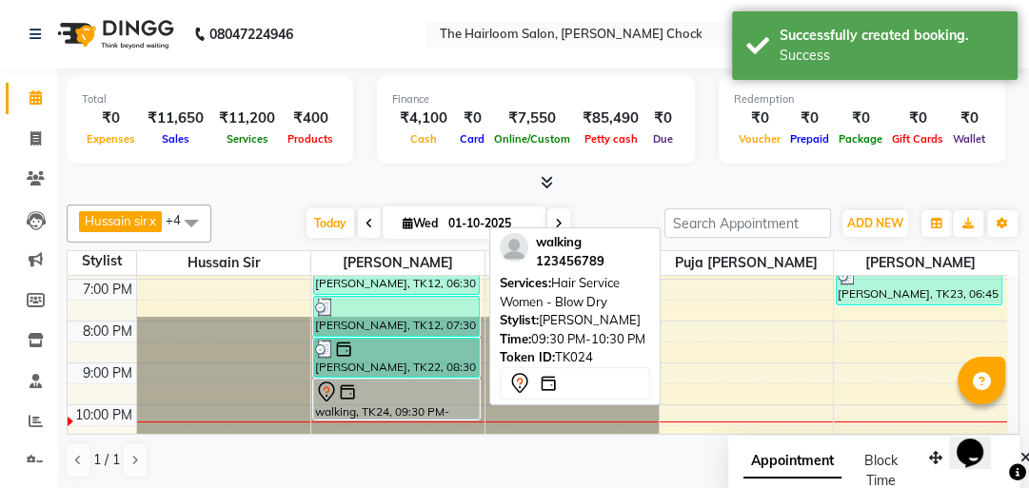
click at [418, 388] on div at bounding box center [396, 392] width 163 height 23
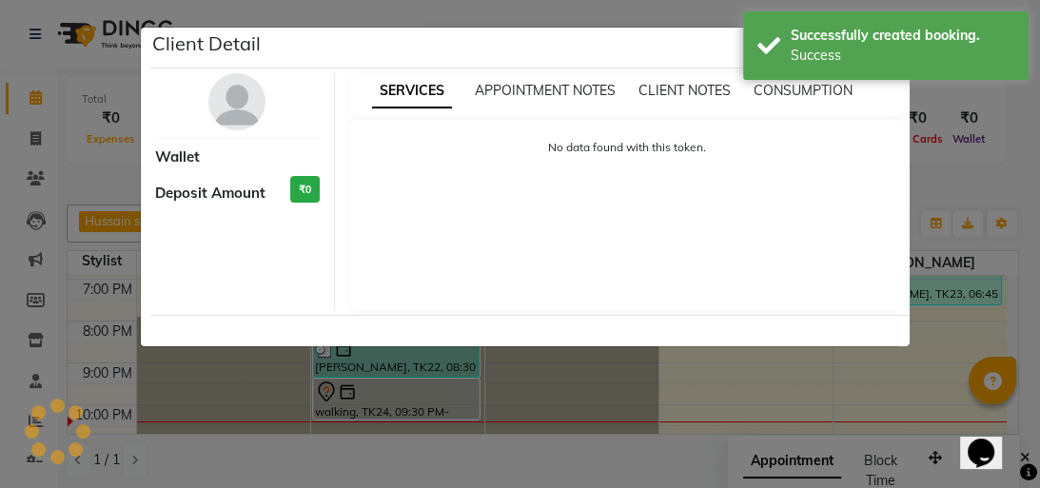
select select "7"
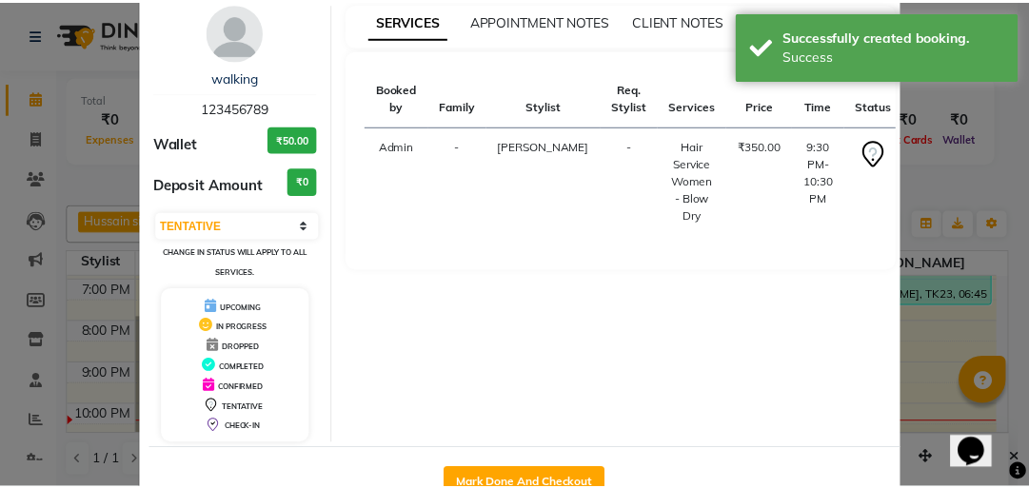
scroll to position [126, 0]
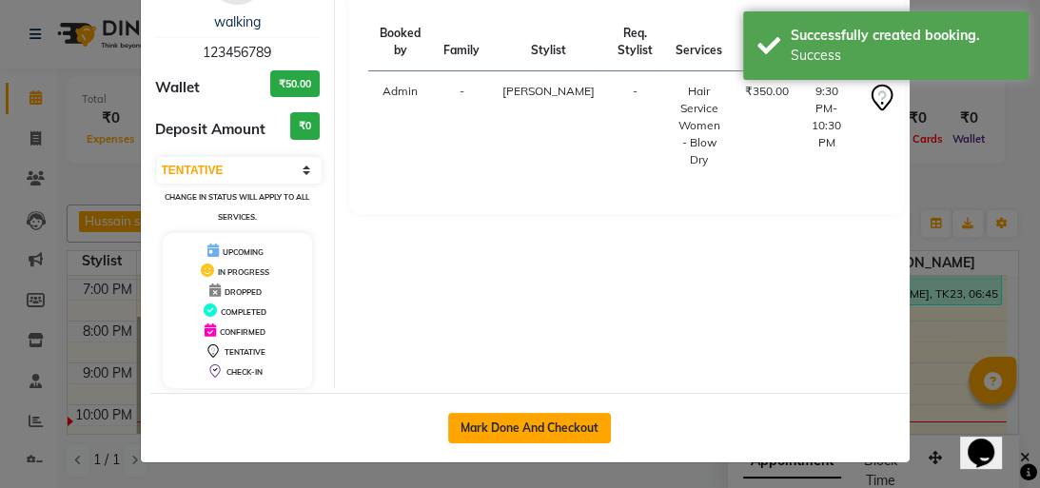
click at [573, 413] on button "Mark Done And Checkout" at bounding box center [529, 428] width 163 height 30
select select "service"
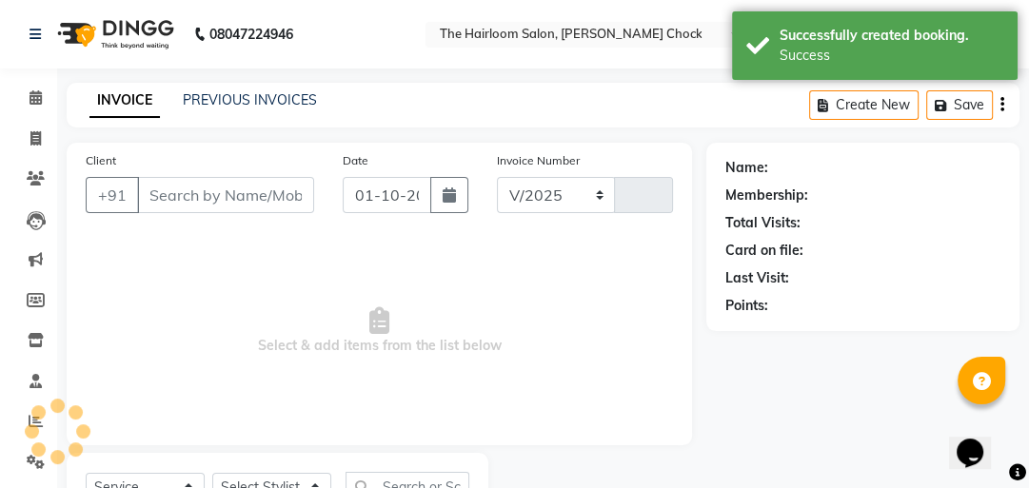
select select "5926"
type input "4011"
type input "123456789"
select select "41756"
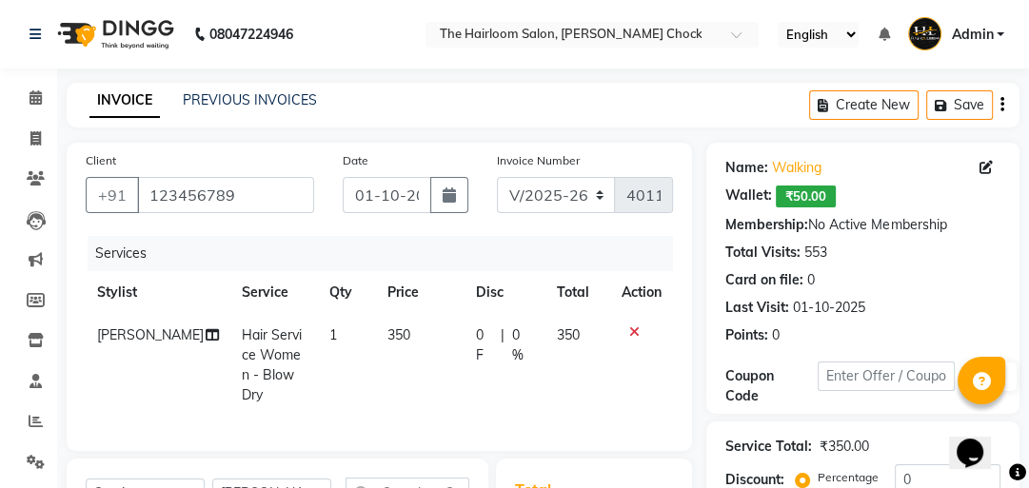
scroll to position [228, 0]
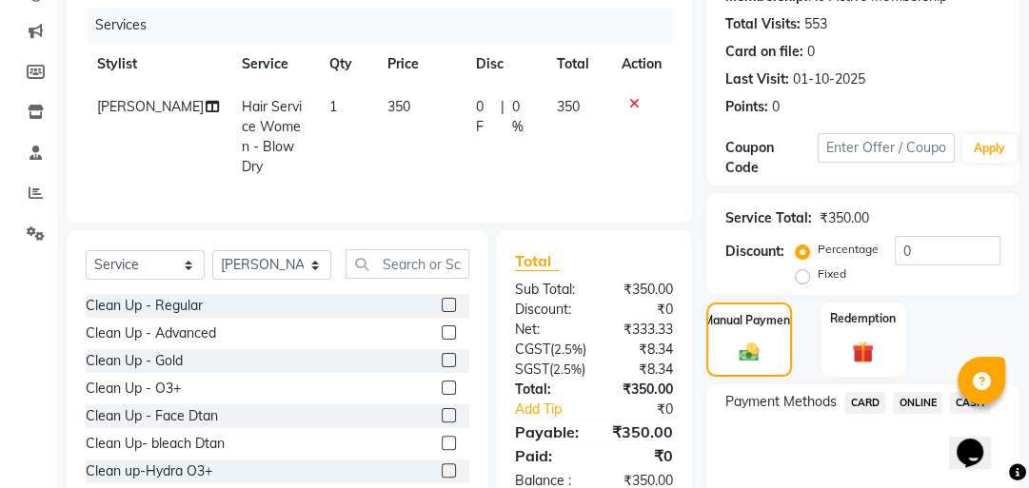
click at [917, 393] on span "ONLINE" at bounding box center [917, 403] width 49 height 22
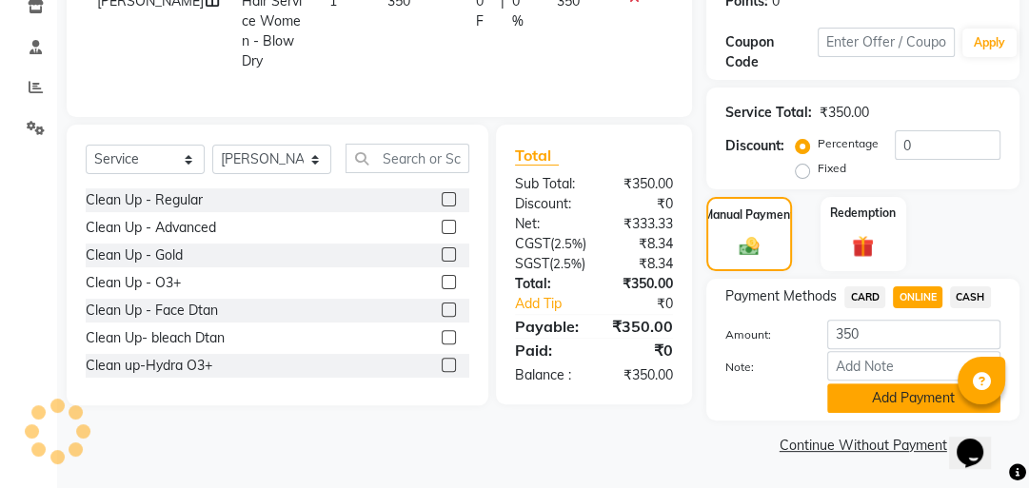
click at [917, 391] on button "Add Payment" at bounding box center [913, 399] width 173 height 30
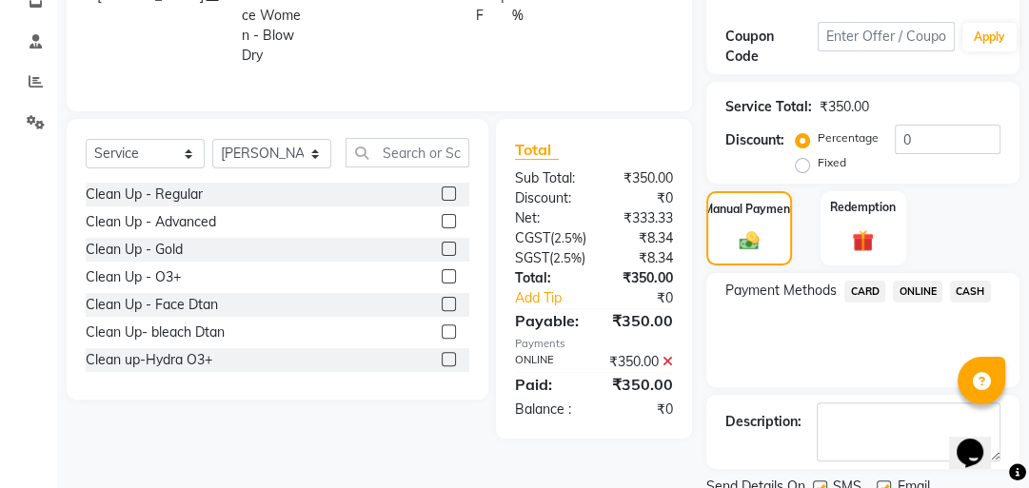
click at [822, 481] on label at bounding box center [820, 488] width 14 height 14
click at [822, 483] on input "checkbox" at bounding box center [819, 489] width 12 height 12
checkbox input "false"
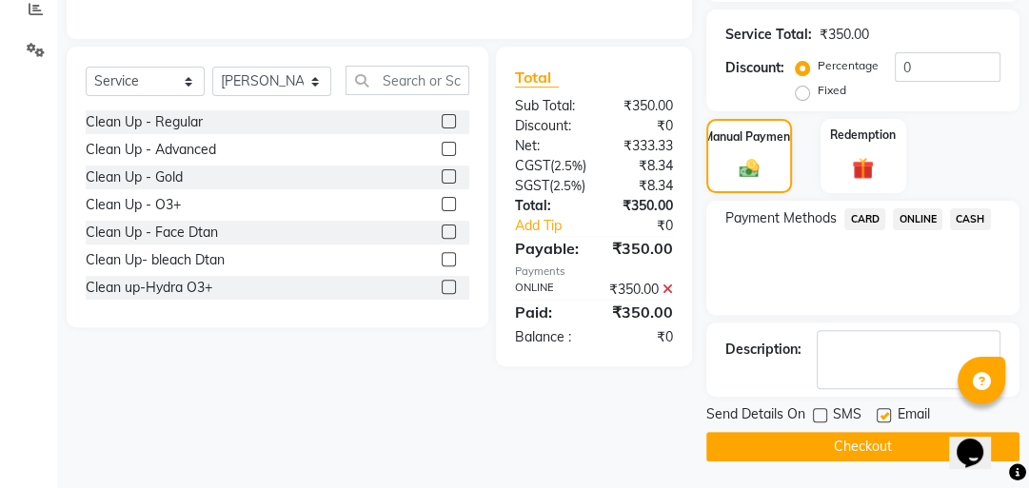
click at [883, 419] on label at bounding box center [884, 415] width 14 height 14
click at [883, 419] on input "checkbox" at bounding box center [883, 416] width 12 height 12
checkbox input "false"
click at [860, 442] on button "Checkout" at bounding box center [862, 447] width 313 height 30
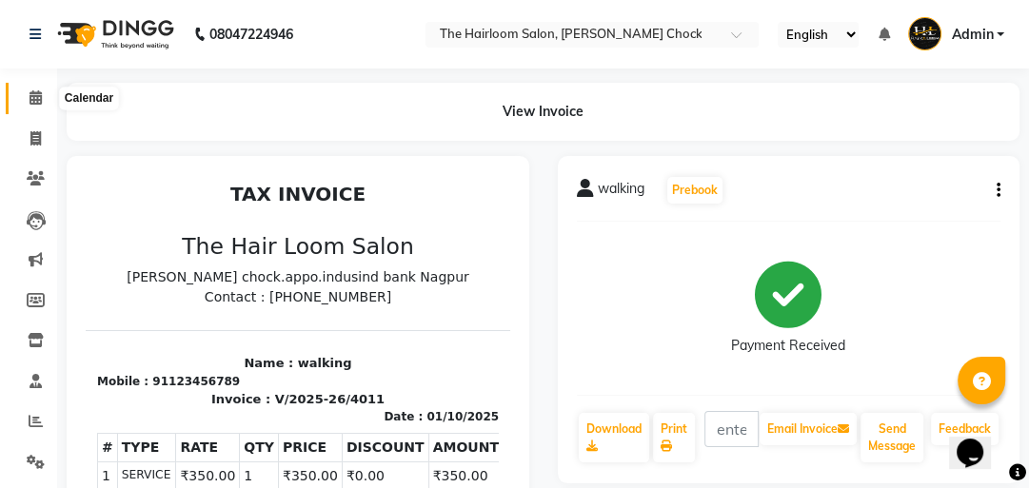
click at [31, 92] on icon at bounding box center [36, 97] width 12 height 14
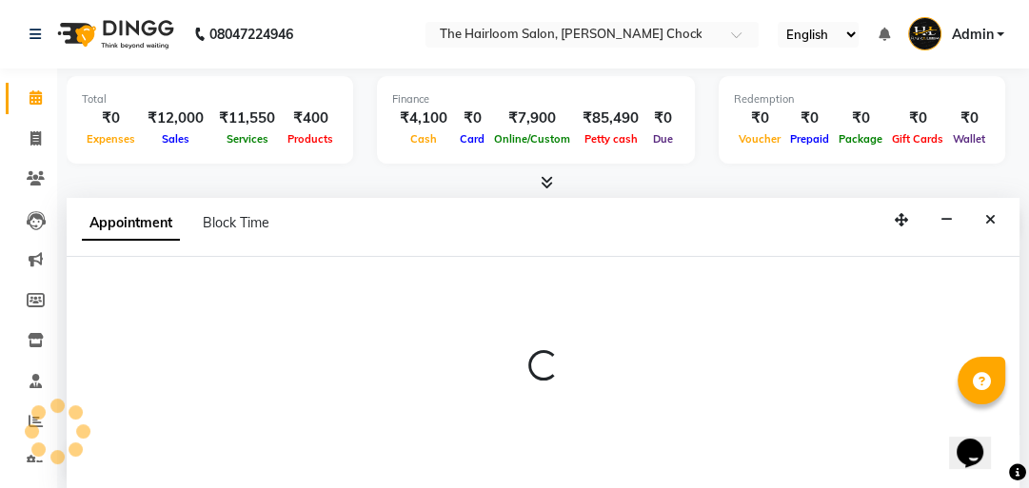
select select "41756"
select select "tentative"
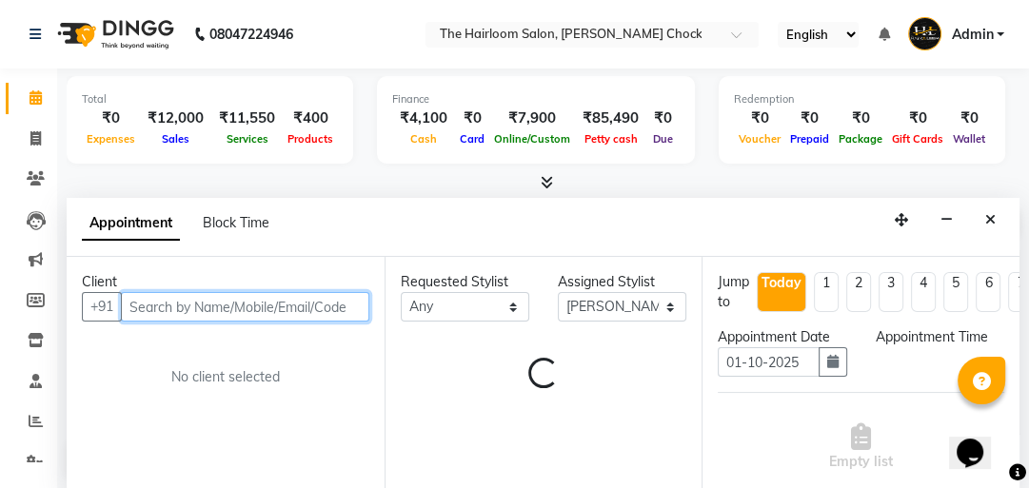
select select "540"
click at [255, 306] on input "text" at bounding box center [245, 306] width 248 height 30
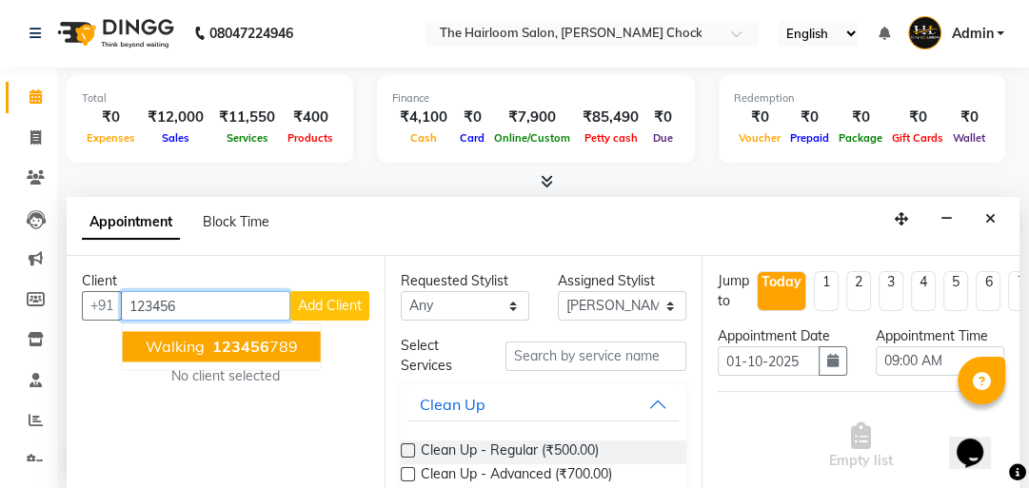
click at [178, 337] on span "walking" at bounding box center [175, 346] width 59 height 19
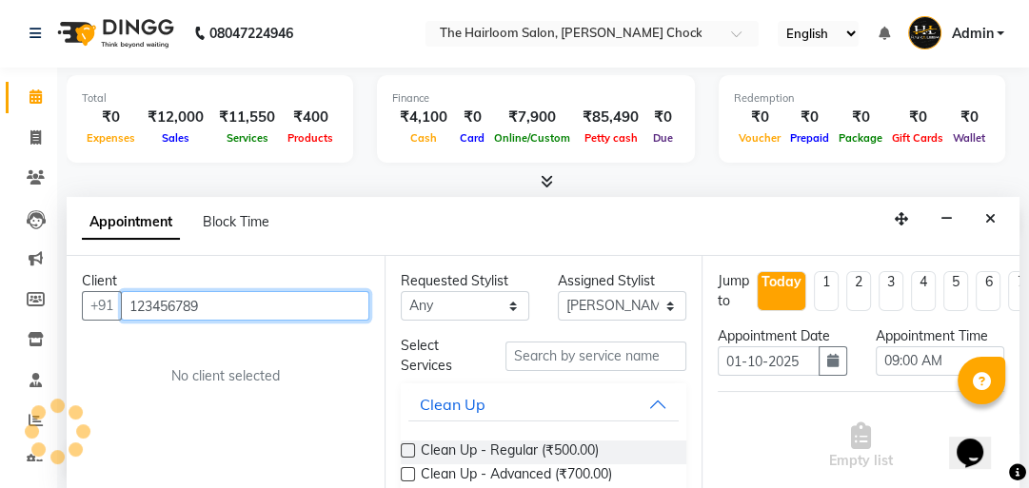
type input "123456789"
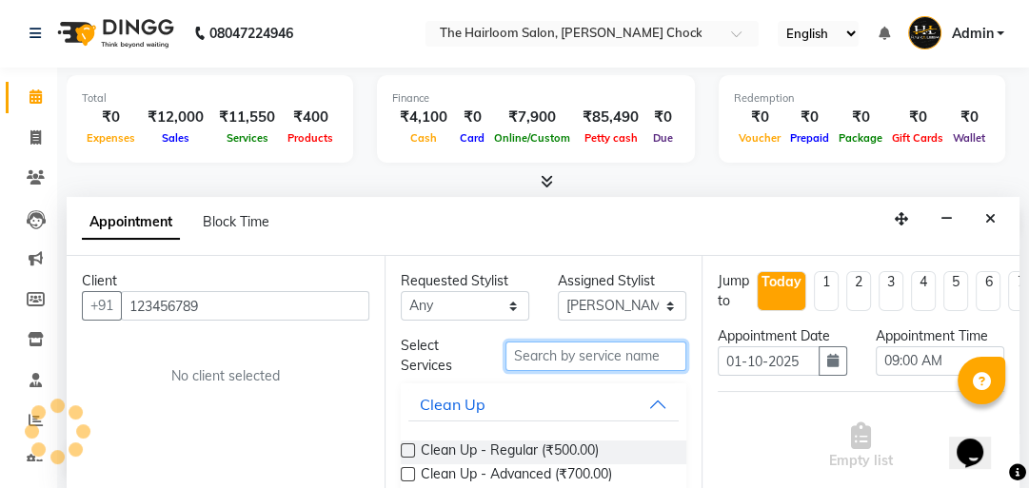
click at [607, 353] on input "text" at bounding box center [595, 357] width 181 height 30
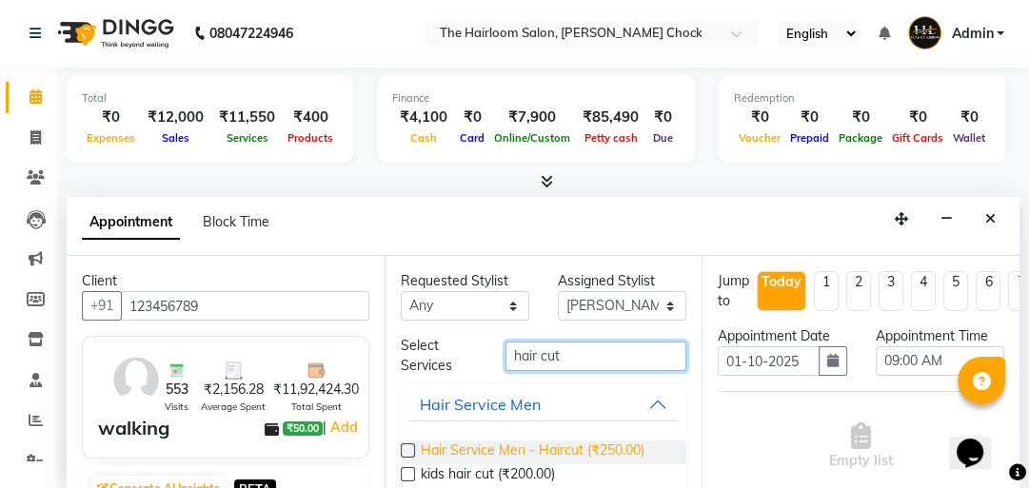
type input "hair cut"
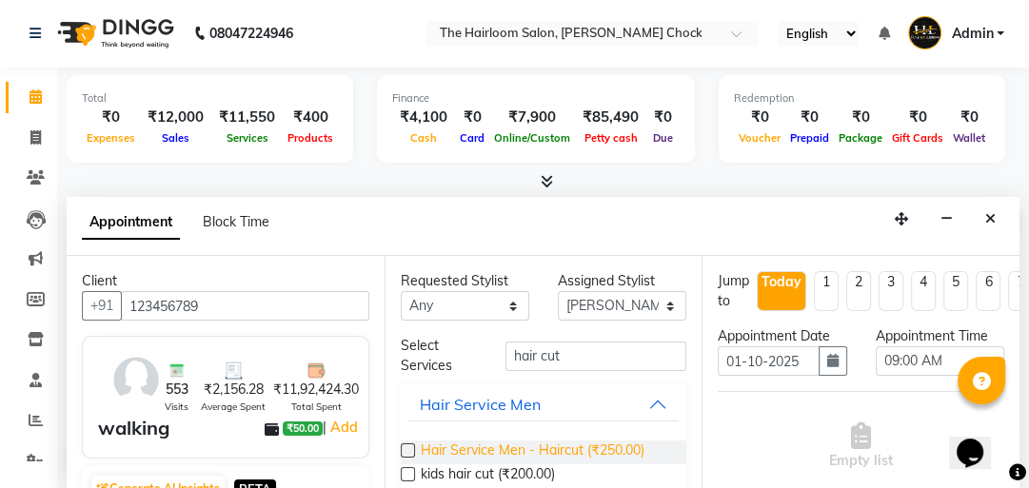
click at [580, 442] on span "Hair Service Men - Haircut (₹250.00)" at bounding box center [533, 453] width 224 height 24
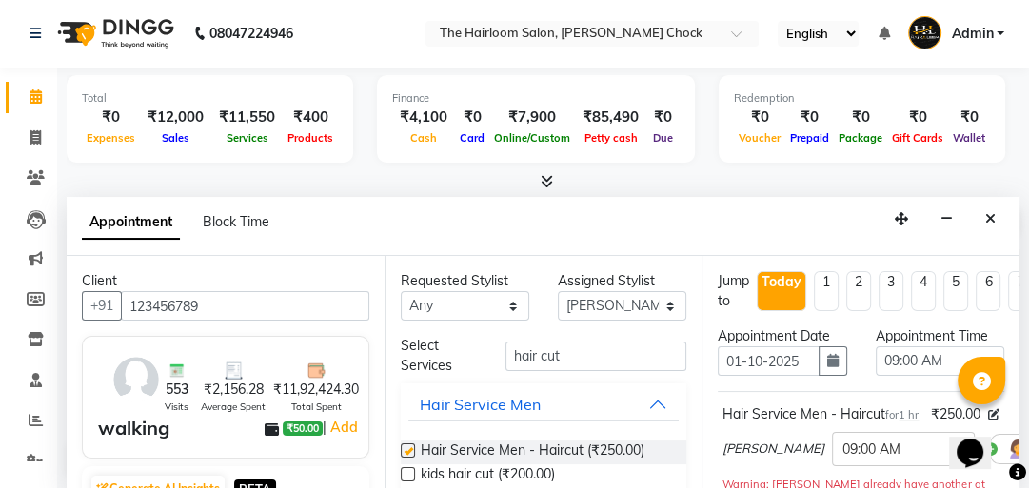
checkbox input "false"
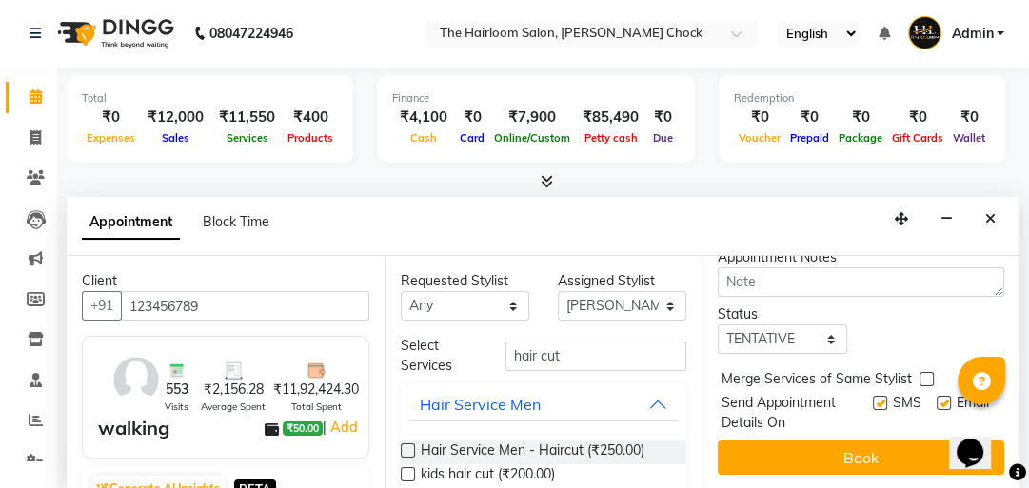
click at [873, 396] on label at bounding box center [880, 403] width 14 height 14
click at [873, 399] on input "checkbox" at bounding box center [879, 405] width 12 height 12
checkbox input "false"
click at [937, 396] on label at bounding box center [944, 403] width 14 height 14
click at [937, 399] on input "checkbox" at bounding box center [943, 405] width 12 height 12
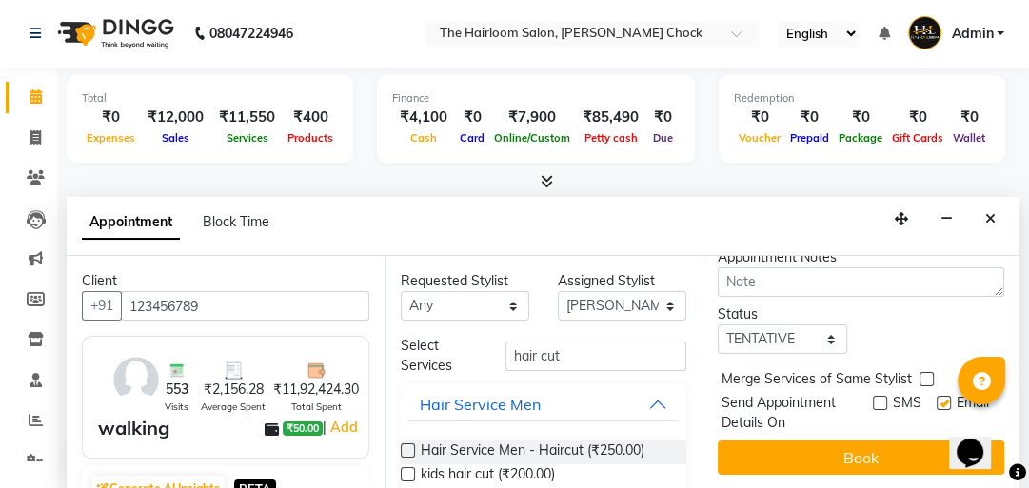
checkbox input "false"
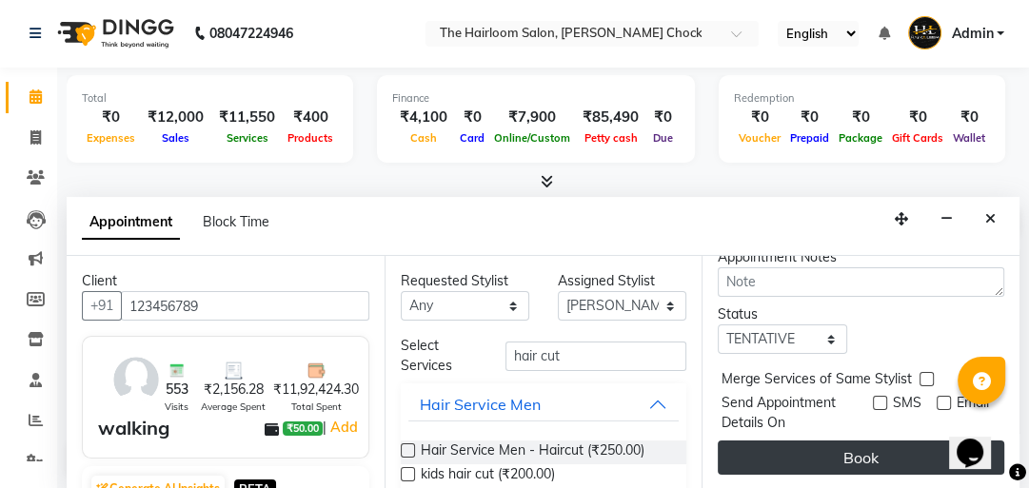
click at [895, 441] on button "Book" at bounding box center [861, 458] width 286 height 34
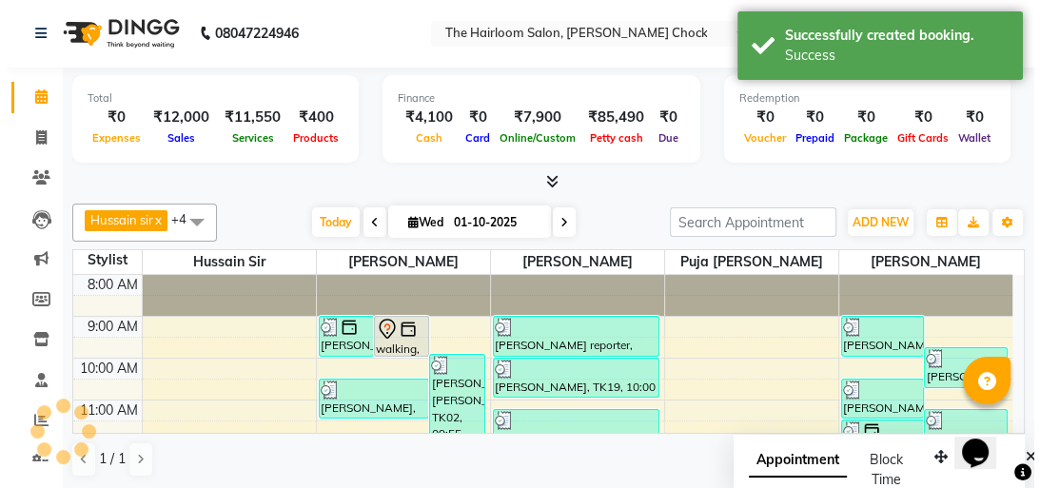
scroll to position [0, 0]
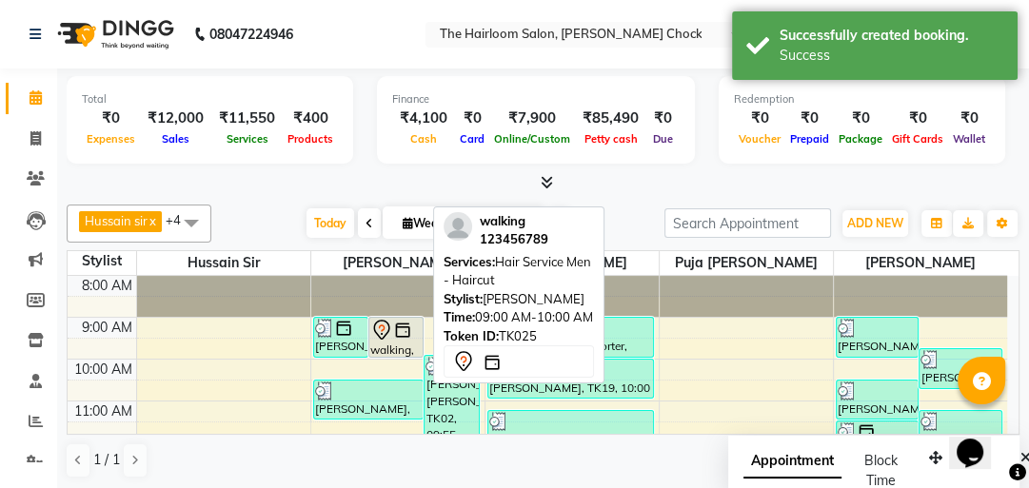
click at [393, 331] on img at bounding box center [402, 330] width 19 height 19
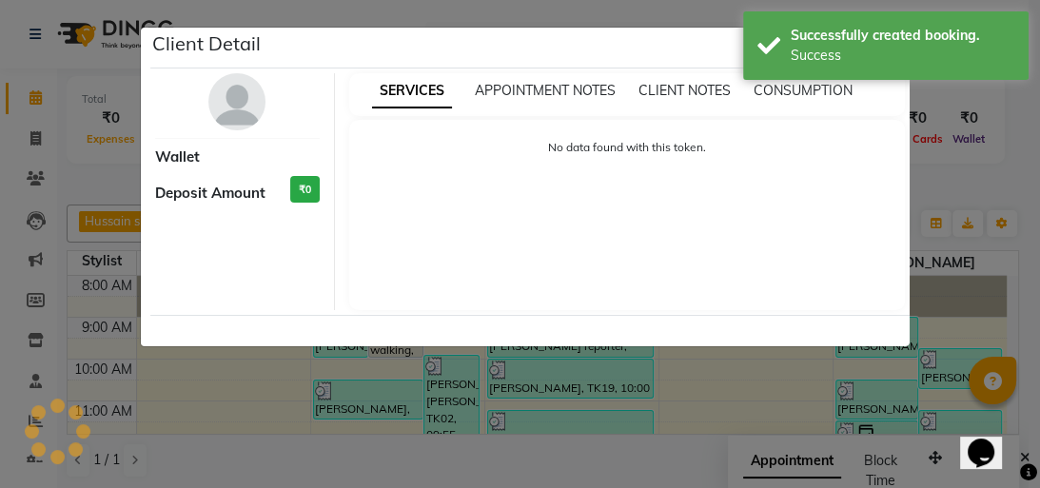
select select "7"
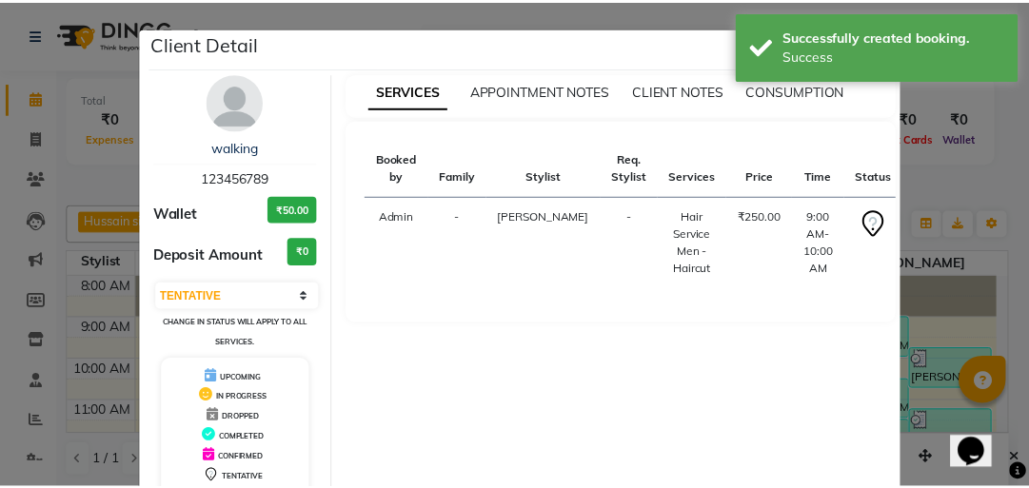
scroll to position [126, 0]
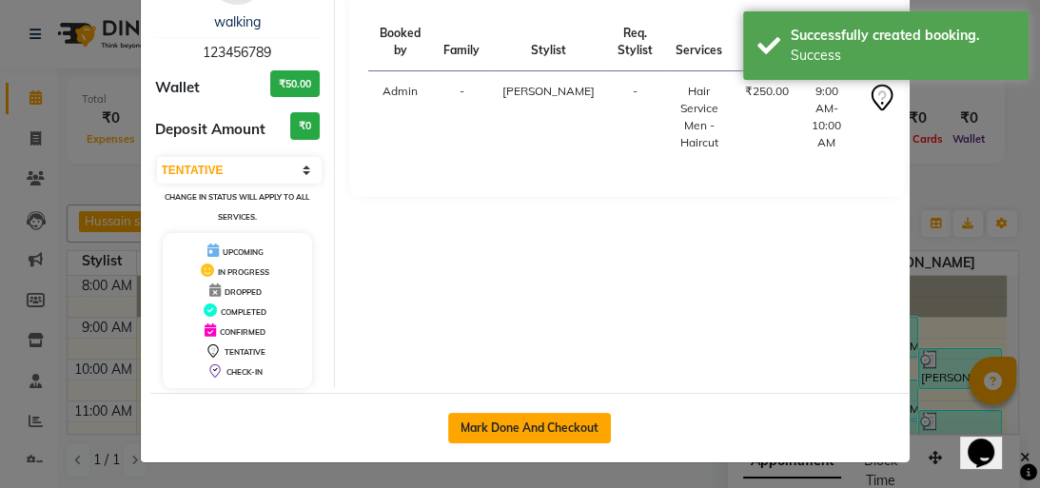
click at [555, 434] on button "Mark Done And Checkout" at bounding box center [529, 428] width 163 height 30
select select "service"
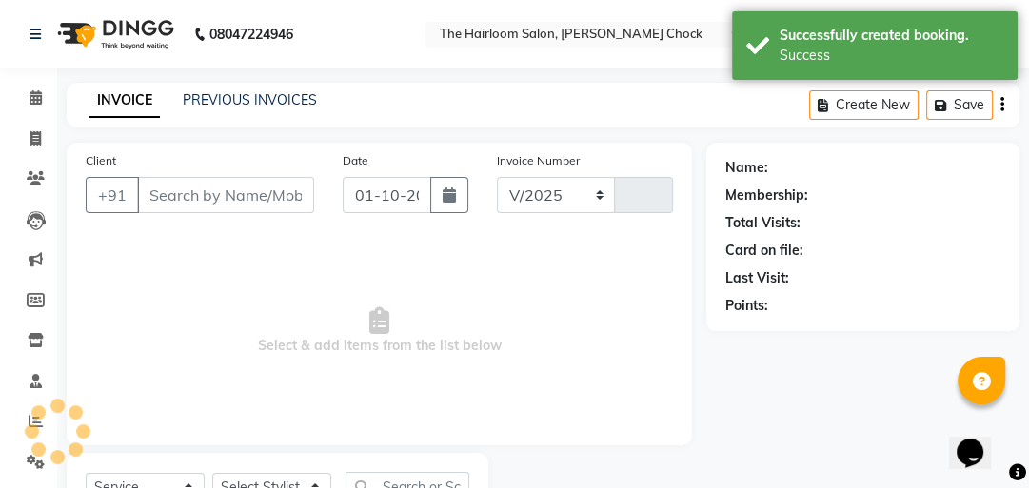
select select "5926"
type input "4012"
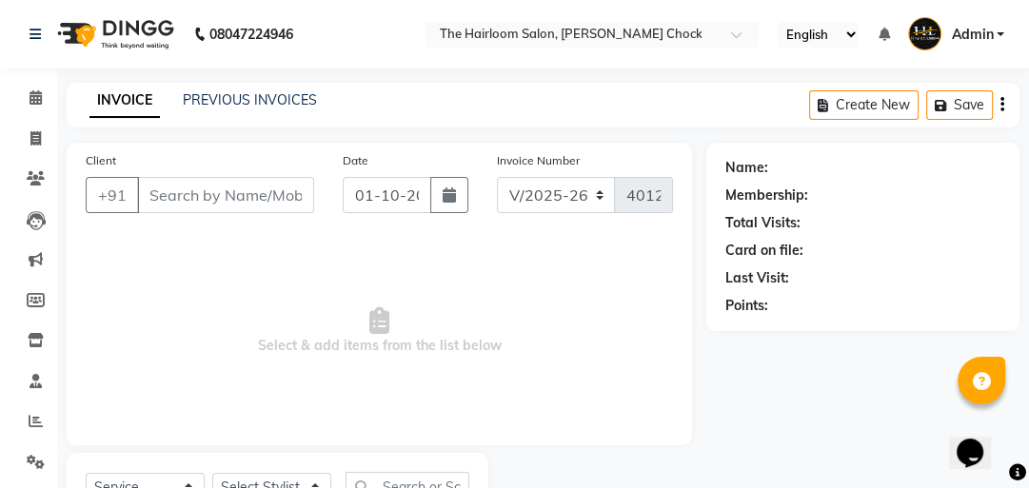
type input "123456789"
select select "41756"
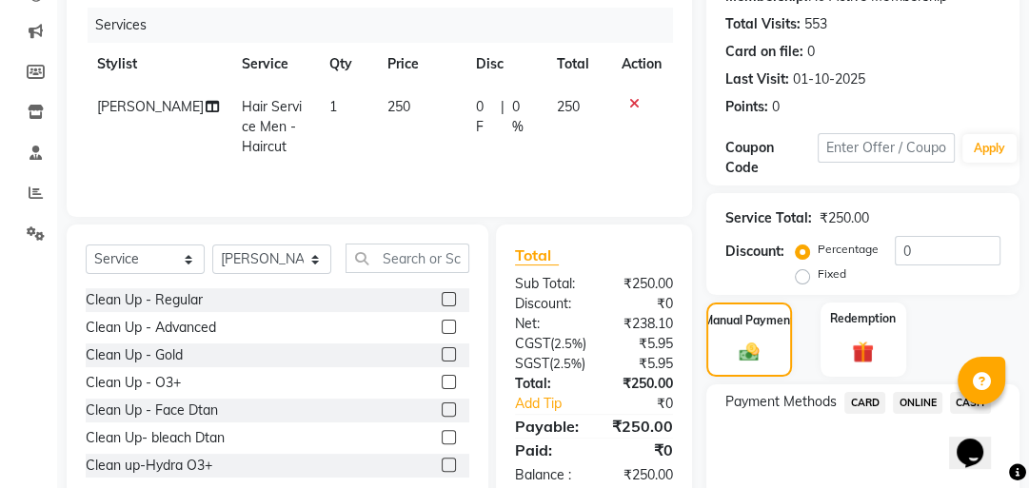
click at [957, 405] on span "CASH" at bounding box center [970, 403] width 41 height 22
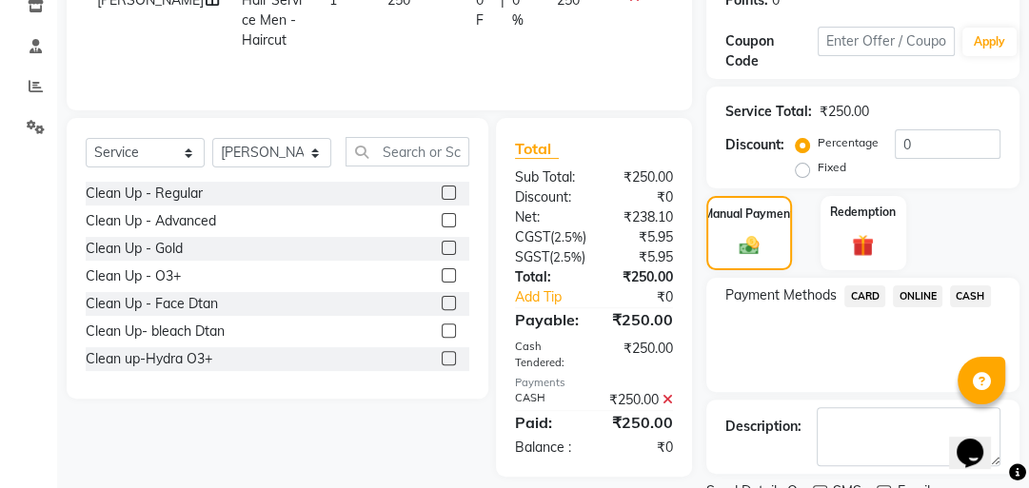
click at [815, 485] on label at bounding box center [820, 492] width 14 height 14
click at [815, 487] on input "checkbox" at bounding box center [819, 493] width 12 height 12
checkbox input "false"
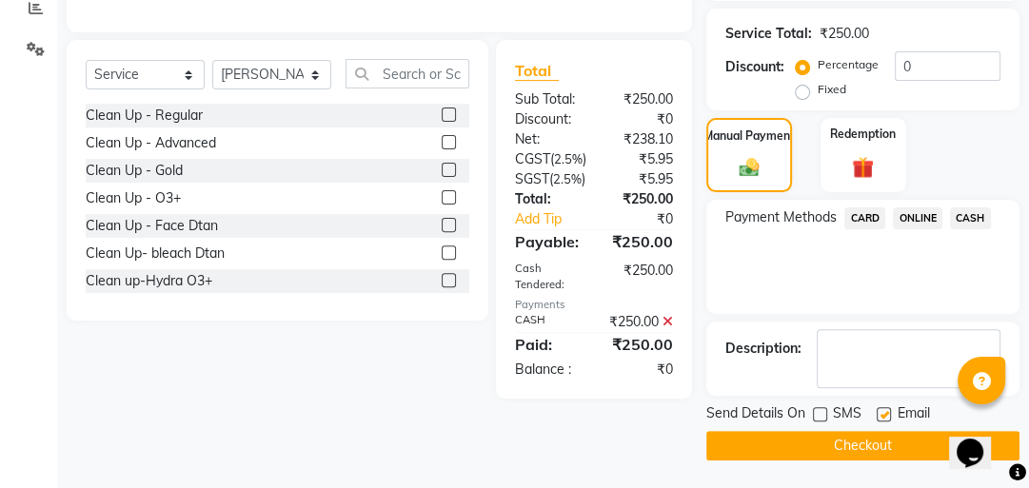
click at [877, 409] on label at bounding box center [884, 414] width 14 height 14
click at [877, 409] on input "checkbox" at bounding box center [883, 415] width 12 height 12
checkbox input "false"
click at [859, 440] on button "Checkout" at bounding box center [862, 446] width 313 height 30
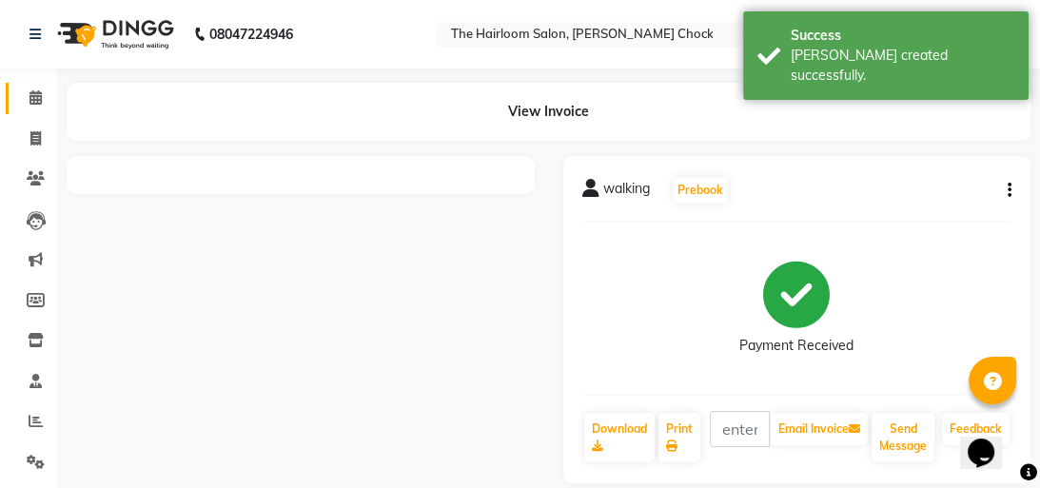
click at [32, 109] on link "Calendar" at bounding box center [29, 98] width 46 height 31
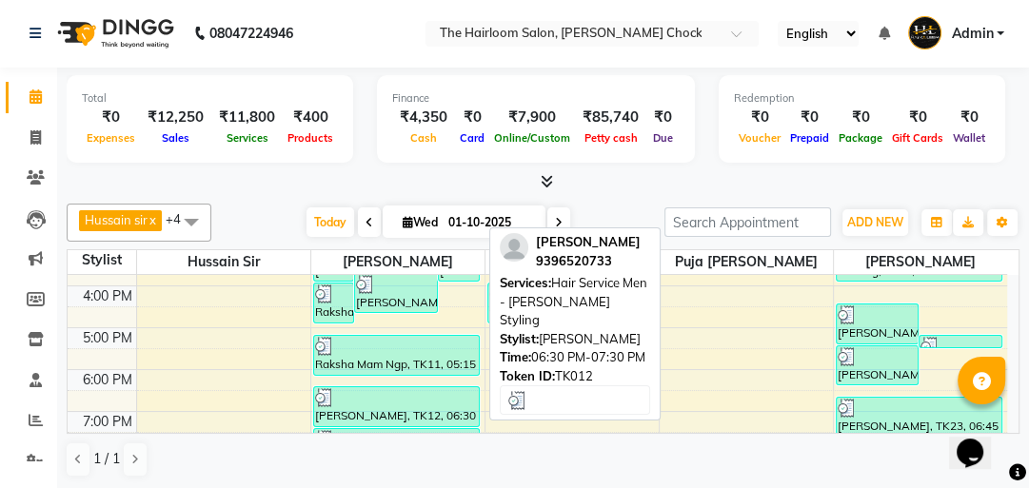
scroll to position [305, 0]
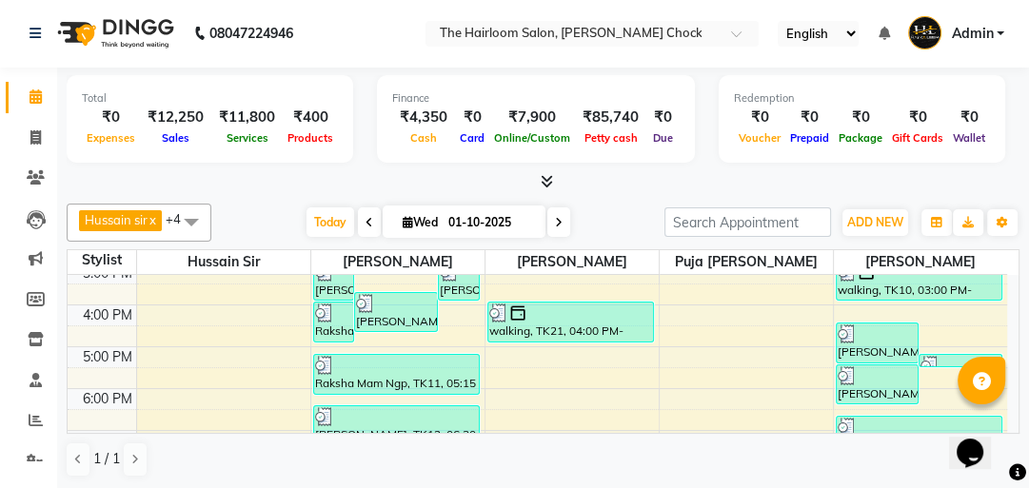
click at [447, 305] on div "8:00 AM 9:00 AM 10:00 AM 11:00 AM 12:00 PM 1:00 PM 2:00 PM 3:00 PM 4:00 PM 5:00…" at bounding box center [537, 304] width 939 height 669
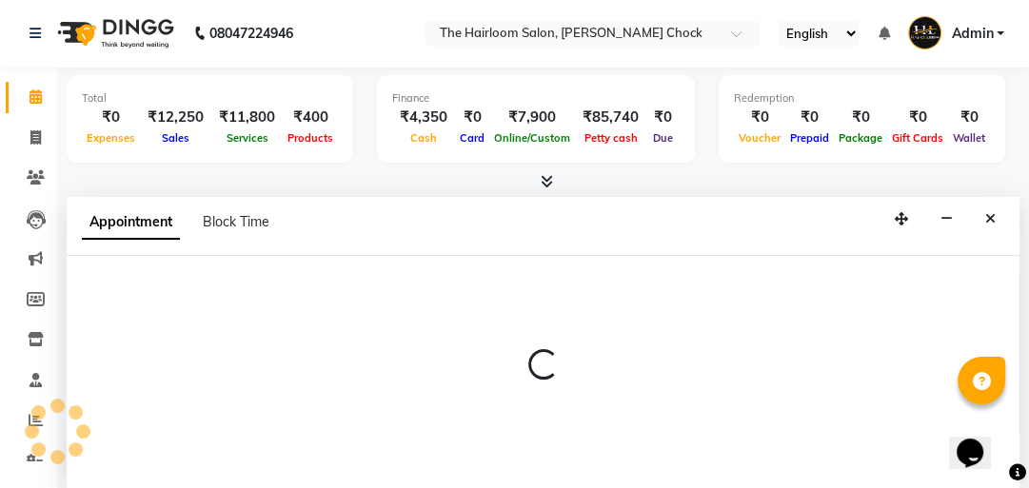
scroll to position [302, 0]
select select "41756"
select select "tentative"
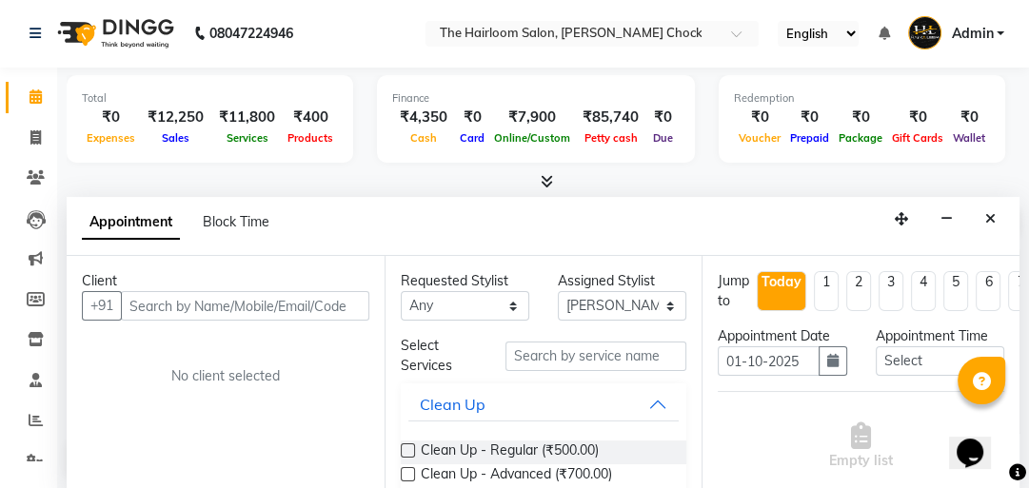
click at [314, 299] on input "text" at bounding box center [245, 306] width 248 height 30
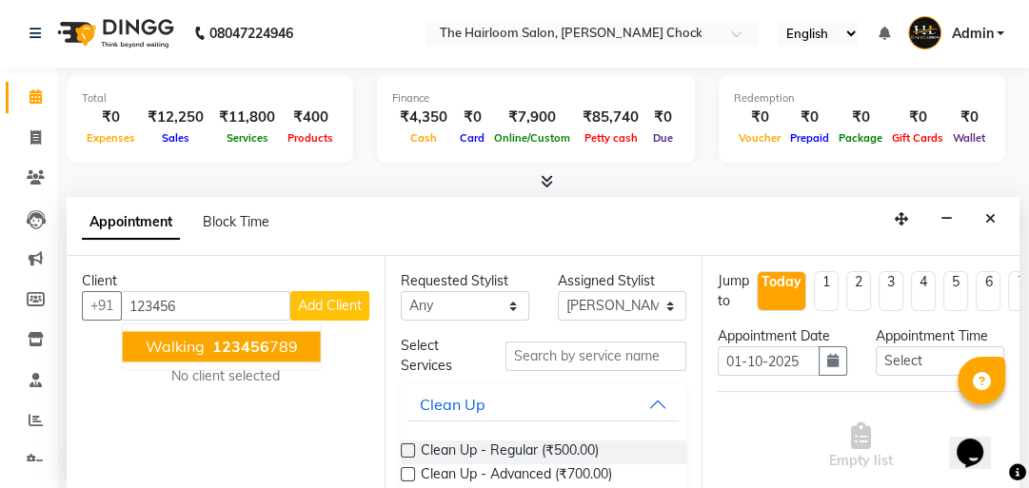
click at [267, 341] on ngb-highlight "123456 789" at bounding box center [252, 346] width 89 height 19
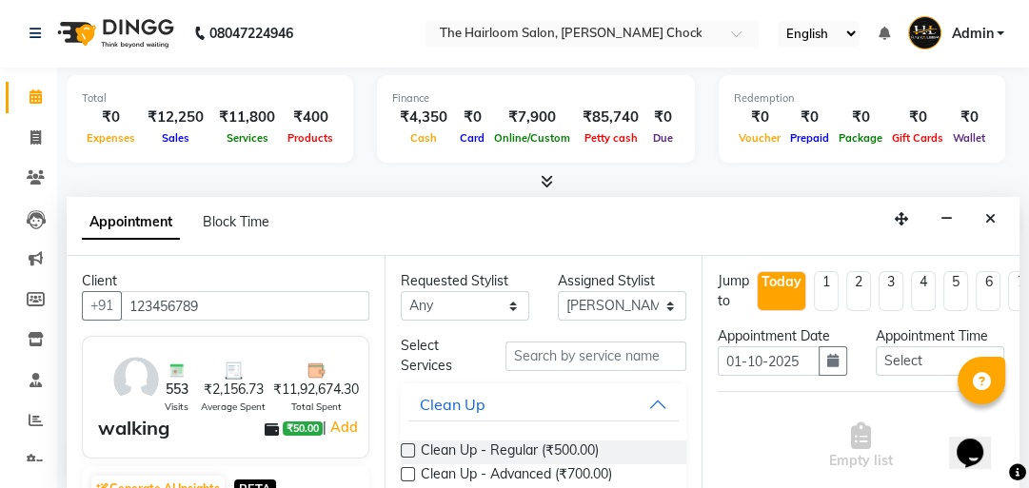
type input "123456789"
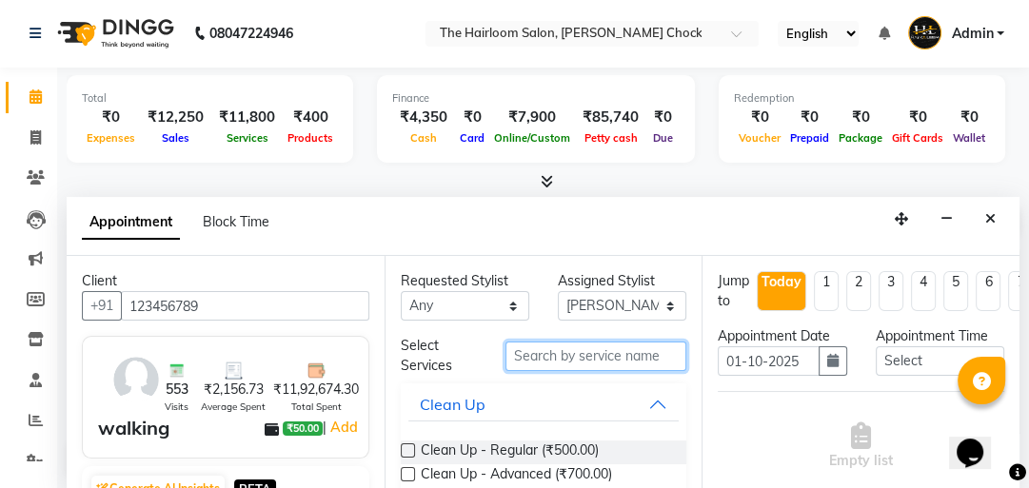
click at [551, 355] on input "text" at bounding box center [595, 357] width 181 height 30
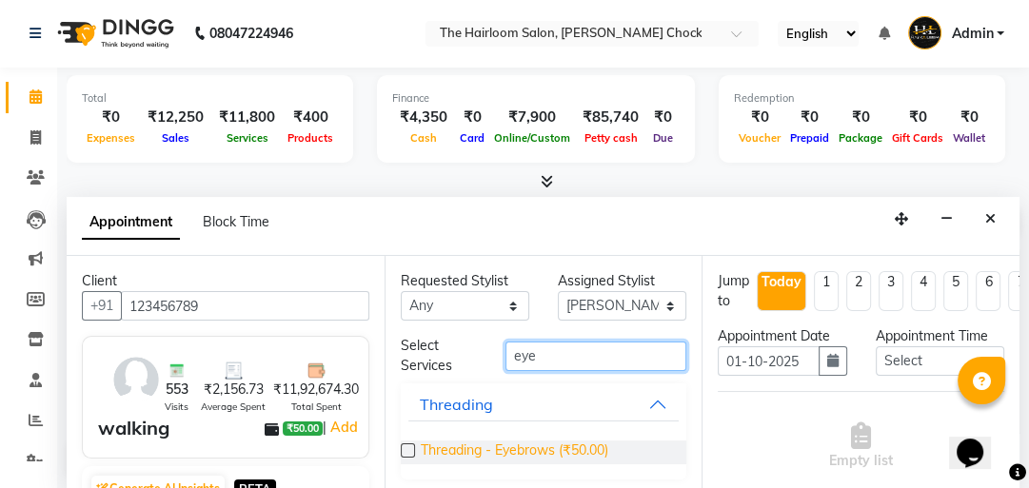
type input "eye"
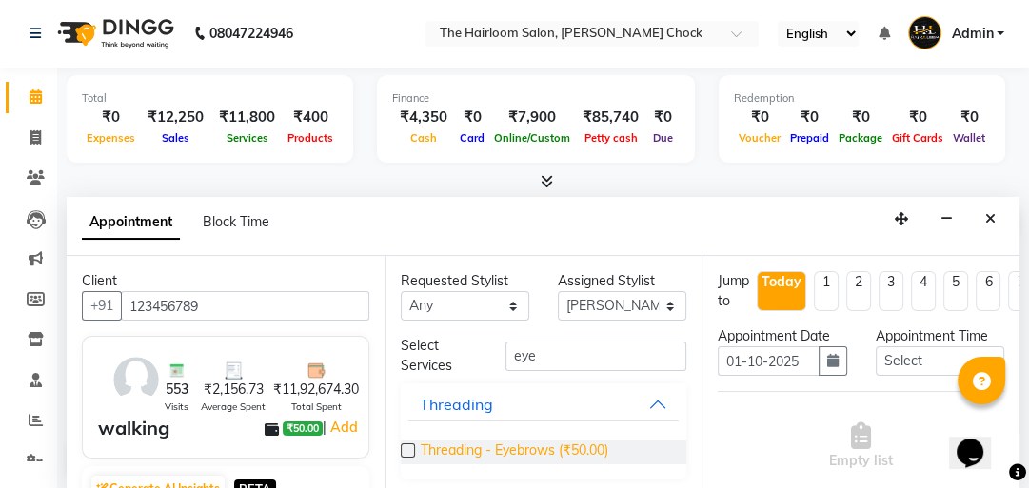
click at [491, 451] on span "Threading - Eyebrows (₹50.00)" at bounding box center [515, 453] width 188 height 24
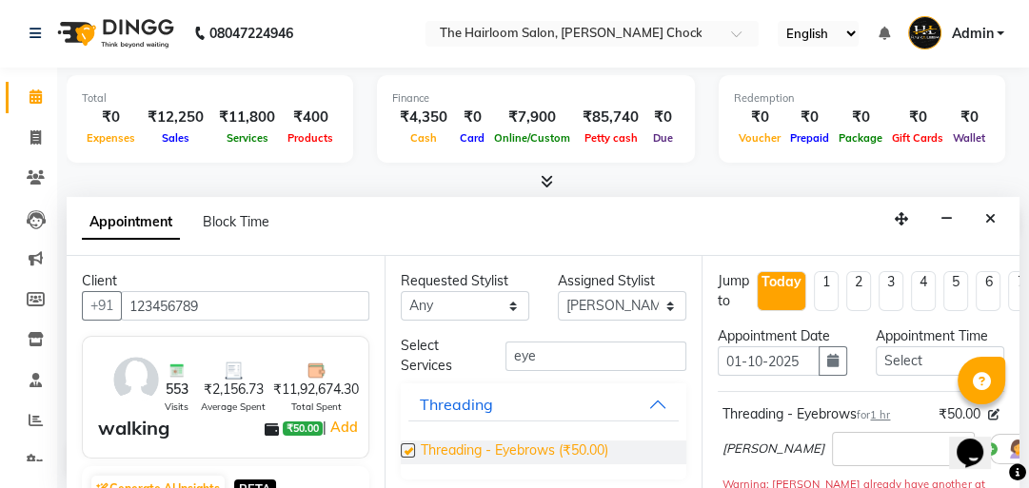
checkbox input "false"
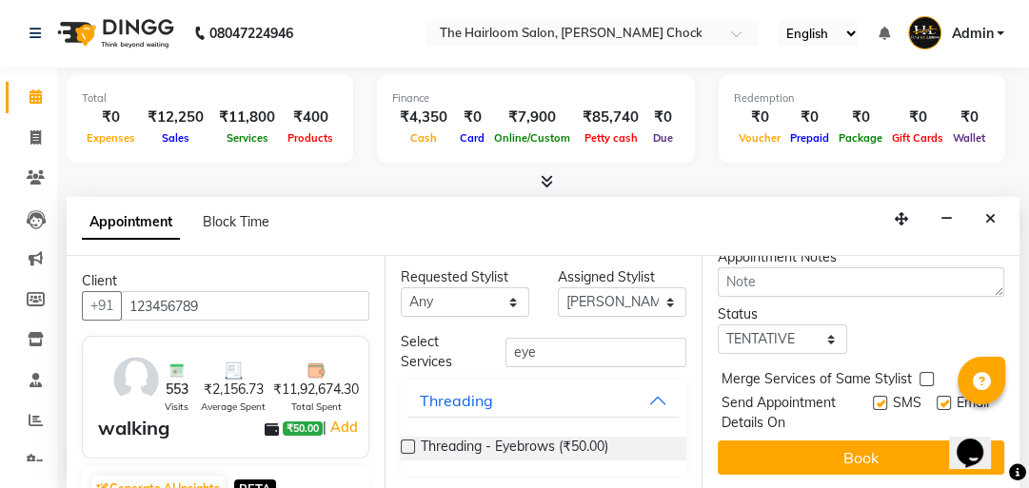
scroll to position [356, 0]
click at [873, 393] on div "SMS" at bounding box center [905, 413] width 64 height 40
click at [873, 396] on label at bounding box center [880, 403] width 14 height 14
click at [873, 399] on input "checkbox" at bounding box center [879, 405] width 12 height 12
checkbox input "false"
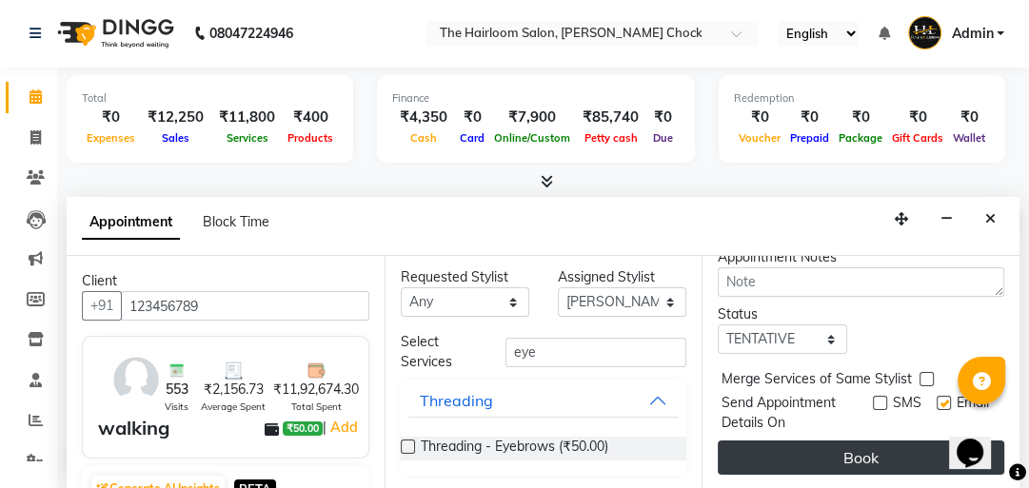
click at [815, 451] on button "Book" at bounding box center [861, 458] width 286 height 34
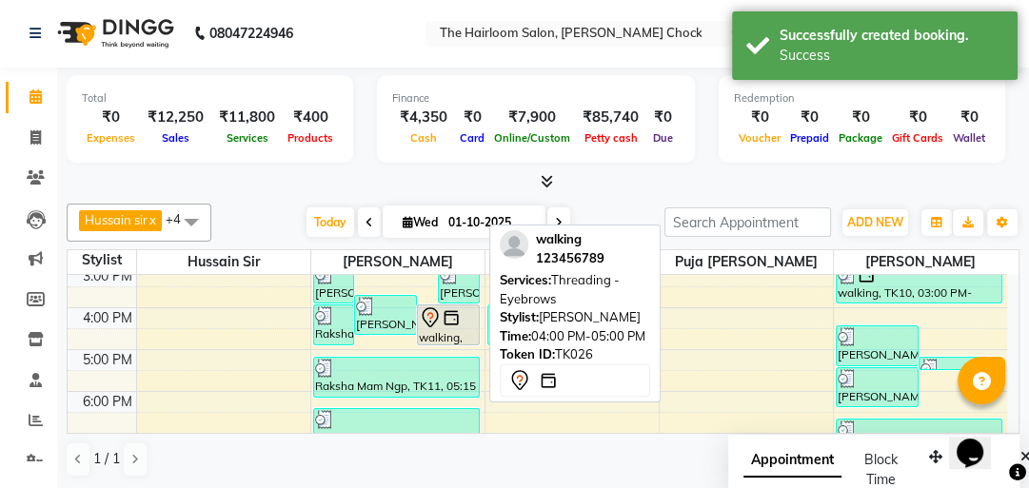
click at [464, 331] on div "walking, TK26, 04:00 PM-05:00 PM, Threading - Eyebrows" at bounding box center [448, 325] width 61 height 39
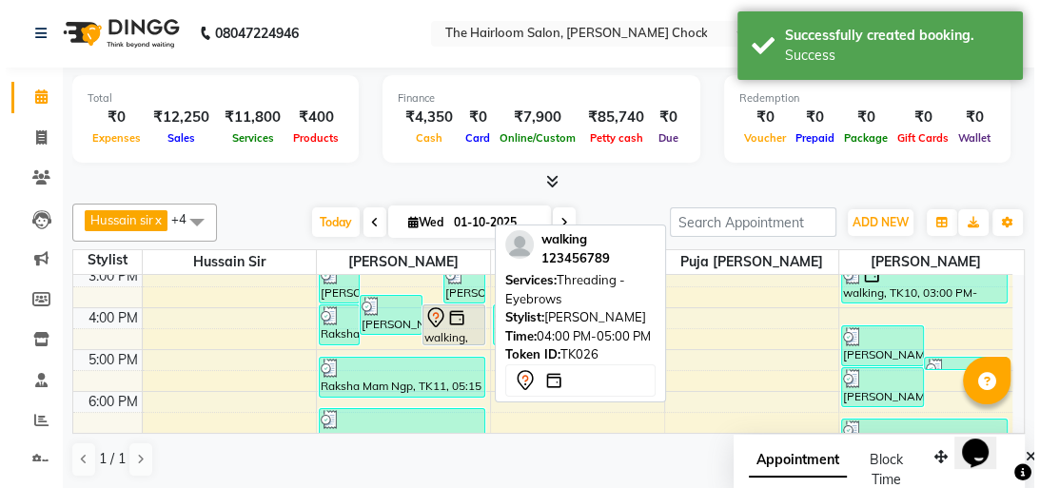
scroll to position [0, 0]
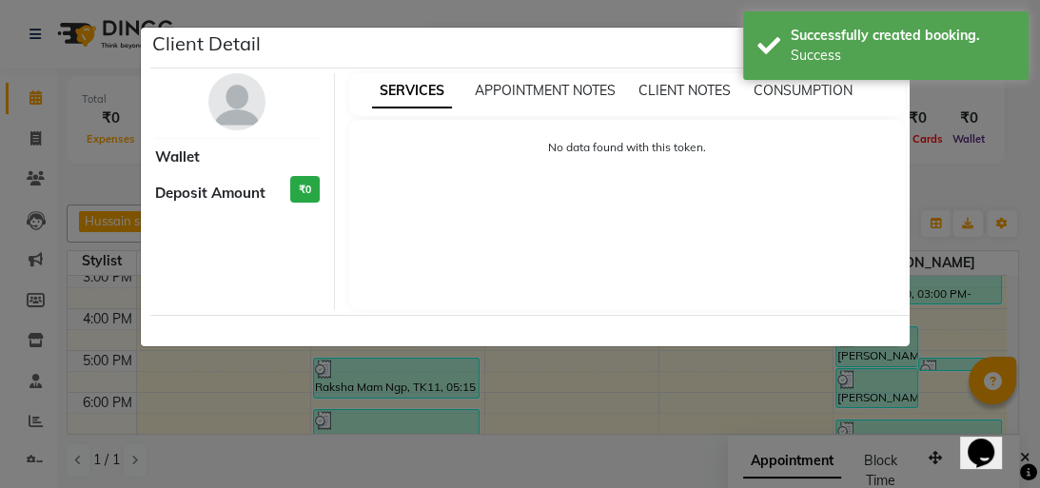
select select "7"
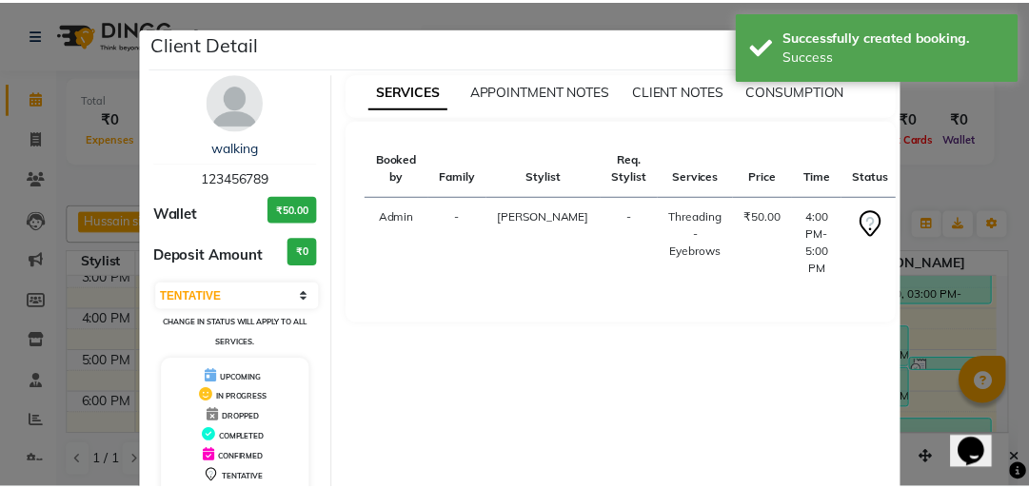
scroll to position [126, 0]
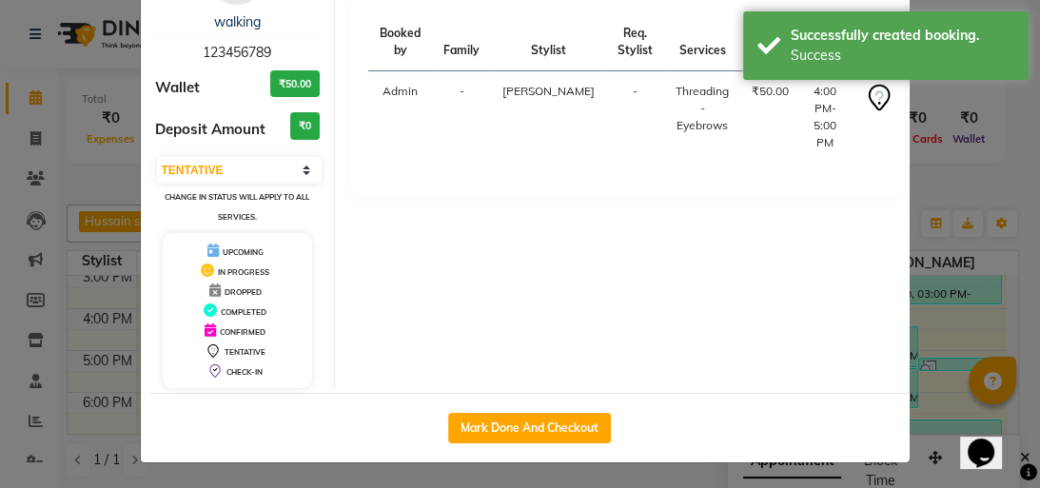
click at [586, 397] on div "Mark Done And Checkout" at bounding box center [530, 427] width 760 height 69
click at [565, 386] on div "SERVICES APPOINTMENT NOTES CLIENT NOTES CONSUMPTION Booked by Family Stylist Re…" at bounding box center [627, 168] width 584 height 441
click at [555, 420] on button "Mark Done And Checkout" at bounding box center [529, 428] width 163 height 30
select select "service"
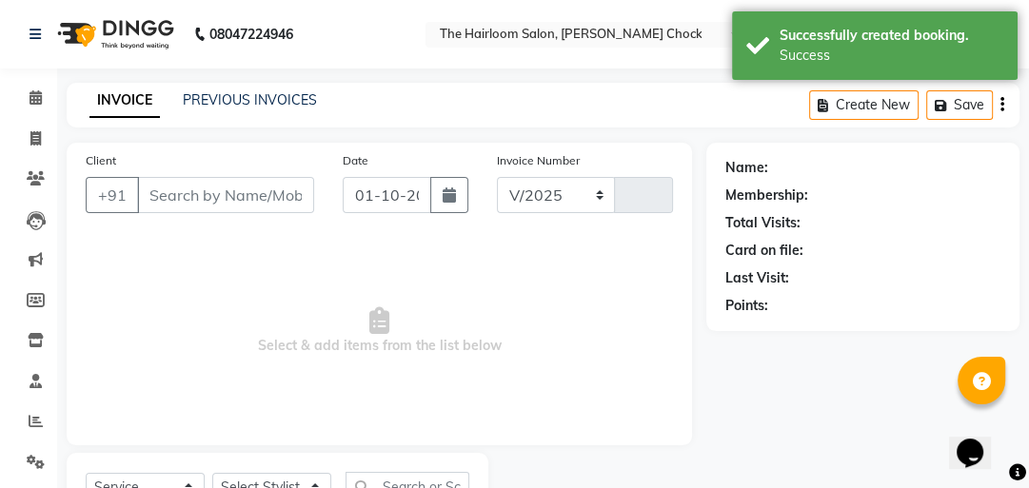
select select "5926"
type input "4013"
type input "123456789"
select select "41756"
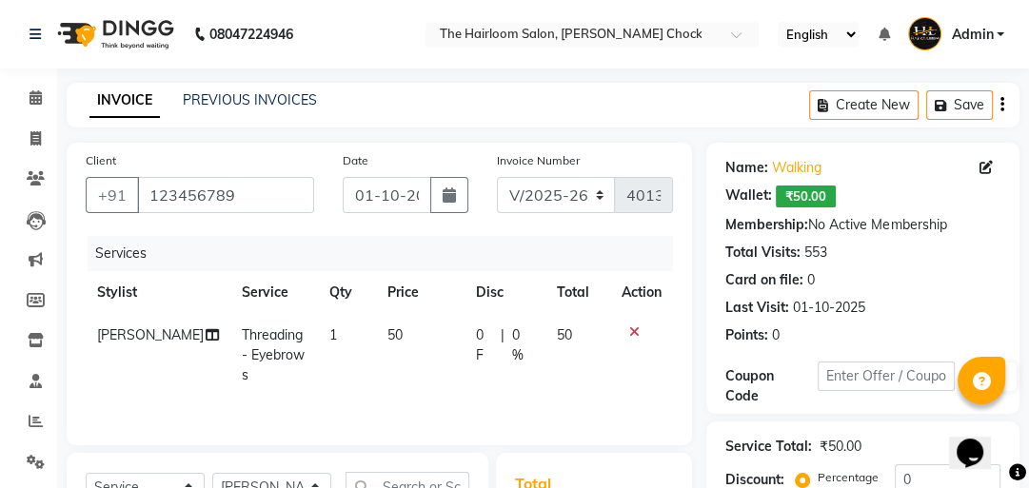
click at [411, 352] on td "50" at bounding box center [420, 355] width 89 height 83
select select "41756"
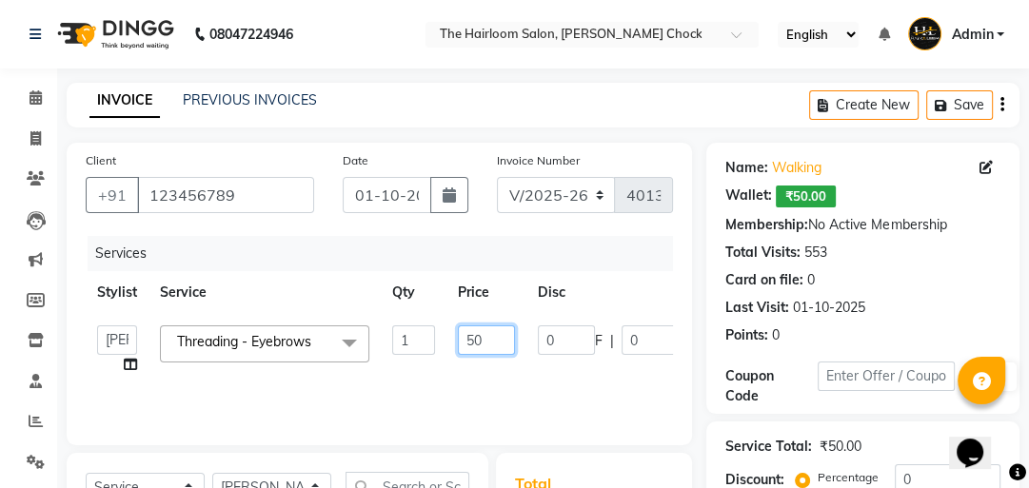
click at [491, 338] on input "50" at bounding box center [486, 341] width 57 height 30
type input "5"
type input "80"
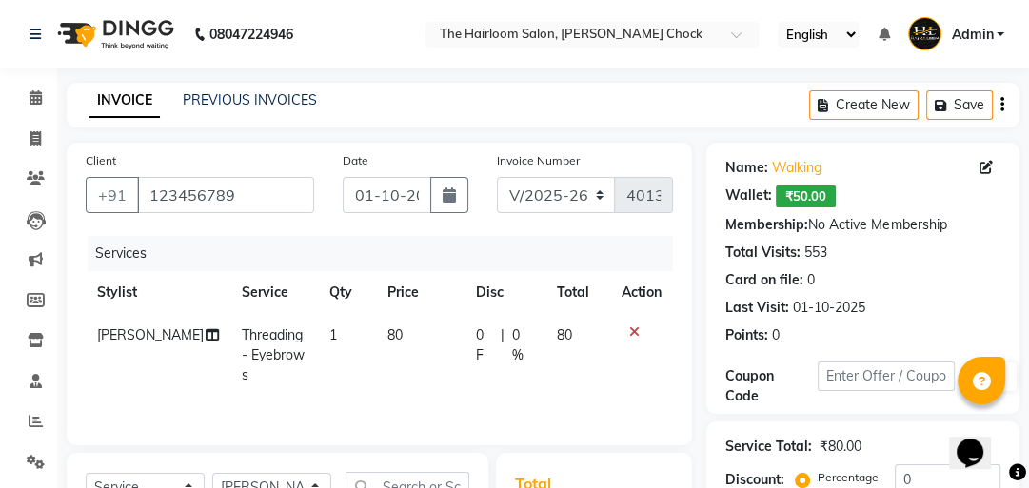
click at [487, 359] on tr "[PERSON_NAME] Threading - Eyebrows 1 80 0 F | 0 % 80" at bounding box center [379, 355] width 587 height 83
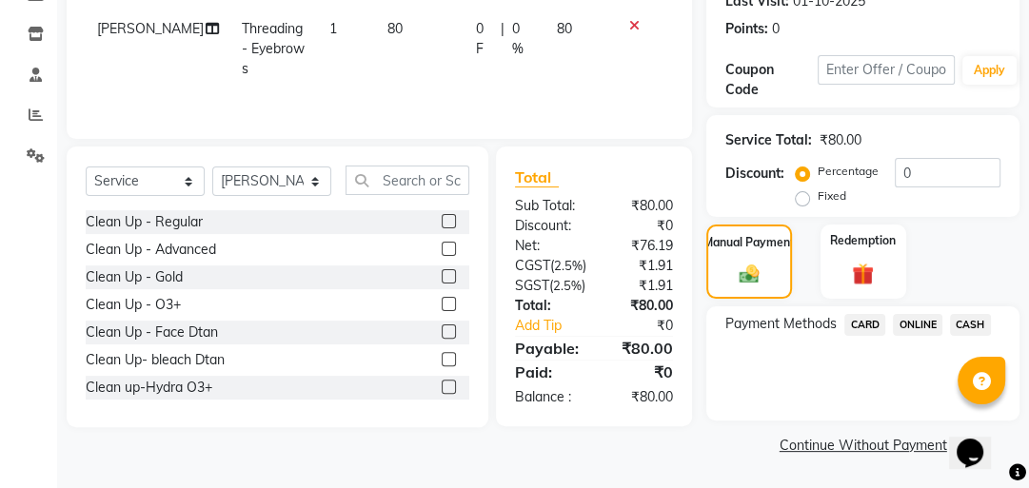
click at [956, 321] on span "CASH" at bounding box center [970, 325] width 41 height 22
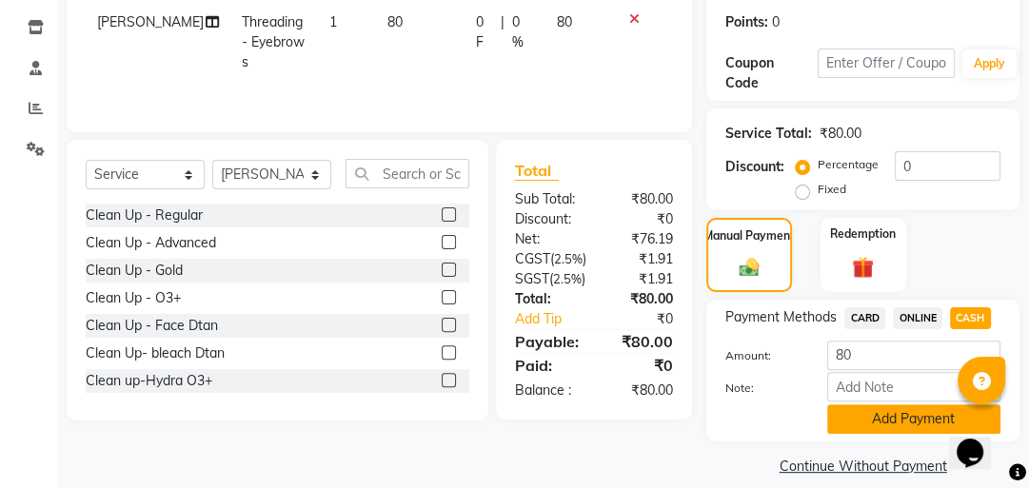
click at [877, 407] on button "Add Payment" at bounding box center [913, 420] width 173 height 30
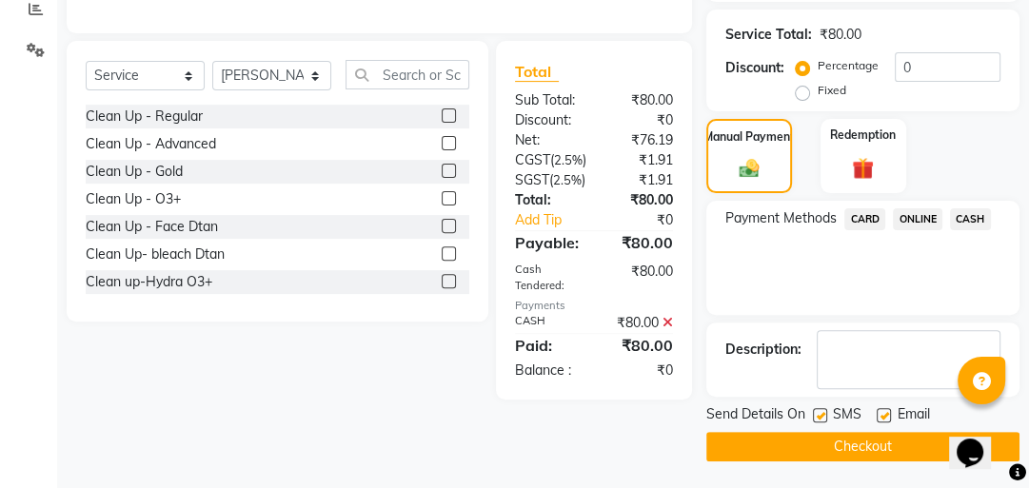
click at [819, 415] on label at bounding box center [820, 415] width 14 height 14
click at [819, 415] on input "checkbox" at bounding box center [819, 416] width 12 height 12
checkbox input "false"
click at [806, 444] on button "Checkout" at bounding box center [862, 447] width 313 height 30
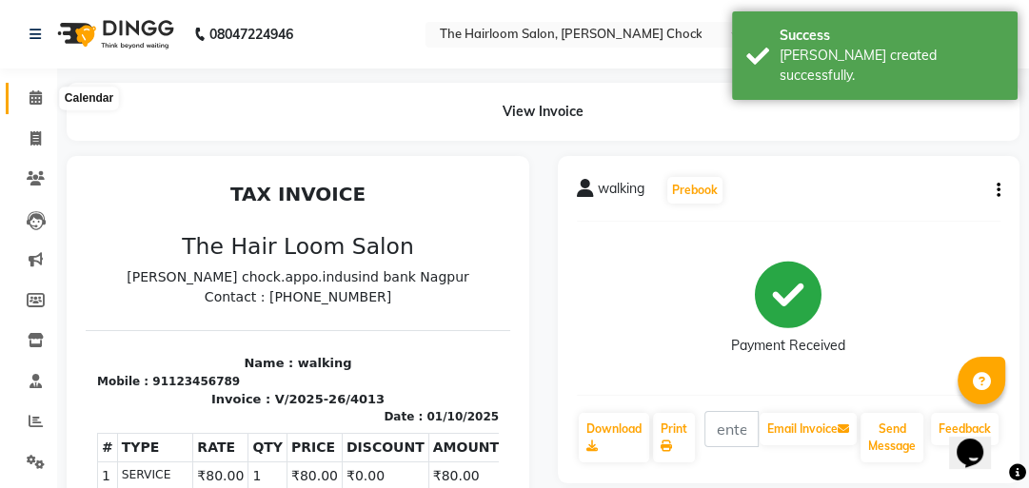
click at [41, 89] on span at bounding box center [35, 99] width 33 height 22
